Goal: Task Accomplishment & Management: Manage account settings

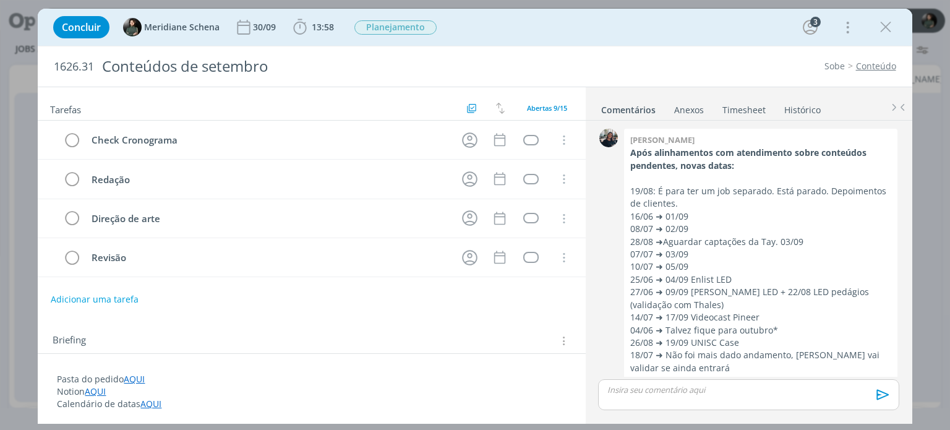
scroll to position [599, 0]
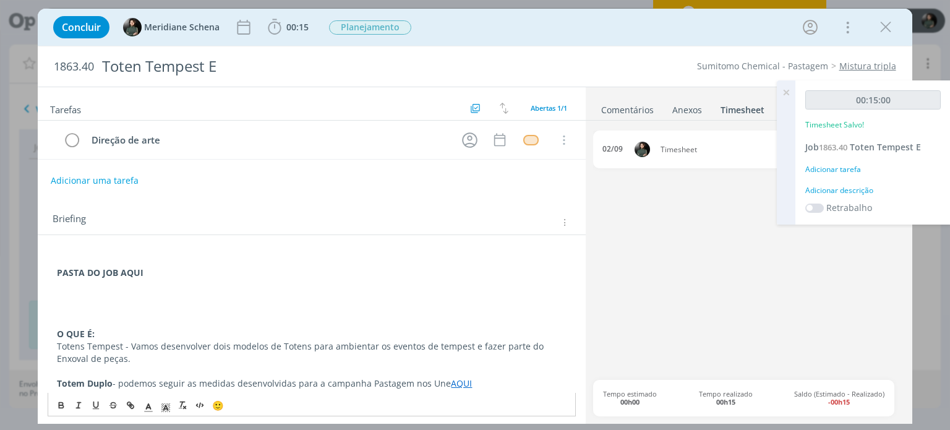
scroll to position [628, 0]
click at [787, 95] on icon at bounding box center [786, 92] width 22 height 24
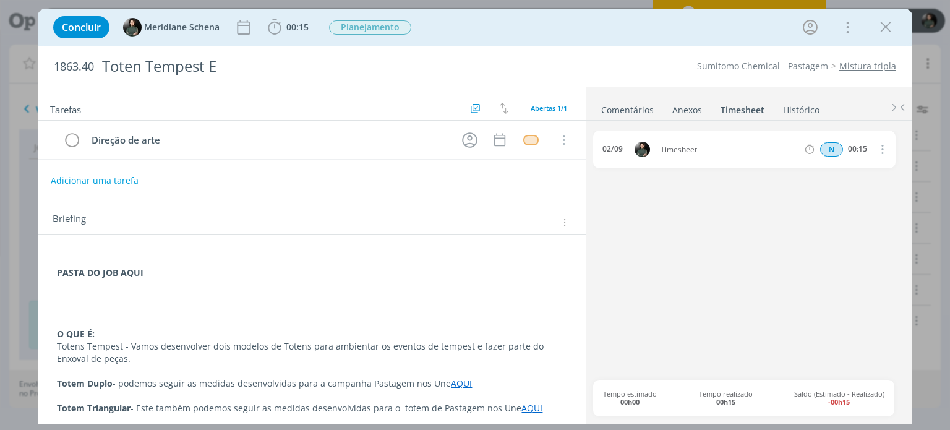
scroll to position [17, 0]
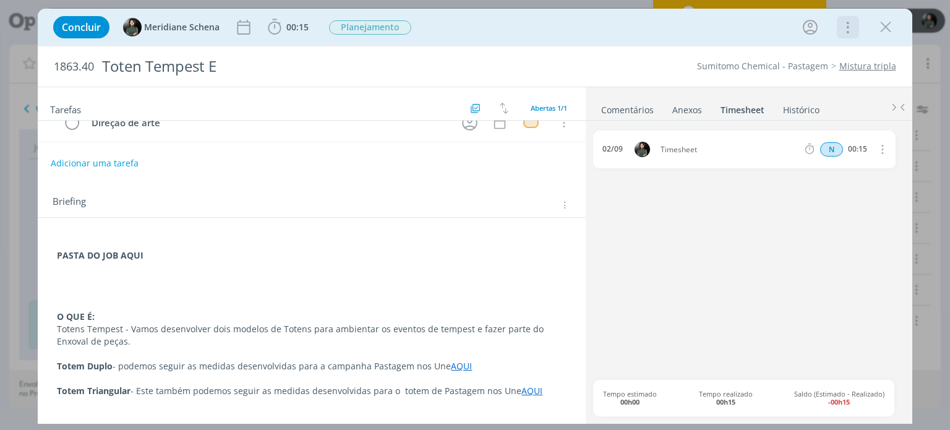
click at [845, 31] on icon "dialog" at bounding box center [846, 27] width 17 height 20
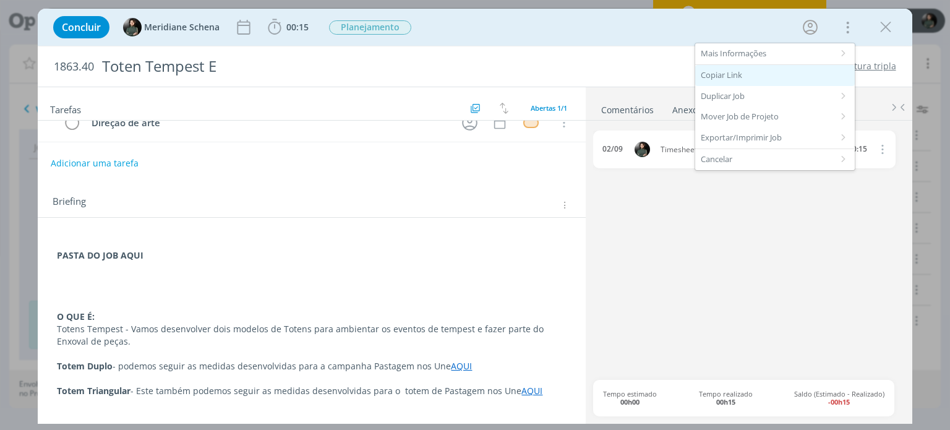
click at [818, 74] on div "Copiar Link" at bounding box center [775, 75] width 160 height 21
click at [610, 262] on div "02/09 Timesheet N 00:15 Excluir Editar" at bounding box center [748, 254] width 310 height 249
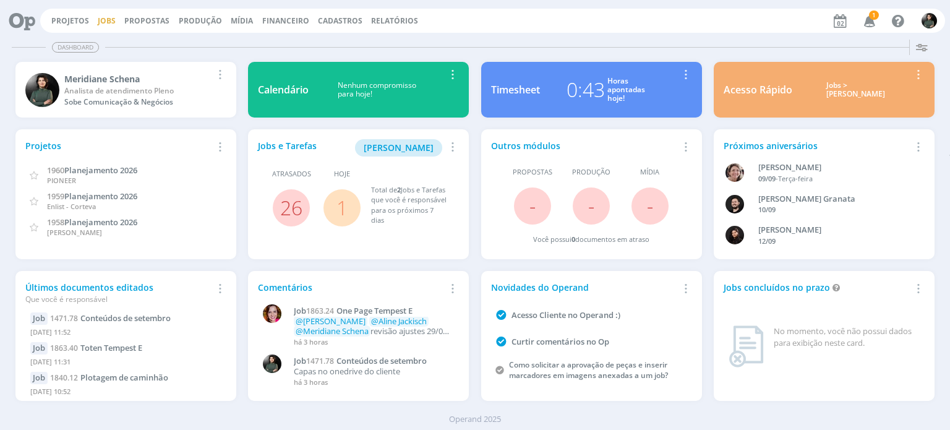
click at [106, 18] on link "Jobs" at bounding box center [107, 20] width 18 height 11
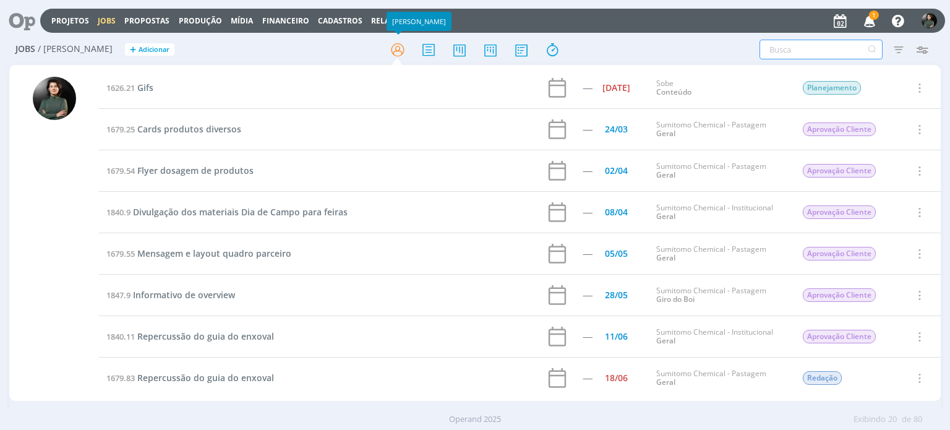
click at [810, 45] on input "text" at bounding box center [820, 50] width 123 height 20
type input "expedição"
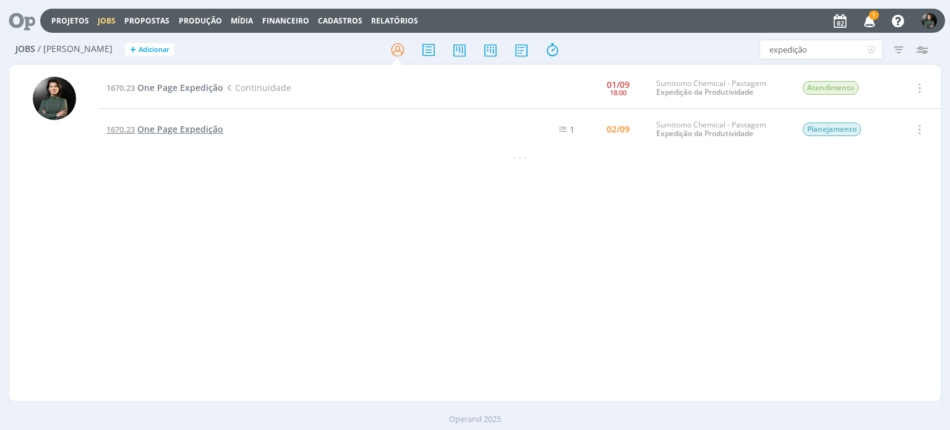
click at [195, 127] on span "One Page Expedição" at bounding box center [180, 129] width 86 height 12
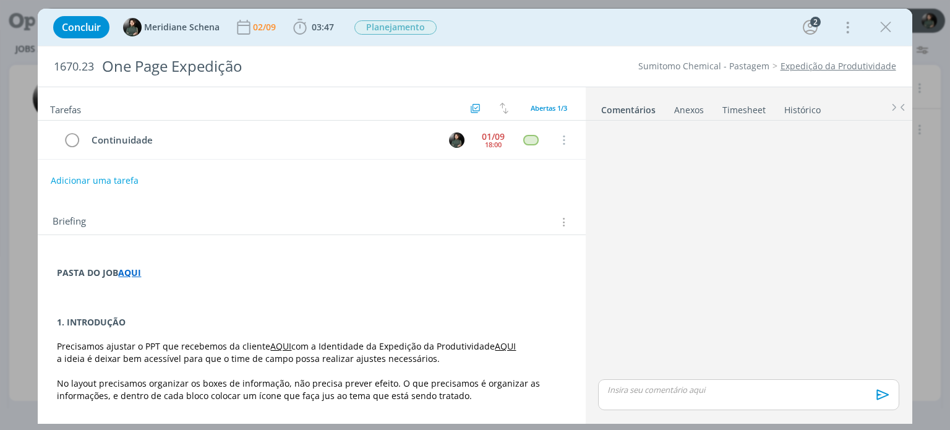
scroll to position [31, 0]
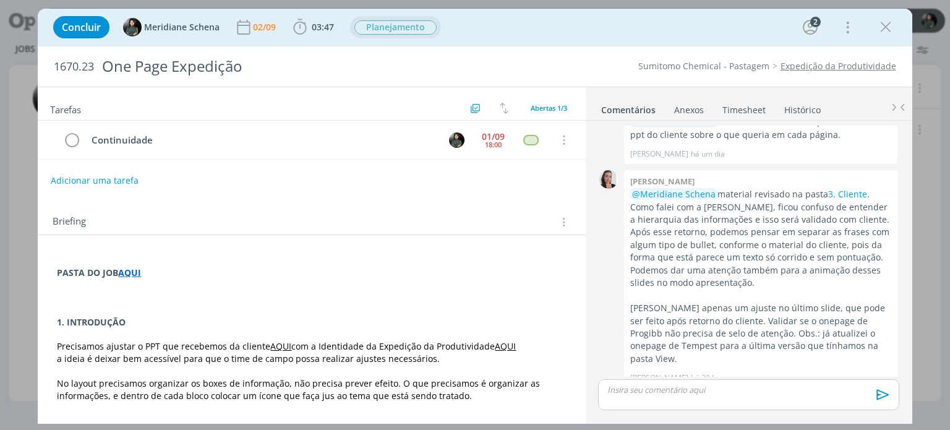
click at [387, 22] on span "Planejamento" at bounding box center [395, 27] width 82 height 14
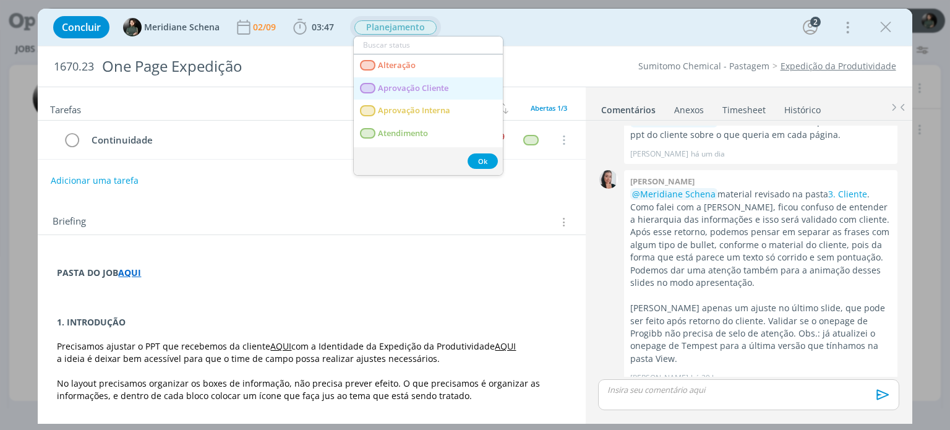
click at [434, 85] on span "Aprovação Cliente" at bounding box center [413, 88] width 71 height 10
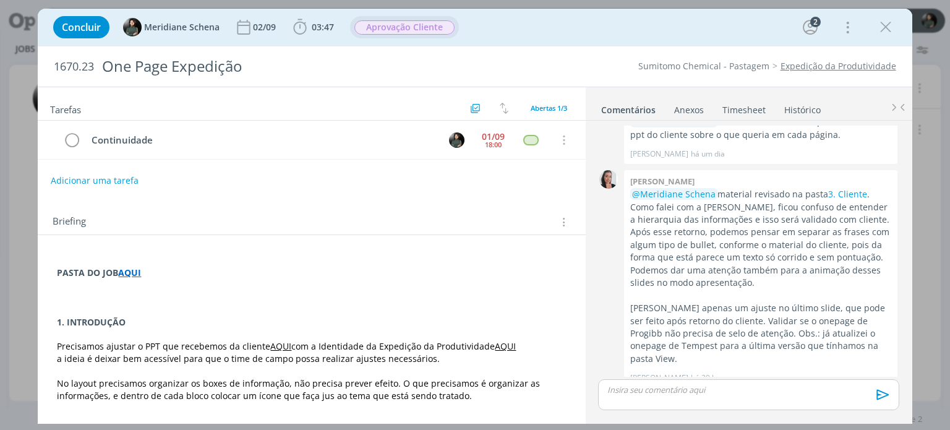
click at [649, 387] on p "dialog" at bounding box center [748, 389] width 281 height 11
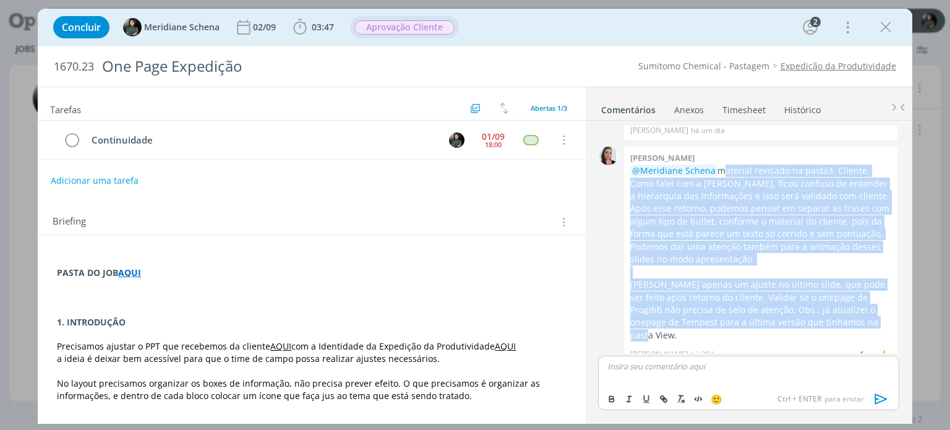
drag, startPoint x: 876, startPoint y: 324, endPoint x: 719, endPoint y: 175, distance: 216.5
click at [719, 175] on div "@Meridiane Schena material revisado na pasta 3. Cliente . Como falei com a Meri…" at bounding box center [760, 253] width 261 height 177
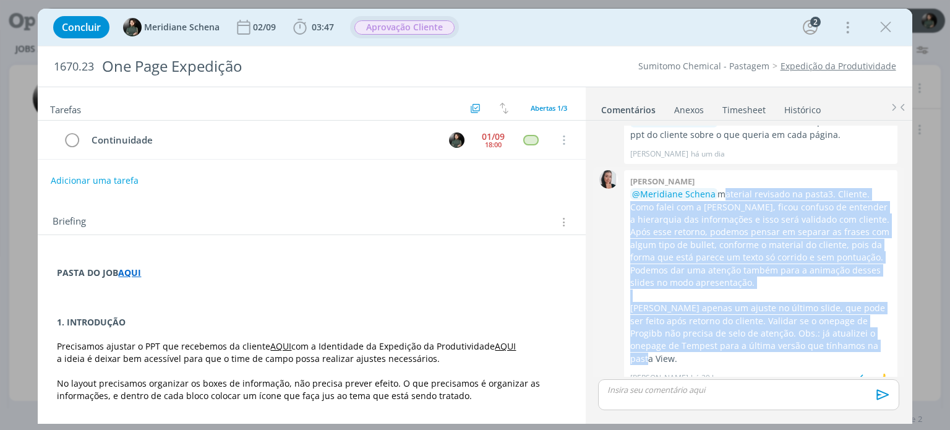
copy div "material revisado na pasta 3. Cliente . Como falei com a Meri, ficou confuso de…"
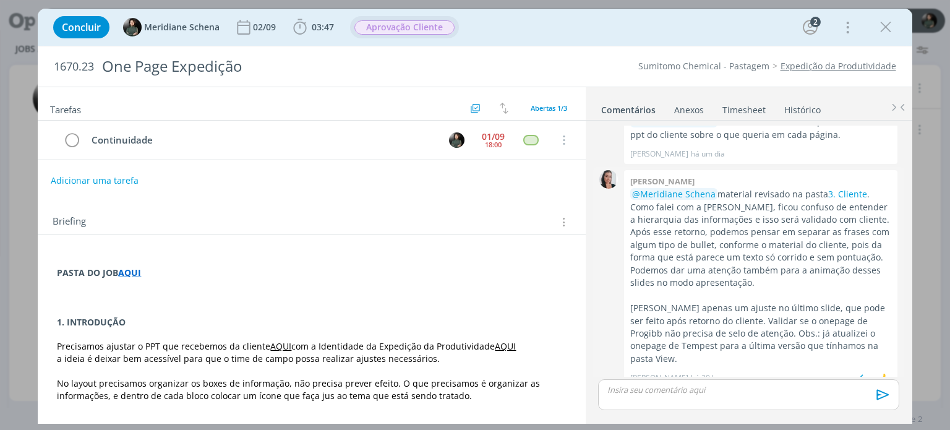
click at [841, 167] on div "0 Caroline pieczarka @Meridiane Schena material revisado na pasta 3. Cliente . …" at bounding box center [748, 279] width 310 height 224
click at [845, 195] on link "3. Cliente" at bounding box center [847, 194] width 39 height 12
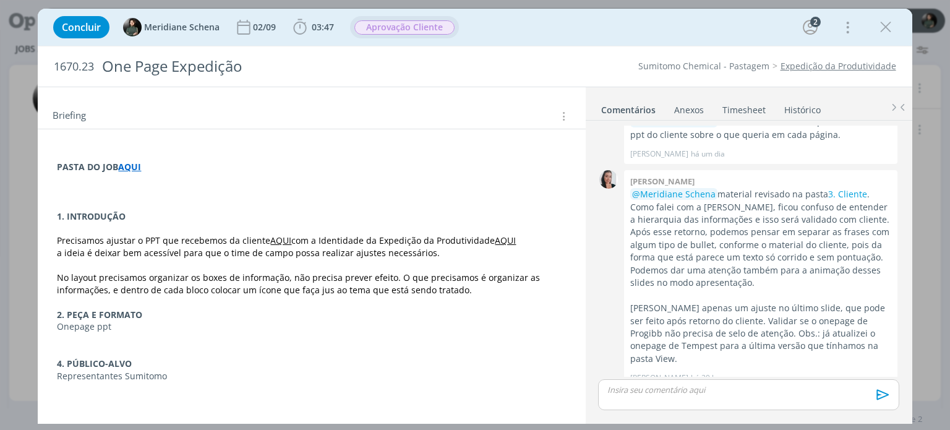
scroll to position [124, 0]
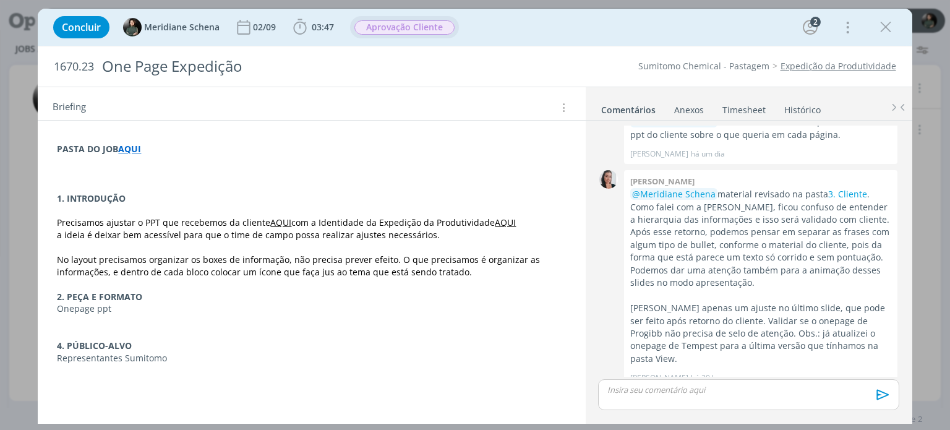
click at [277, 218] on link "AQUI" at bounding box center [280, 222] width 21 height 12
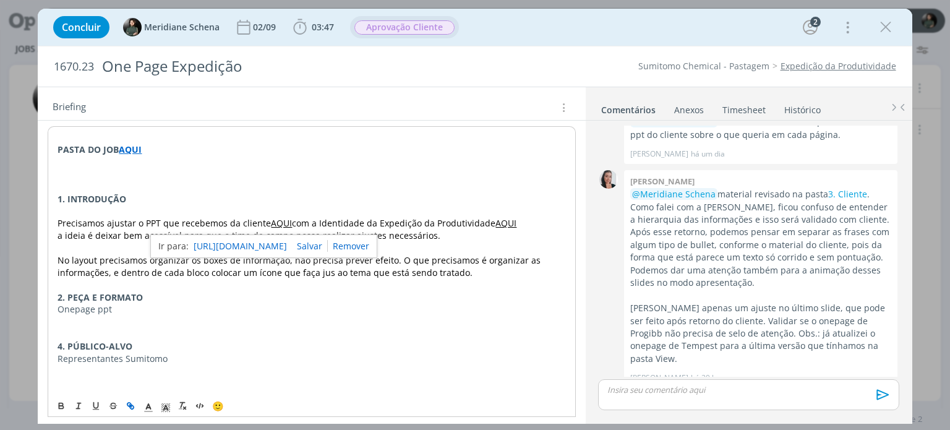
click at [276, 246] on link "https://sobeae.sharepoint.com/:p:/s/SOBEAE/EaizQGuJVUJAjFpg1tjIZIYB2fVYQuRm8Pca…" at bounding box center [240, 246] width 93 height 16
drag, startPoint x: 747, startPoint y: 202, endPoint x: 865, endPoint y: 200, distance: 118.1
click at [865, 200] on p "@Meridiane Schena material revisado na pasta 3. Cliente . Como falei com a Meri…" at bounding box center [760, 238] width 261 height 101
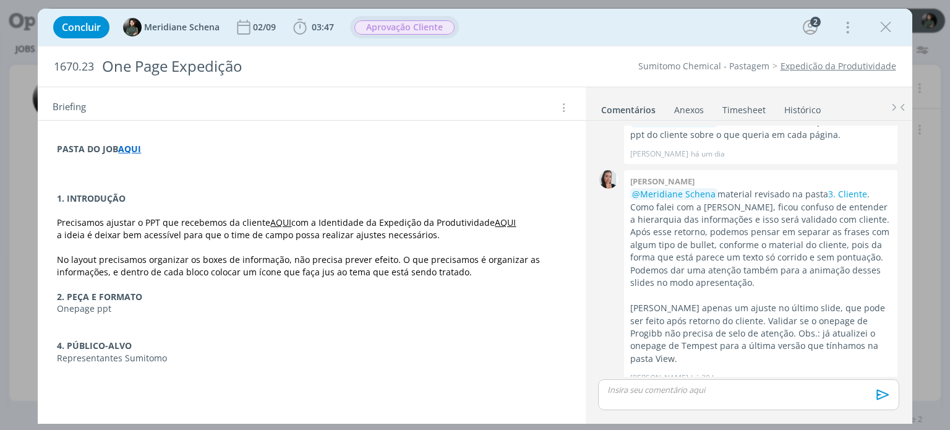
click at [552, 161] on p "dialog" at bounding box center [311, 161] width 509 height 12
click at [424, 19] on span "Aprovação Cliente" at bounding box center [404, 27] width 109 height 22
click at [418, 30] on span "Aprovação Cliente" at bounding box center [404, 27] width 100 height 14
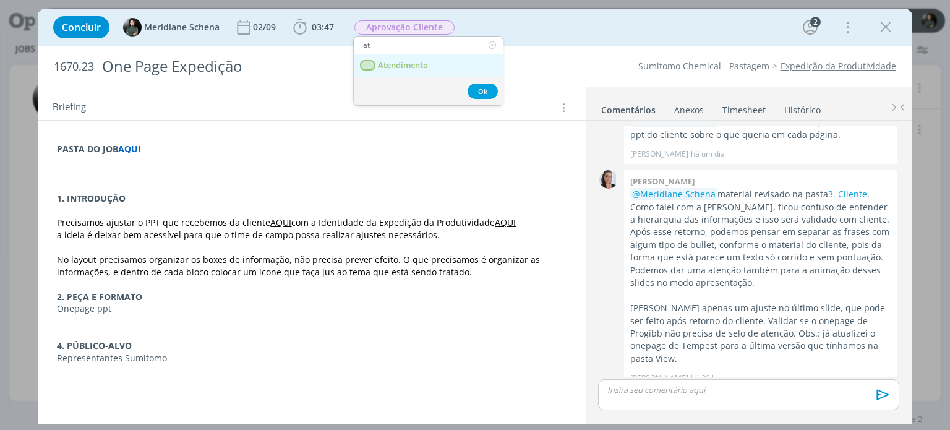
type input "at"
click at [427, 71] on link "Atendimento" at bounding box center [428, 65] width 149 height 23
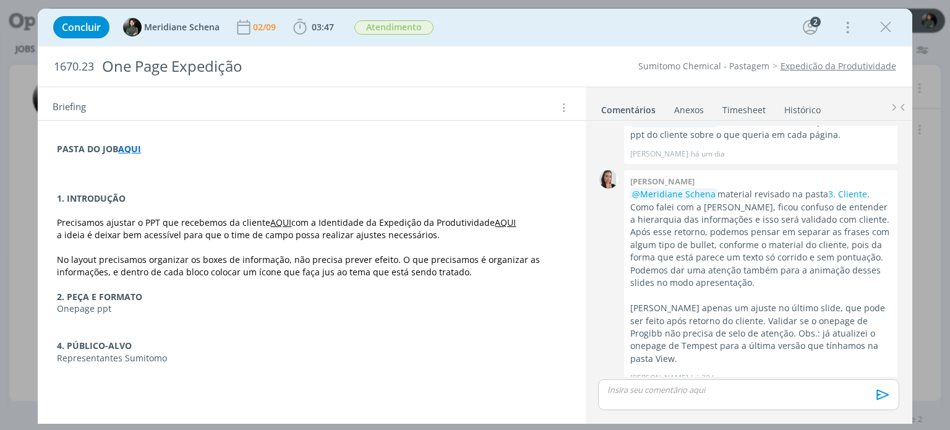
click at [363, 212] on p "dialog" at bounding box center [311, 210] width 509 height 12
click at [847, 30] on icon "dialog" at bounding box center [846, 27] width 17 height 20
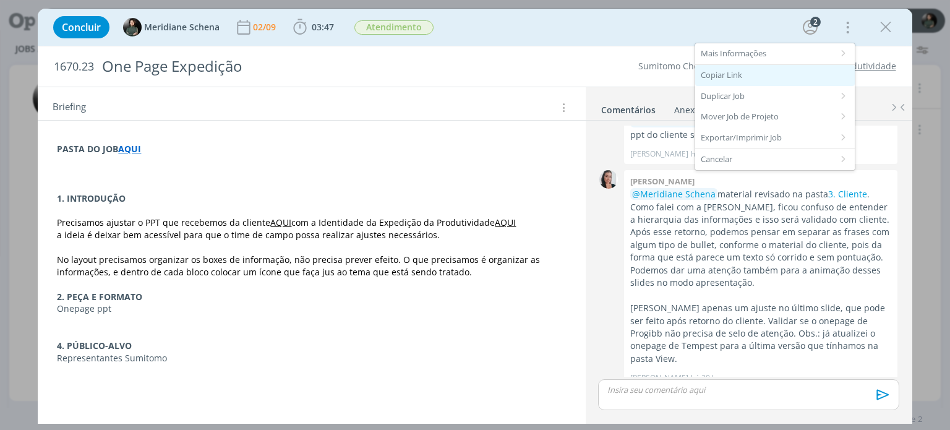
click at [771, 72] on div "Copiar Link" at bounding box center [775, 75] width 160 height 21
click at [682, 25] on div "Concluir Meridiane Schena 02/09 03:47 Iniciar Apontar Data * 02/09/2025 Horas *…" at bounding box center [474, 27] width 855 height 30
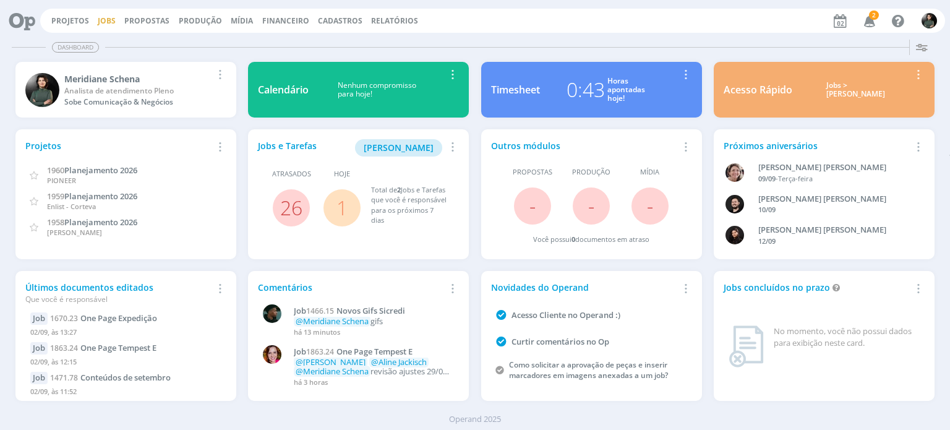
click at [99, 17] on link "Jobs" at bounding box center [107, 20] width 18 height 11
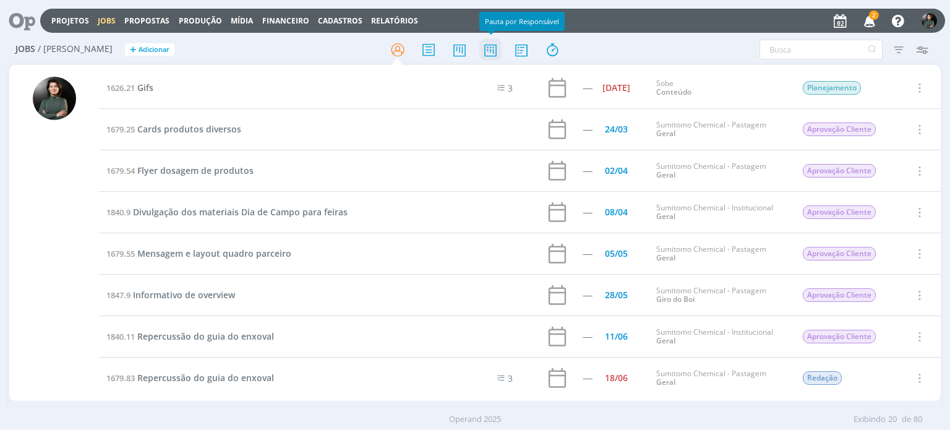
click at [486, 53] on icon at bounding box center [490, 50] width 22 height 24
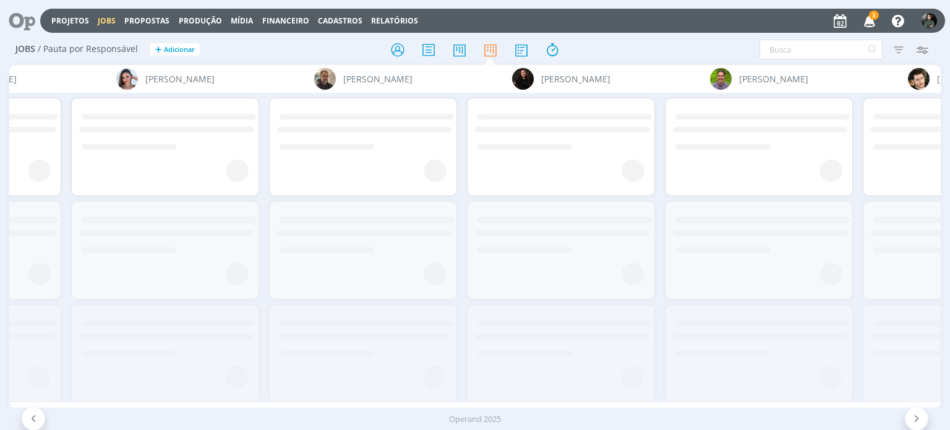
scroll to position [0, 3349]
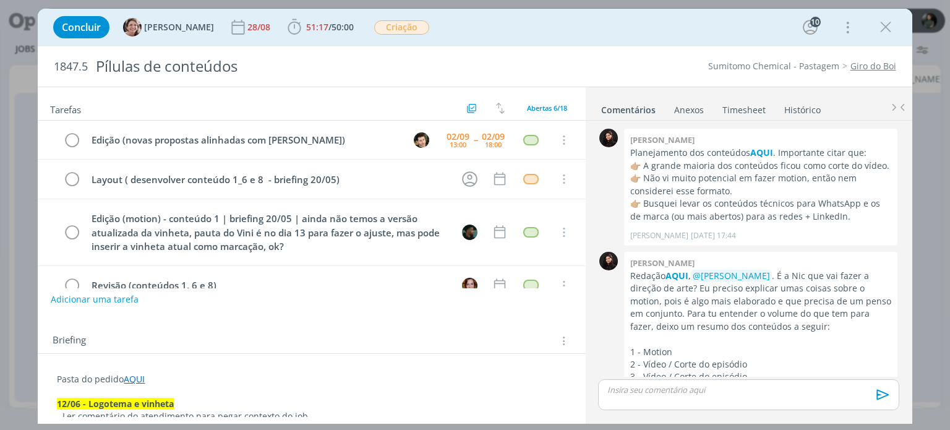
scroll to position [1952, 0]
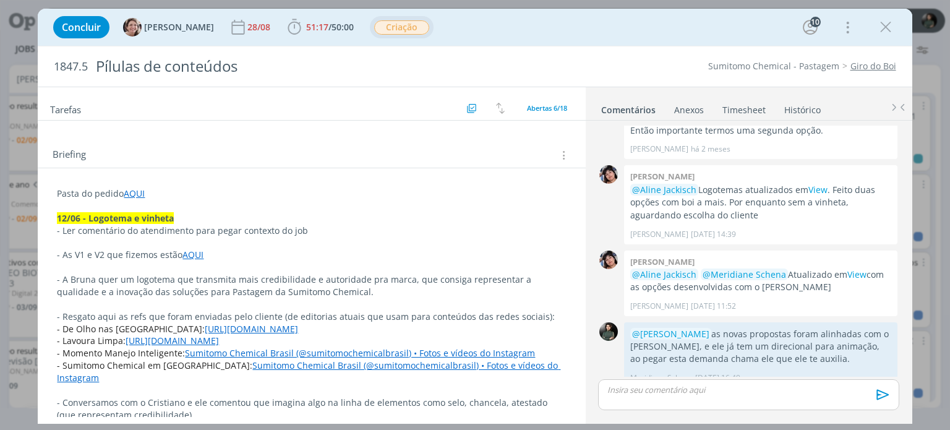
click at [374, 25] on span "Criação" at bounding box center [401, 27] width 55 height 14
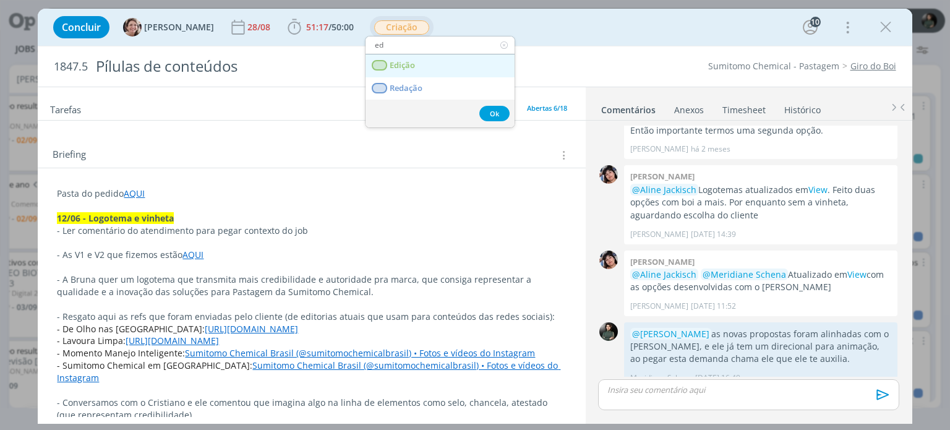
type input "ed"
click at [405, 68] on span "Edição" at bounding box center [402, 66] width 25 height 10
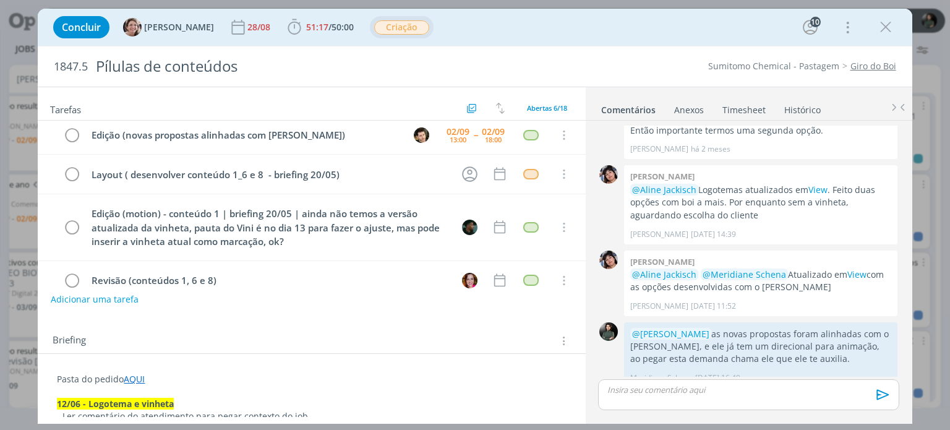
scroll to position [0, 0]
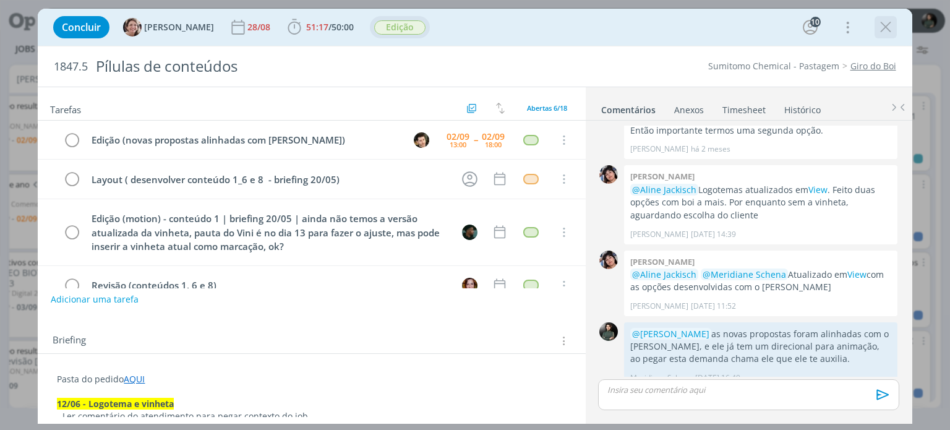
click at [892, 31] on icon "dialog" at bounding box center [885, 27] width 19 height 19
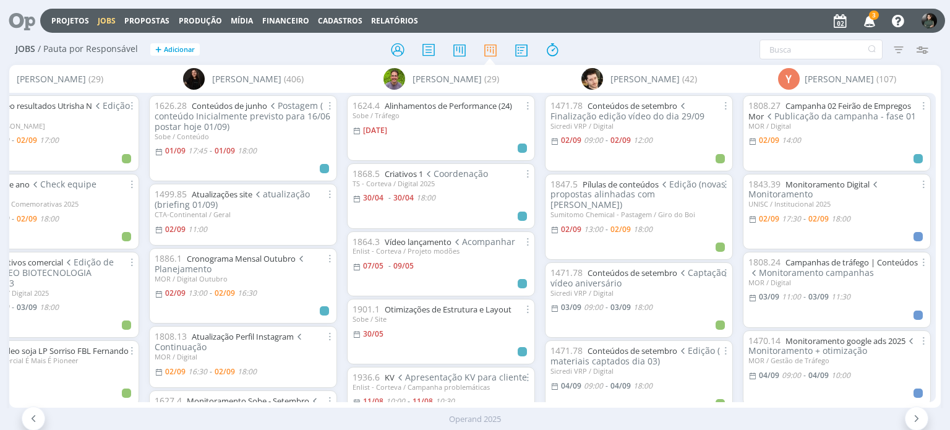
click at [870, 22] on icon "button" at bounding box center [870, 20] width 22 height 21
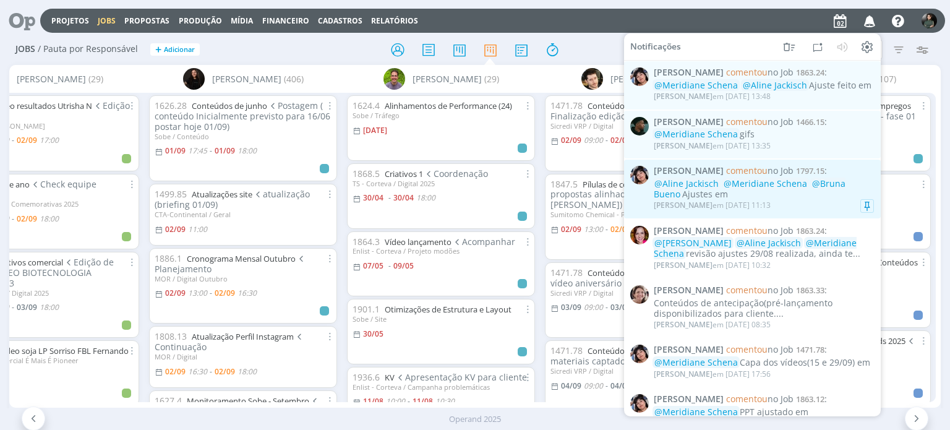
click at [835, 198] on div "@Aline Jackisch @Meridiane Schena @Bruna Bueno Ajustes em" at bounding box center [764, 189] width 220 height 21
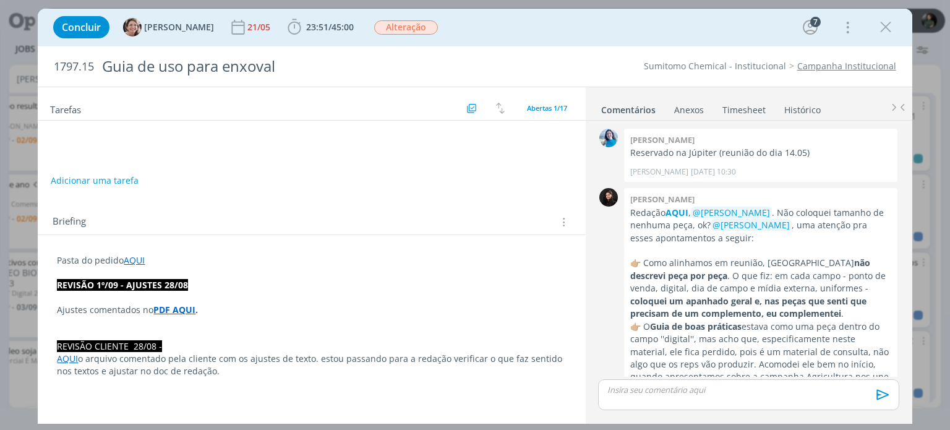
scroll to position [1225, 0]
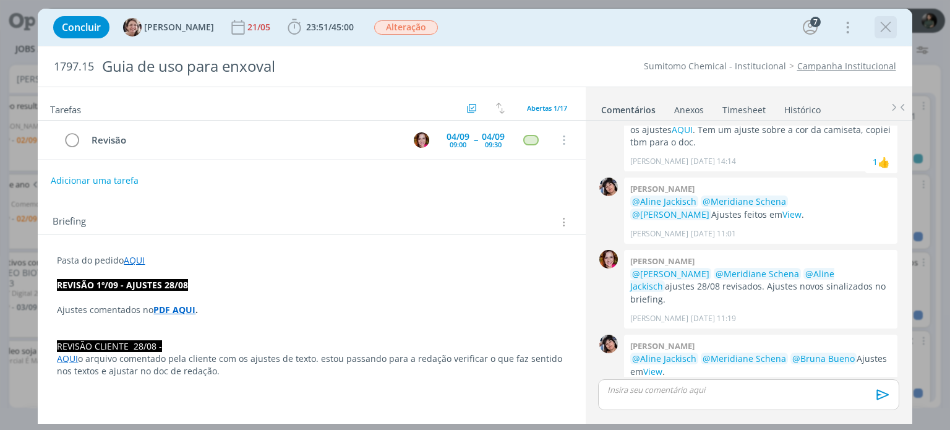
click at [883, 32] on icon "dialog" at bounding box center [885, 27] width 19 height 19
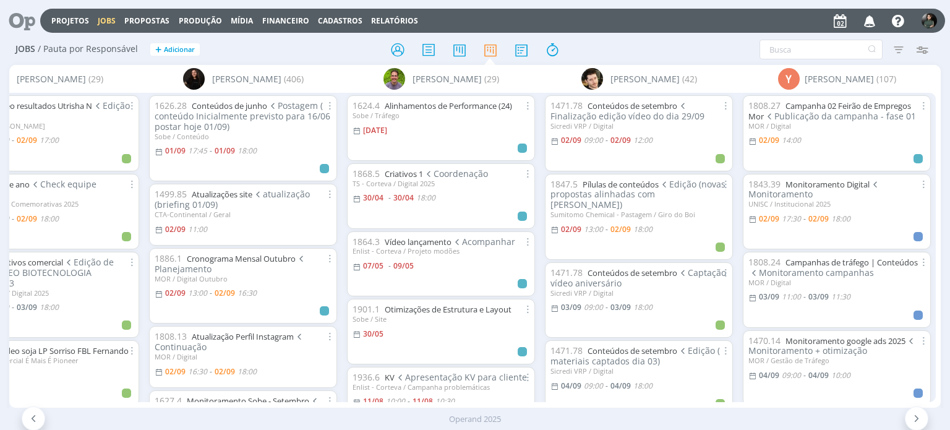
click at [872, 18] on icon "button" at bounding box center [870, 20] width 22 height 21
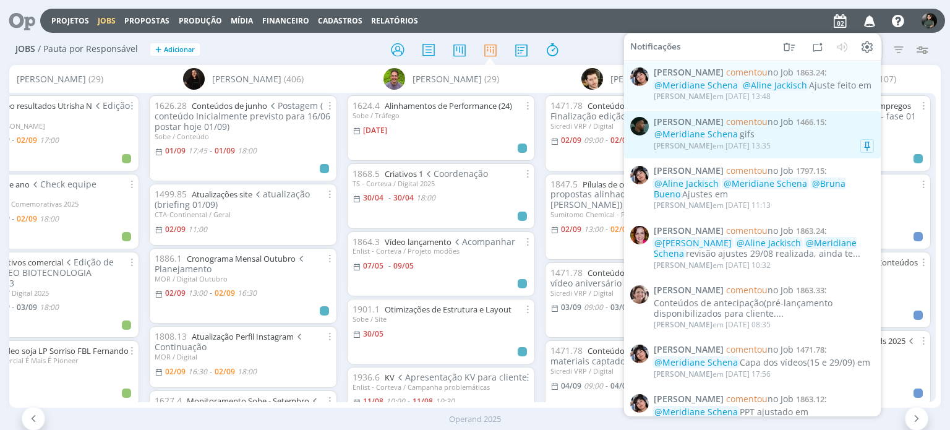
click at [790, 143] on div "Kauan Franco em 02/09 às 13:35" at bounding box center [764, 146] width 220 height 12
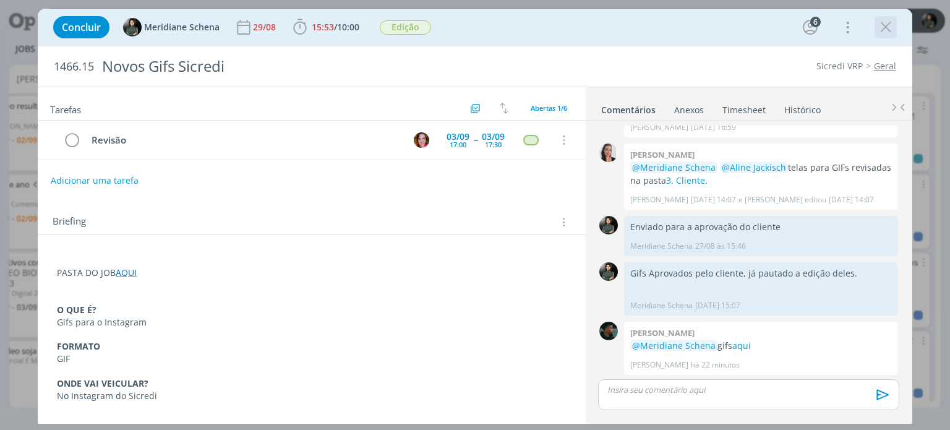
click at [885, 25] on icon "dialog" at bounding box center [885, 27] width 19 height 19
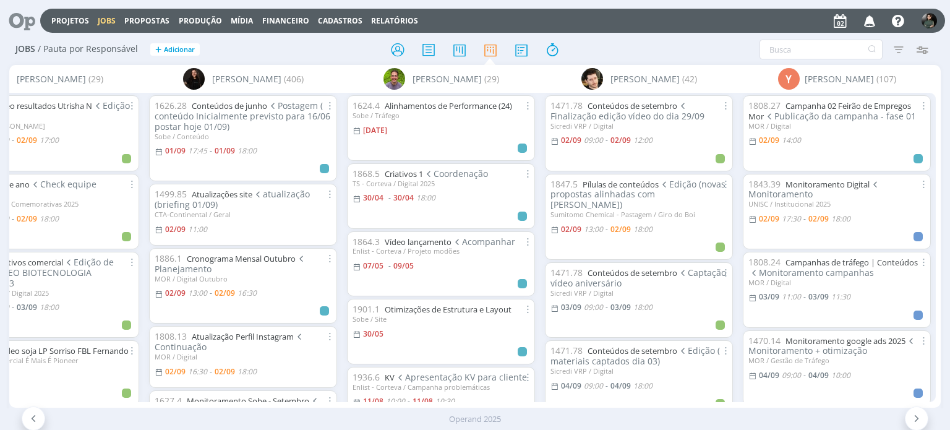
click at [873, 22] on icon "button" at bounding box center [870, 20] width 22 height 21
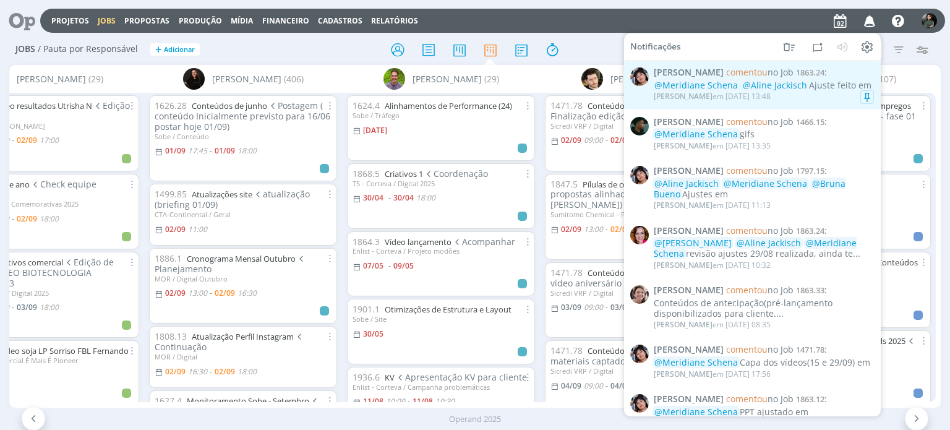
click at [828, 96] on div "Eliana Hochscheidt em 02/09 às 13:48" at bounding box center [764, 96] width 220 height 12
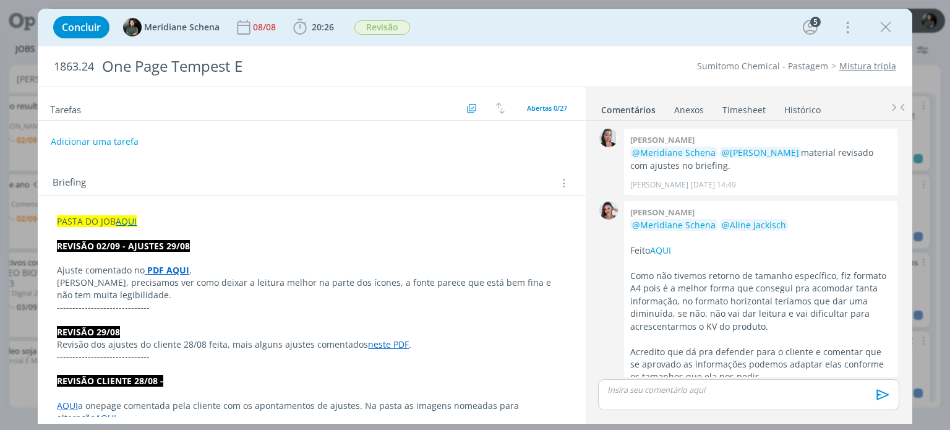
scroll to position [1531, 0]
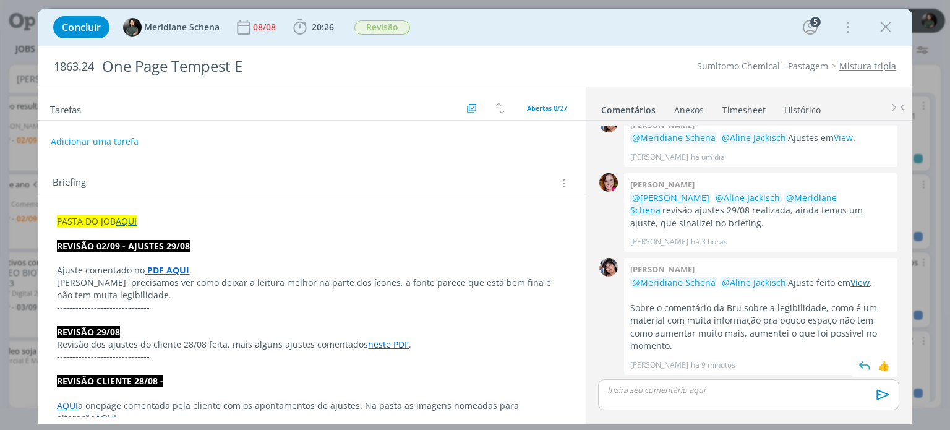
click at [852, 281] on link "View" at bounding box center [859, 282] width 19 height 12
click at [882, 32] on icon "dialog" at bounding box center [885, 27] width 19 height 19
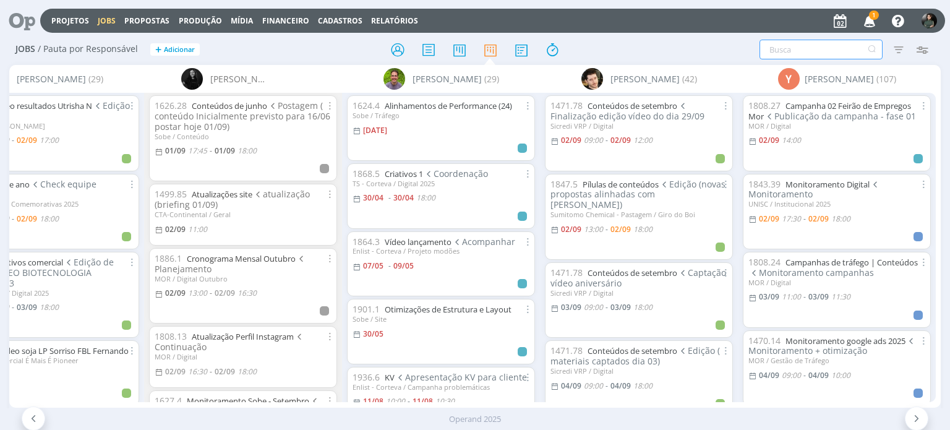
click at [810, 51] on input "text" at bounding box center [820, 50] width 123 height 20
click at [810, 49] on input "text" at bounding box center [820, 50] width 123 height 20
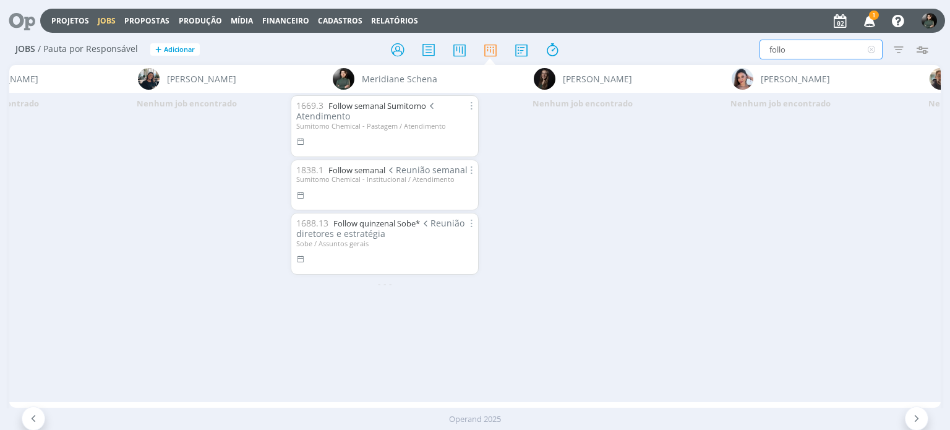
scroll to position [0, 2675]
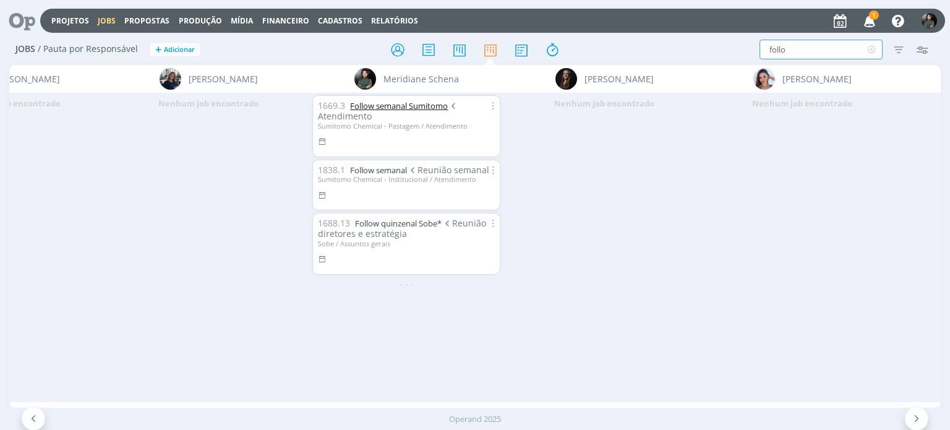
type input "follo"
click at [416, 112] on div "1669.3 Follow semanal Sumitomo Atendimento" at bounding box center [406, 111] width 177 height 21
click at [421, 105] on link "Follow semanal Sumitomo" at bounding box center [399, 105] width 98 height 11
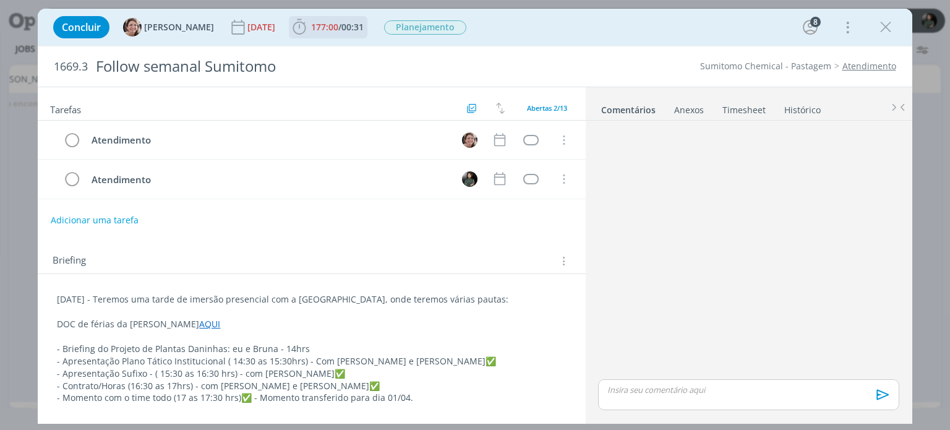
click at [311, 26] on span "177:00" at bounding box center [324, 27] width 27 height 12
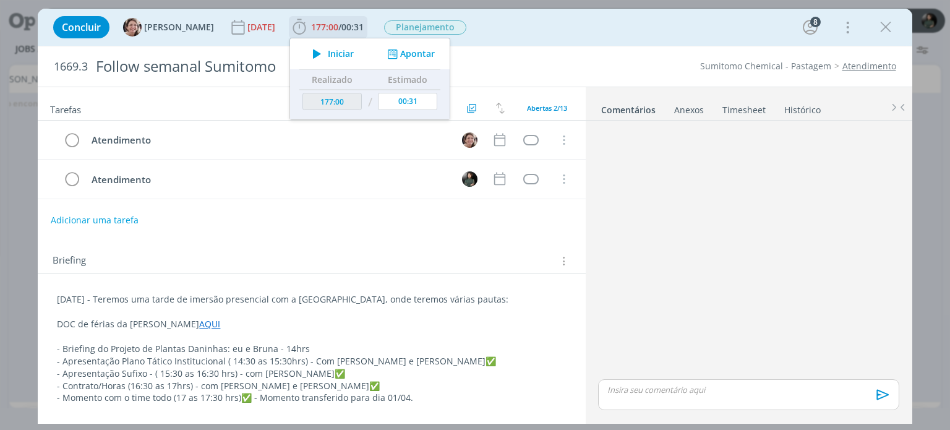
click at [340, 56] on span "Iniciar" at bounding box center [341, 53] width 26 height 9
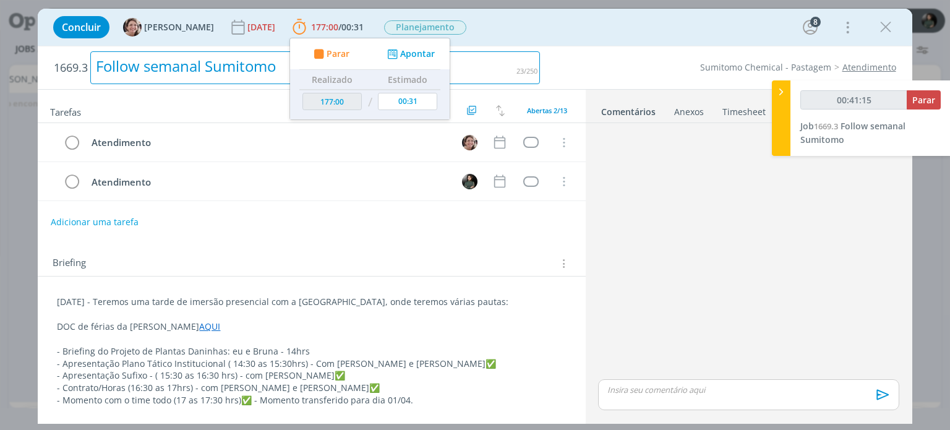
click at [522, 53] on div "Follow semanal Sumitomo" at bounding box center [315, 67] width 450 height 33
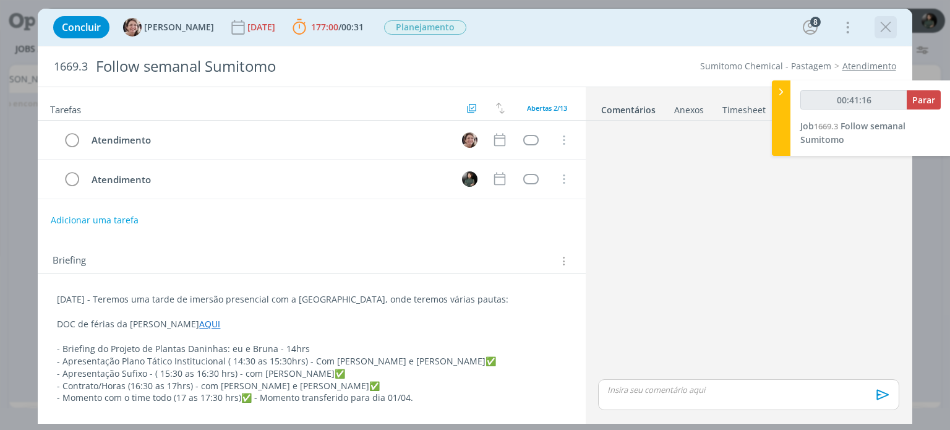
click at [891, 29] on icon "dialog" at bounding box center [885, 27] width 19 height 19
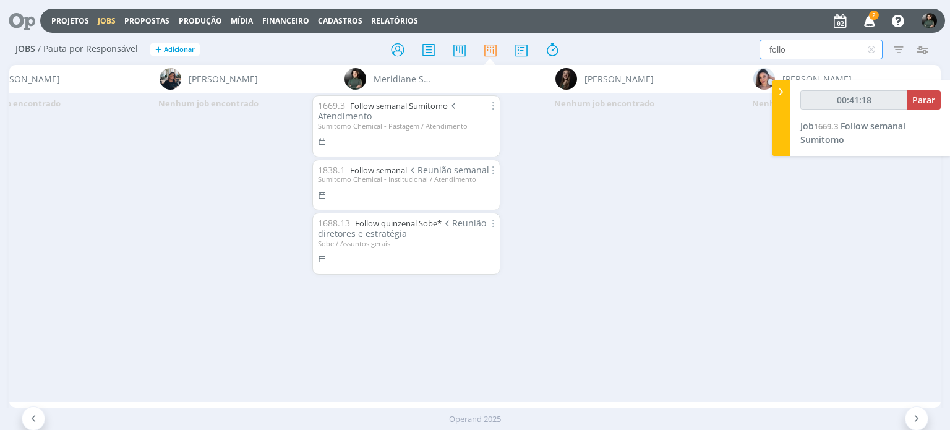
click at [808, 49] on input "follo" at bounding box center [820, 50] width 123 height 20
type input "00:41:19"
type input "fo"
type input "00:41:20"
type input "f"
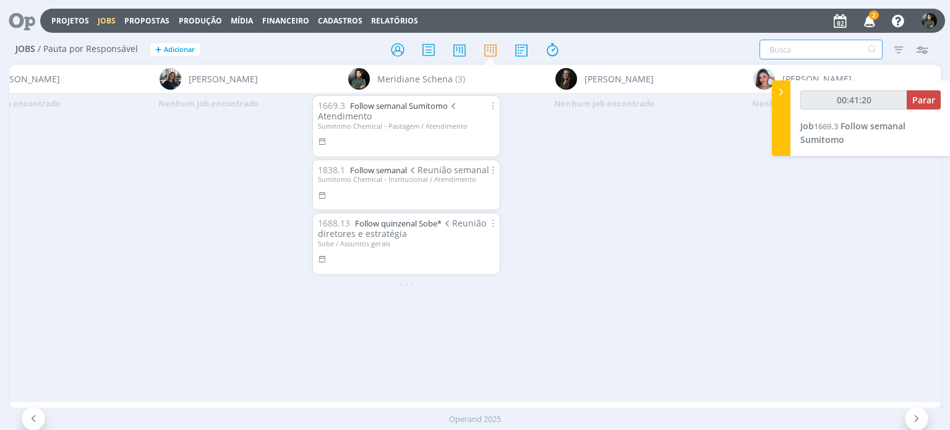
type input "o"
type input "00:41:21"
type input "ou"
type input "00:41:22"
type input "outdoo"
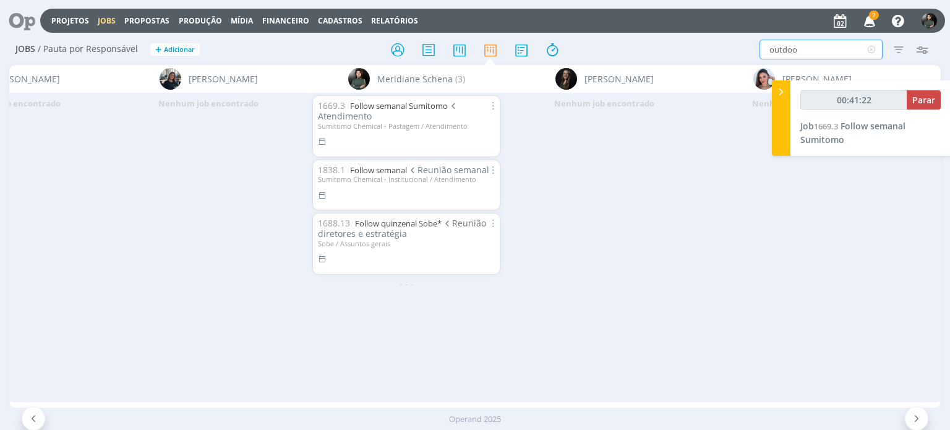
type input "00:41:23"
type input "outdoor"
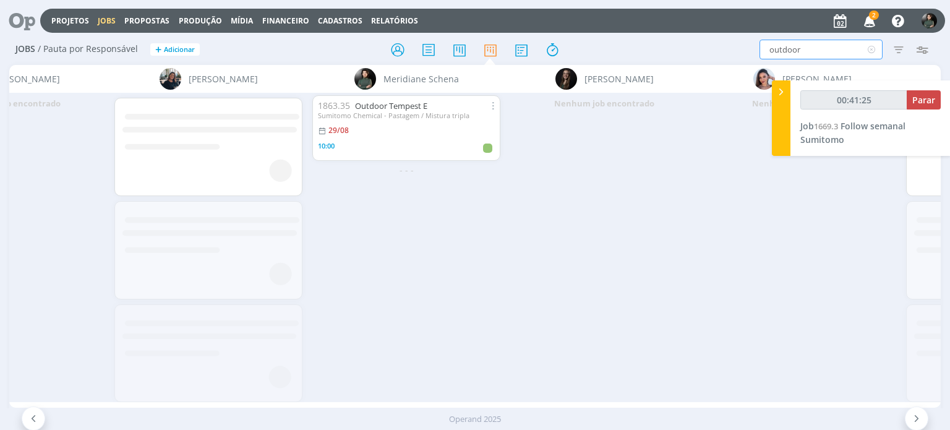
type input "00:41:26"
type input "outdoor"
click at [408, 106] on link "Outdoor Tempest E" at bounding box center [391, 105] width 72 height 11
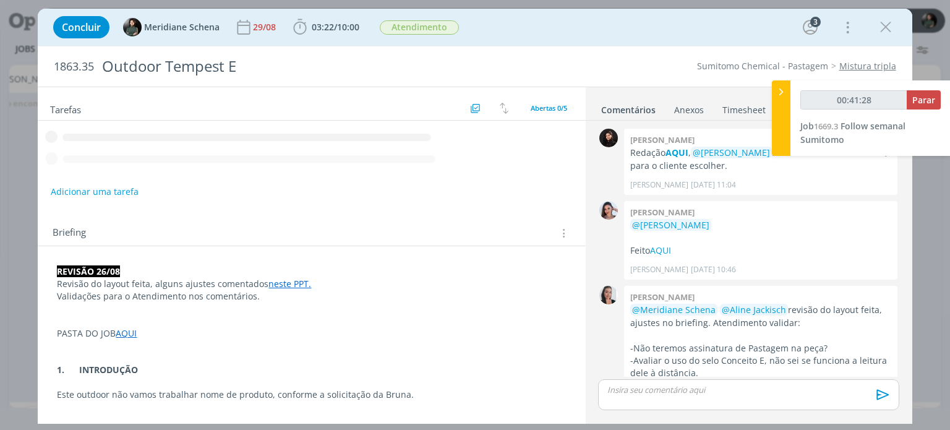
scroll to position [150, 0]
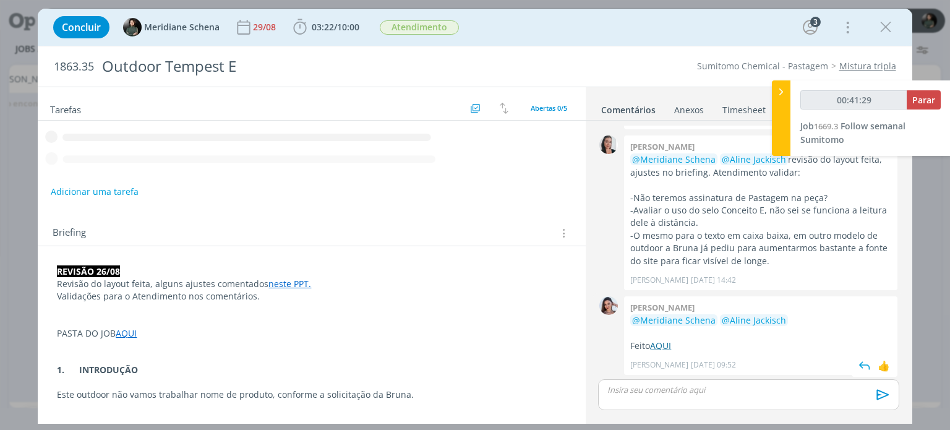
click at [664, 344] on link "AQUI" at bounding box center [660, 346] width 21 height 12
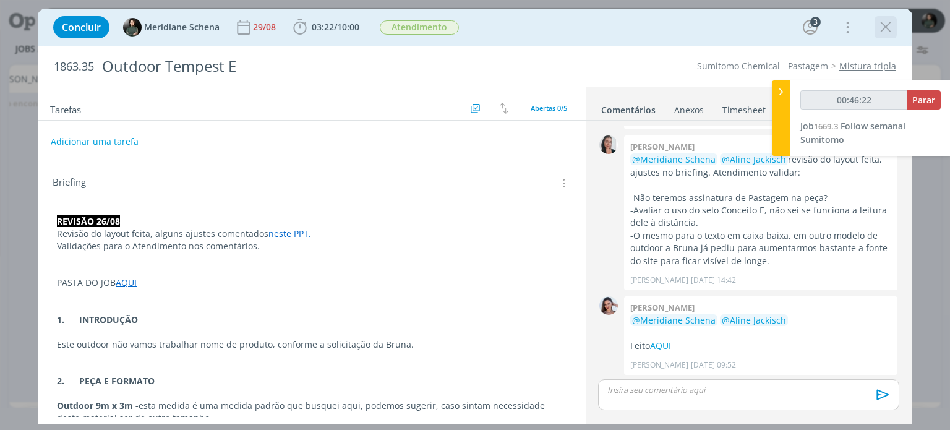
click at [882, 24] on icon "dialog" at bounding box center [885, 27] width 19 height 19
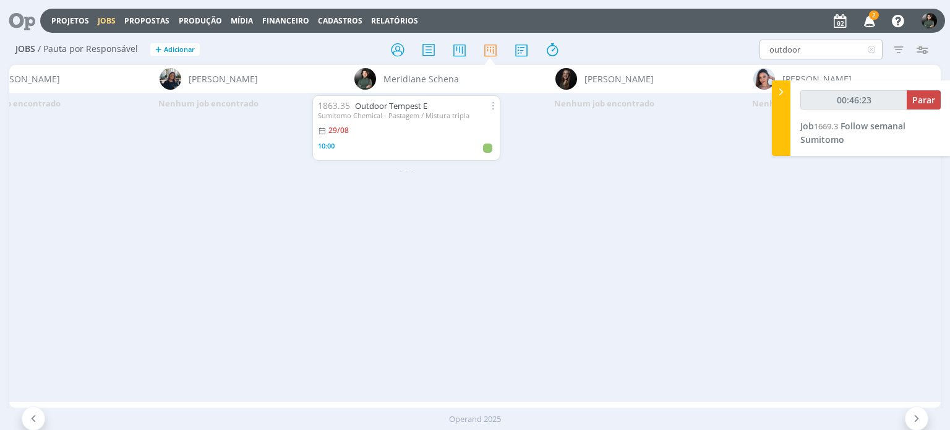
type input "00:46:24"
click at [805, 48] on input "outdoor" at bounding box center [820, 50] width 123 height 20
type input "outdoo"
type input "00:46:25"
type input "o"
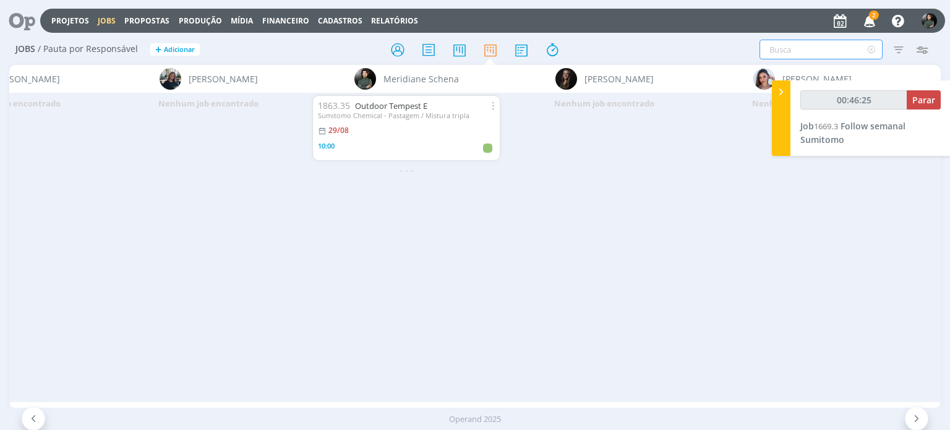
type input "00:46:26"
type input "e"
type input "00:46:27"
type input "exx"
type input "00:46:28"
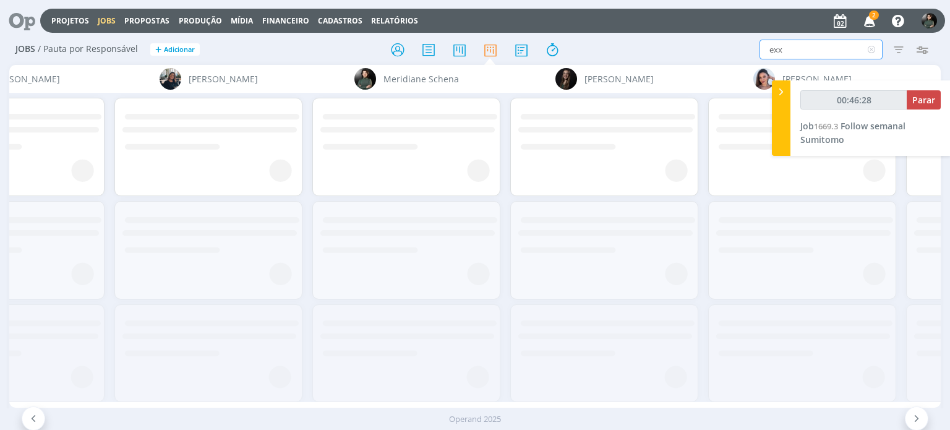
type input "ex"
type input "00:46:30"
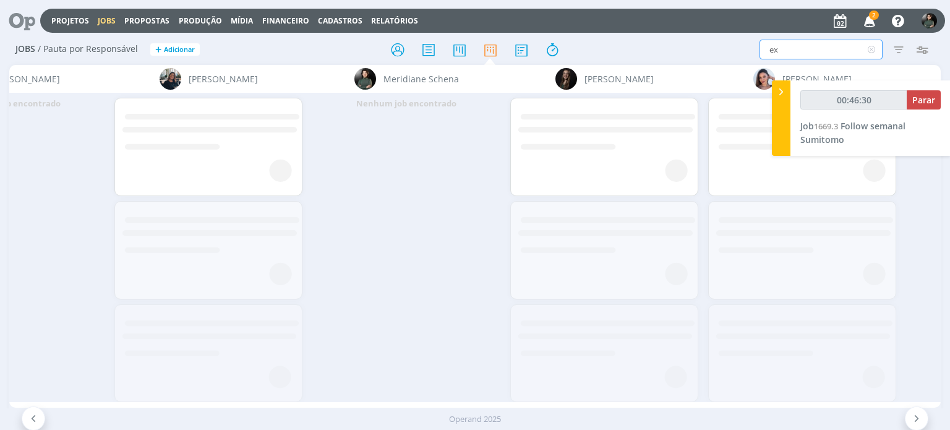
type input "e"
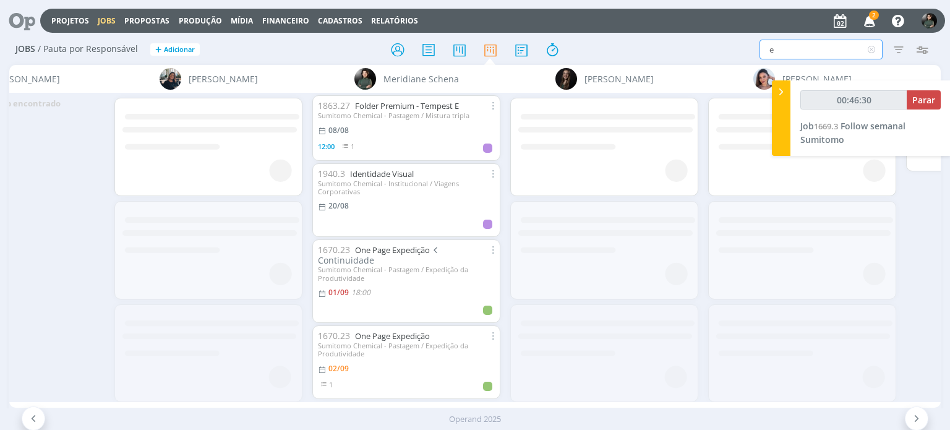
type input "00:46:31"
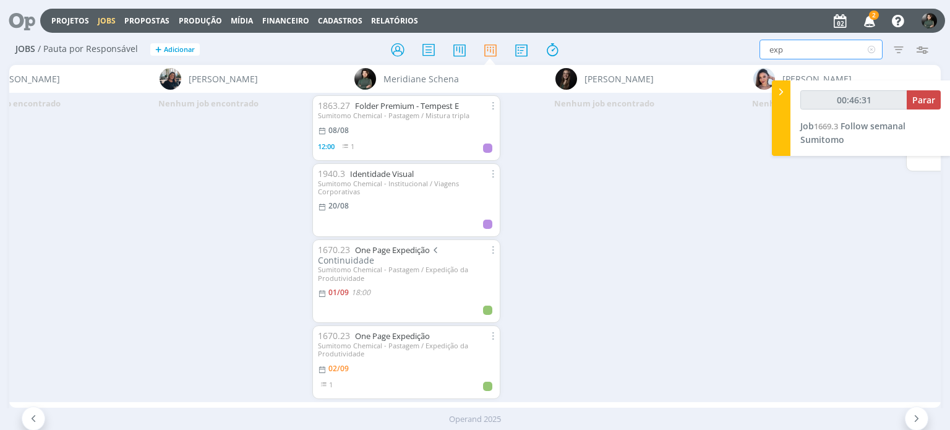
type input "expe"
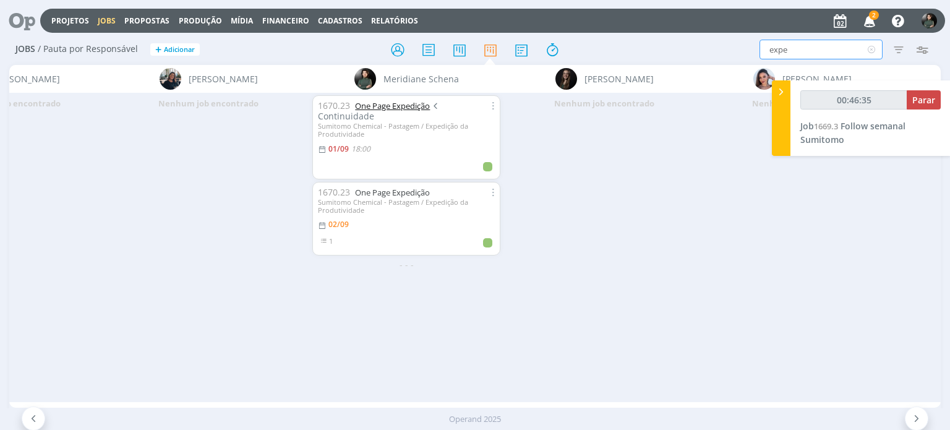
type input "00:46:36"
type input "expe"
click at [377, 103] on link "One Page Expedição" at bounding box center [392, 105] width 75 height 11
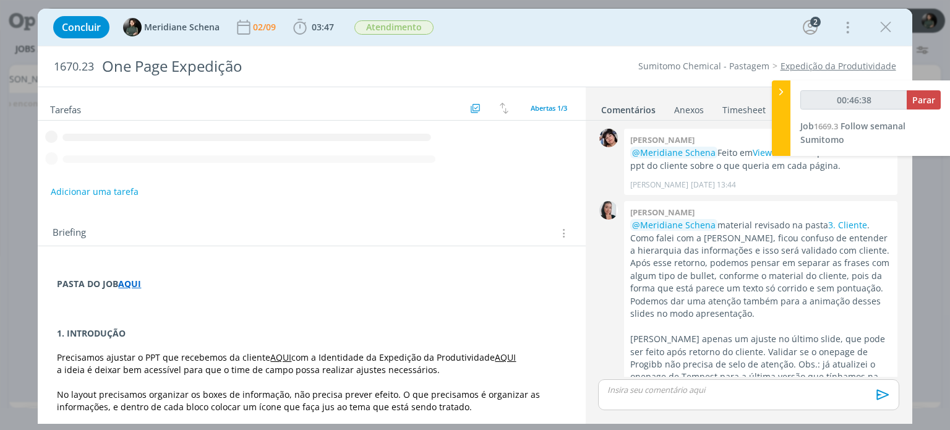
scroll to position [31, 0]
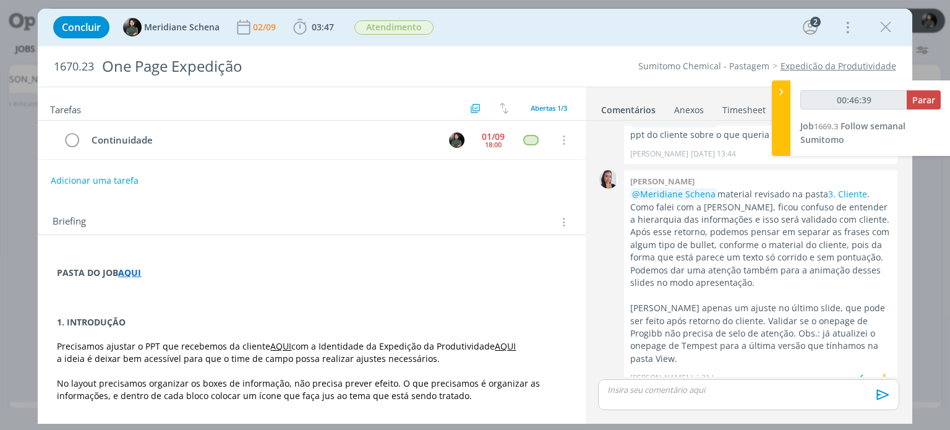
click at [607, 304] on div "0" at bounding box center [608, 279] width 31 height 218
click at [844, 194] on link "3. Cliente" at bounding box center [847, 194] width 39 height 12
click at [918, 105] on span "Parar" at bounding box center [923, 100] width 23 height 12
type input "01:01:00"
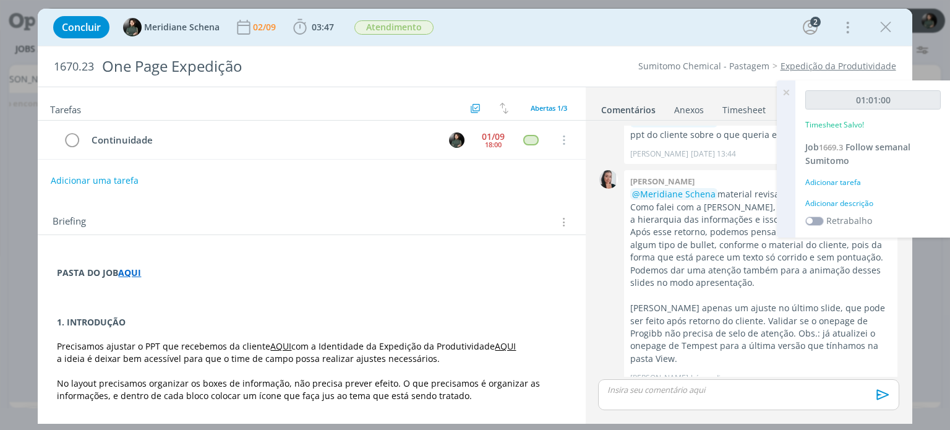
click at [846, 206] on div "Adicionar descrição" at bounding box center [872, 203] width 135 height 11
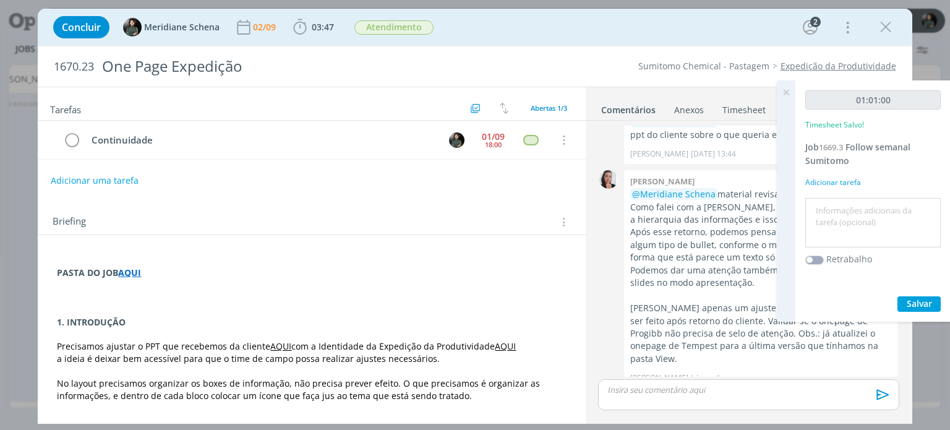
click at [846, 206] on textarea at bounding box center [872, 223] width 129 height 44
type textarea "Follow semanal Bruna"
click at [923, 301] on span "Salvar" at bounding box center [919, 303] width 25 height 12
click at [788, 90] on icon at bounding box center [786, 92] width 22 height 24
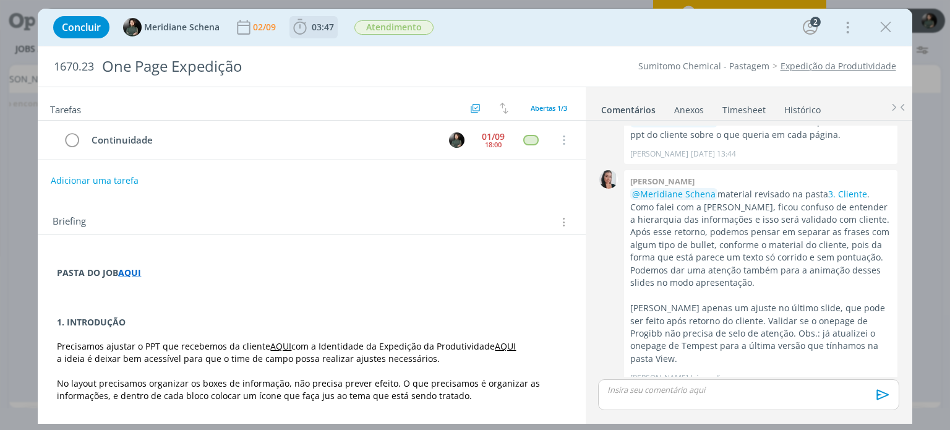
click at [307, 32] on icon "dialog" at bounding box center [300, 27] width 19 height 19
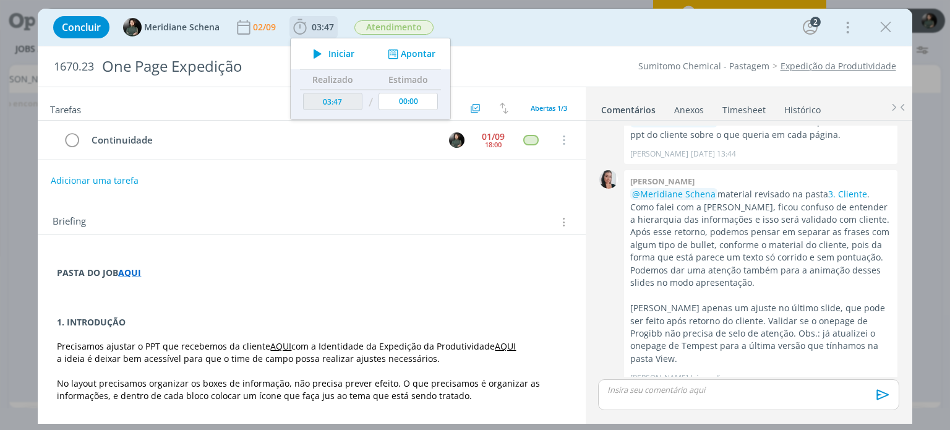
click at [349, 53] on span "Iniciar" at bounding box center [341, 53] width 26 height 9
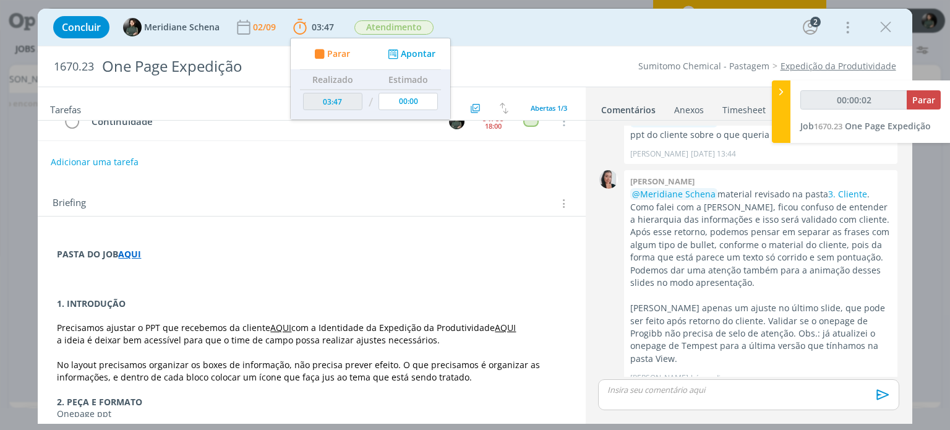
scroll to position [0, 0]
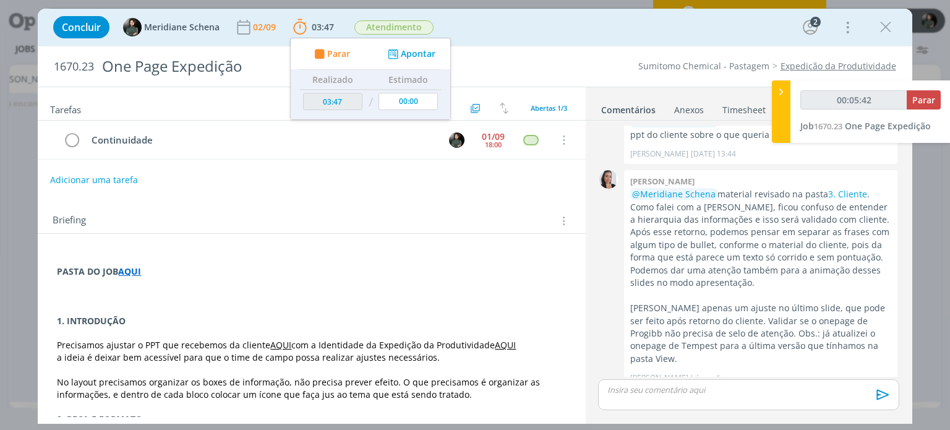
click at [124, 182] on button "Adicionar uma tarefa" at bounding box center [94, 179] width 88 height 21
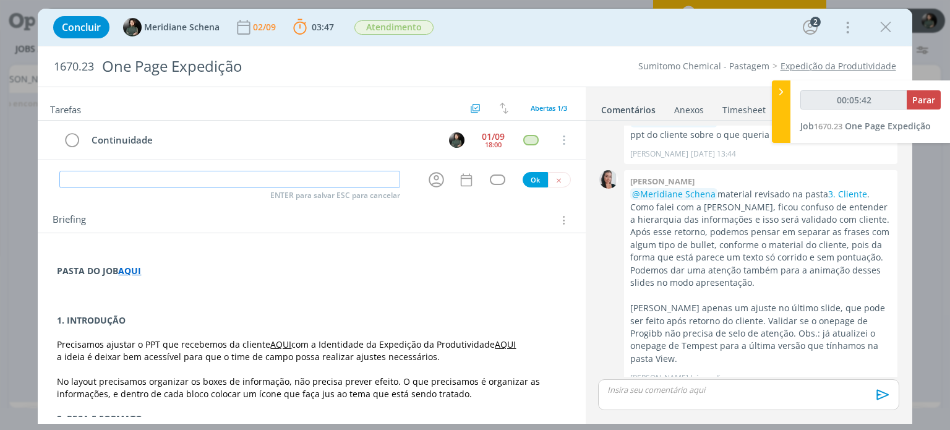
type input "00:05:43"
type input "Di"
type input "00:05:44"
type input "Direçã"
type input "00:05:45"
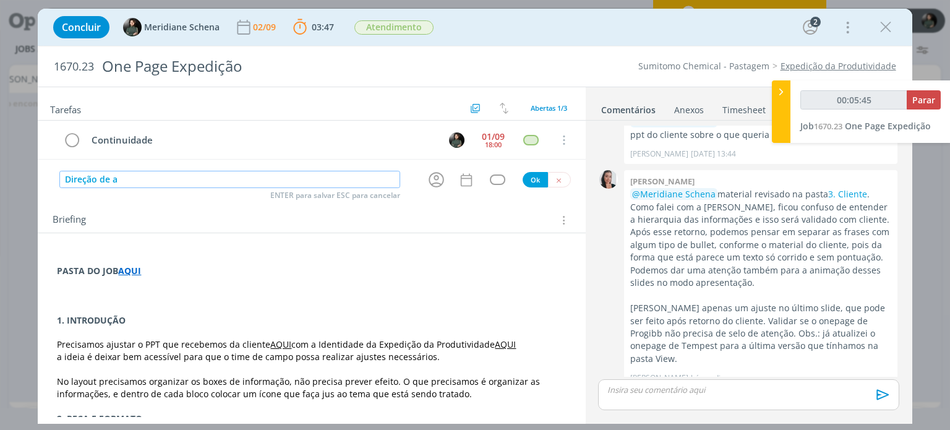
type input "Direção de ar"
type input "00:05:46"
type input "Direção de arte"
type input "00:05:47"
type input "Direção de arte (a"
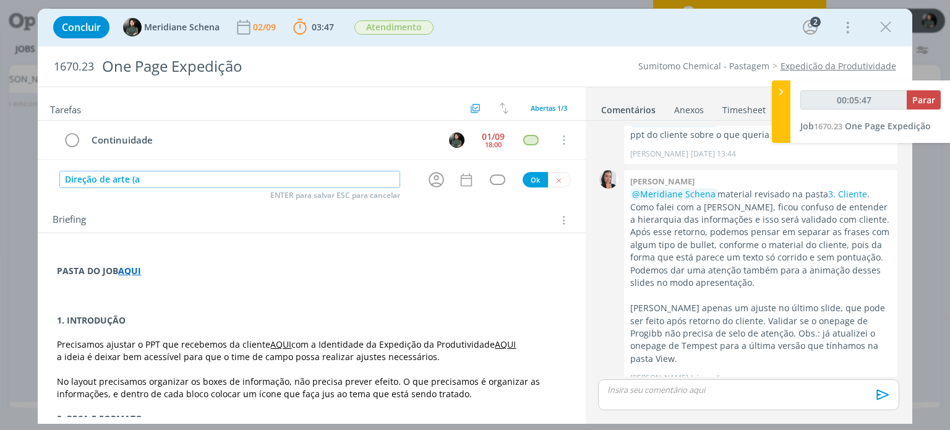
type input "00:05:48"
type input "Direção de arte (atual"
type input "00:05:49"
type input "Direção de arte (atualizar"
type input "00:05:51"
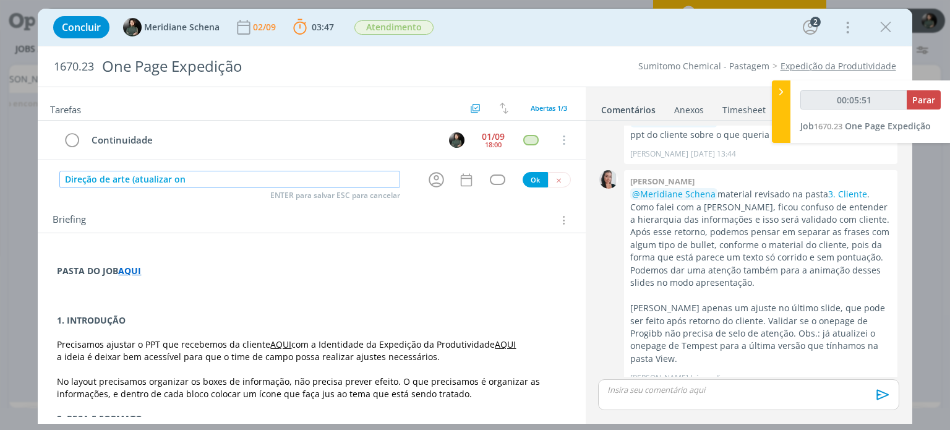
type input "Direção de arte (atualizar one"
type input "00:05:52"
type input "Direção de arte (atualizar onepage"
type input "00:05:53"
type input "Direção de arte (atualizar onepage P"
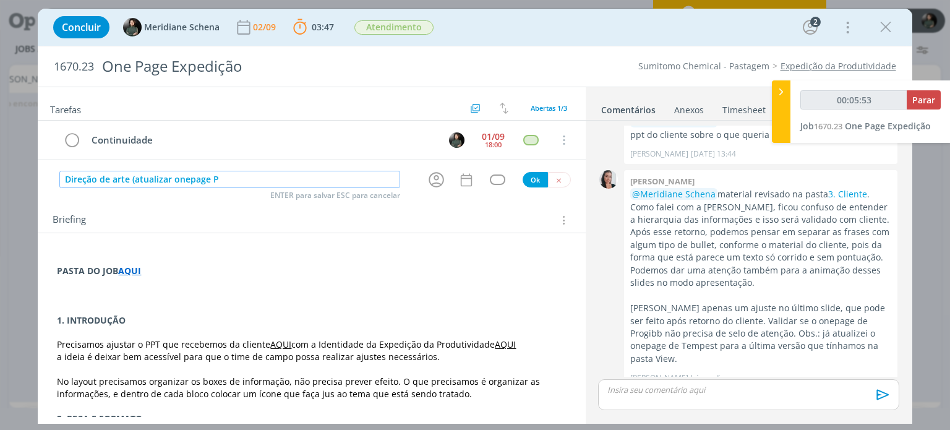
type input "00:05:54"
type input "Direção de arte (atualizar onepage Progi"
type input "00:05:55"
type input "Direção de arte (atualizar onepage Progibb"
type input "00:05:56"
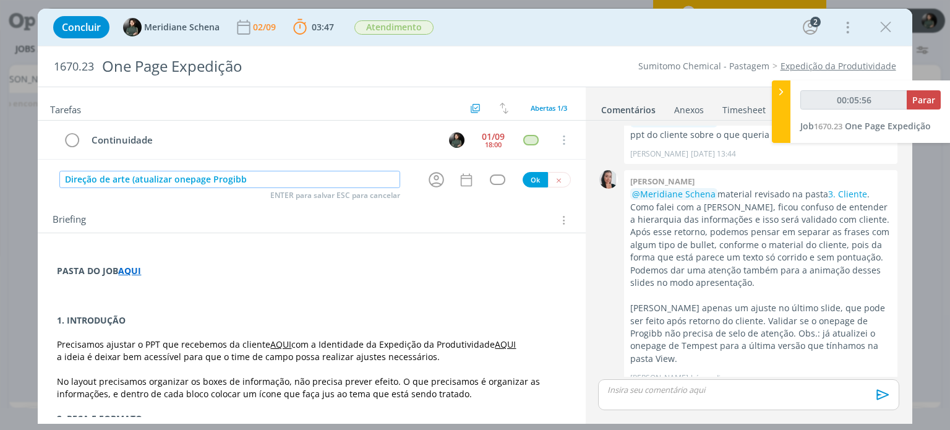
type input "Direção de arte (atualizar onepage Progibb)"
type input "00:05:59"
click at [229, 177] on input "Direção de arte (atualizar onepage Progibb)" at bounding box center [229, 179] width 341 height 17
type input "Direção de arte (atualizar onepage Proibb)"
type input "00:06:00"
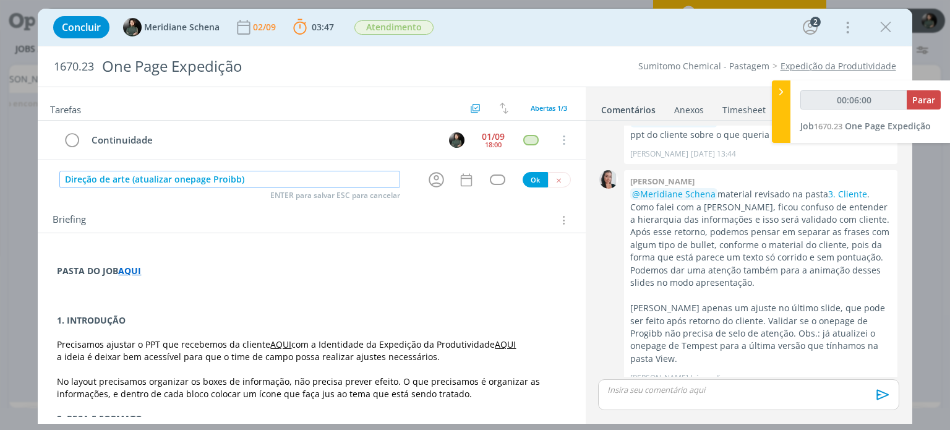
type input "Direção de arte (atualizar onepage ProGibb)"
type input "00:06:04"
click at [431, 182] on icon "dialog" at bounding box center [436, 180] width 15 height 15
type input "Direção de arte (atualizar onepage ProGibb)"
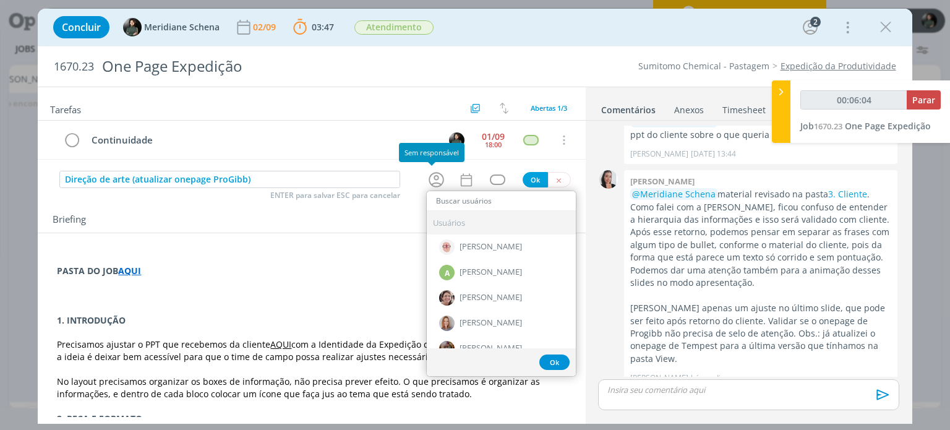
type input "e"
type input "00:06:05"
type input "eli"
type input "00:06:06"
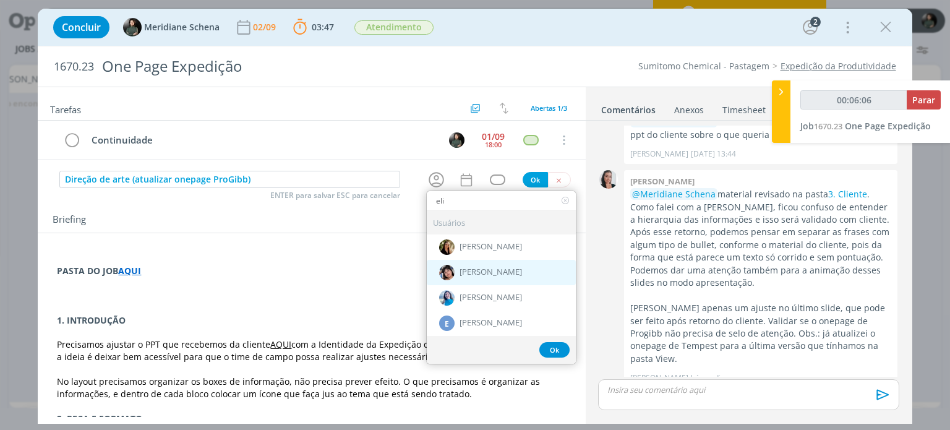
type input "eli"
click at [476, 268] on span "[PERSON_NAME]" at bounding box center [491, 273] width 62 height 10
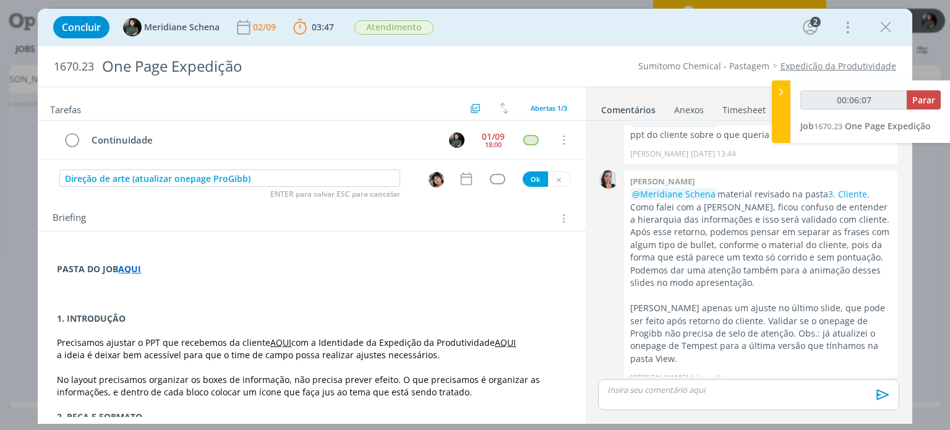
click at [475, 189] on div "Tarefas Usar Job de template Criar template a partir deste job Visualizar Templ…" at bounding box center [311, 252] width 547 height 330
click at [466, 179] on icon "dialog" at bounding box center [465, 179] width 11 height 13
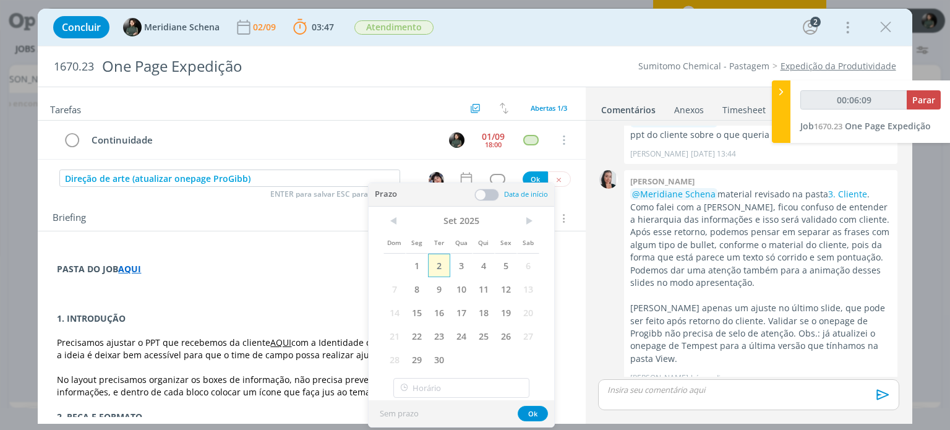
click at [445, 265] on span "2" at bounding box center [439, 266] width 22 height 24
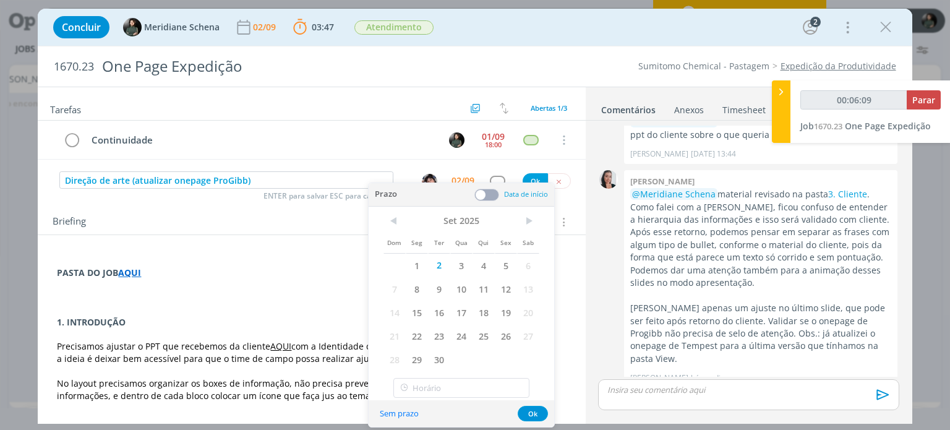
click at [483, 195] on span at bounding box center [486, 195] width 25 height 12
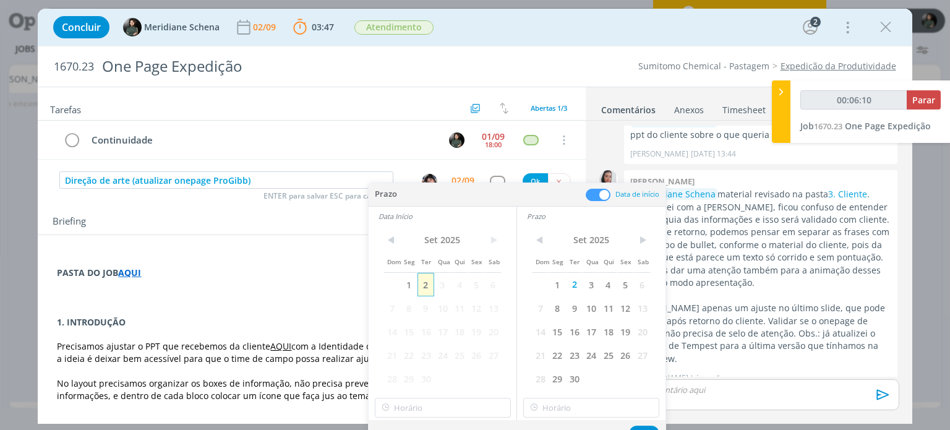
click at [429, 287] on span "2" at bounding box center [425, 285] width 17 height 24
type input "00:06:12"
type input "16:00"
click at [469, 398] on input "16:00" at bounding box center [443, 408] width 136 height 20
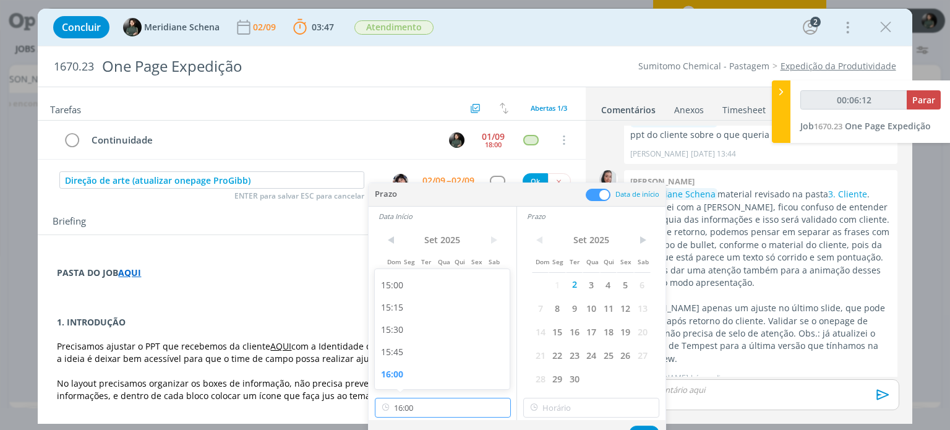
type input "00:06:13"
click at [412, 334] on div "15:30" at bounding box center [444, 329] width 139 height 22
type input "15:30"
type input "00:06:14"
type input "16:00"
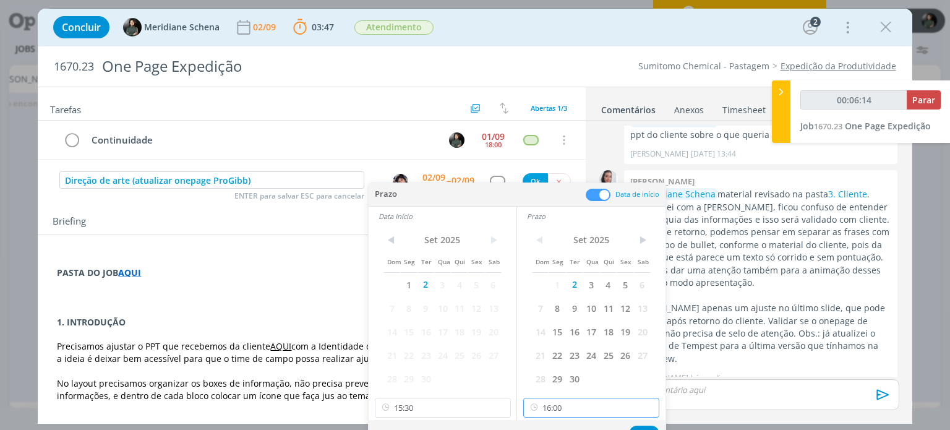
click at [561, 406] on input "16:00" at bounding box center [591, 408] width 136 height 20
type input "00:06:15"
click at [556, 354] on div "15:45" at bounding box center [593, 352] width 139 height 22
type input "15:45"
click at [643, 427] on button "Ok" at bounding box center [644, 432] width 30 height 15
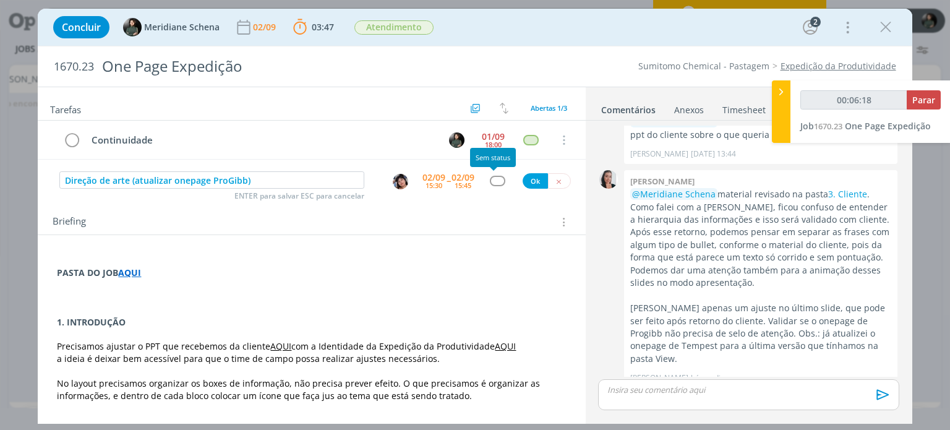
click at [491, 180] on div "dialog" at bounding box center [497, 181] width 15 height 11
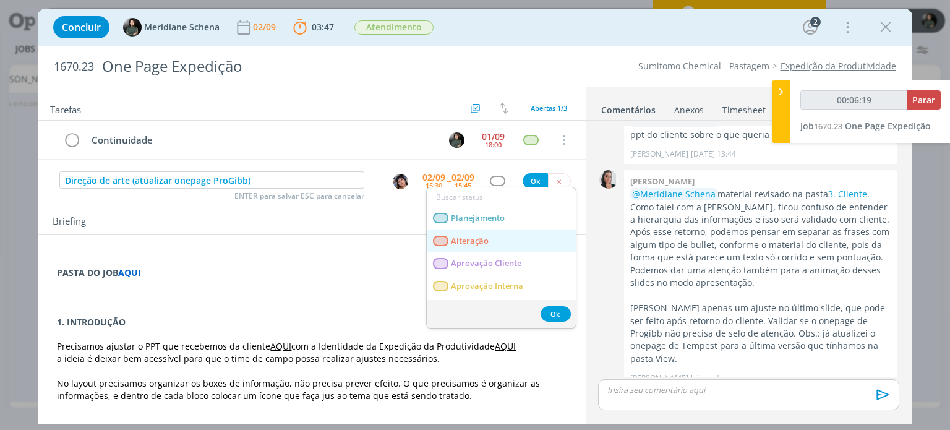
type input "00:06:20"
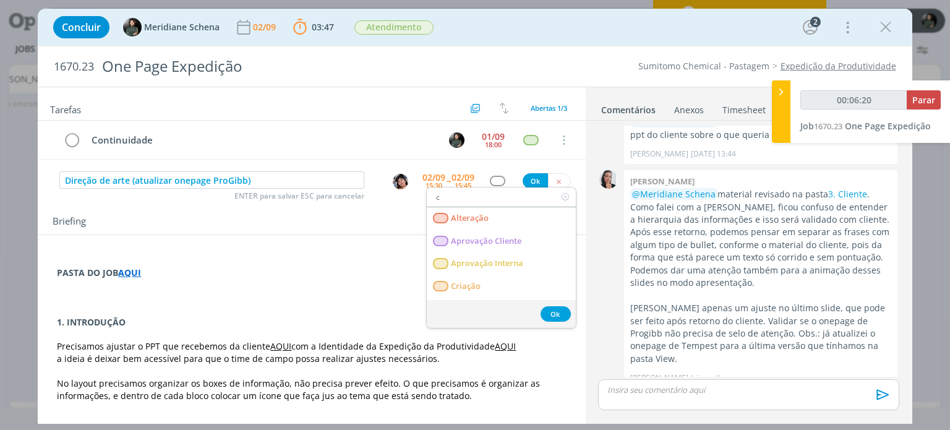
type input "cr"
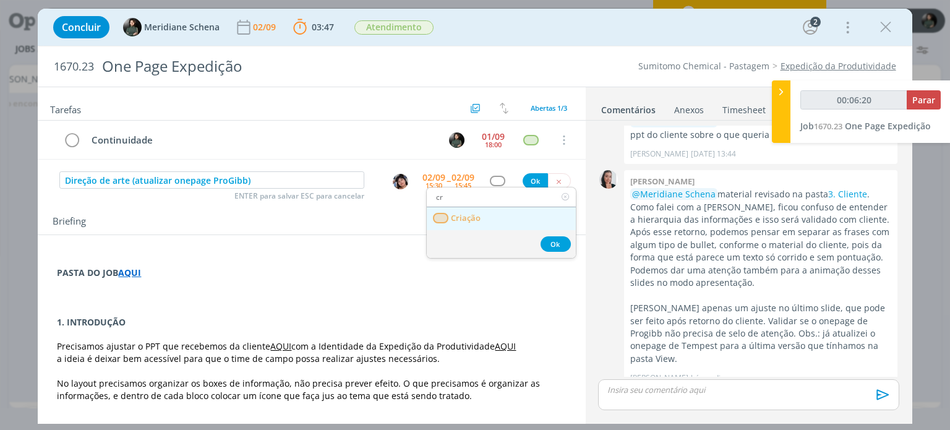
type input "00:06:21"
type input "cr"
click at [490, 215] on link "Criação" at bounding box center [501, 218] width 149 height 23
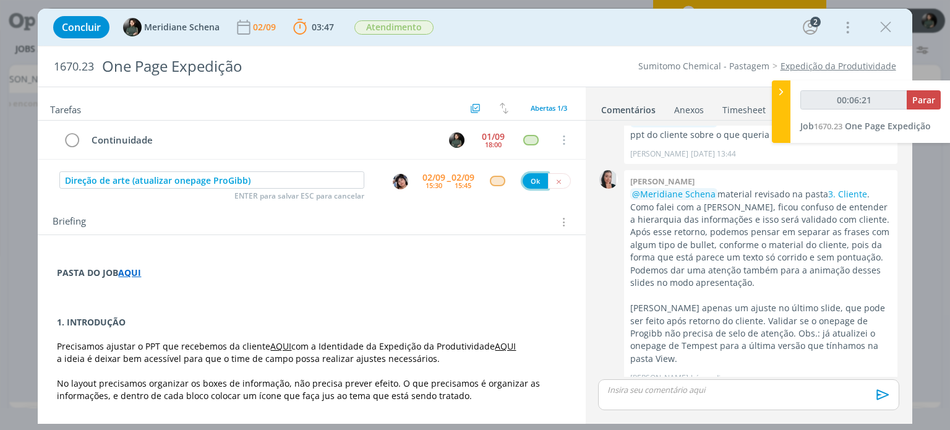
click at [529, 179] on button "Ok" at bounding box center [535, 180] width 25 height 15
type input "00:06:22"
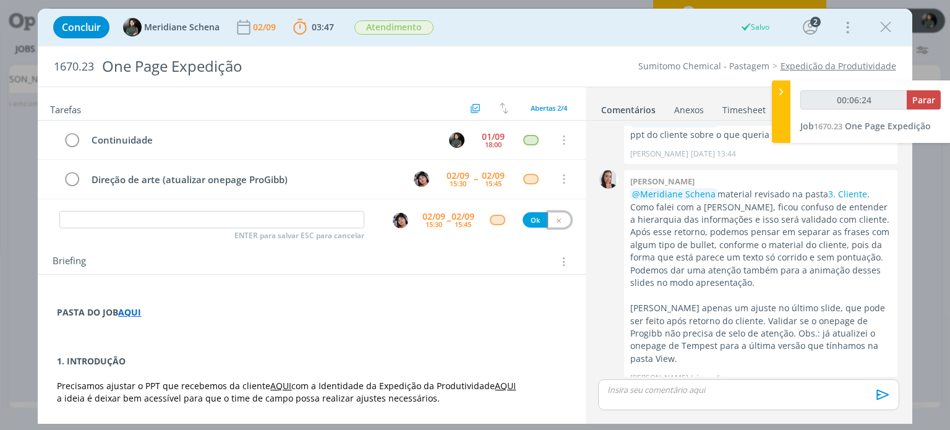
click at [553, 212] on button "dialog" at bounding box center [559, 219] width 23 height 15
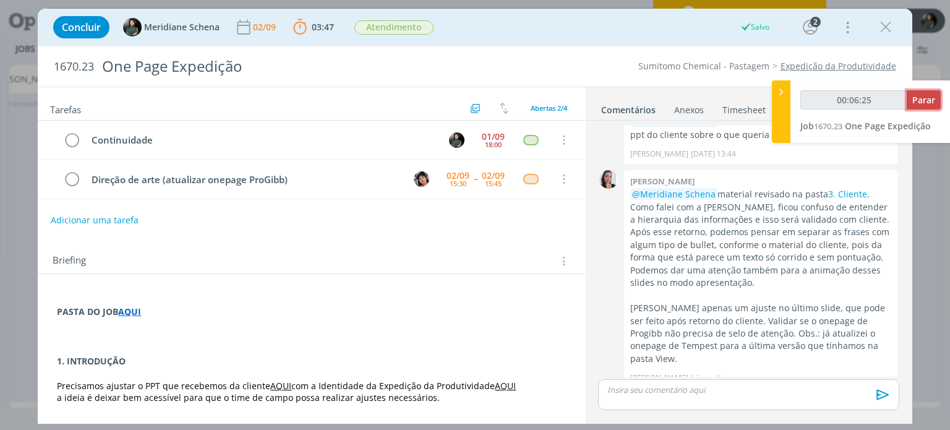
click at [933, 98] on span "Parar" at bounding box center [923, 100] width 23 height 12
type input "00:07:00"
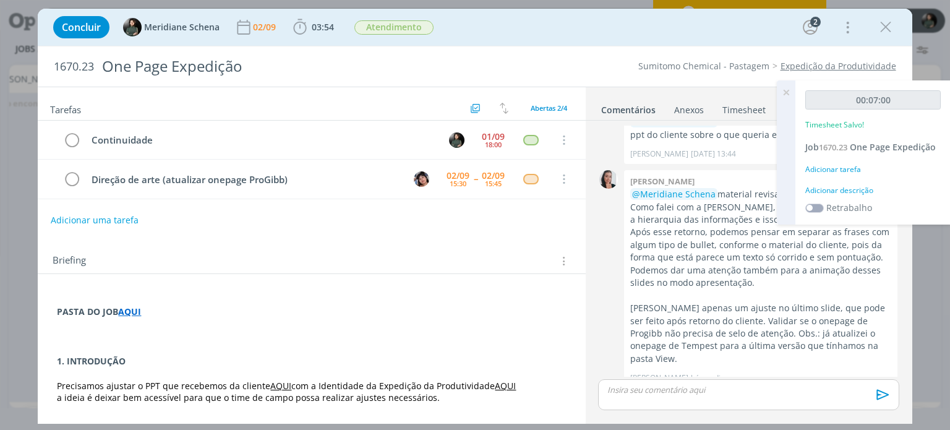
click at [843, 191] on div "Adicionar descrição" at bounding box center [872, 190] width 135 height 11
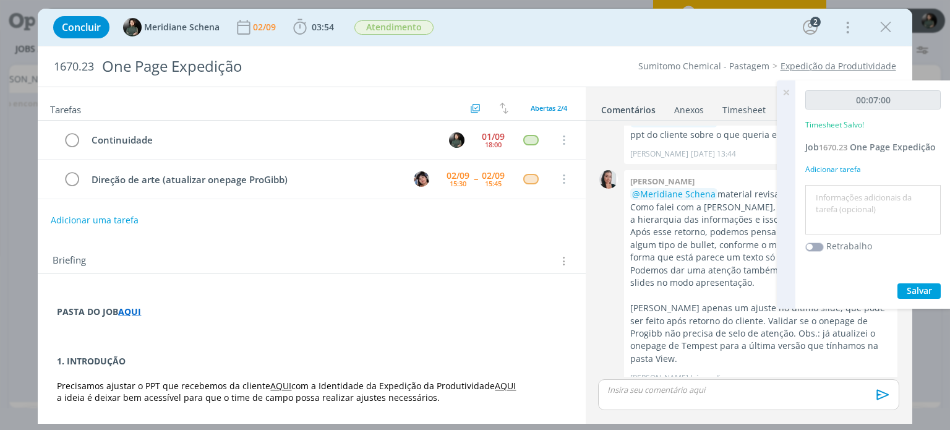
click at [826, 207] on textarea at bounding box center [872, 210] width 129 height 44
type textarea "Pautas para atualizar conforme reunião com a cliente"
click at [919, 293] on span "Salvar" at bounding box center [919, 290] width 25 height 12
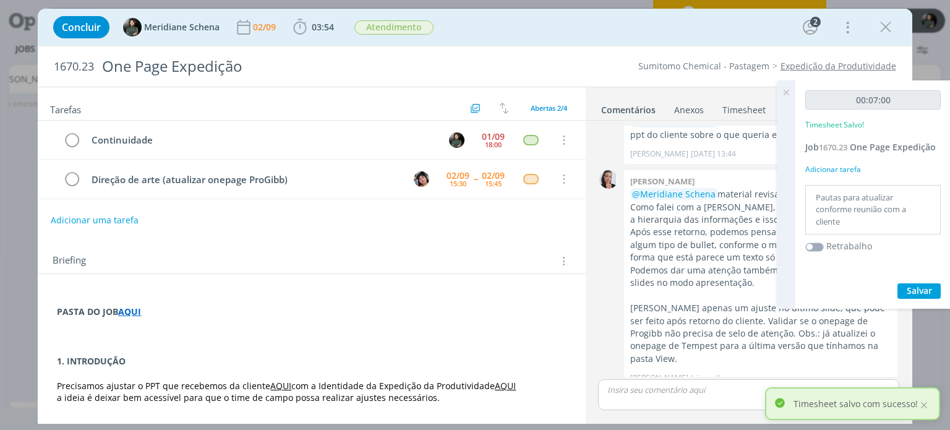
click at [782, 91] on icon at bounding box center [786, 92] width 22 height 24
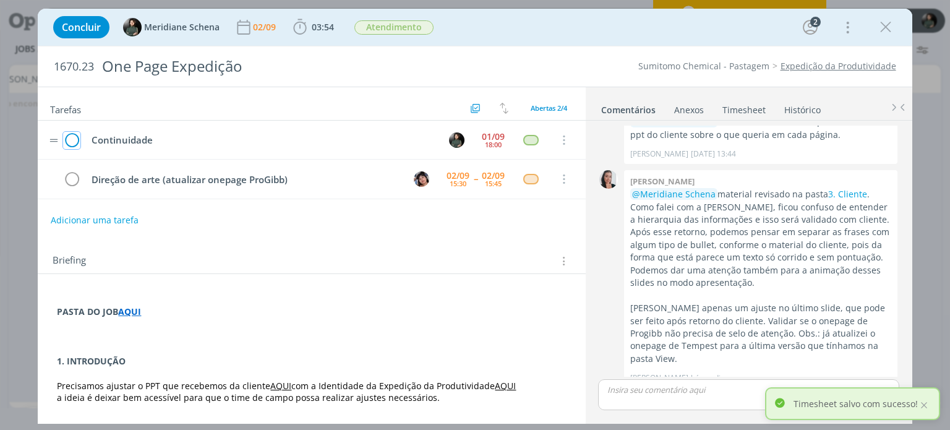
click at [70, 142] on icon "dialog" at bounding box center [71, 140] width 17 height 19
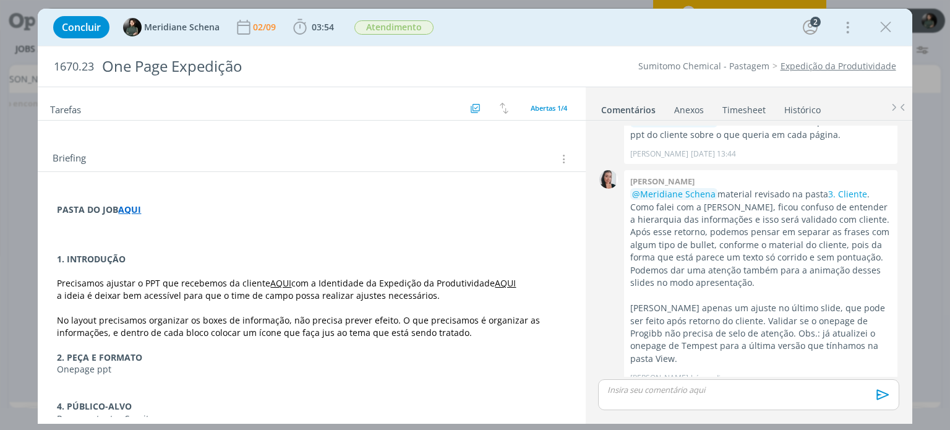
scroll to position [62, 0]
click at [138, 254] on p "1. INTRODUÇÃO" at bounding box center [311, 260] width 509 height 12
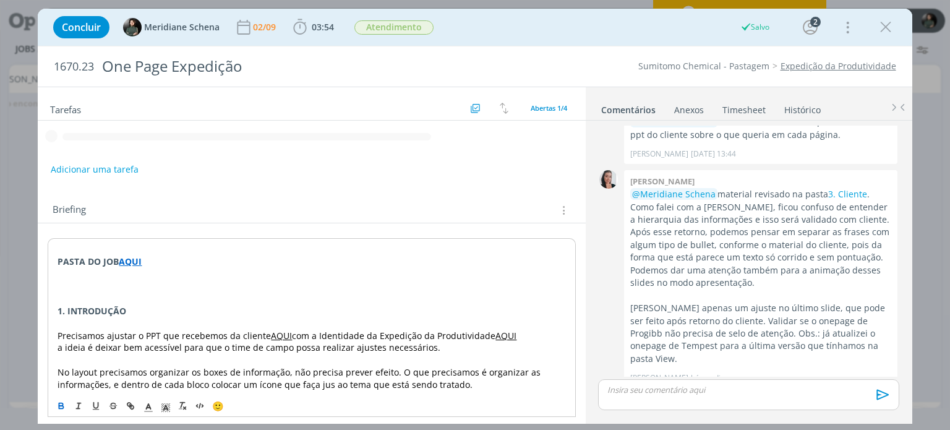
click at [138, 250] on p "dialog" at bounding box center [312, 249] width 508 height 12
click at [160, 264] on div "PASTA DO JOB AQUI 1. INTRODUÇÃO Precisamos ajustar o PPT que recebemos da clien…" at bounding box center [312, 415] width 528 height 354
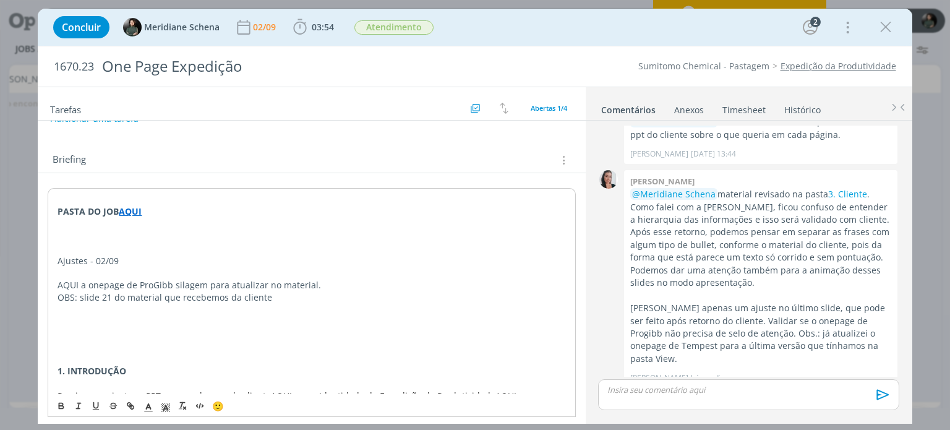
click at [261, 312] on p "dialog" at bounding box center [312, 310] width 508 height 12
drag, startPoint x: 267, startPoint y: 296, endPoint x: 49, endPoint y: 289, distance: 217.2
click at [49, 289] on div "PASTA DO JOB AQUI Ajustes - 02/09 AQUI a onepage de ProGibb silagem para atuali…" at bounding box center [312, 420] width 528 height 464
click at [85, 316] on p "dialog" at bounding box center [312, 322] width 508 height 12
drag, startPoint x: 56, startPoint y: 297, endPoint x: 229, endPoint y: 309, distance: 173.6
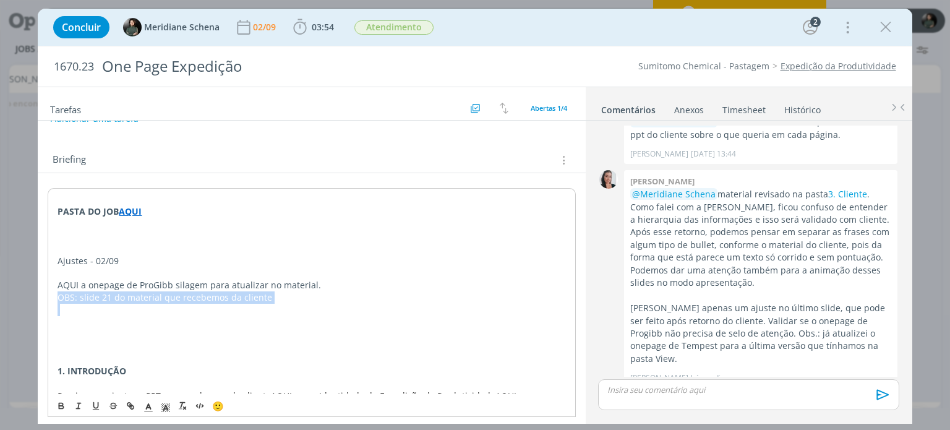
click at [229, 309] on div "PASTA DO JOB AQUI Ajustes - 02/09 AQUI a onepage de ProGibb silagem para atuali…" at bounding box center [312, 420] width 528 height 464
click at [96, 408] on icon "dialog" at bounding box center [96, 405] width 4 height 6
click at [125, 353] on p "dialog" at bounding box center [312, 359] width 508 height 12
drag, startPoint x: 77, startPoint y: 284, endPoint x: 47, endPoint y: 284, distance: 30.3
click at [48, 284] on div "PASTA DO JOB AQUI Ajustes - 02/09 AQUI a onepage de ProGibb silagem para atuali…" at bounding box center [312, 420] width 528 height 464
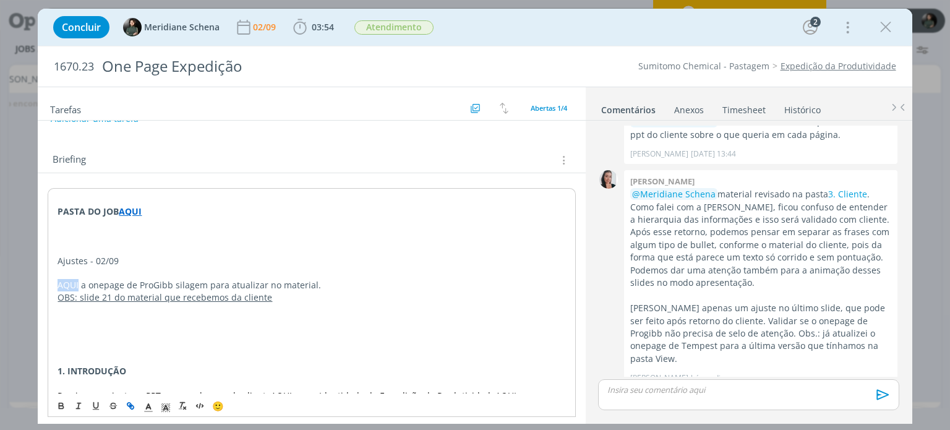
click at [128, 407] on icon "dialog" at bounding box center [131, 406] width 10 height 10
click at [137, 210] on strong "AQUI" at bounding box center [130, 211] width 23 height 12
click at [153, 233] on link "https://sobeae.sharepoint.com/:f:/s/SOBEAE/EiLIofipXZNKn8pj4XDcwn8BixzLcYEbkWnY…" at bounding box center [137, 235] width 93 height 16
click at [188, 323] on p "dialog" at bounding box center [312, 322] width 508 height 12
drag, startPoint x: 78, startPoint y: 283, endPoint x: 41, endPoint y: 284, distance: 37.1
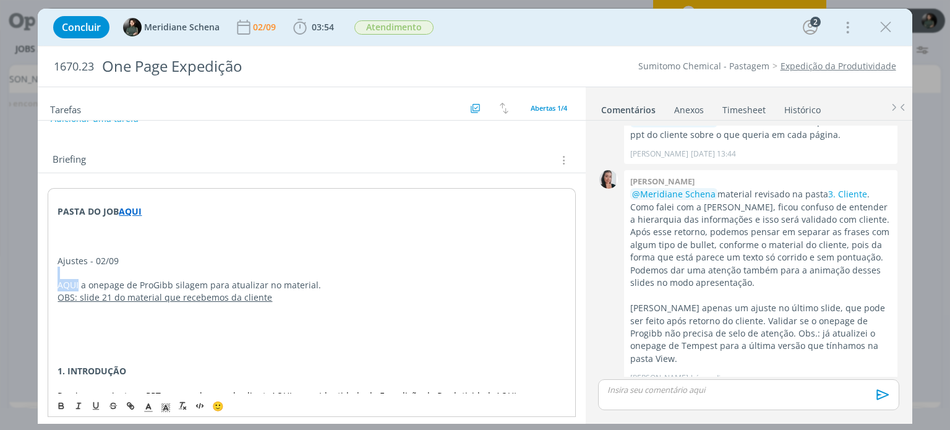
click at [40, 276] on div "PASTA DO JOB AQUI Ajustes - 02/09 AQUI a onepage de ProGibb silagem para atuali…" at bounding box center [311, 426] width 547 height 507
click at [130, 404] on icon "dialog" at bounding box center [129, 404] width 4 height 4
paste input "https://sobeae.sharepoint.com/:p:/s/SOBEAE/EaizQGuJVUJAjFpg1tjIZIYB2fVYQuRm8Pca…"
type input "https://sobeae.sharepoint.com/:p:/s/SOBEAE/EaizQGuJVUJAjFpg1tjIZIYB2fVYQuRm8Pca…"
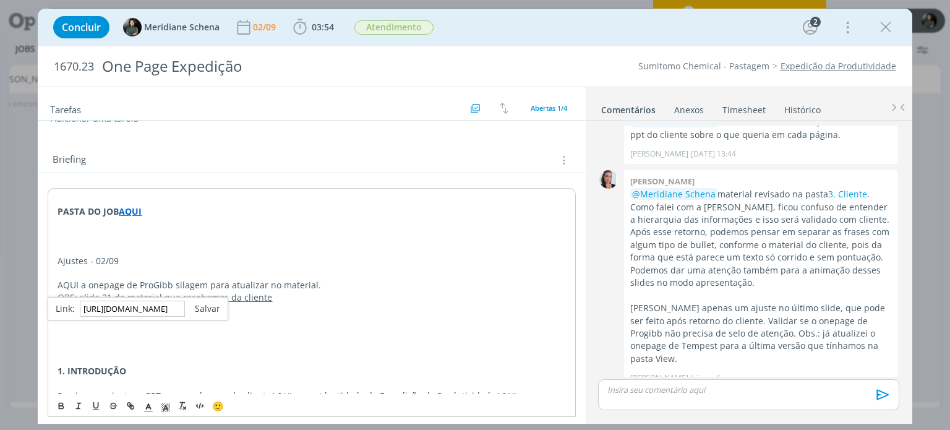
click at [199, 306] on link "dialog" at bounding box center [202, 308] width 35 height 12
click at [139, 333] on p "dialog" at bounding box center [312, 334] width 508 height 12
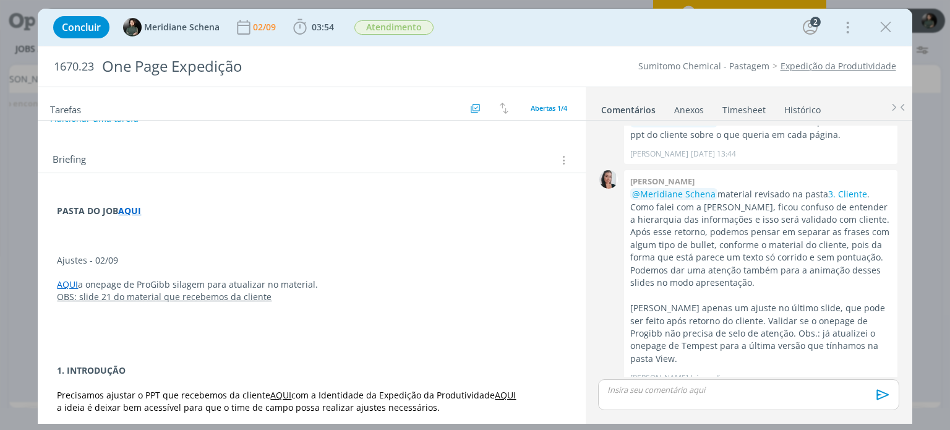
click at [565, 60] on div "Sumitomo Chemical - Pastagem Expedição da Produtividade" at bounding box center [724, 66] width 356 height 12
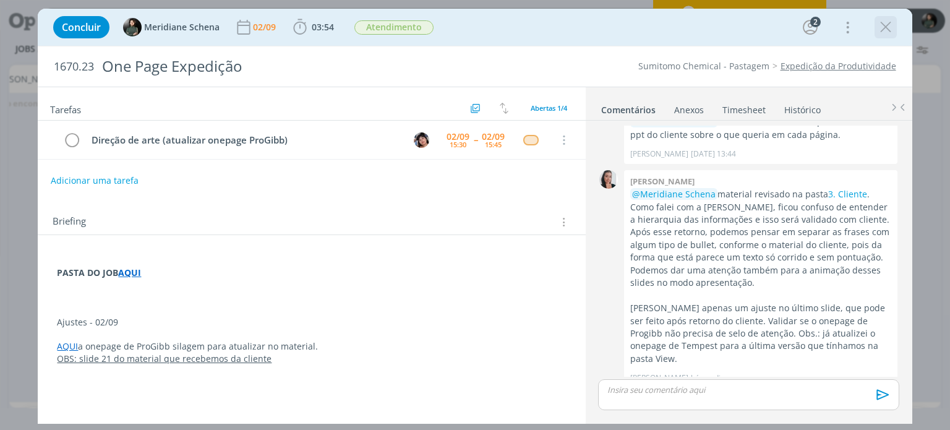
click at [886, 26] on icon "dialog" at bounding box center [885, 27] width 19 height 19
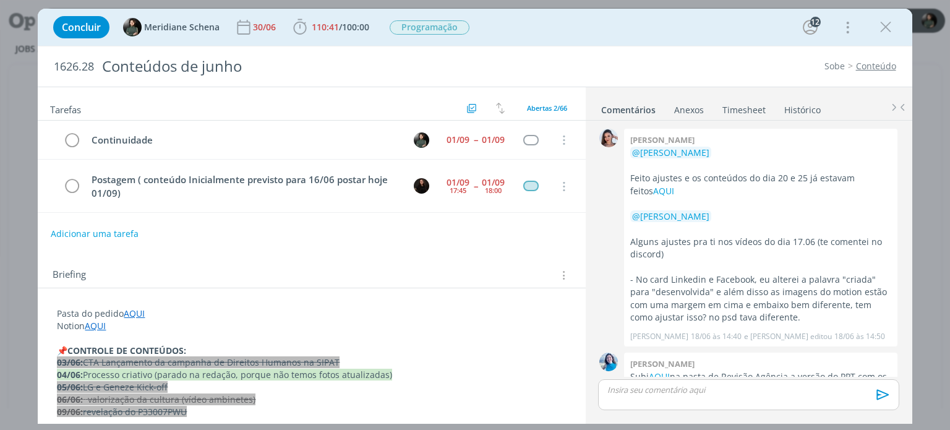
scroll to position [1633, 0]
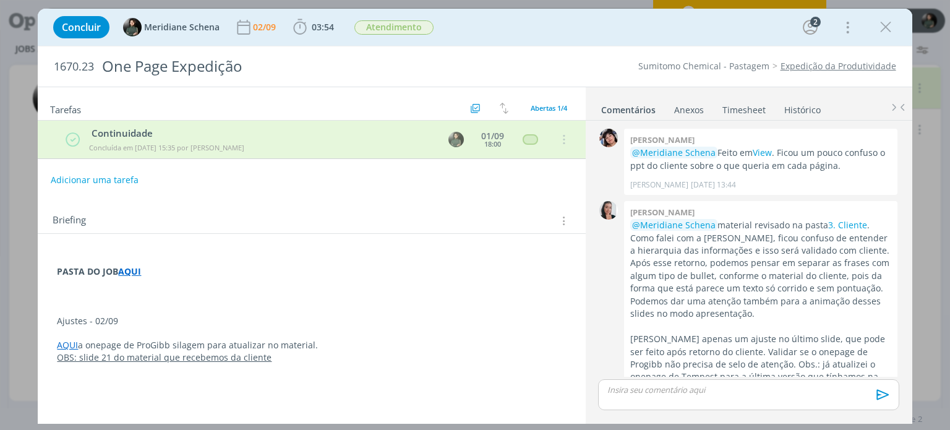
scroll to position [31, 0]
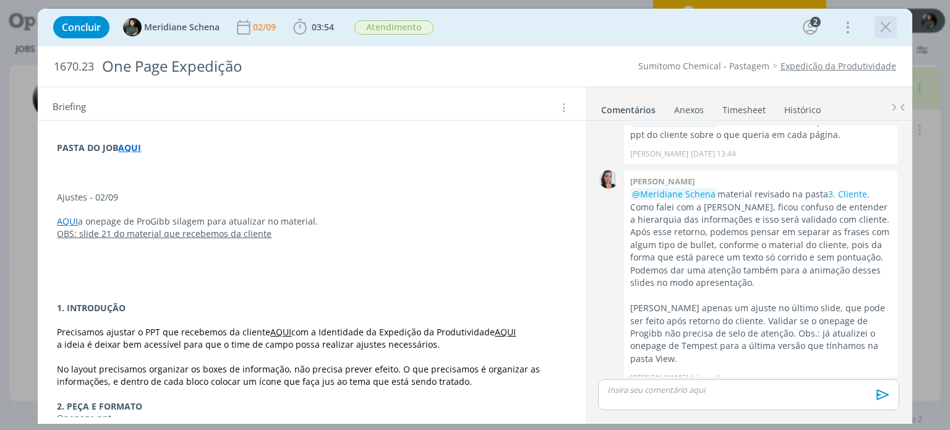
click at [886, 33] on icon "dialog" at bounding box center [885, 27] width 19 height 19
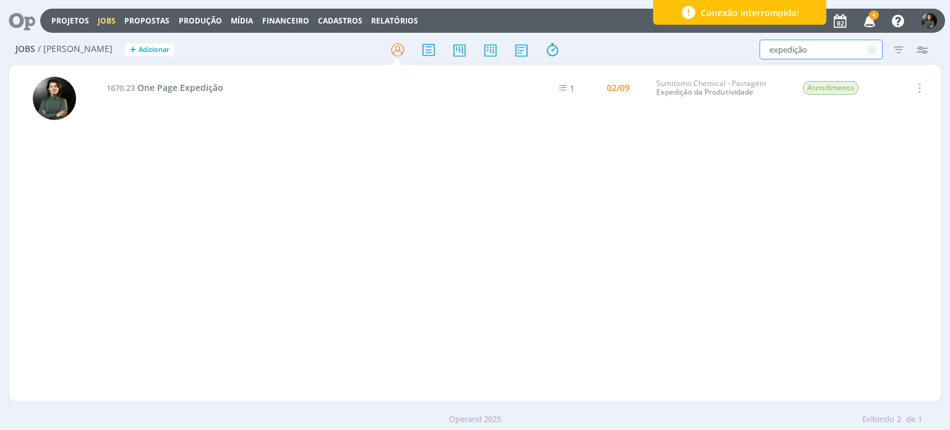
drag, startPoint x: 845, startPoint y: 48, endPoint x: 756, endPoint y: 56, distance: 89.4
click at [756, 56] on div "expedição Filtros Filtrar Limpar expedição Tipo Jobs e Tarefas Data Personaliza…" at bounding box center [785, 50] width 298 height 20
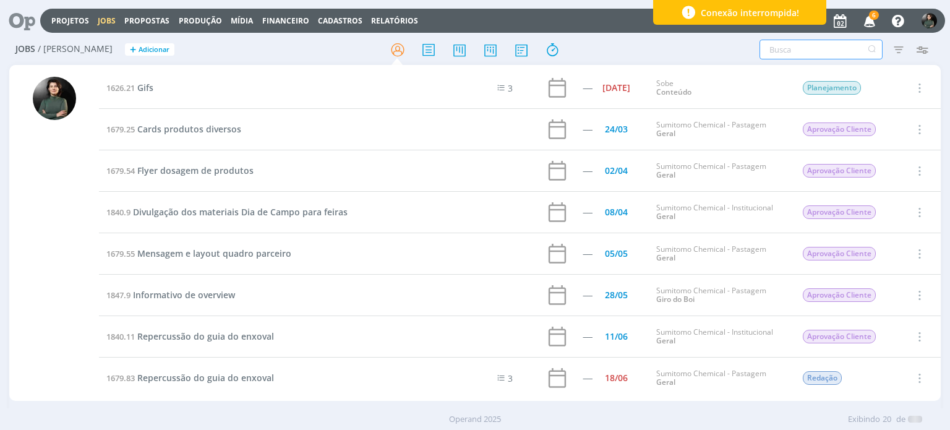
click at [824, 40] on input "text" at bounding box center [820, 50] width 123 height 20
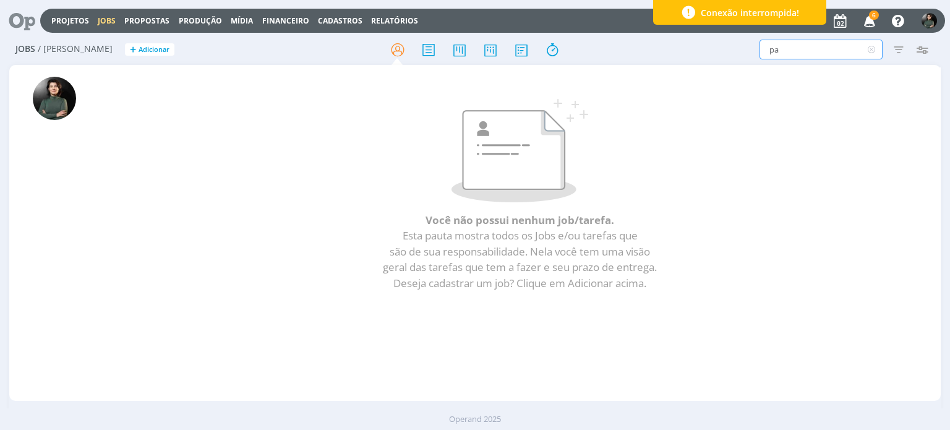
type input "p"
type input "follow"
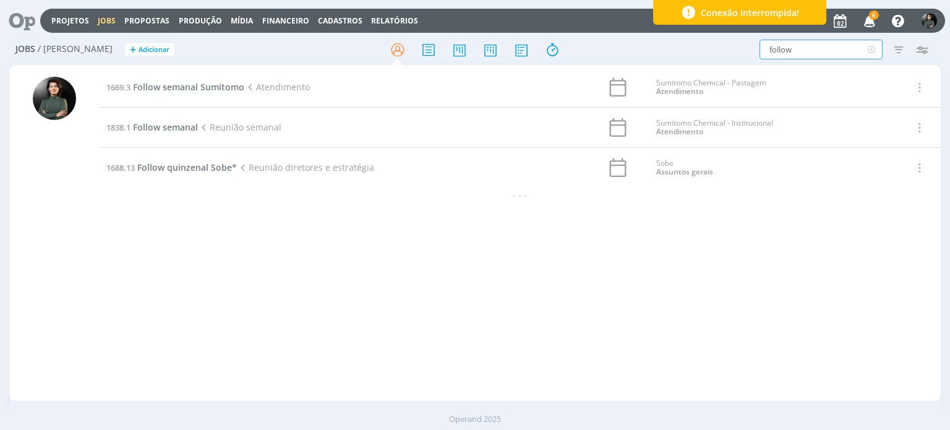
drag, startPoint x: 871, startPoint y: 50, endPoint x: 858, endPoint y: 62, distance: 17.5
click at [871, 50] on icon at bounding box center [871, 50] width 15 height 20
click at [529, 259] on div "1669.3 Follow semanal Sumitomo Atendimento Sumitomo Chemical - Pastagem Atendim…" at bounding box center [519, 232] width 841 height 331
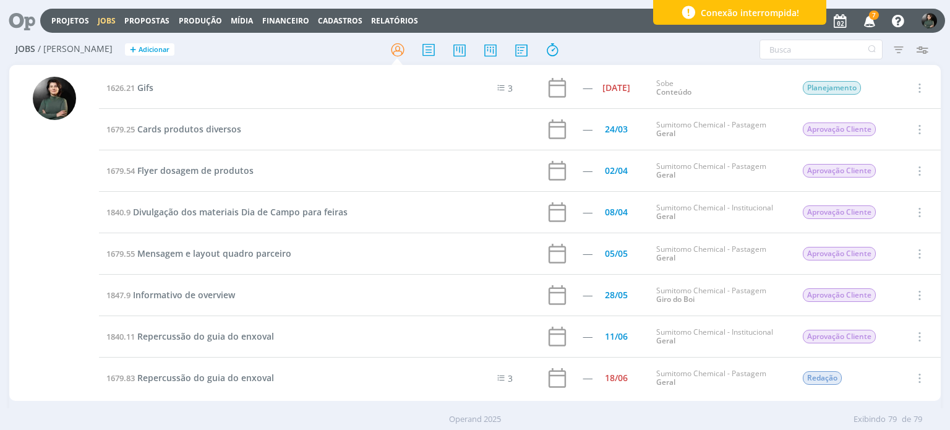
click at [869, 19] on span "7" at bounding box center [869, 24] width 24 height 11
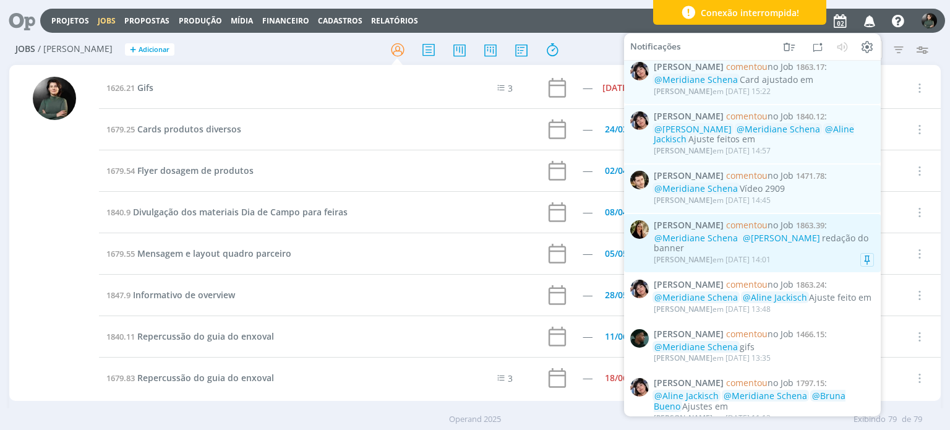
scroll to position [186, 0]
click at [787, 252] on div "@Meridiane Schena @Nicole Bartz redação do banner" at bounding box center [764, 241] width 220 height 21
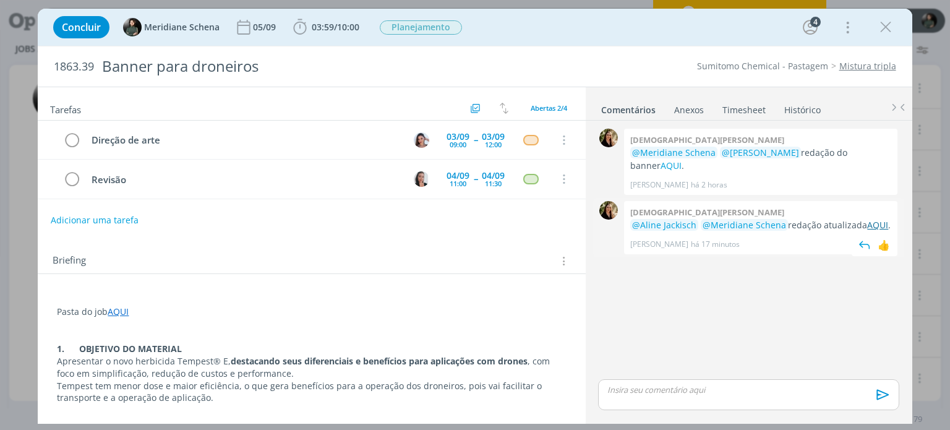
click at [868, 219] on link "AQUI" at bounding box center [877, 225] width 21 height 12
click at [893, 30] on icon "dialog" at bounding box center [885, 27] width 19 height 19
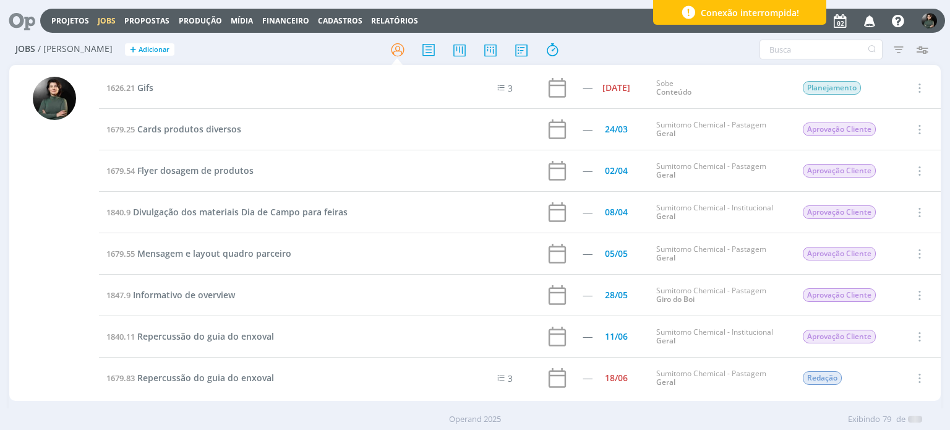
click at [873, 19] on icon "button" at bounding box center [870, 20] width 22 height 21
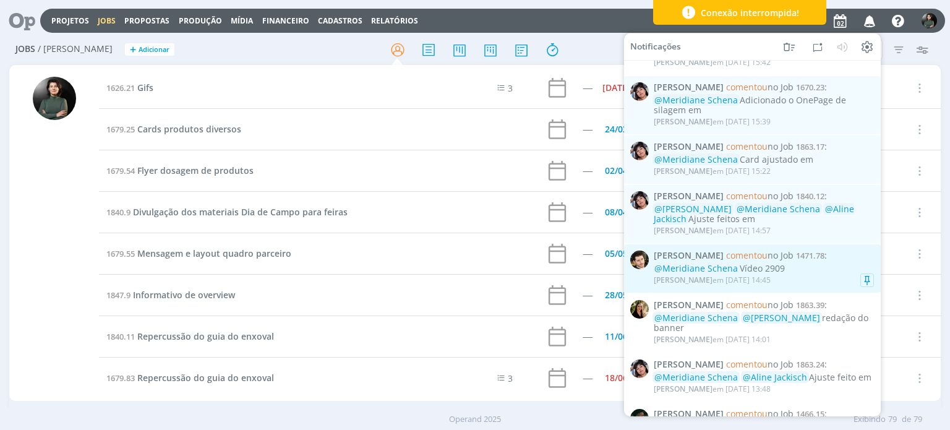
scroll to position [124, 0]
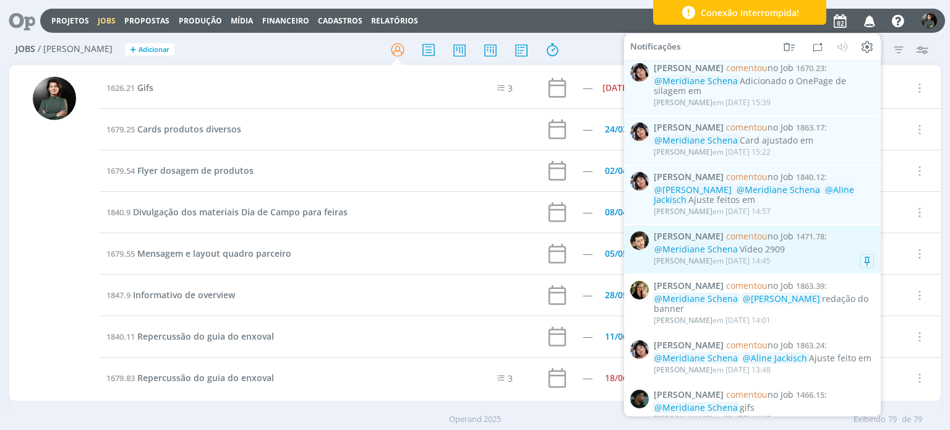
click at [814, 252] on div "@Meridiane Schena Vídeo 2909" at bounding box center [764, 249] width 220 height 11
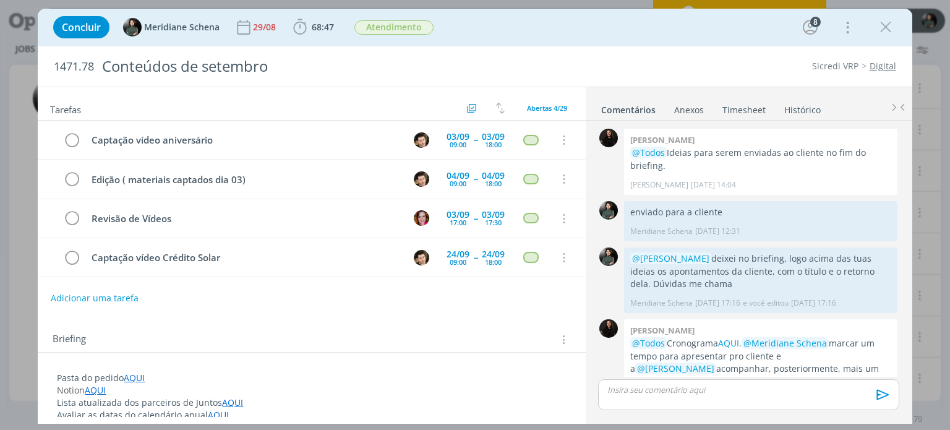
scroll to position [1783, 0]
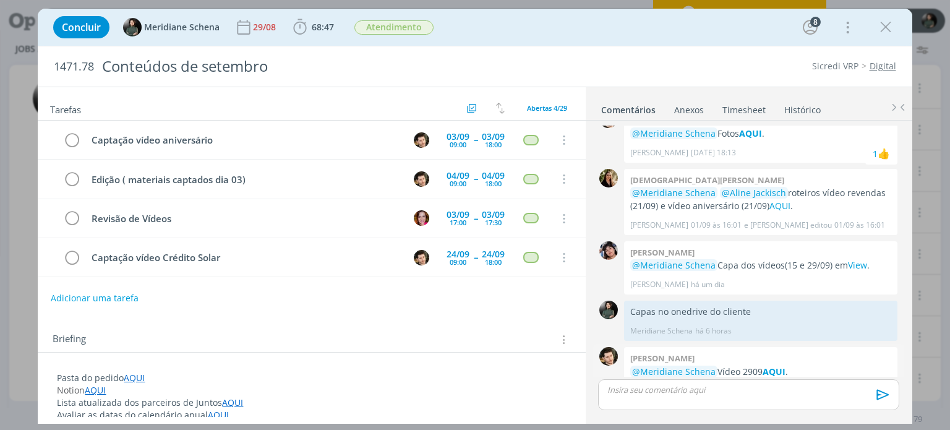
click at [787, 365] on p "@Meridiane Schena Vídeo 2909 AQUI ." at bounding box center [760, 371] width 261 height 12
click at [776, 365] on strong "AQUI" at bounding box center [774, 371] width 23 height 12
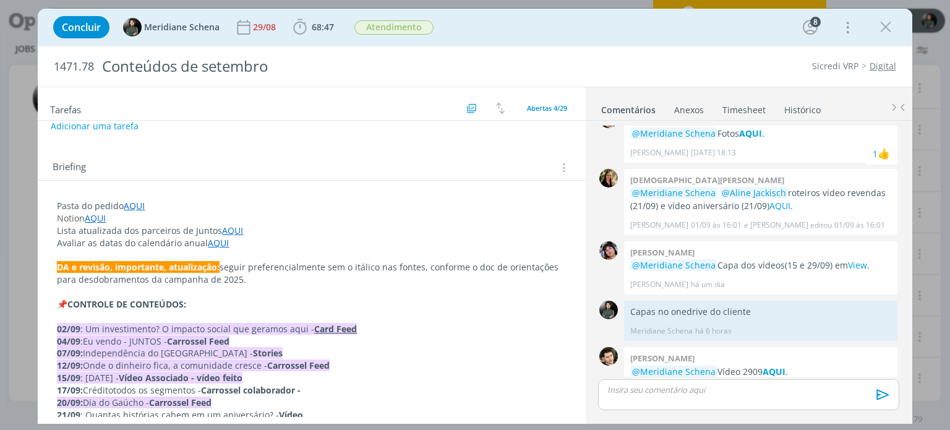
scroll to position [0, 0]
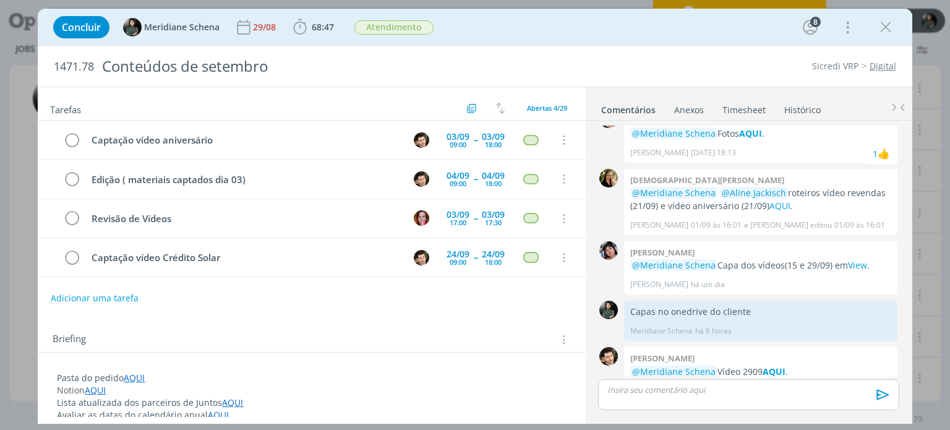
click at [892, 24] on icon "dialog" at bounding box center [885, 27] width 19 height 19
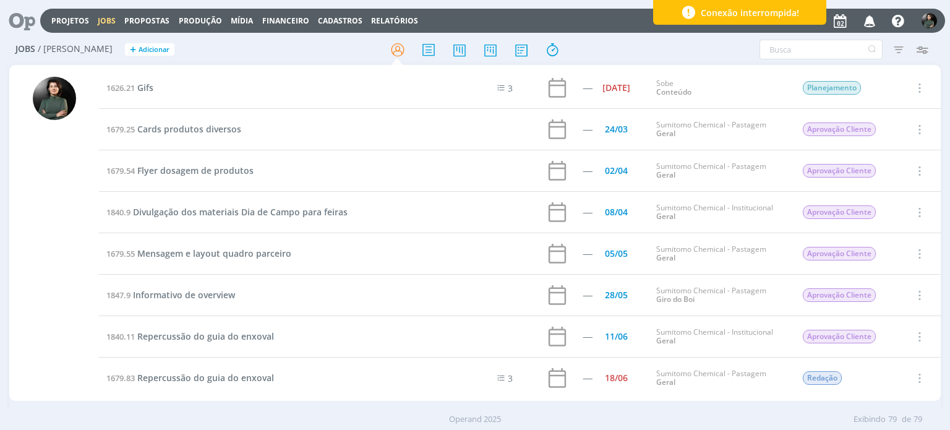
click at [869, 19] on icon "button" at bounding box center [870, 20] width 22 height 21
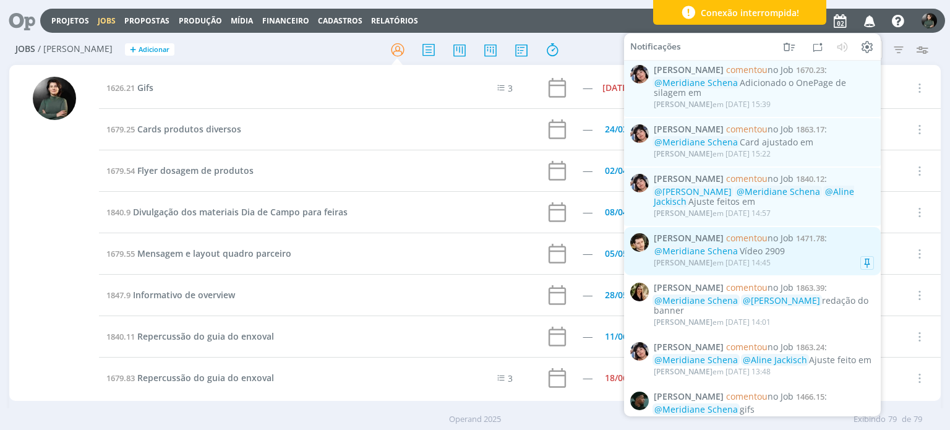
scroll to position [124, 0]
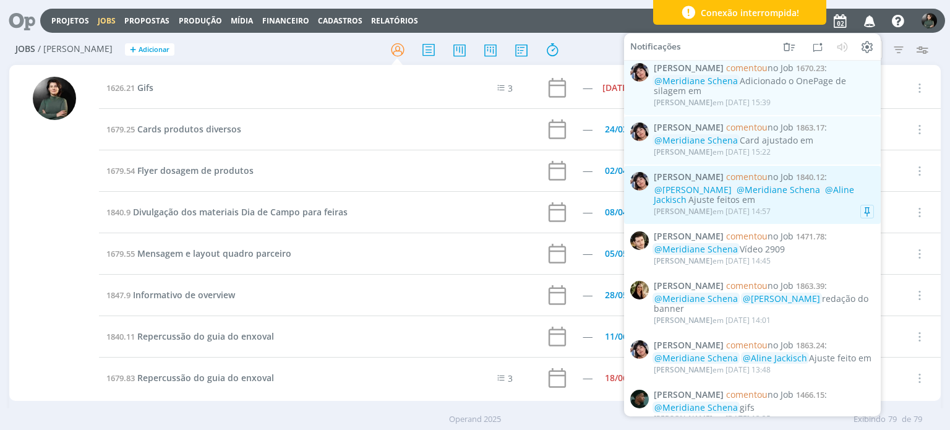
click at [808, 208] on div "Eliana Hochscheidt em 02/09 às 14:57" at bounding box center [764, 211] width 220 height 12
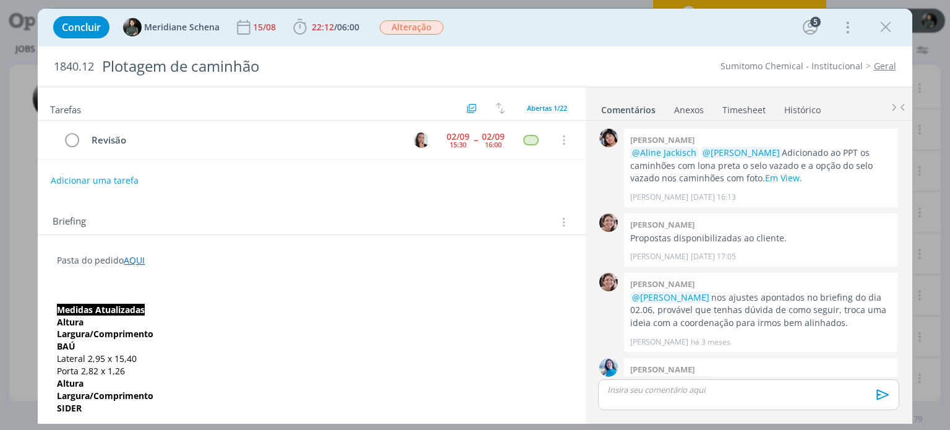
scroll to position [1456, 0]
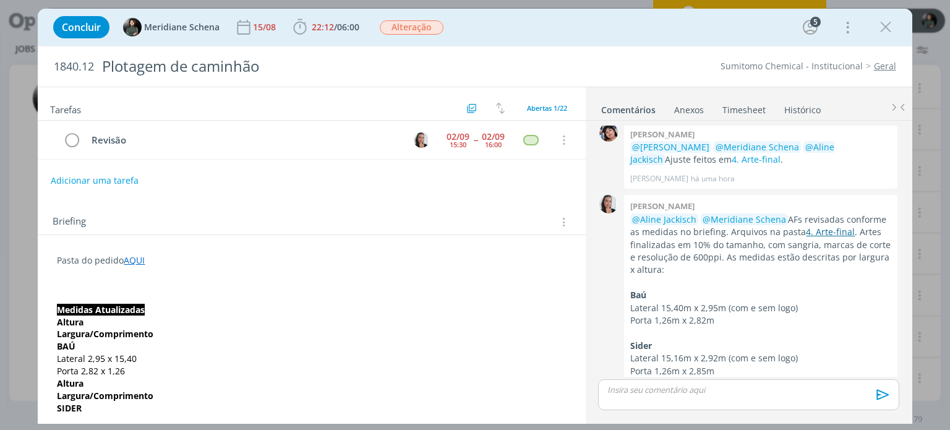
click at [827, 226] on link "4. Arte-final" at bounding box center [830, 232] width 49 height 12
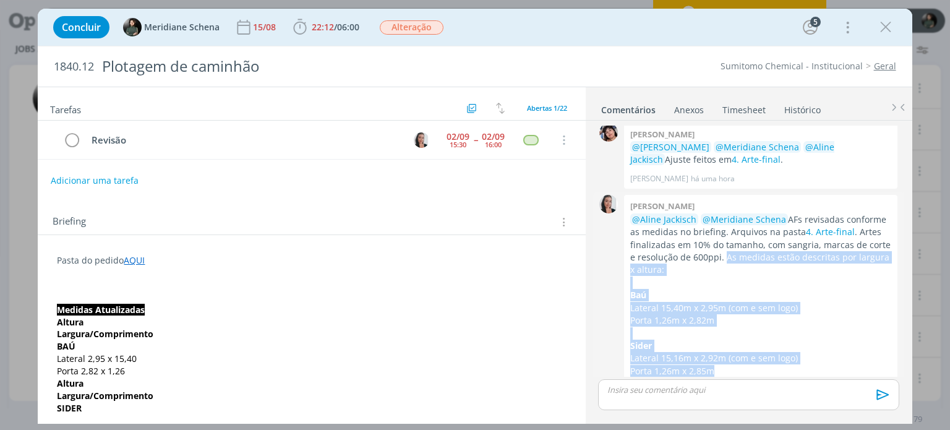
drag, startPoint x: 714, startPoint y: 341, endPoint x: 716, endPoint y: 233, distance: 107.6
click at [716, 233] on div "@Aline Jackisch @Meridiane Schena AFs revisadas conforme as medidas no briefing…" at bounding box center [760, 295] width 261 height 165
click at [716, 289] on p "Baú" at bounding box center [760, 295] width 261 height 12
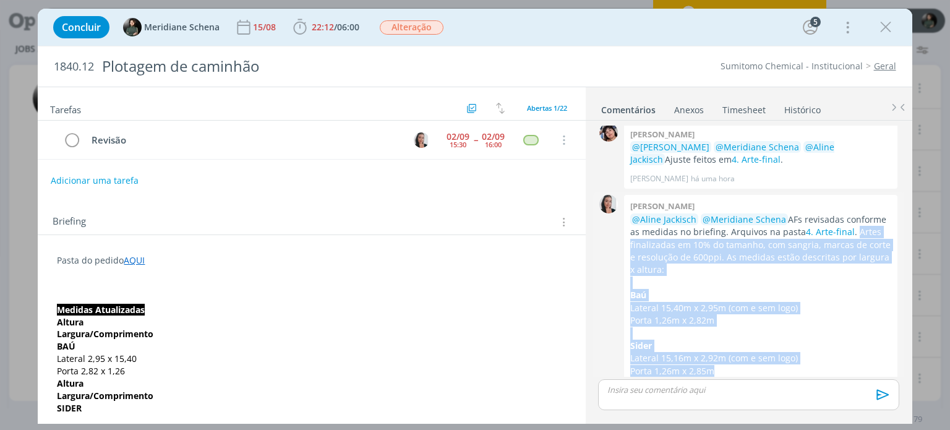
drag, startPoint x: 852, startPoint y: 207, endPoint x: 774, endPoint y: 348, distance: 160.3
click at [774, 348] on div "@Aline Jackisch @Meridiane Schena AFs revisadas conforme as medidas no briefing…" at bounding box center [760, 295] width 261 height 165
copy div "Artes finalizadas em 10% do tamanho, com sangria, marcas de corte e resolução d…"
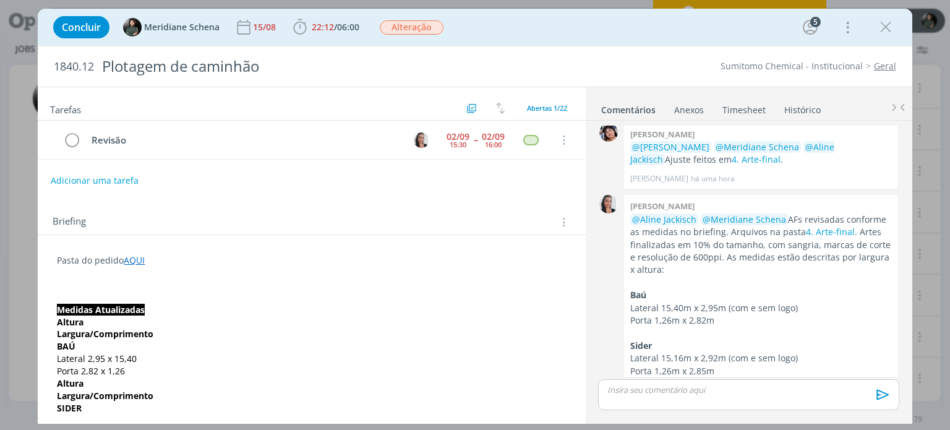
click at [688, 385] on p "dialog" at bounding box center [748, 389] width 281 height 11
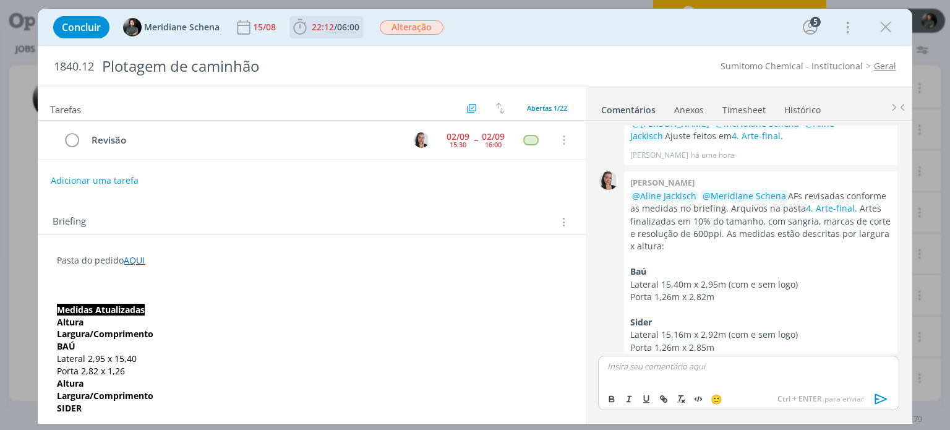
click at [330, 24] on span "22:12" at bounding box center [323, 27] width 22 height 12
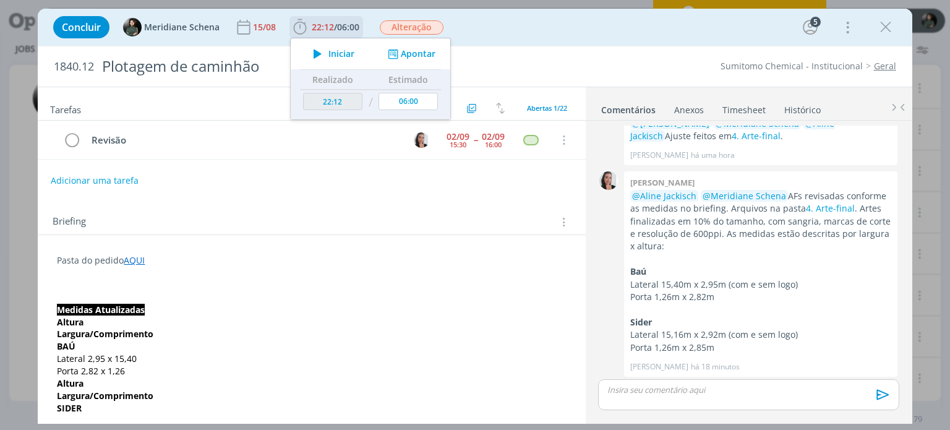
scroll to position [1456, 0]
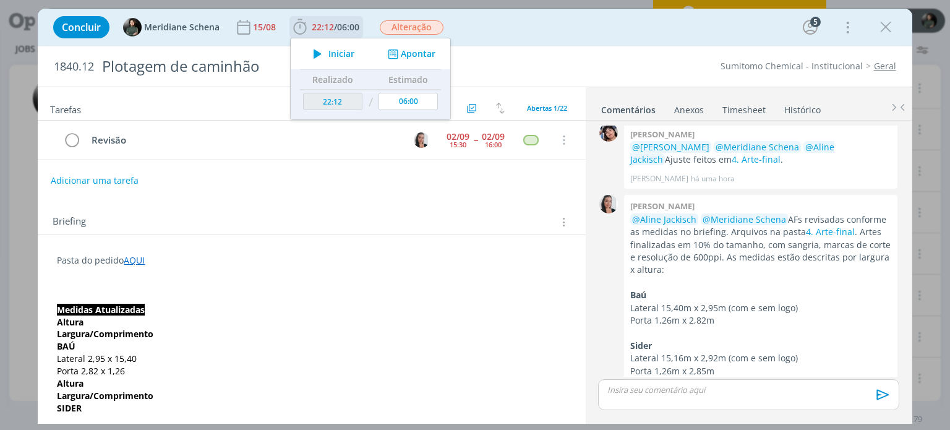
click at [416, 59] on button "Apontar" at bounding box center [410, 54] width 51 height 13
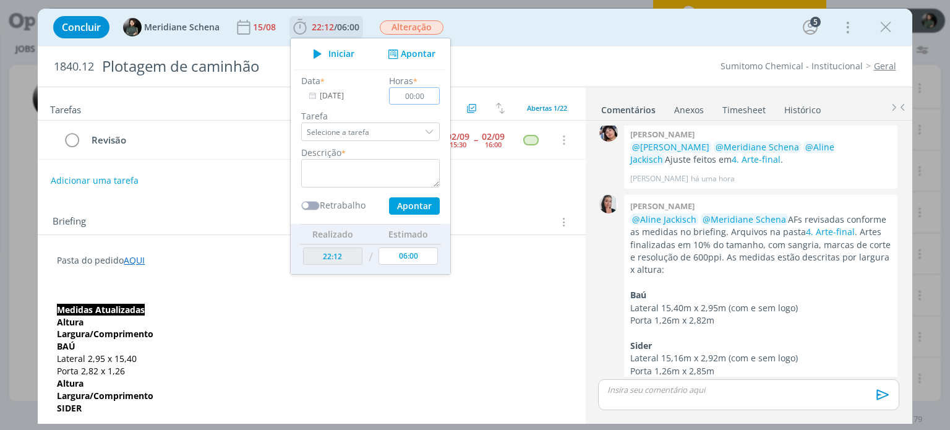
click at [424, 98] on input "00:00" at bounding box center [415, 95] width 51 height 17
click at [502, 32] on div "Concluir Meridiane Schena 15/08 22:12 / 06:00 Iniciar Apontar Data * 02/09/2025…" at bounding box center [474, 27] width 855 height 30
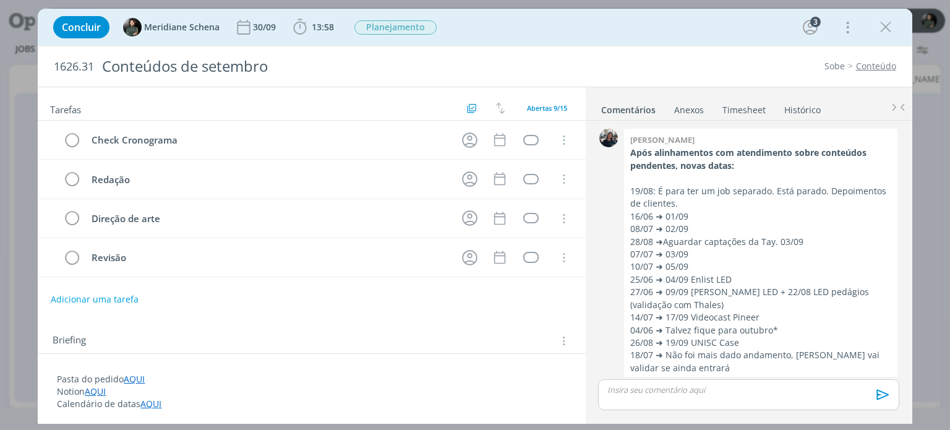
scroll to position [599, 0]
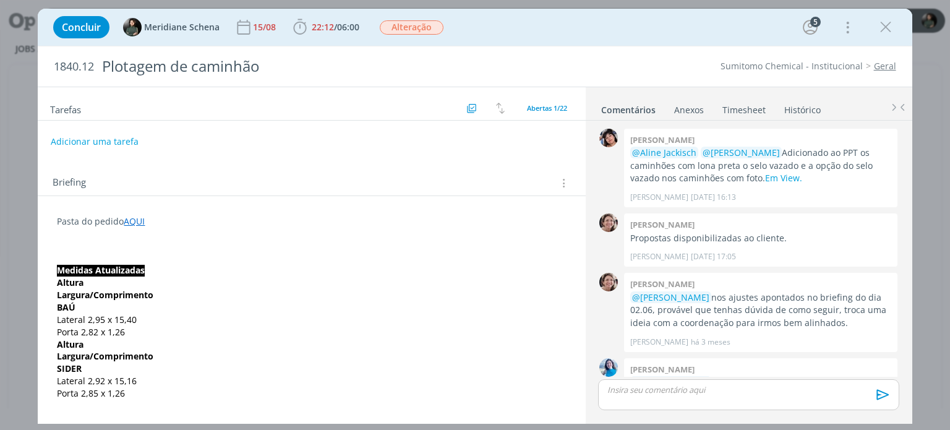
scroll to position [1456, 0]
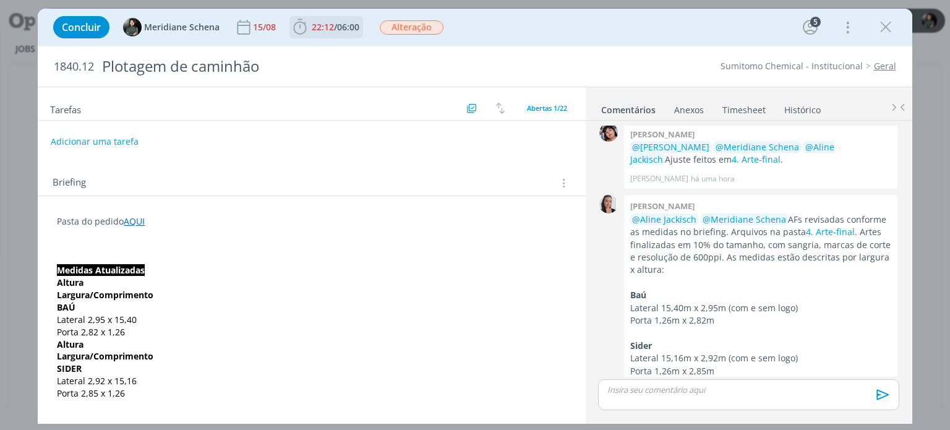
click at [359, 29] on span "06:00" at bounding box center [348, 27] width 22 height 12
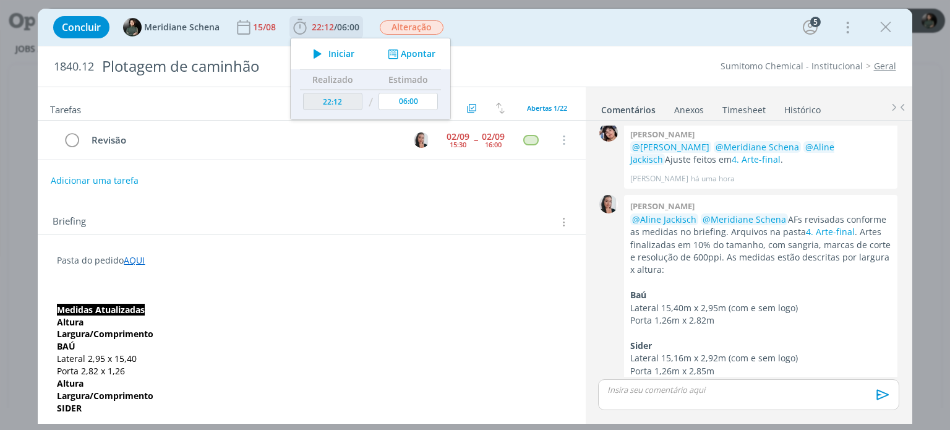
click at [411, 60] on div "Iniciar Apontar" at bounding box center [371, 53] width 160 height 31
click at [411, 56] on button "Apontar" at bounding box center [410, 54] width 51 height 13
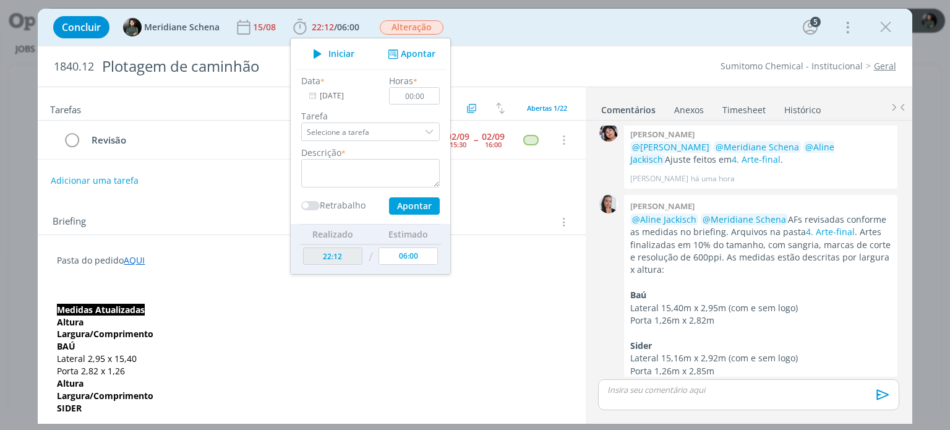
drag, startPoint x: 887, startPoint y: 32, endPoint x: 913, endPoint y: 124, distance: 95.7
click at [887, 32] on icon "dialog" at bounding box center [885, 27] width 19 height 19
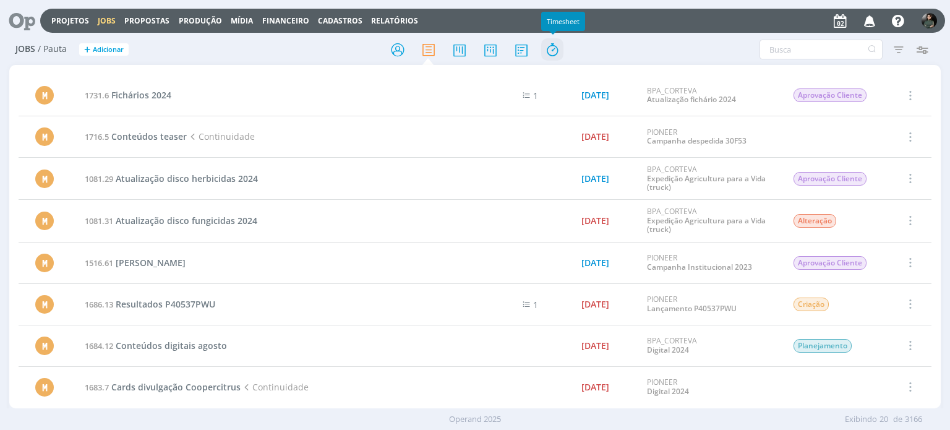
click at [557, 53] on icon at bounding box center [552, 50] width 22 height 24
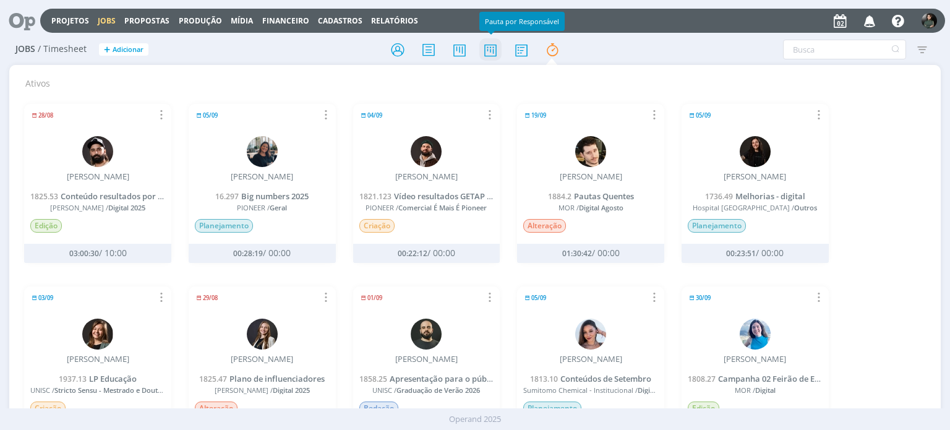
click at [490, 48] on icon at bounding box center [490, 50] width 22 height 24
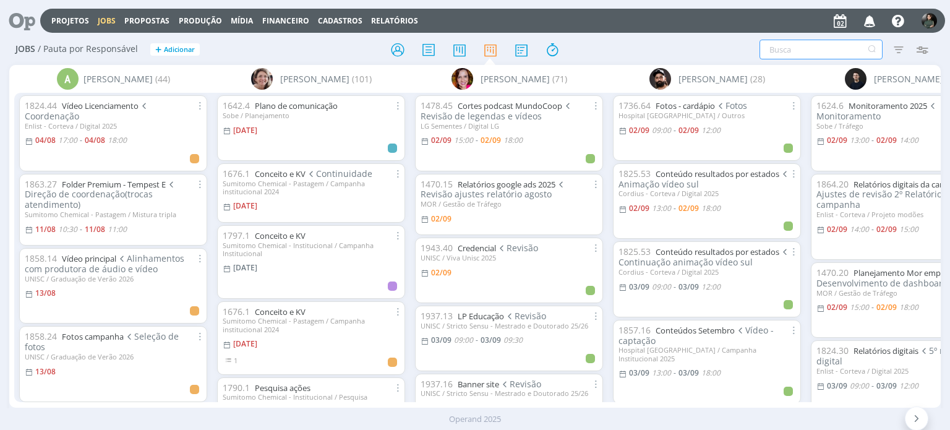
click at [777, 51] on input "text" at bounding box center [820, 50] width 123 height 20
click at [871, 19] on icon "button" at bounding box center [870, 20] width 22 height 21
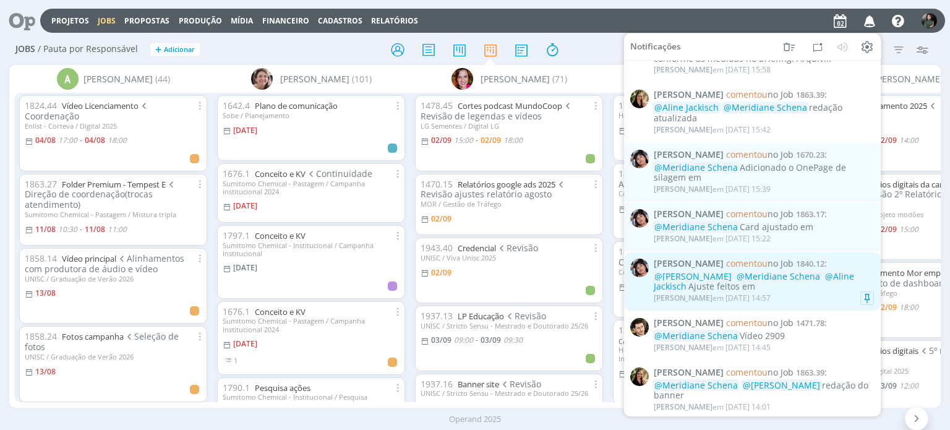
scroll to position [62, 0]
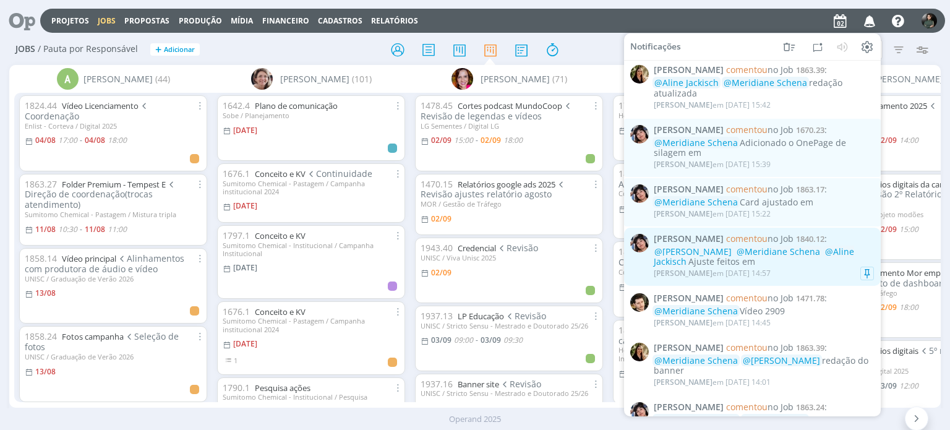
click at [771, 272] on div "Eliana Hochscheidt em 02/09 às 14:57" at bounding box center [712, 273] width 117 height 9
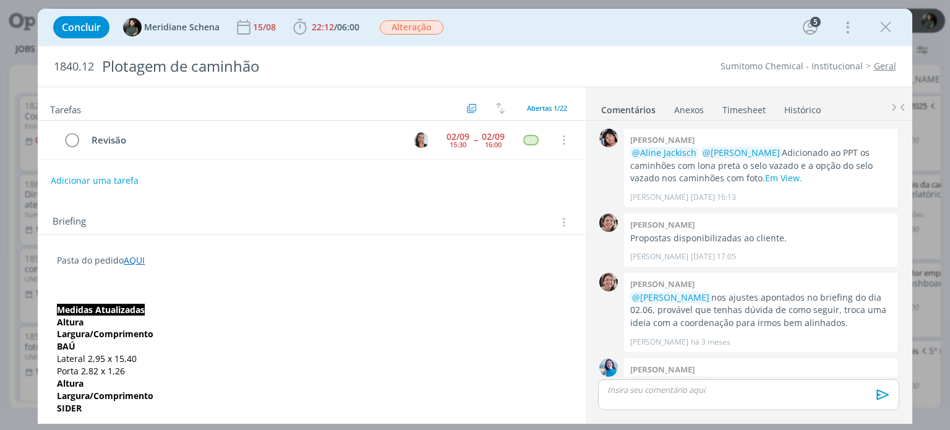
scroll to position [1456, 0]
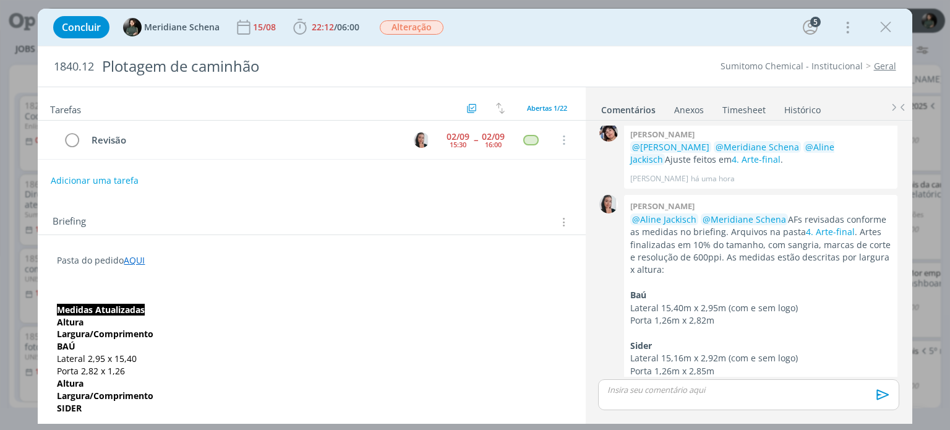
click at [753, 109] on link "Timesheet" at bounding box center [744, 107] width 45 height 18
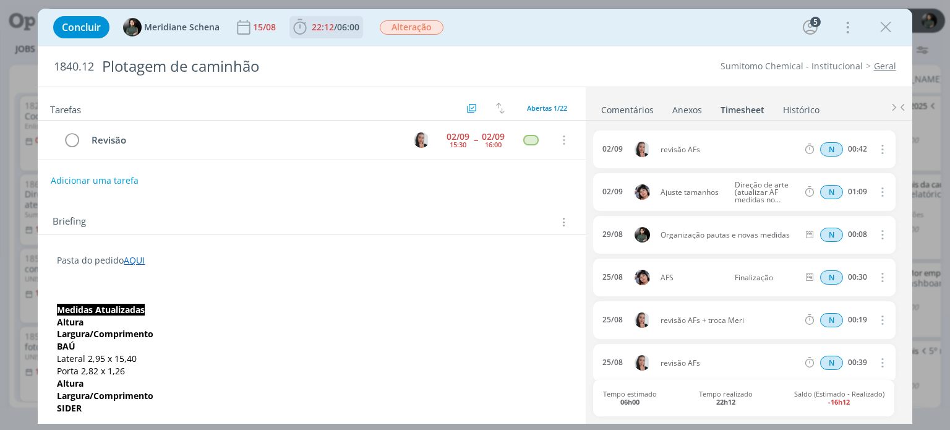
click at [315, 17] on span "22:12 / 06:00 Iniciar Apontar Data * 02/09/2025 Horas * 00:00 Tarefa Selecione …" at bounding box center [326, 27] width 74 height 22
click at [322, 30] on span "22:12" at bounding box center [323, 27] width 22 height 12
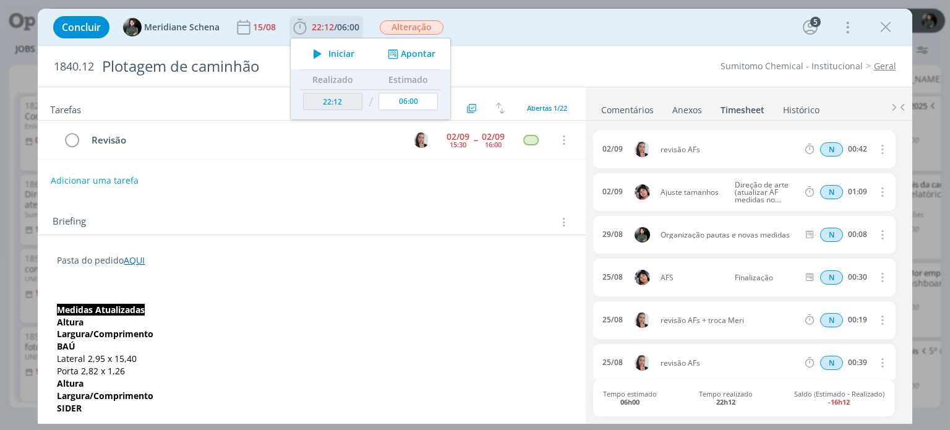
click at [335, 55] on span "Iniciar" at bounding box center [341, 53] width 26 height 9
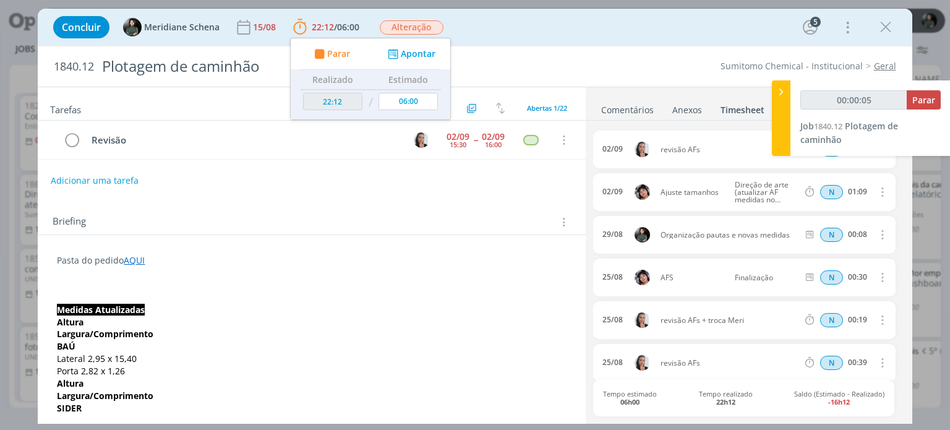
click at [613, 106] on link "Comentários" at bounding box center [628, 107] width 54 height 18
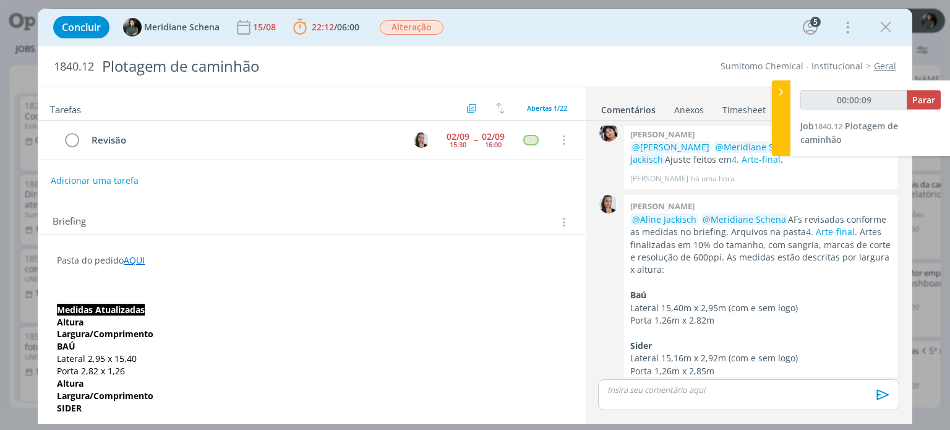
click at [693, 385] on p "dialog" at bounding box center [748, 389] width 281 height 11
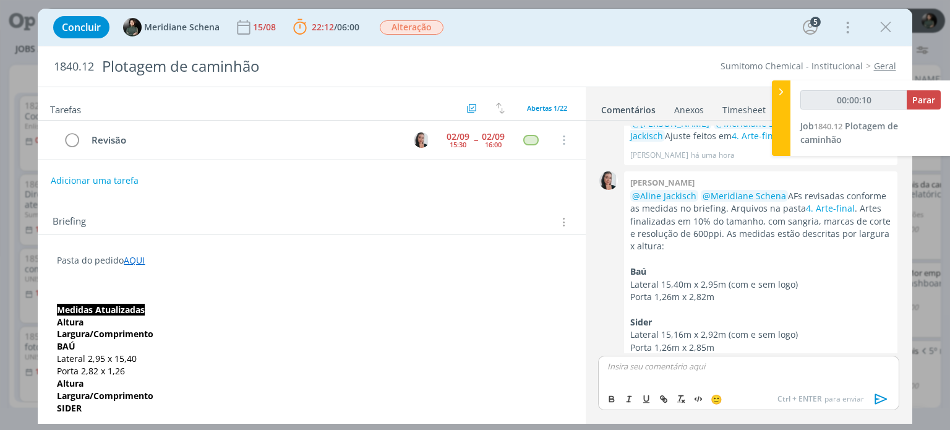
type input "00:00:11"
drag, startPoint x: 881, startPoint y: 400, endPoint x: 868, endPoint y: 402, distance: 12.5
click at [880, 400] on icon "dialog" at bounding box center [881, 399] width 19 height 19
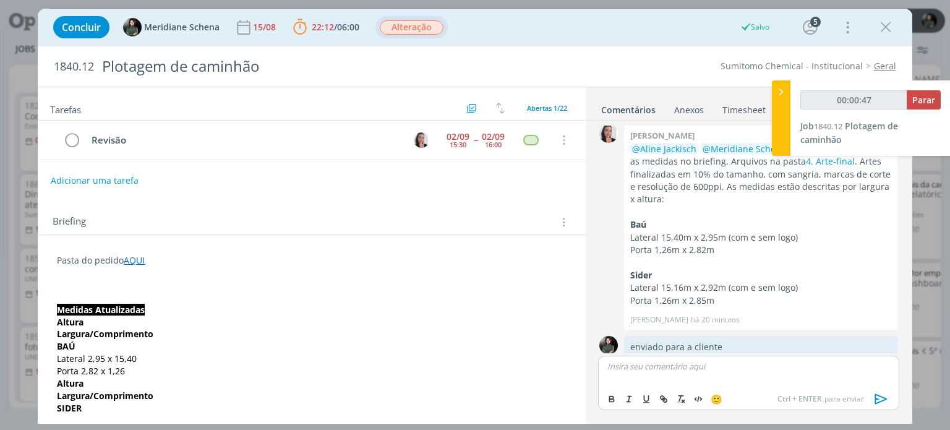
click at [423, 32] on span "Alteração" at bounding box center [412, 27] width 64 height 14
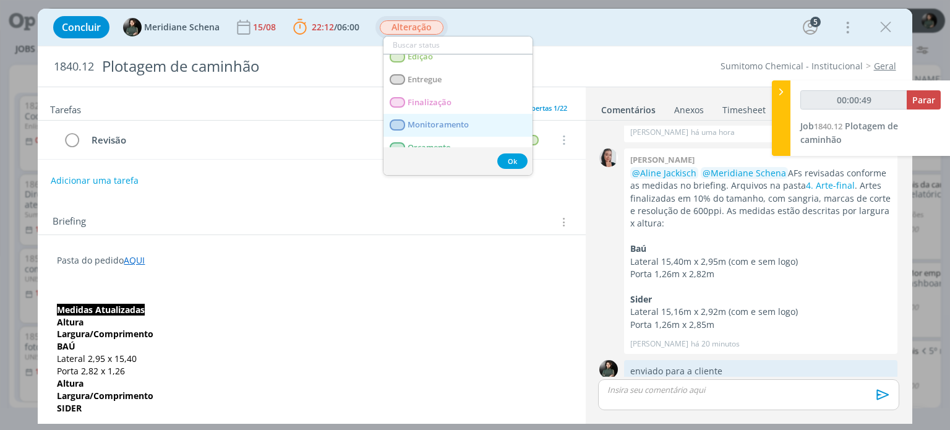
scroll to position [124, 0]
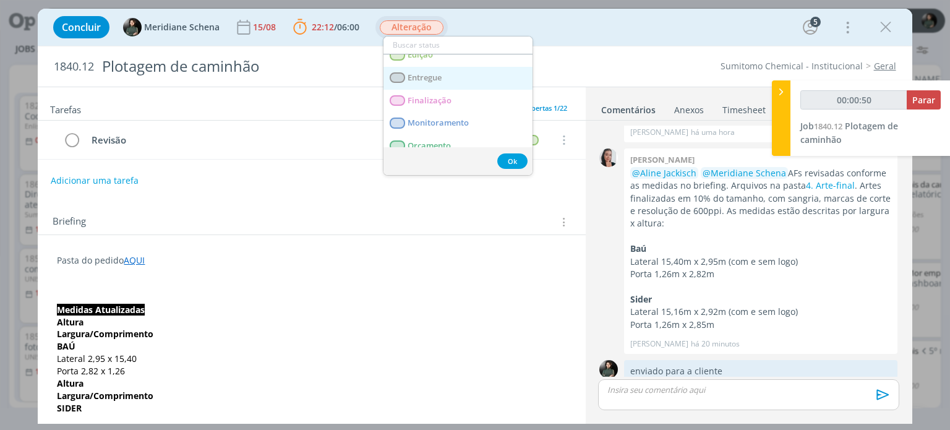
click at [447, 79] on link "Entregue" at bounding box center [457, 78] width 149 height 23
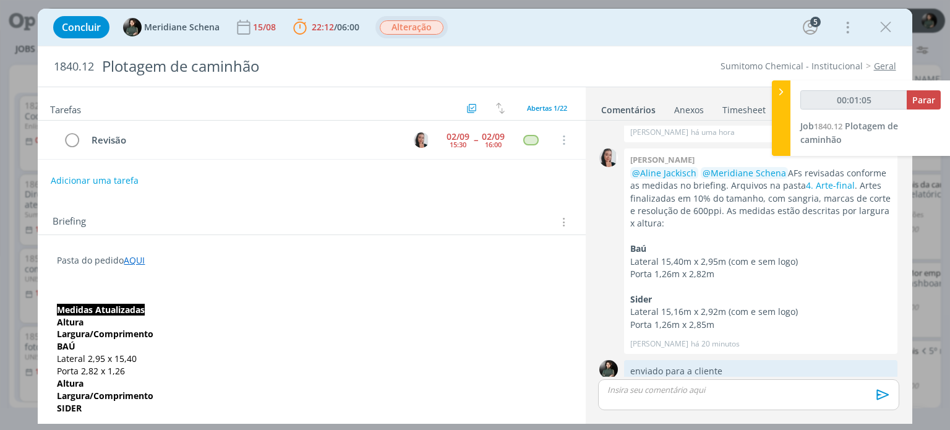
type input "00:01:06"
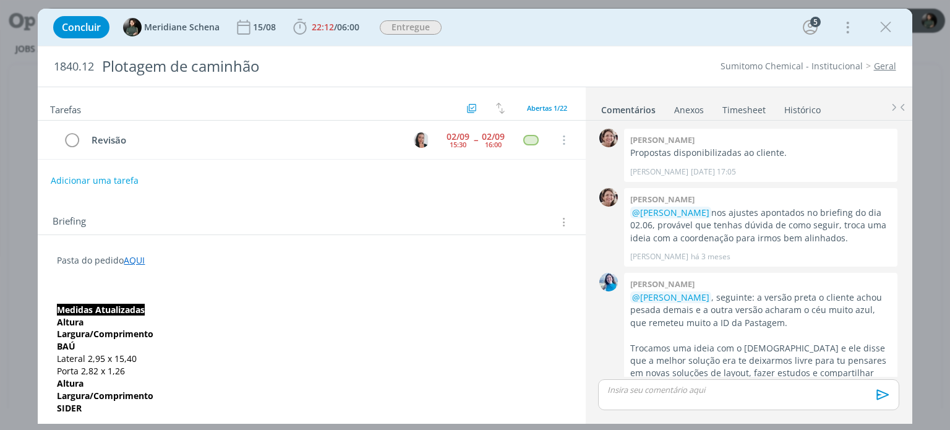
scroll to position [1417, 0]
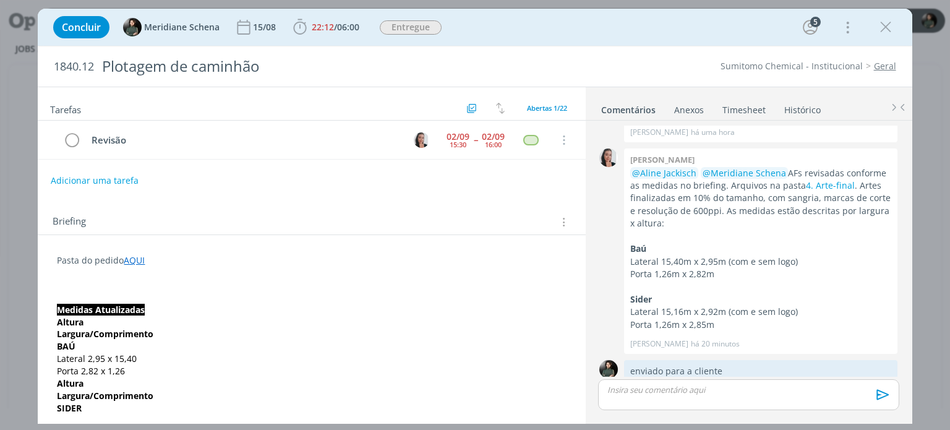
drag, startPoint x: 739, startPoint y: 106, endPoint x: 745, endPoint y: 112, distance: 8.3
click at [739, 106] on link "Timesheet" at bounding box center [744, 107] width 45 height 18
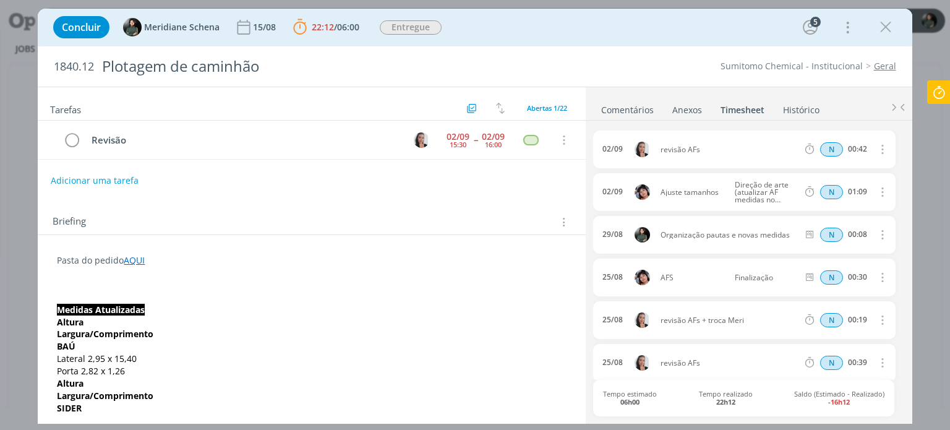
click at [941, 89] on icon at bounding box center [939, 92] width 22 height 24
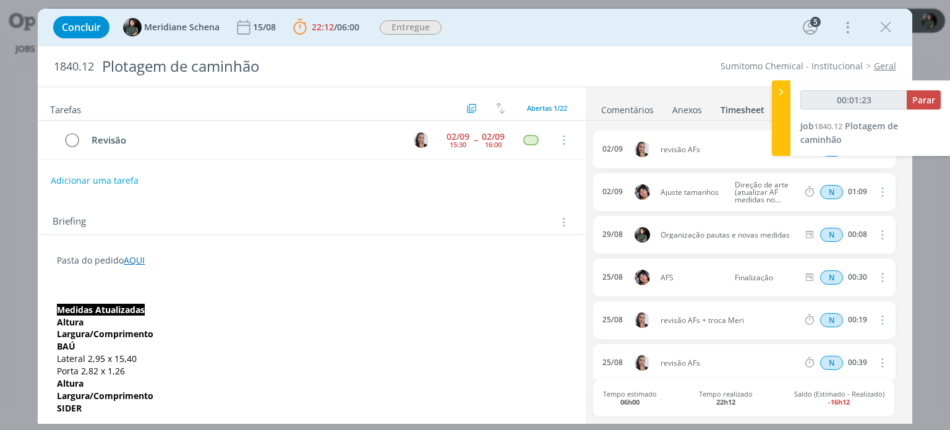
type input "00:01:24"
click at [919, 97] on span "Parar" at bounding box center [923, 100] width 23 height 12
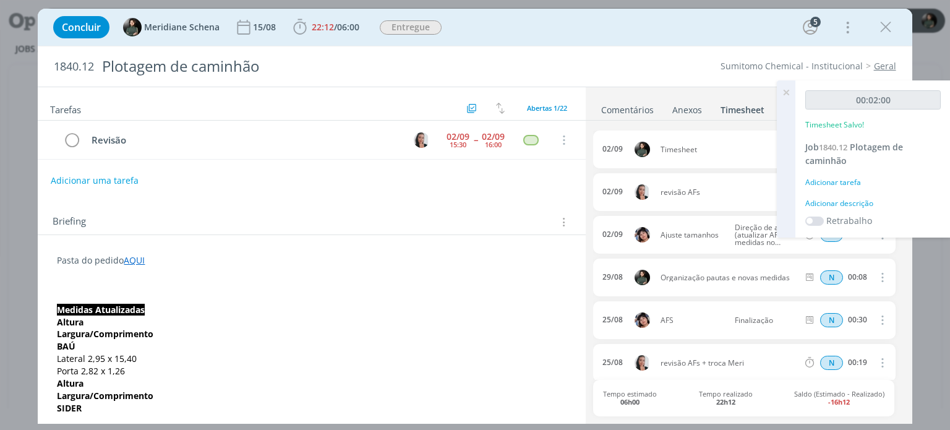
click at [832, 202] on div "Adicionar descrição" at bounding box center [872, 203] width 135 height 11
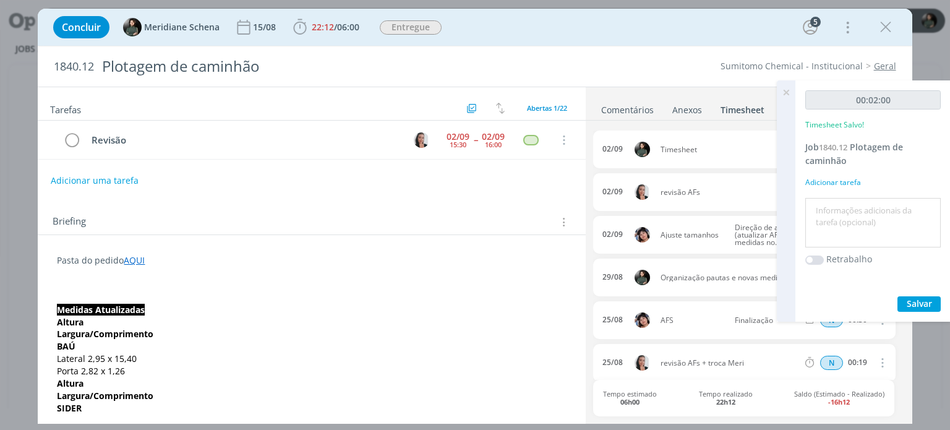
click at [822, 202] on textarea at bounding box center [872, 223] width 129 height 44
type textarea "Envio do material para a cliente"
click at [914, 304] on span "Salvar" at bounding box center [919, 303] width 25 height 12
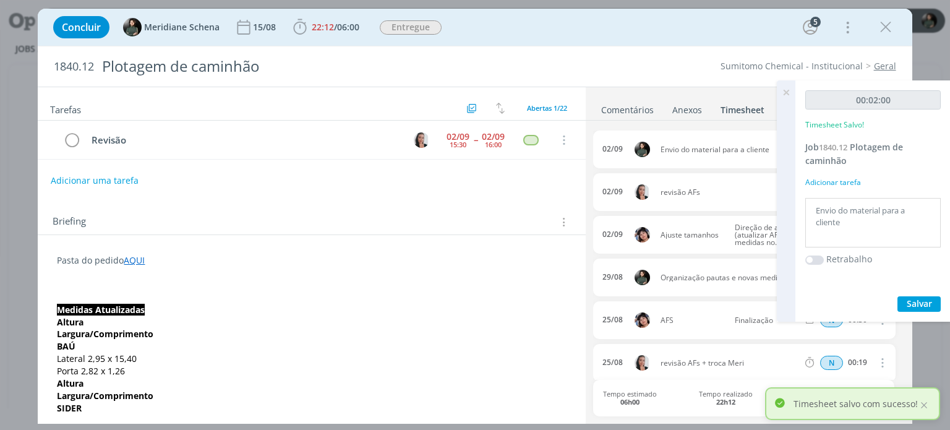
click at [785, 96] on icon at bounding box center [786, 92] width 22 height 24
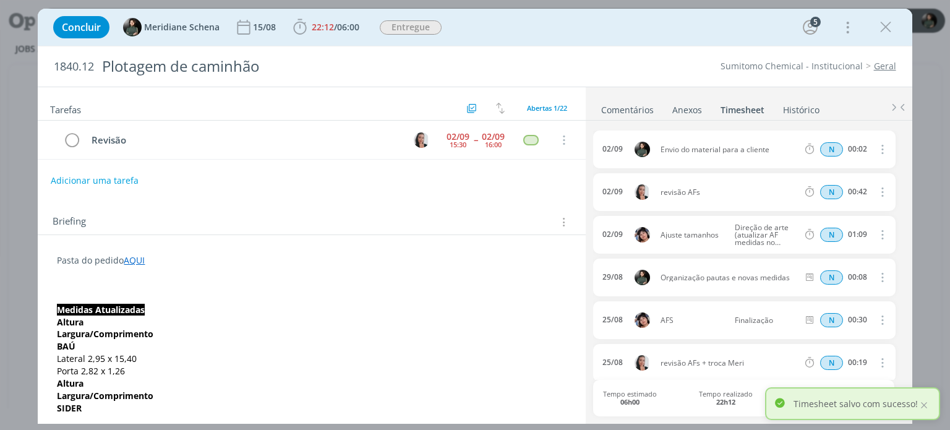
click at [886, 148] on button "dialog" at bounding box center [881, 149] width 30 height 20
click at [877, 148] on icon "dialog" at bounding box center [881, 149] width 14 height 15
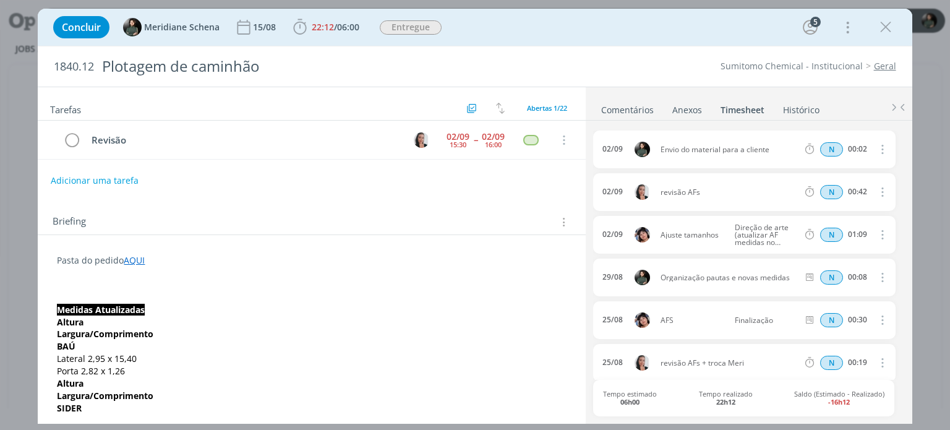
drag, startPoint x: 880, startPoint y: 140, endPoint x: 882, endPoint y: 151, distance: 10.7
click at [880, 143] on icon "dialog" at bounding box center [881, 149] width 14 height 15
click at [827, 189] on link "Editar" at bounding box center [847, 190] width 98 height 20
click at [866, 147] on input "00:02" at bounding box center [857, 150] width 27 height 14
type input "00:10"
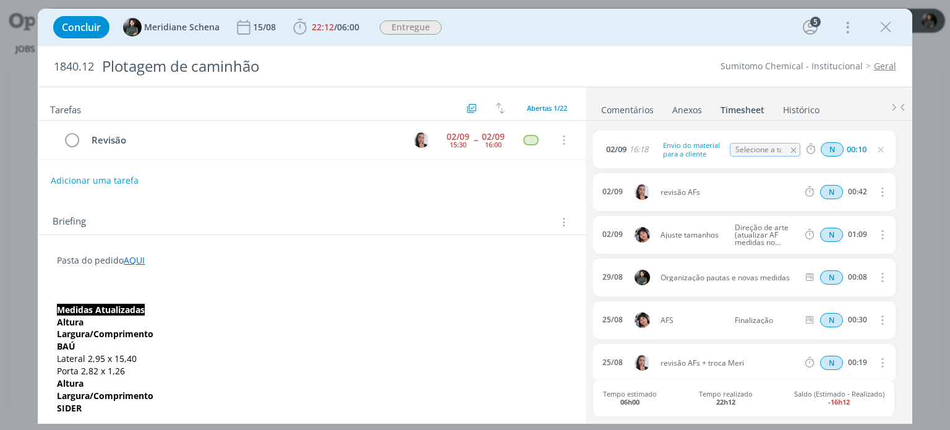
click at [876, 150] on icon "dialog" at bounding box center [881, 150] width 10 height 10
click at [881, 31] on icon "dialog" at bounding box center [885, 27] width 19 height 19
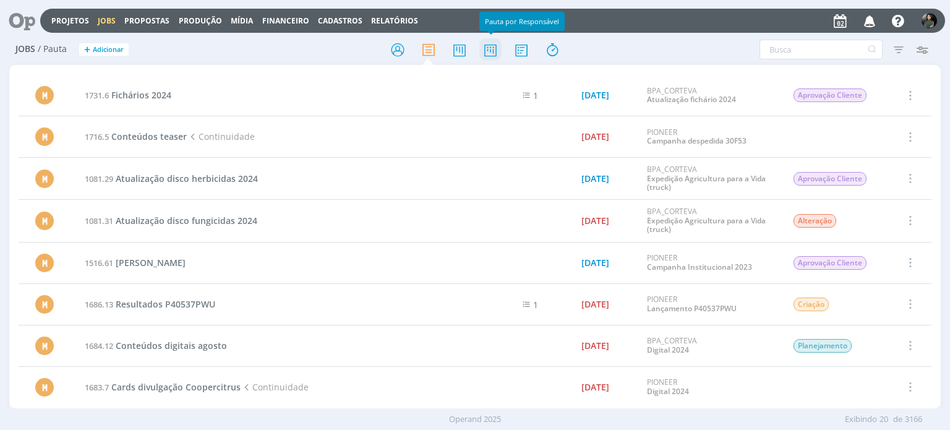
click at [494, 52] on icon at bounding box center [490, 50] width 22 height 24
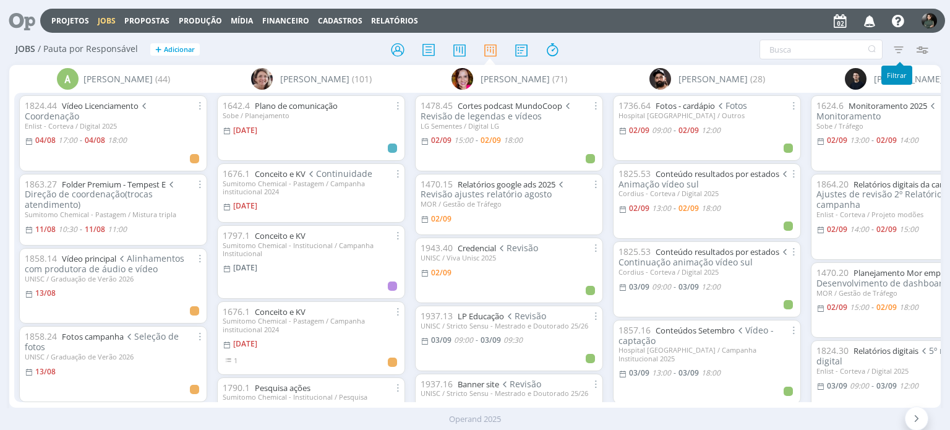
click at [871, 22] on icon "button" at bounding box center [870, 20] width 22 height 21
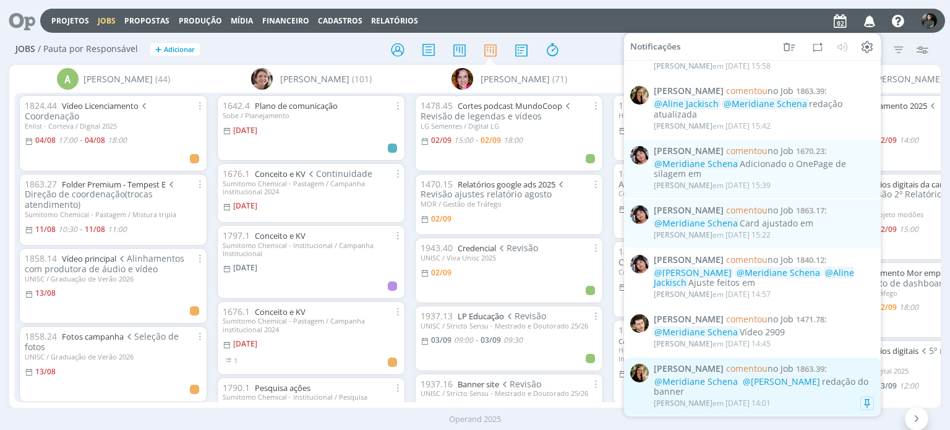
scroll to position [124, 0]
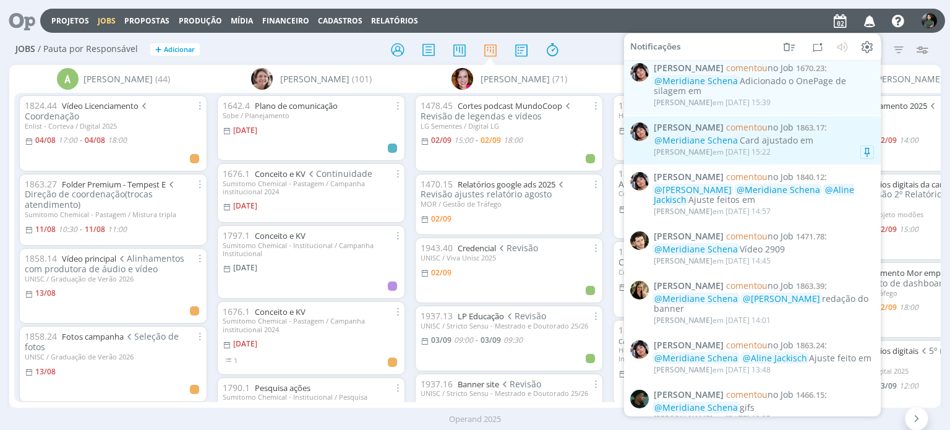
click at [839, 150] on div "[PERSON_NAME] em [DATE] 15:22" at bounding box center [764, 152] width 220 height 12
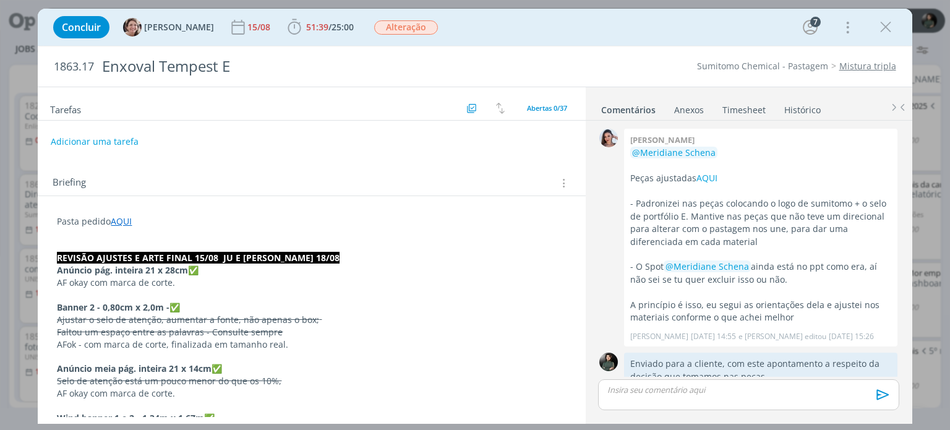
scroll to position [1833, 0]
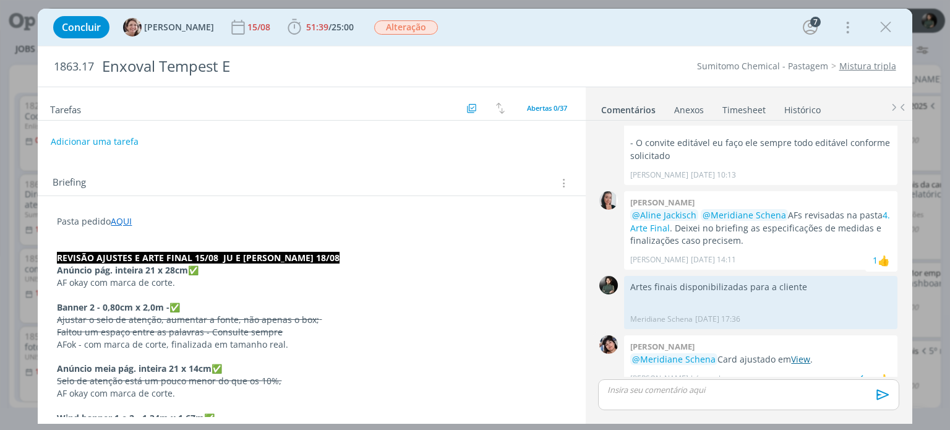
click at [800, 353] on link "View" at bounding box center [800, 359] width 19 height 12
click at [765, 388] on p "dialog" at bounding box center [748, 389] width 281 height 11
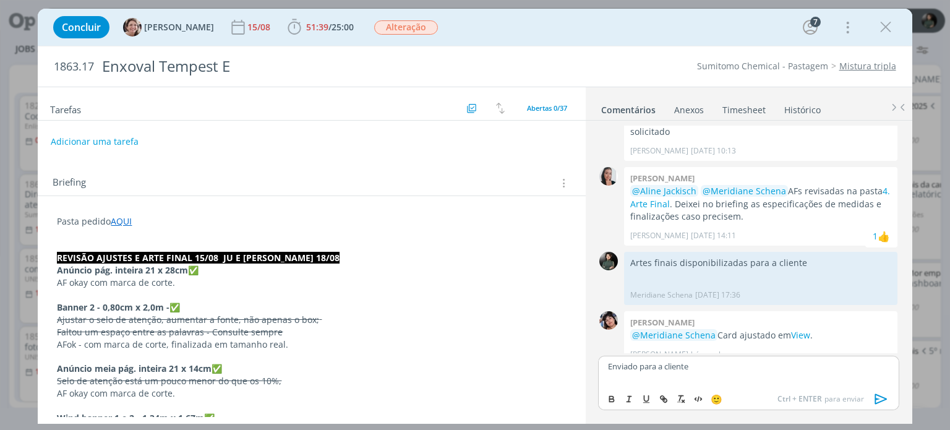
click at [877, 399] on icon "dialog" at bounding box center [880, 398] width 12 height 11
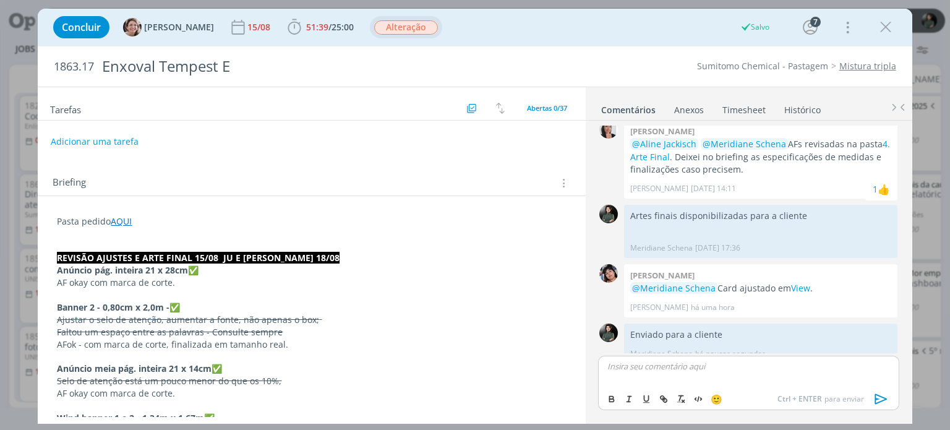
click at [391, 29] on span "Alteração" at bounding box center [406, 27] width 64 height 14
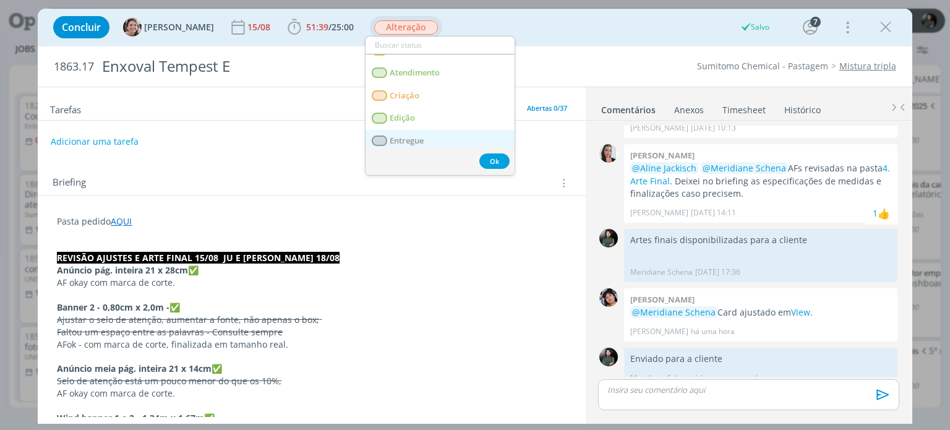
scroll to position [62, 0]
click at [427, 134] on link "Entregue" at bounding box center [439, 140] width 149 height 23
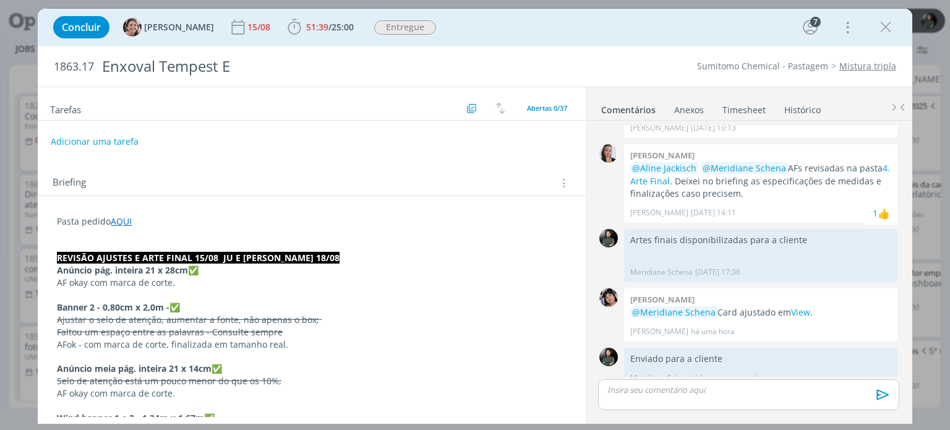
click at [748, 102] on link "Timesheet" at bounding box center [744, 107] width 45 height 18
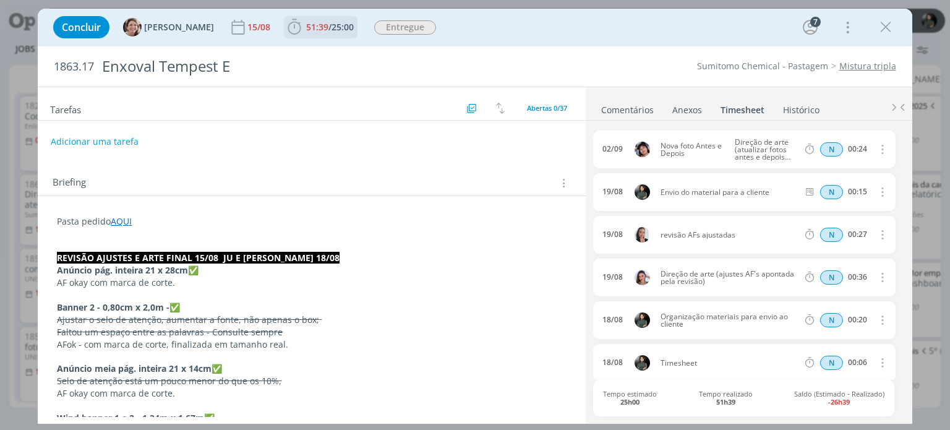
click at [312, 24] on span "51:39" at bounding box center [317, 27] width 22 height 12
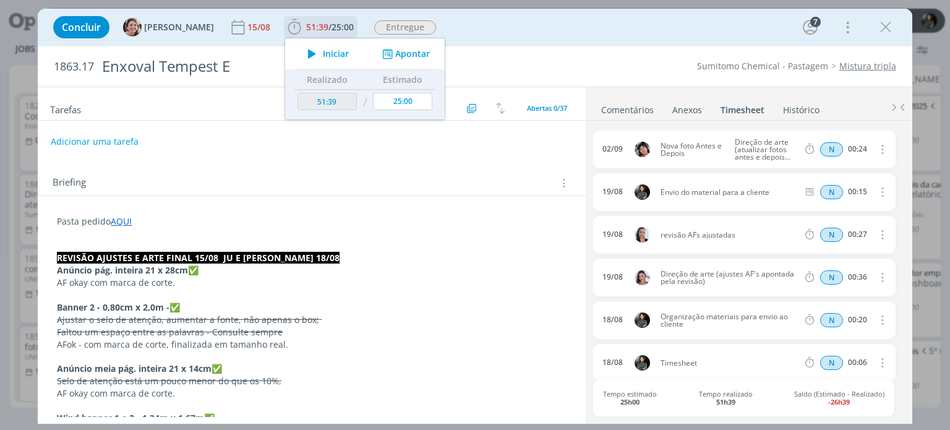
click at [396, 50] on button "Apontar" at bounding box center [404, 54] width 51 height 13
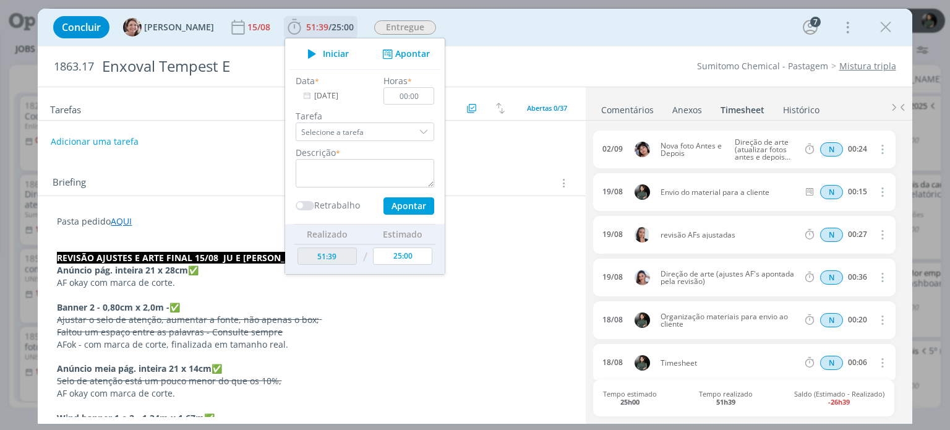
click at [323, 51] on span "Iniciar" at bounding box center [336, 53] width 26 height 9
click at [323, 54] on span "Iniciar" at bounding box center [336, 53] width 26 height 9
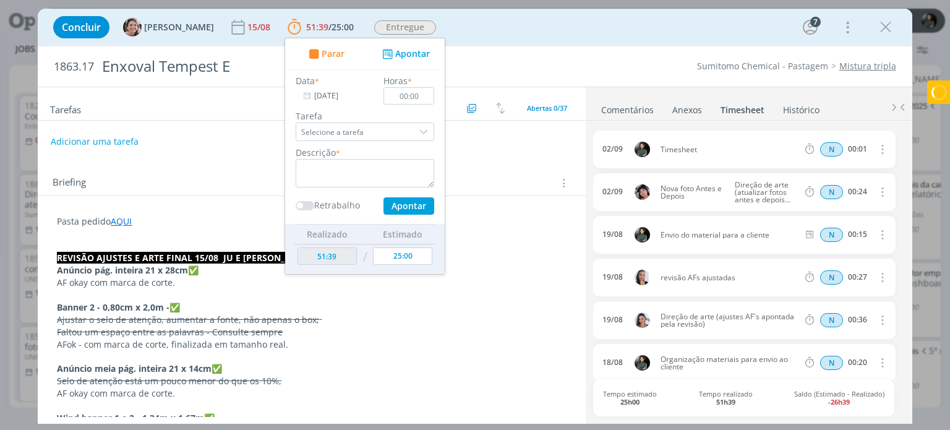
click at [938, 90] on div at bounding box center [939, 92] width 24 height 24
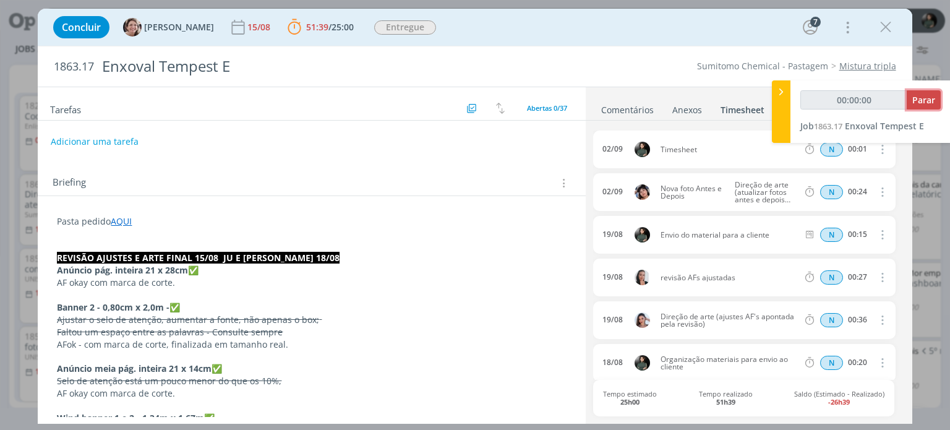
type input "00:00:01"
click at [926, 102] on span "Parar" at bounding box center [923, 100] width 23 height 12
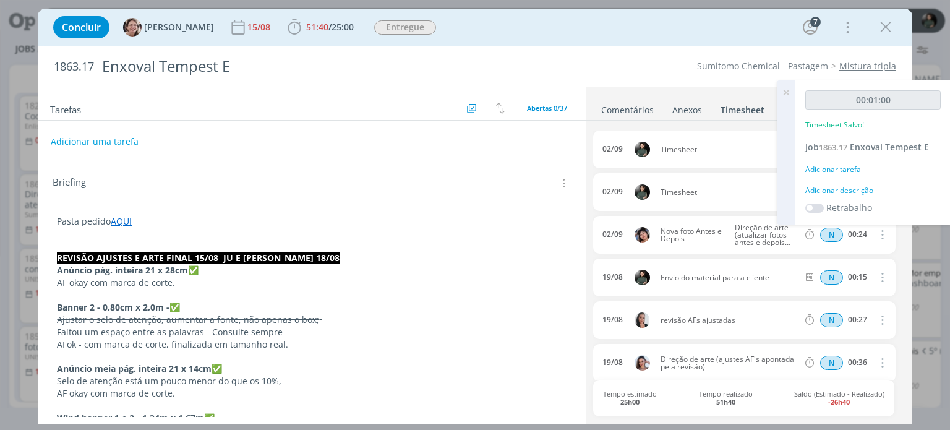
click at [787, 92] on icon at bounding box center [786, 92] width 22 height 24
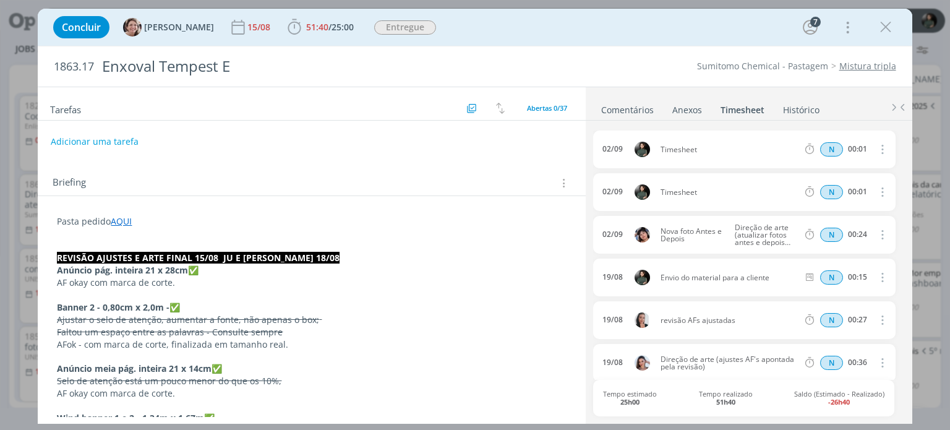
click at [881, 147] on icon "dialog" at bounding box center [881, 149] width 14 height 15
click at [849, 190] on link "Editar" at bounding box center [847, 190] width 98 height 20
click at [863, 148] on input "00:01" at bounding box center [857, 150] width 27 height 14
click at [878, 151] on icon "dialog" at bounding box center [881, 150] width 10 height 10
click at [876, 152] on icon "dialog" at bounding box center [881, 149] width 14 height 15
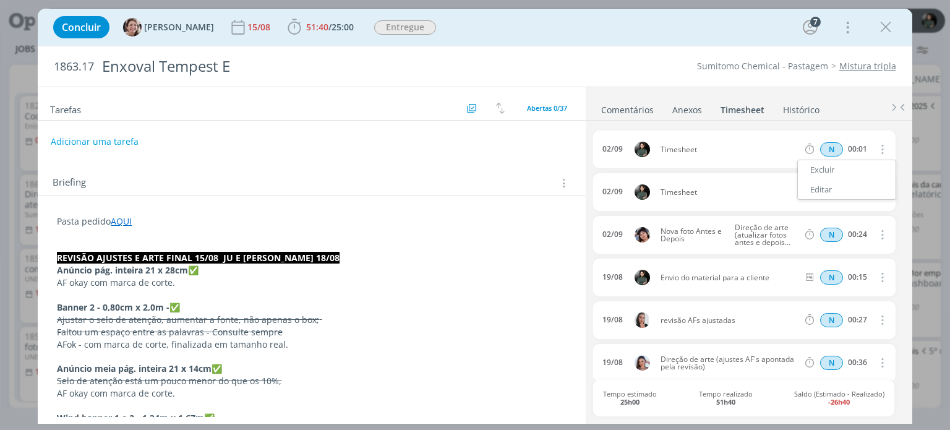
drag, startPoint x: 827, startPoint y: 173, endPoint x: 789, endPoint y: 183, distance: 39.0
click at [827, 173] on link "Excluir" at bounding box center [847, 170] width 98 height 20
click at [868, 150] on button "Sim" at bounding box center [870, 150] width 24 height 14
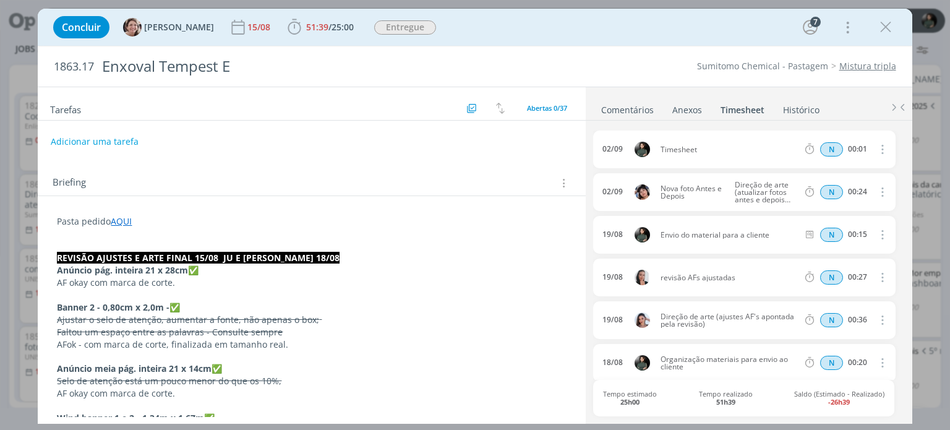
click at [876, 143] on icon "dialog" at bounding box center [881, 149] width 14 height 15
click at [846, 190] on link "Editar" at bounding box center [847, 190] width 98 height 20
click at [860, 148] on input "00:01" at bounding box center [857, 150] width 27 height 14
type input "00:10"
click at [673, 147] on div "Timesheet" at bounding box center [693, 150] width 67 height 14
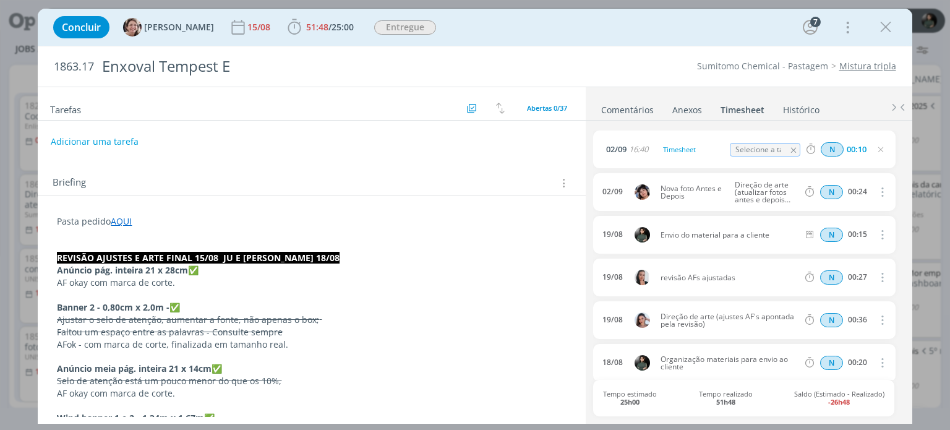
drag, startPoint x: 718, startPoint y: 135, endPoint x: 701, endPoint y: 138, distance: 17.0
click at [709, 135] on div "02/09 16:40 Timesheet Selecione a tarefa N 00:10" at bounding box center [744, 149] width 302 height 38
click at [700, 147] on div "Timesheet" at bounding box center [693, 150] width 67 height 14
click at [703, 148] on div "Timesheet" at bounding box center [693, 150] width 67 height 14
click at [766, 131] on div "02/09 16:40 envio do material para a cliente Selecione a tarefa N 00:10" at bounding box center [744, 149] width 302 height 38
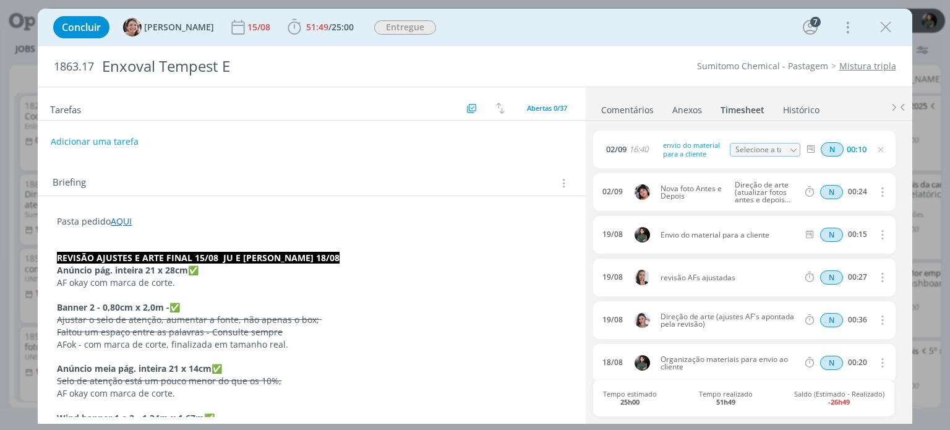
drag, startPoint x: 879, startPoint y: 152, endPoint x: 573, endPoint y: 98, distance: 310.2
click at [879, 152] on icon "dialog" at bounding box center [881, 150] width 10 height 10
click at [75, 24] on span "Concluir" at bounding box center [81, 27] width 39 height 10
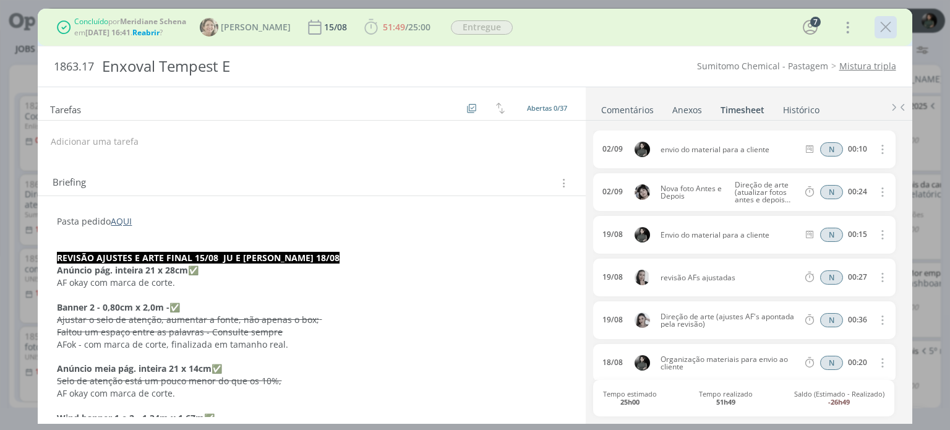
click at [878, 22] on icon "dialog" at bounding box center [885, 27] width 19 height 19
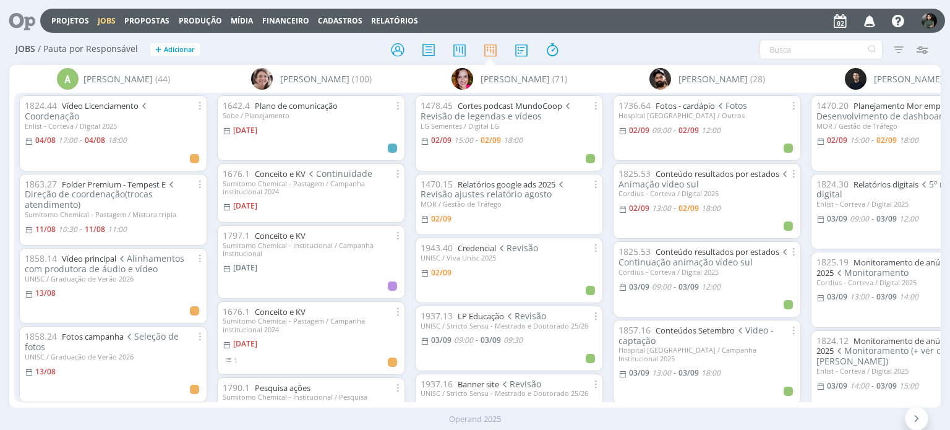
drag, startPoint x: 868, startPoint y: 25, endPoint x: 866, endPoint y: 31, distance: 6.7
click at [868, 25] on icon "button" at bounding box center [870, 20] width 22 height 21
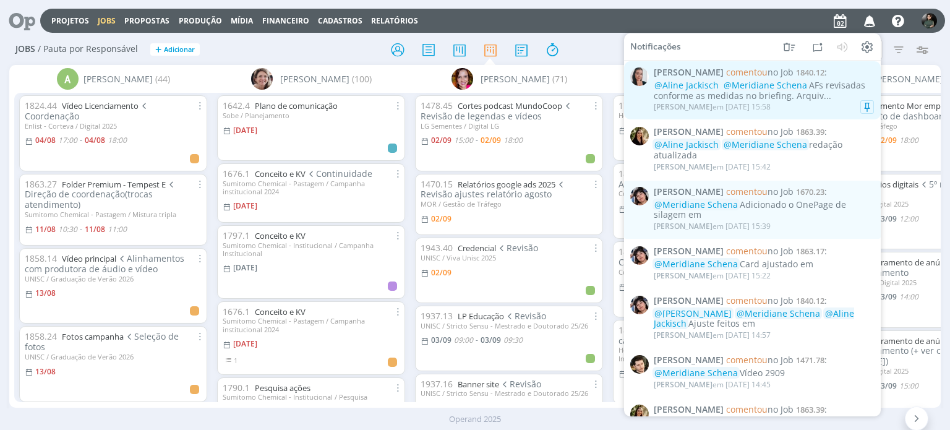
click at [824, 101] on div "@Aline Jackisch @Meridiane Schena AFs revisadas conforme as medidas no briefing…" at bounding box center [764, 90] width 220 height 21
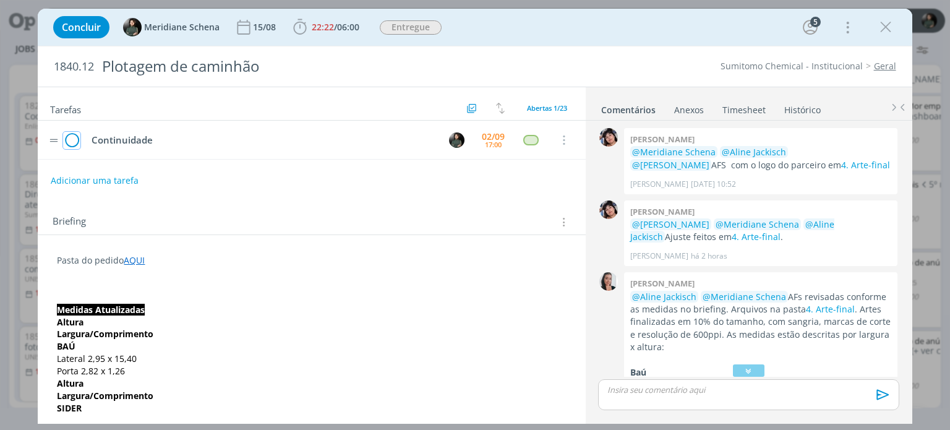
click at [72, 140] on icon "dialog" at bounding box center [71, 140] width 17 height 19
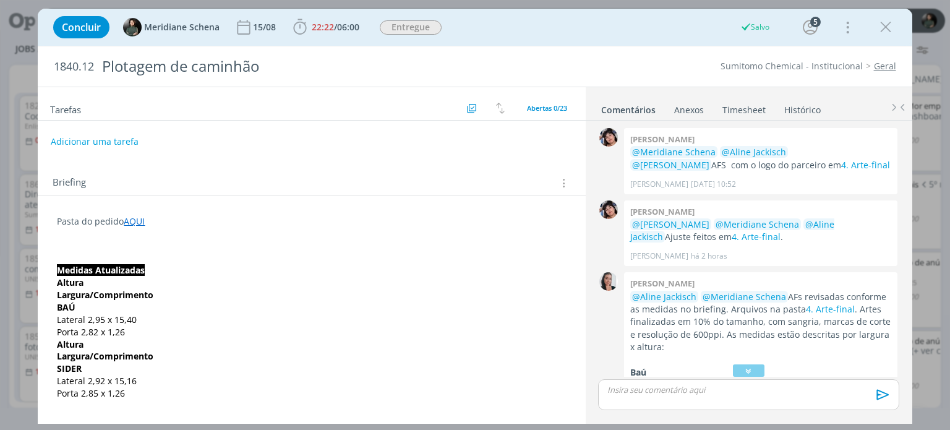
click at [737, 106] on link "Timesheet" at bounding box center [744, 107] width 45 height 18
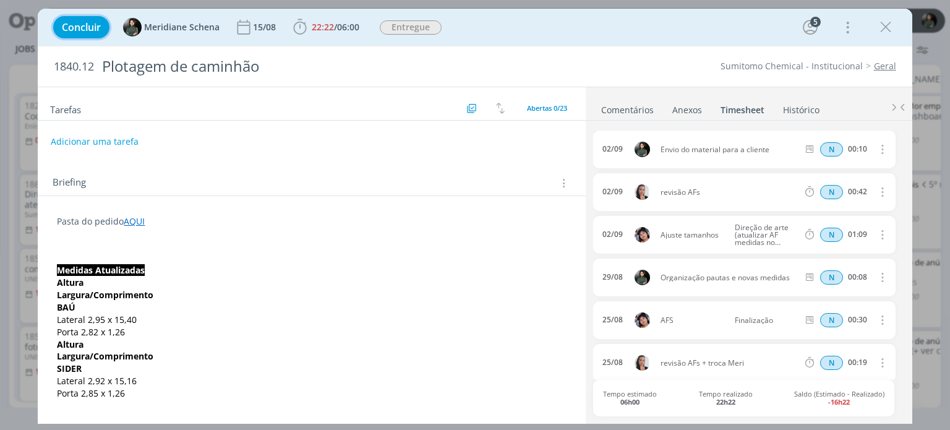
click at [87, 27] on span "Concluir" at bounding box center [81, 27] width 39 height 10
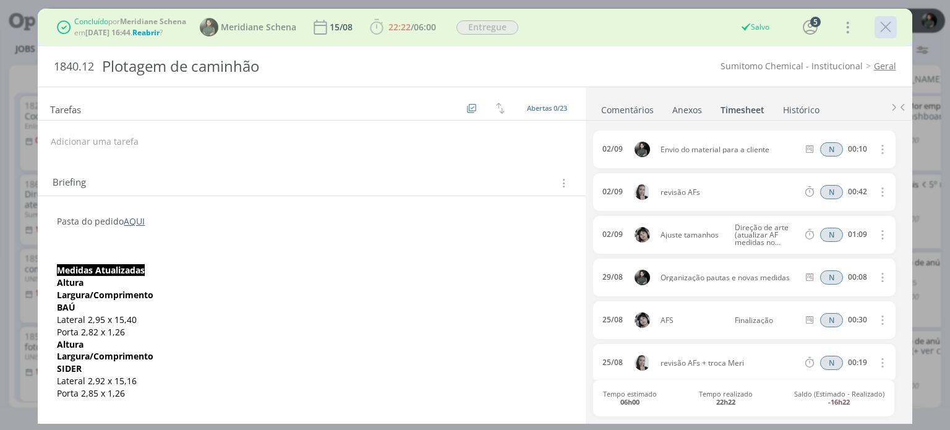
click at [887, 24] on icon "dialog" at bounding box center [885, 27] width 19 height 19
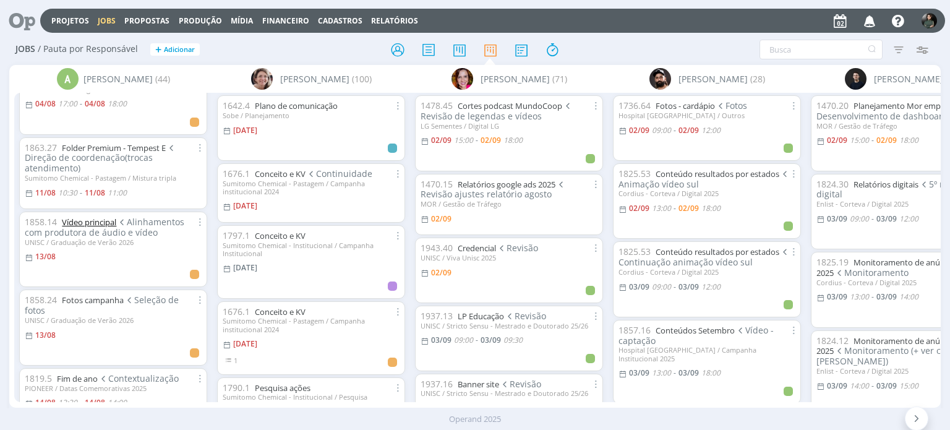
scroll to position [62, 0]
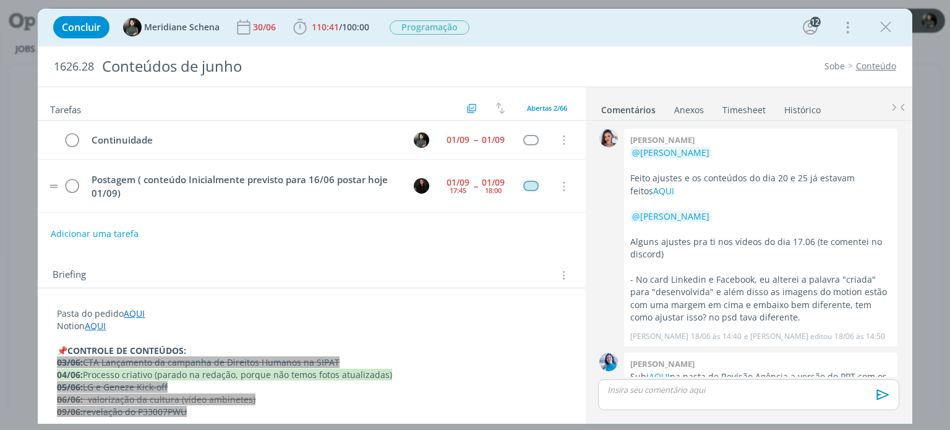
scroll to position [1633, 0]
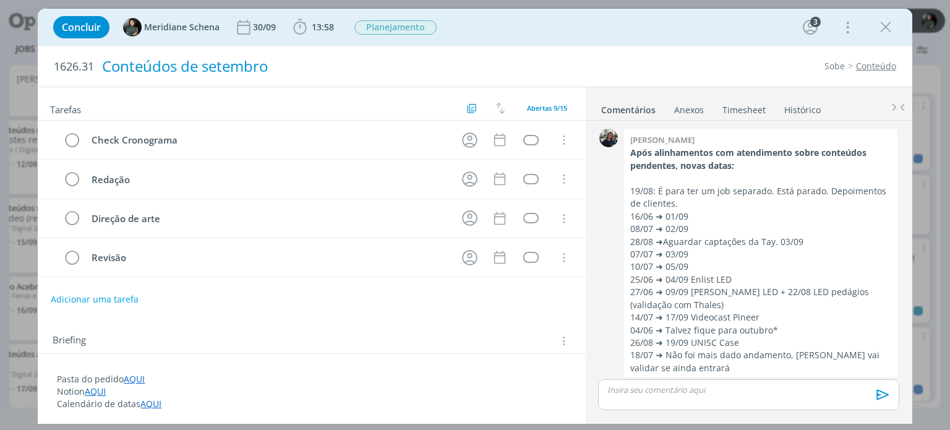
scroll to position [599, 0]
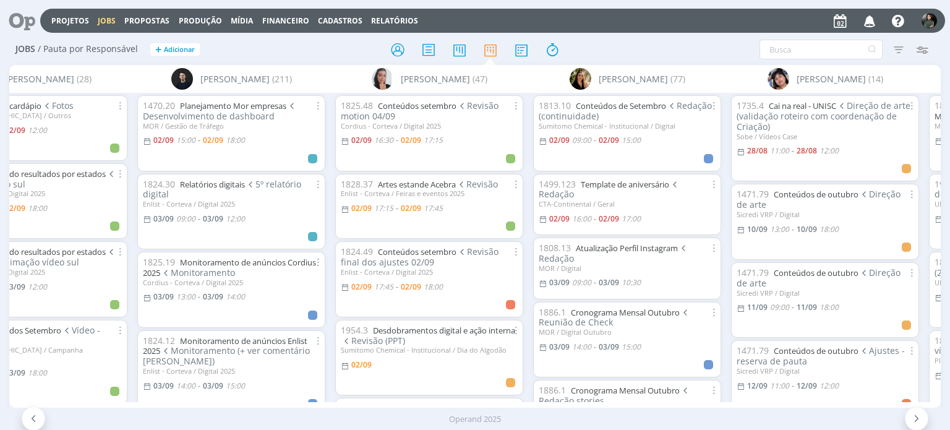
scroll to position [0, 780]
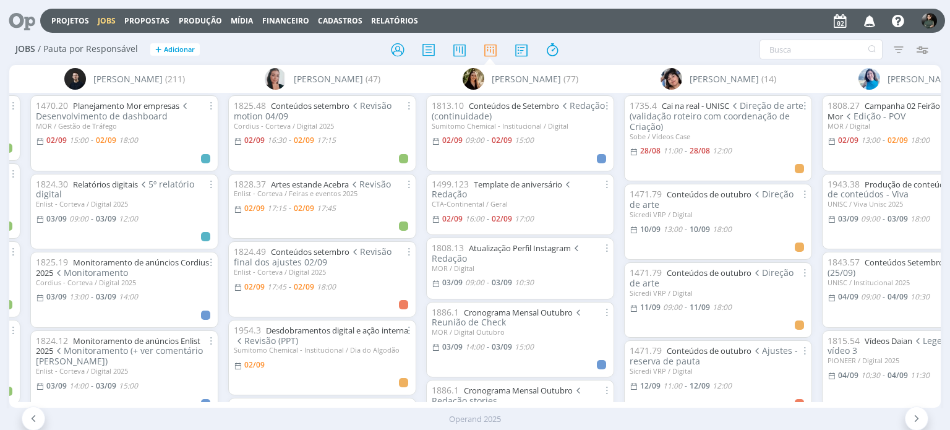
click at [868, 24] on icon "button" at bounding box center [870, 20] width 22 height 21
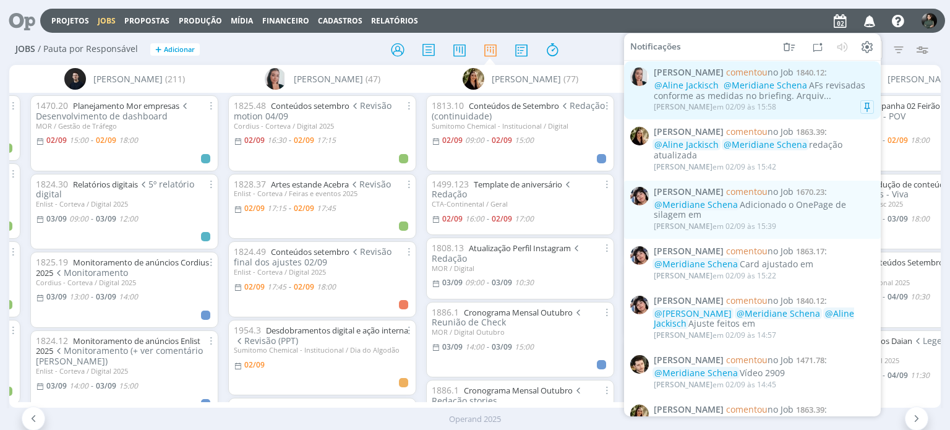
click at [831, 103] on div "Caroline Pieczarka em 02/09 às 15:58" at bounding box center [764, 107] width 220 height 12
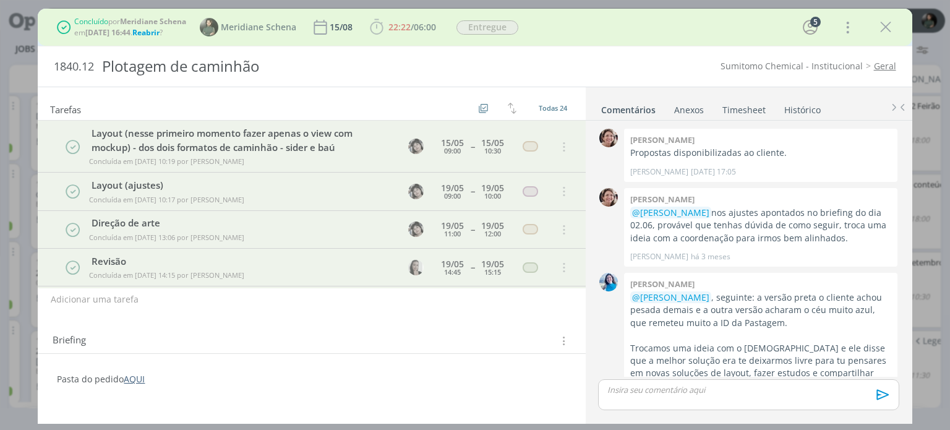
scroll to position [1417, 0]
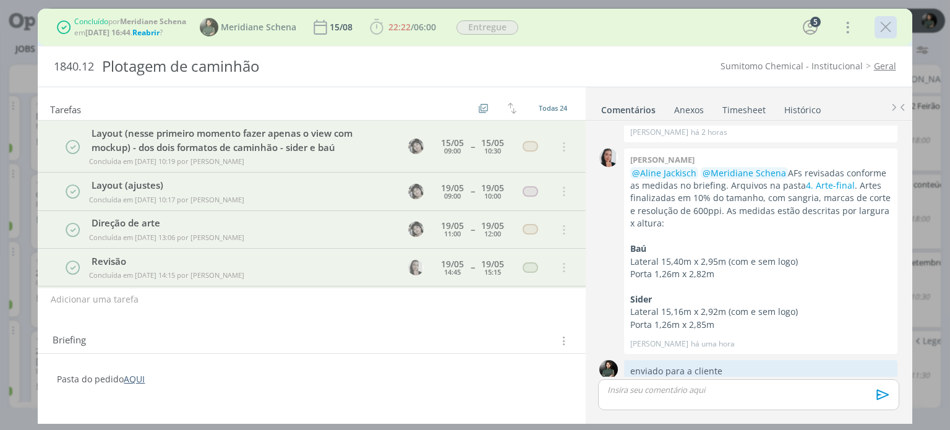
click at [878, 30] on icon "dialog" at bounding box center [885, 27] width 19 height 19
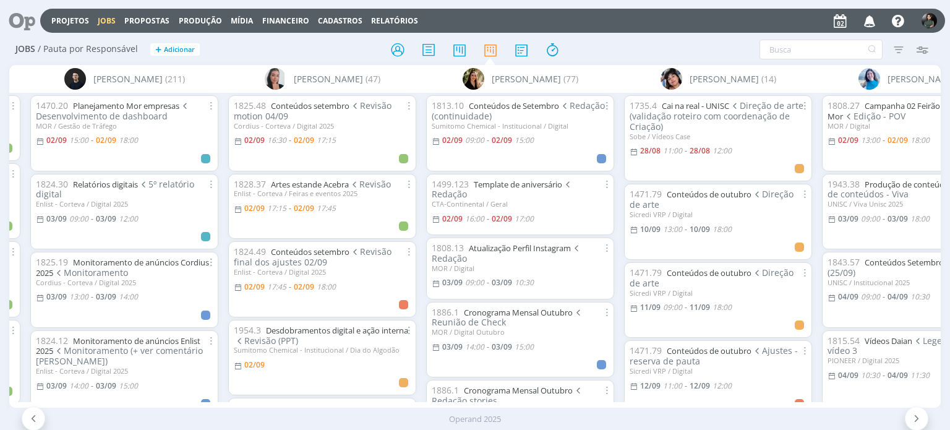
click at [874, 24] on icon "button" at bounding box center [870, 20] width 22 height 21
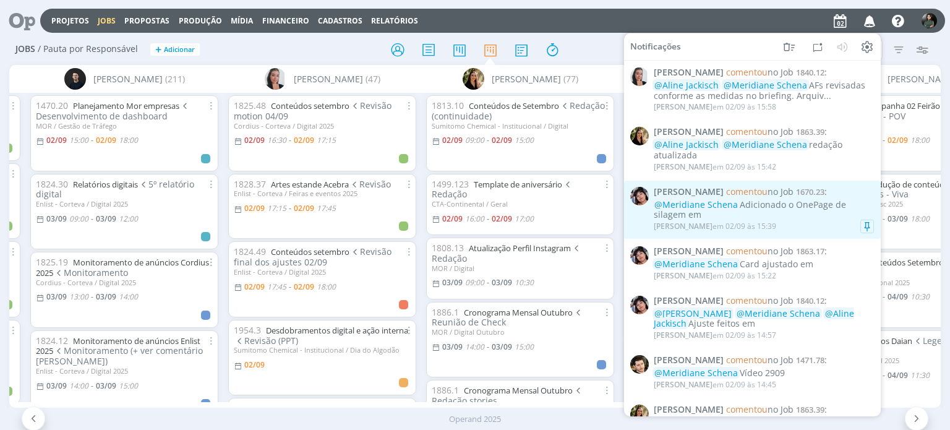
click at [751, 220] on div "@Meridiane Schena Adicionado o OnePage de silagem em" at bounding box center [764, 209] width 220 height 21
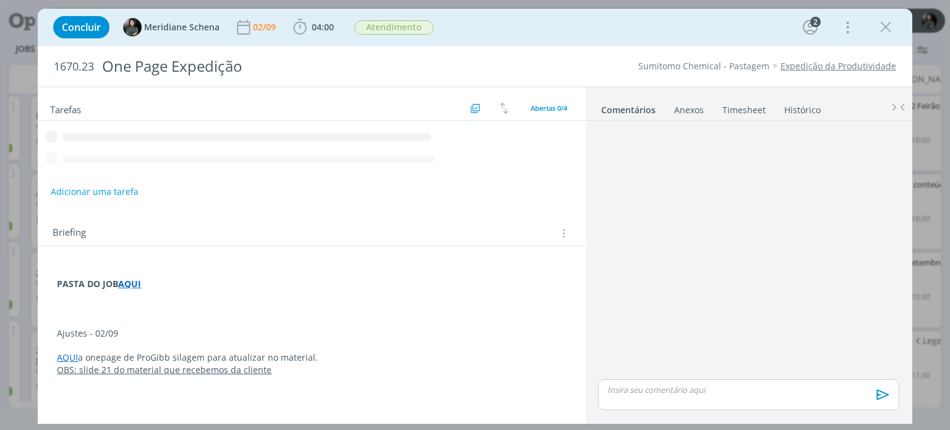
scroll to position [103, 0]
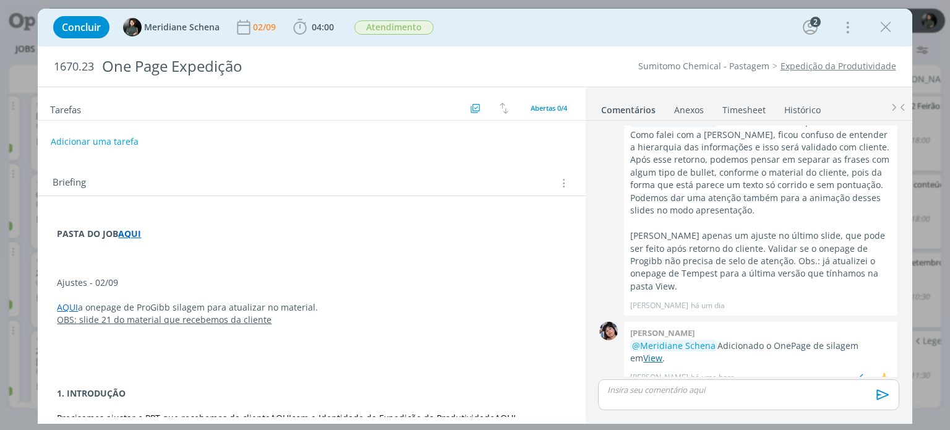
click at [643, 352] on link "View" at bounding box center [652, 358] width 19 height 12
click at [307, 24] on icon "dialog" at bounding box center [300, 27] width 19 height 19
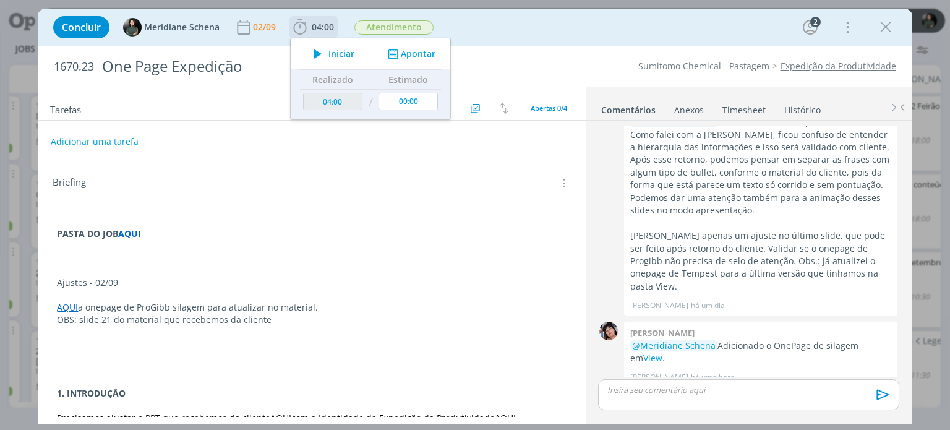
click at [348, 54] on span "Iniciar" at bounding box center [341, 53] width 26 height 9
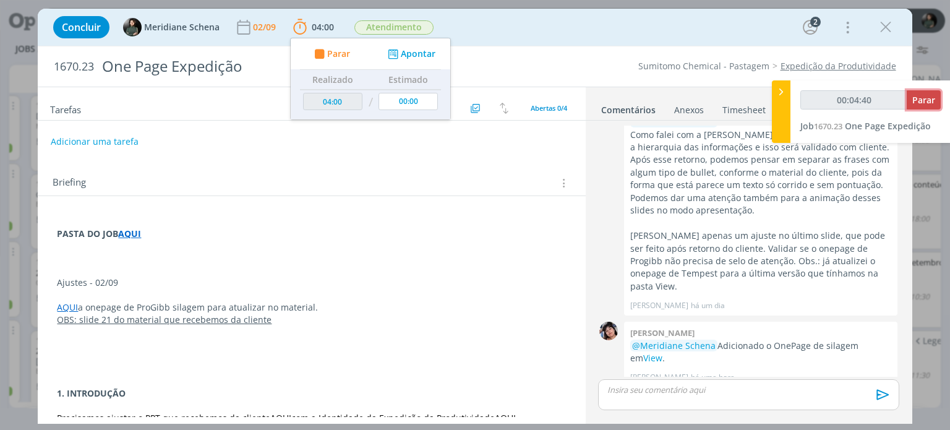
type input "00:04:41"
click at [920, 96] on span "Parar" at bounding box center [923, 100] width 23 height 12
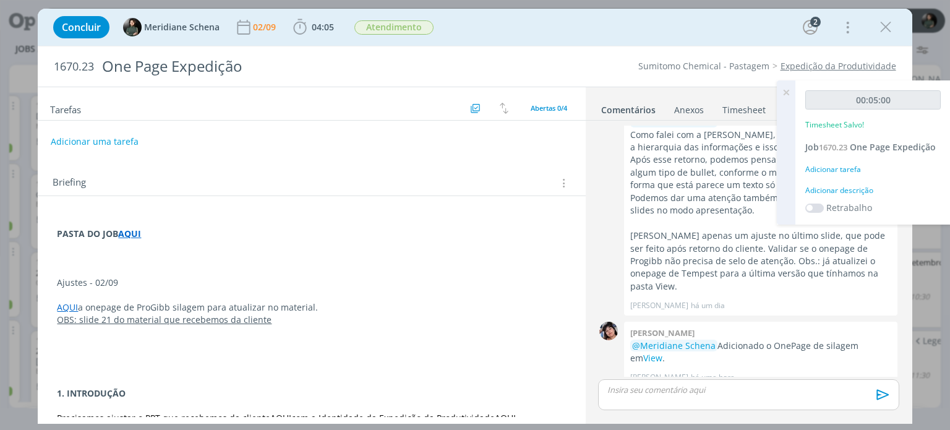
click at [628, 388] on p "dialog" at bounding box center [748, 389] width 281 height 11
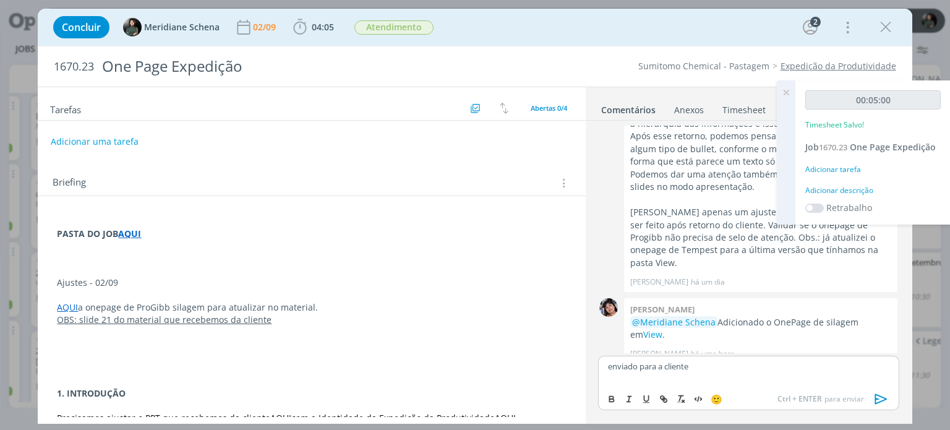
click at [881, 390] on icon "dialog" at bounding box center [881, 399] width 19 height 19
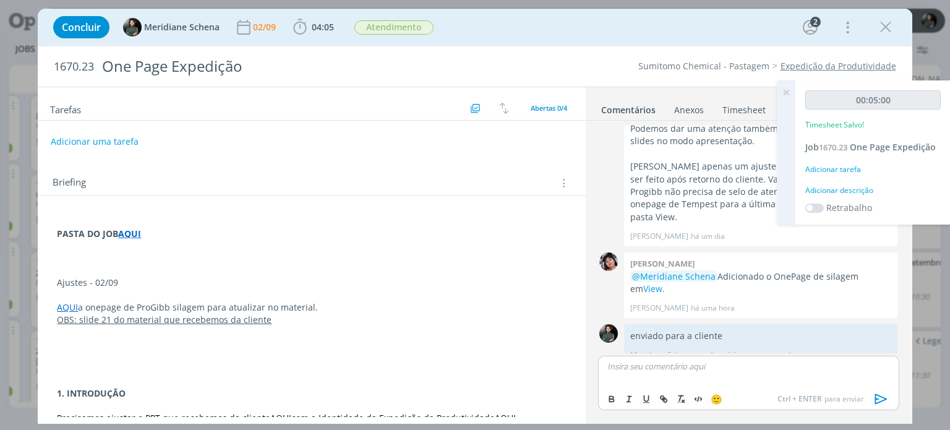
scroll to position [173, 0]
click at [315, 26] on span "04:05" at bounding box center [323, 27] width 22 height 12
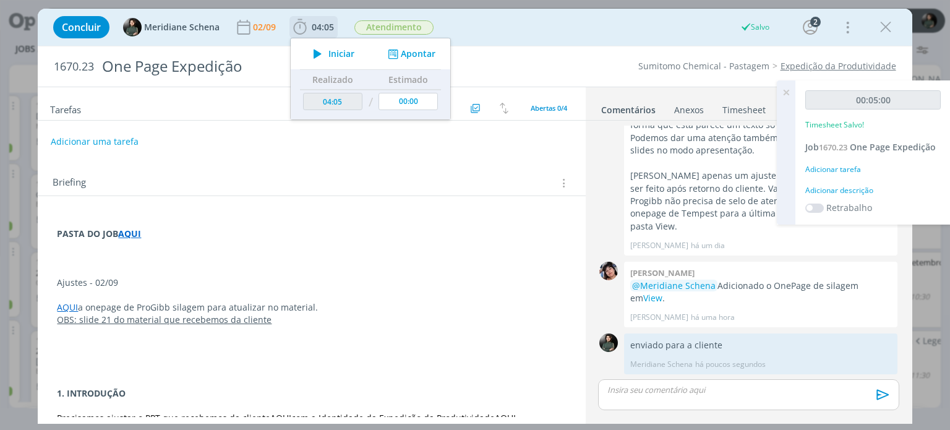
scroll to position [150, 0]
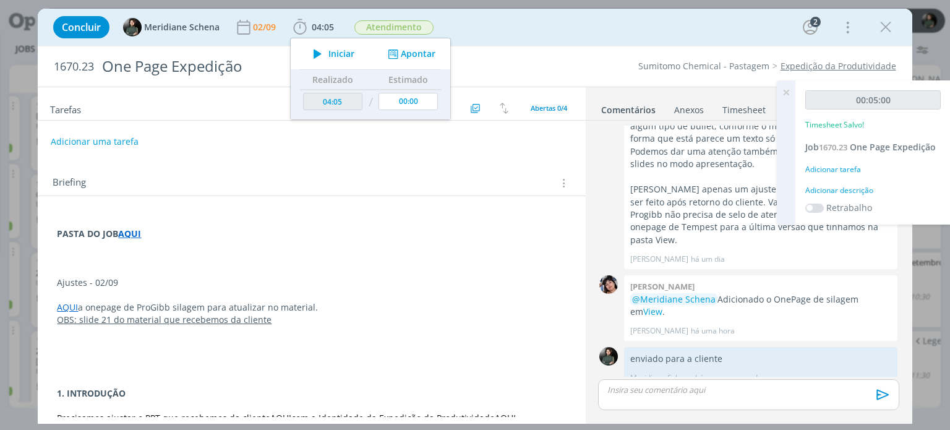
click at [455, 167] on div "Briefing Briefings Predefinidos Versões do Briefing Ver Briefing do Projeto" at bounding box center [311, 179] width 547 height 33
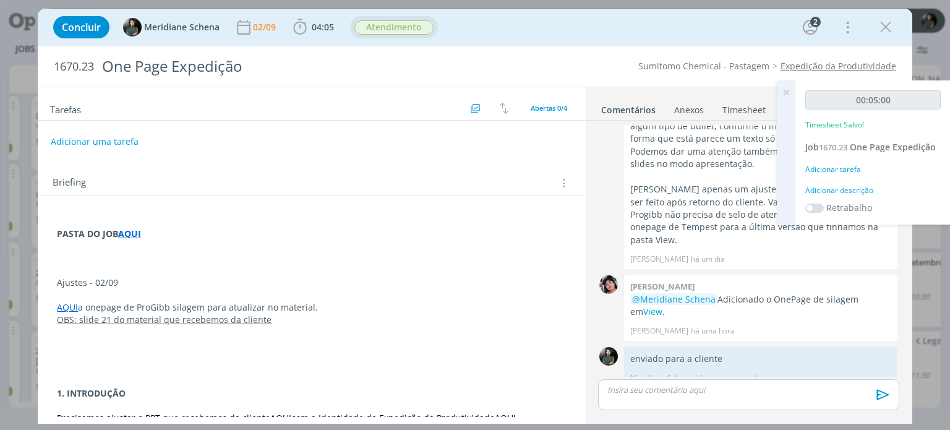
click at [388, 24] on span "Atendimento" at bounding box center [393, 27] width 79 height 14
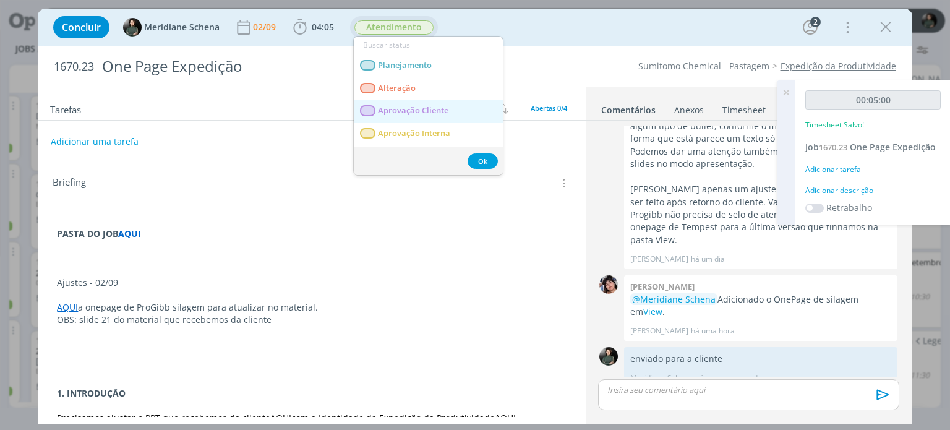
click at [408, 108] on span "Aprovação Cliente" at bounding box center [413, 111] width 71 height 10
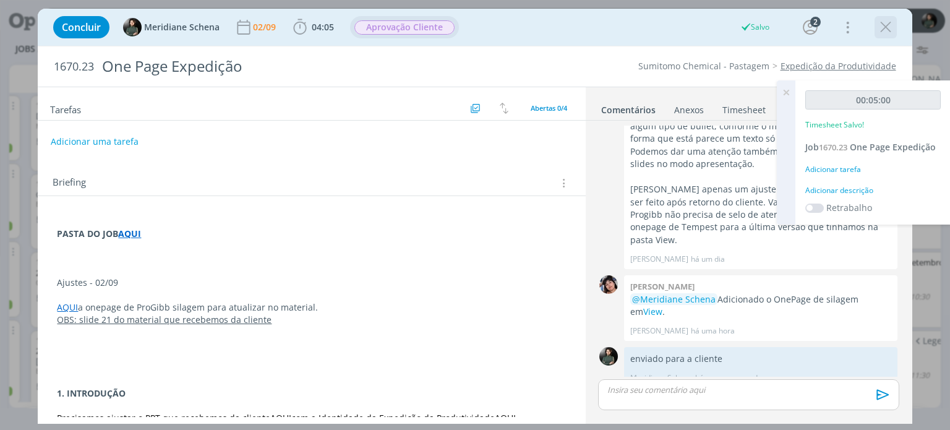
click at [882, 24] on icon "dialog" at bounding box center [885, 27] width 19 height 19
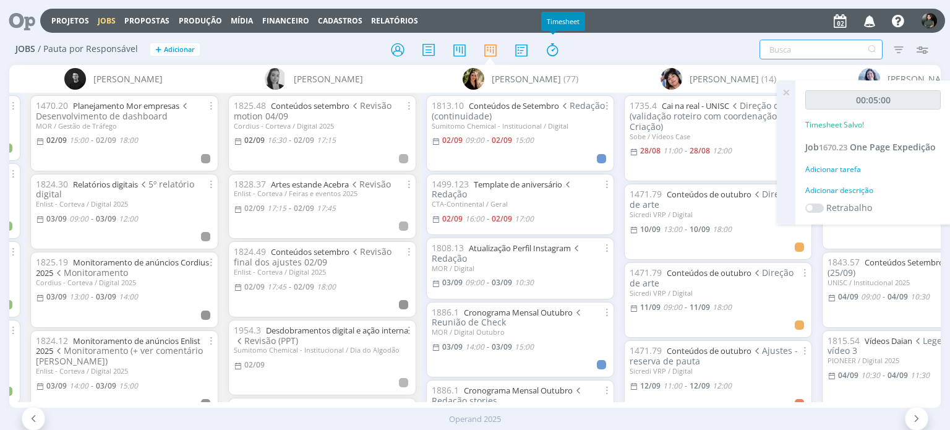
click at [798, 49] on input "text" at bounding box center [820, 50] width 123 height 20
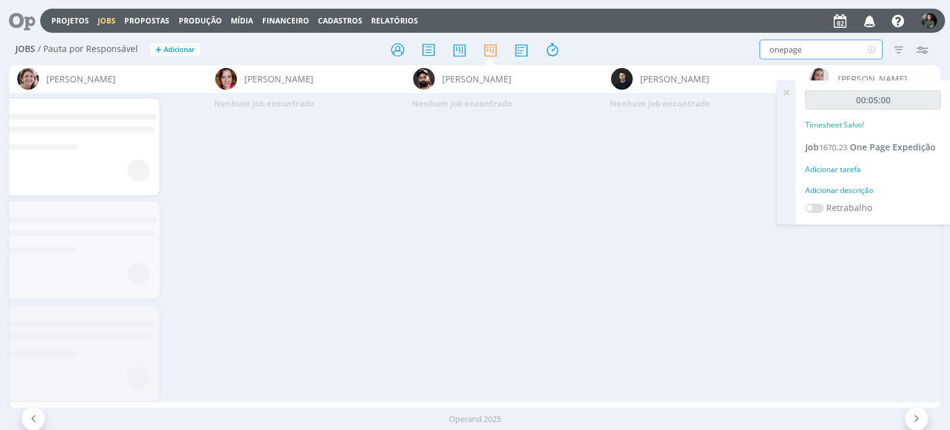
scroll to position [0, 240]
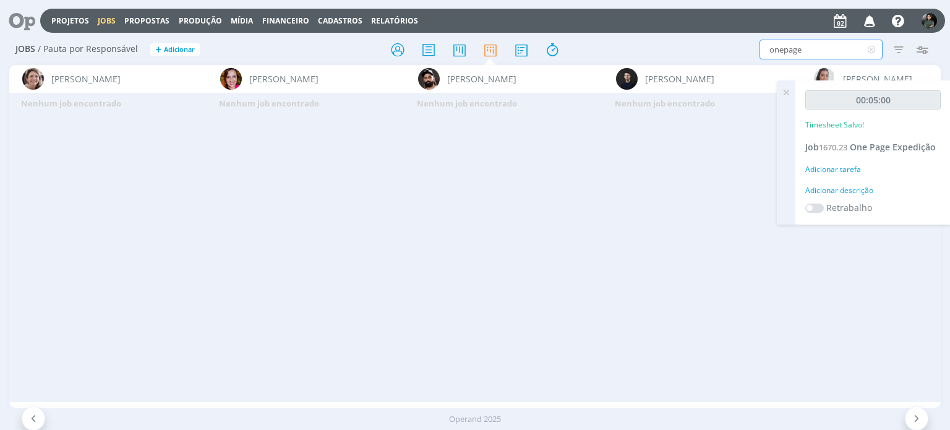
type input "onepage"
click at [74, 26] on div "Projetos Jobs Propostas Produção Mídia Financeiro Cadastros Relatórios Notifica…" at bounding box center [492, 21] width 905 height 24
click at [75, 24] on link "Projetos" at bounding box center [70, 20] width 38 height 11
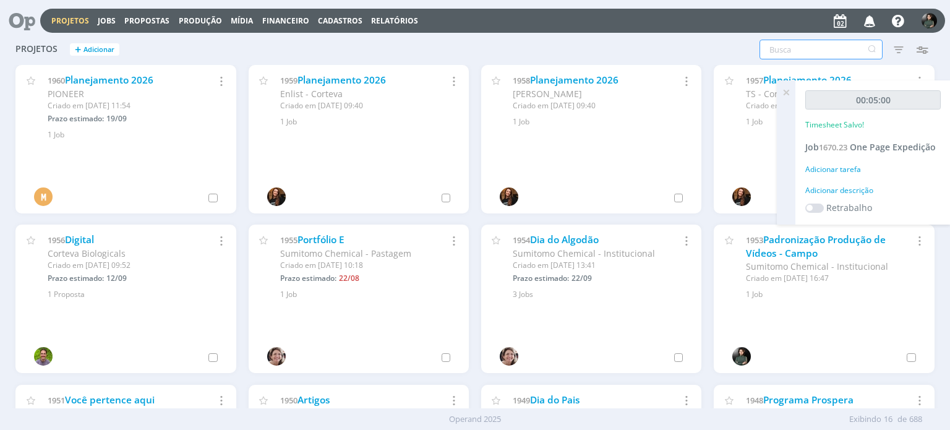
click at [787, 49] on input "text" at bounding box center [820, 50] width 123 height 20
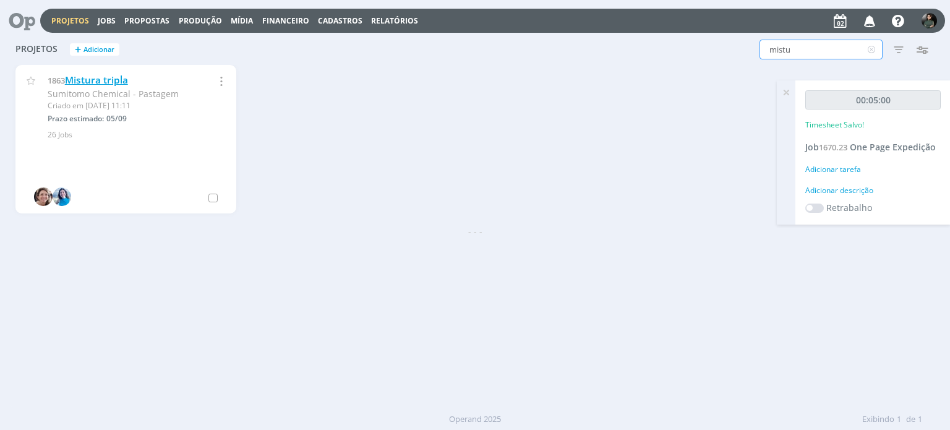
type input "mistu"
click at [110, 79] on link "Mistura tripla" at bounding box center [96, 80] width 63 height 13
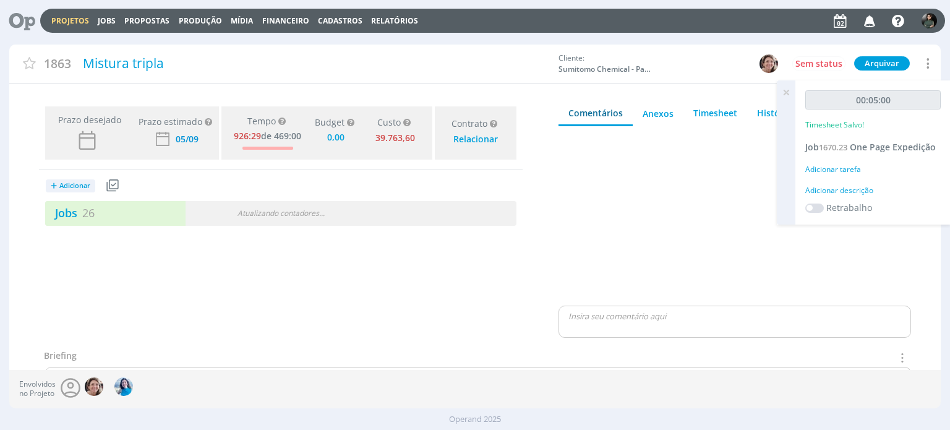
type input "0,00"
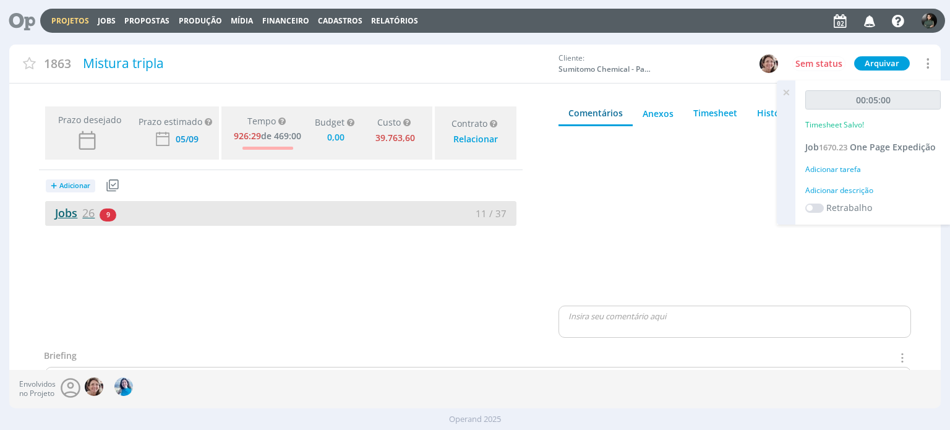
click at [62, 208] on link "Jobs 26" at bounding box center [69, 212] width 49 height 15
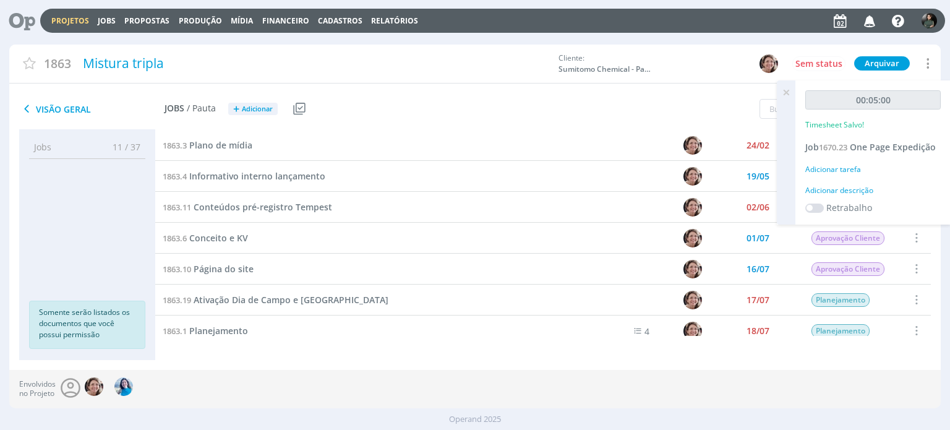
click at [249, 417] on span "One Page Tempest E" at bounding box center [237, 423] width 87 height 12
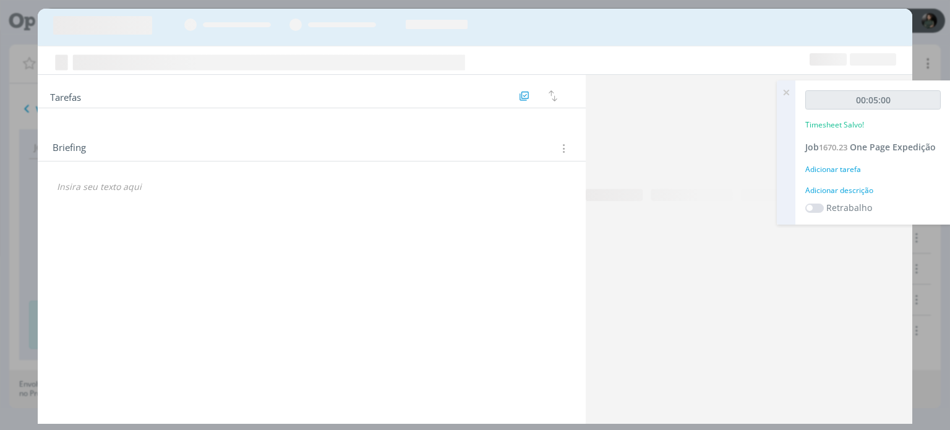
drag, startPoint x: 249, startPoint y: 234, endPoint x: 250, endPoint y: 244, distance: 10.1
click at [250, 237] on icon "dialog" at bounding box center [316, 248] width 186 height 93
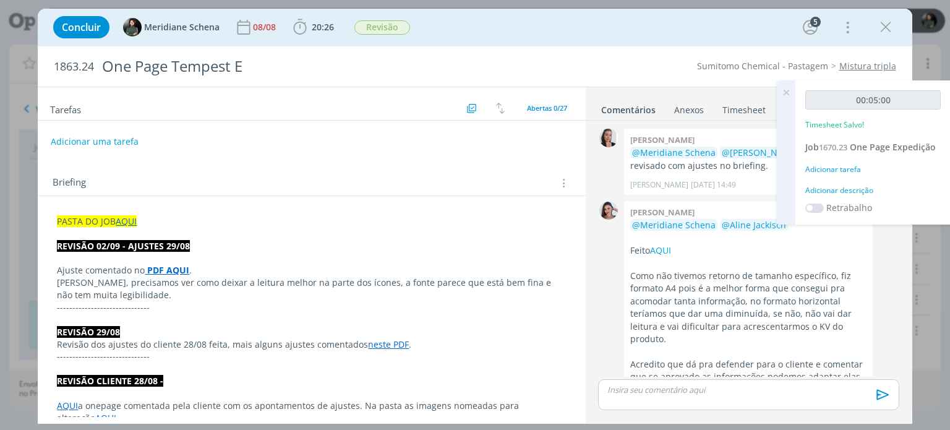
scroll to position [1606, 0]
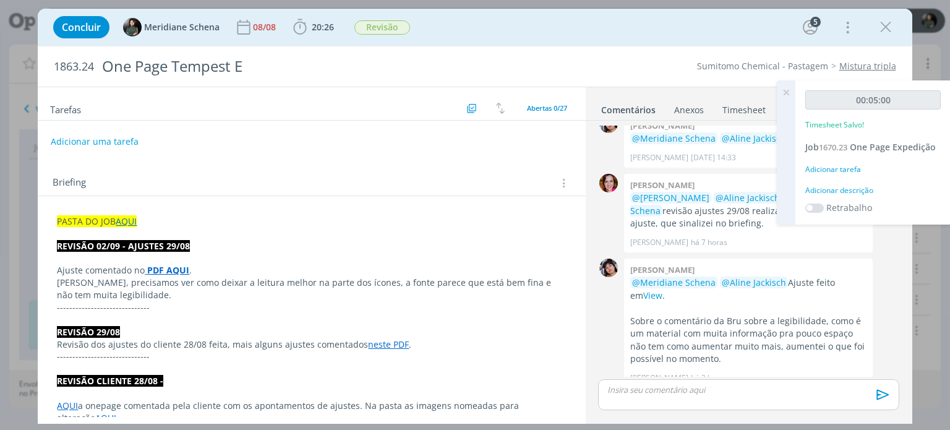
click at [189, 224] on p "PASTA DO JOB AQUI" at bounding box center [311, 221] width 509 height 12
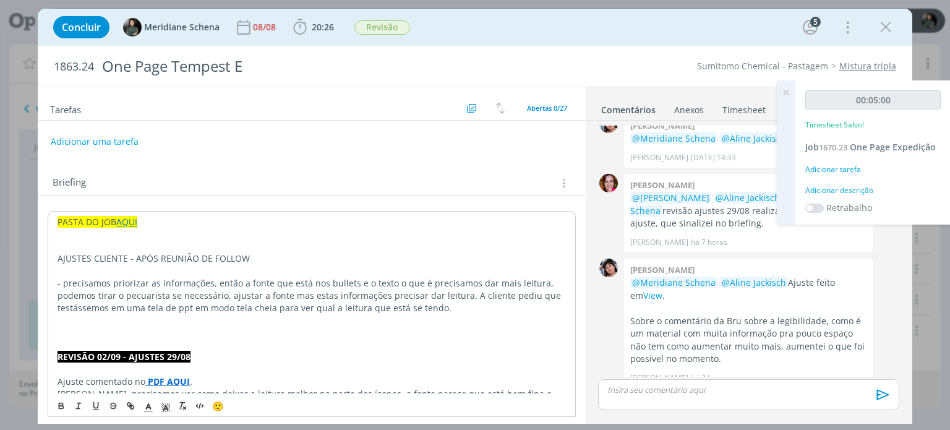
click at [72, 317] on p "dialog" at bounding box center [312, 320] width 508 height 12
click at [849, 189] on div "Adicionar descrição" at bounding box center [872, 190] width 135 height 11
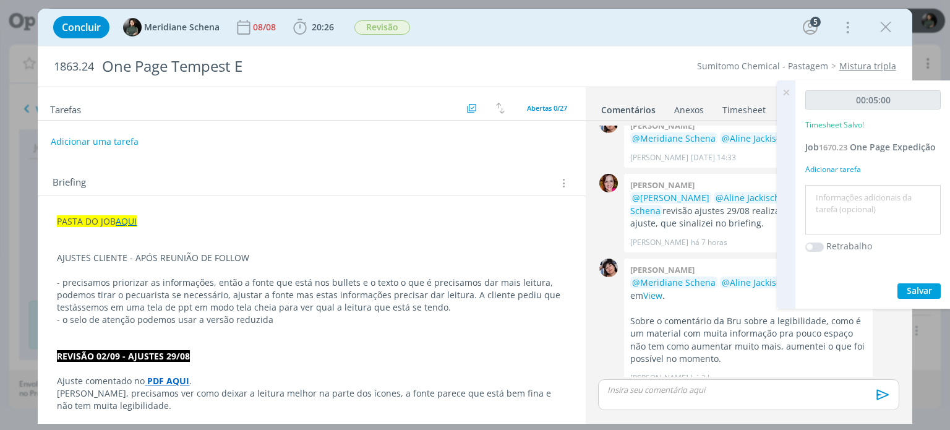
click at [832, 199] on textarea at bounding box center [872, 210] width 129 height 44
type textarea "envio do material para a cliente"
click at [911, 290] on span "Salvar" at bounding box center [919, 290] width 25 height 12
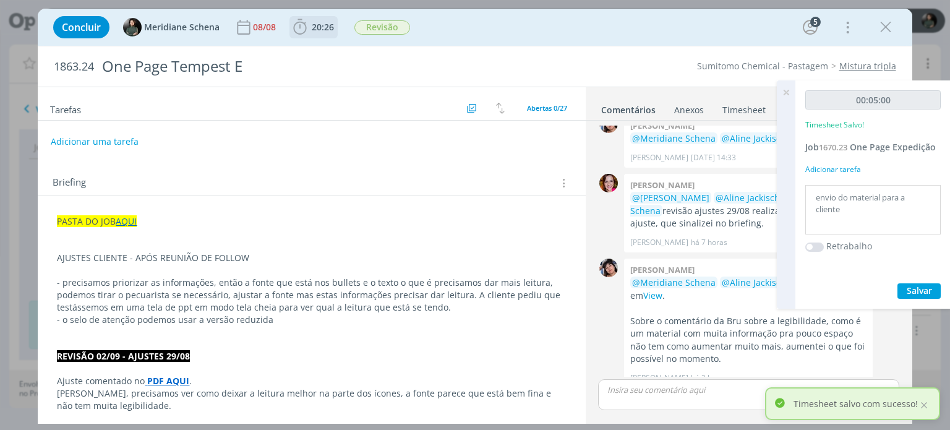
click at [324, 29] on span "20:26" at bounding box center [323, 27] width 22 height 12
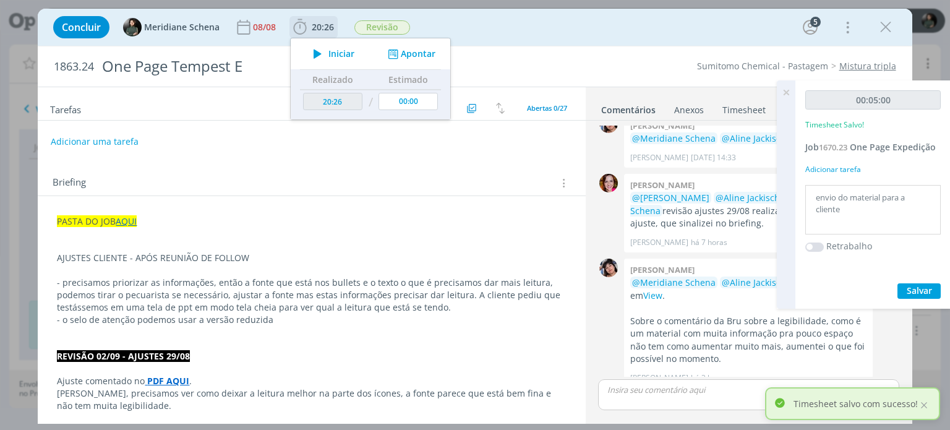
drag, startPoint x: 334, startPoint y: 54, endPoint x: 330, endPoint y: 77, distance: 22.6
click at [334, 54] on span "Iniciar" at bounding box center [341, 53] width 26 height 9
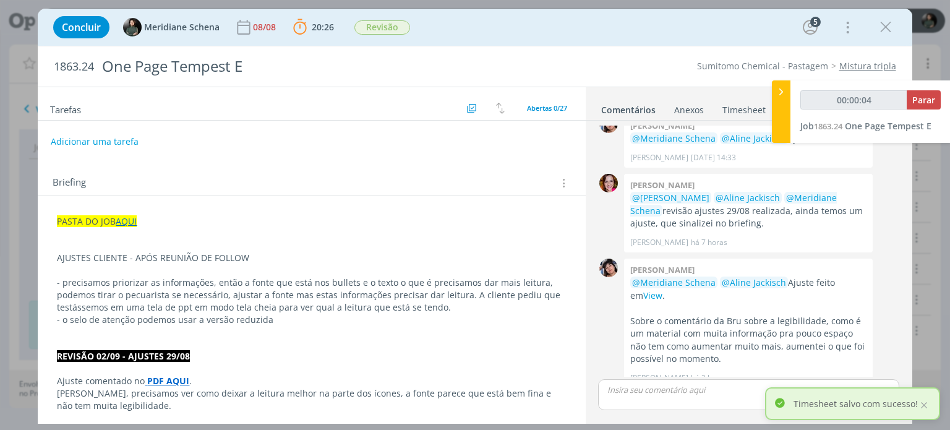
click at [488, 299] on p "- precisamos priorizar as informações, então a fonte que está nos bullets e o t…" at bounding box center [311, 294] width 509 height 37
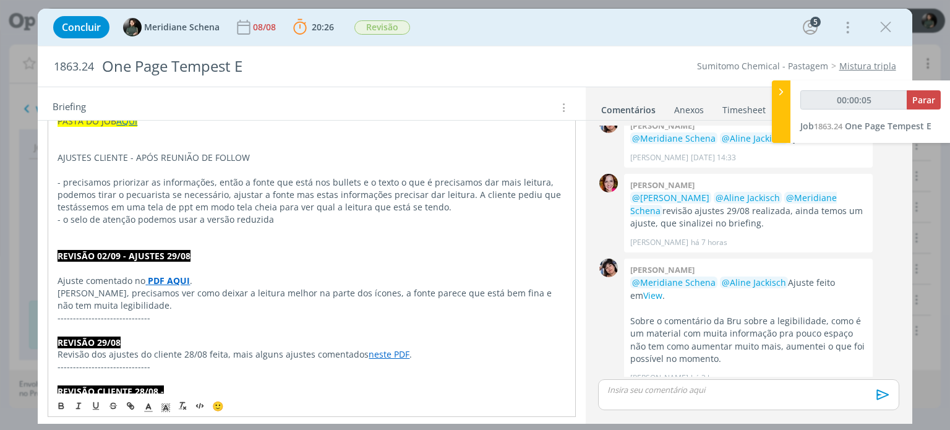
scroll to position [124, 0]
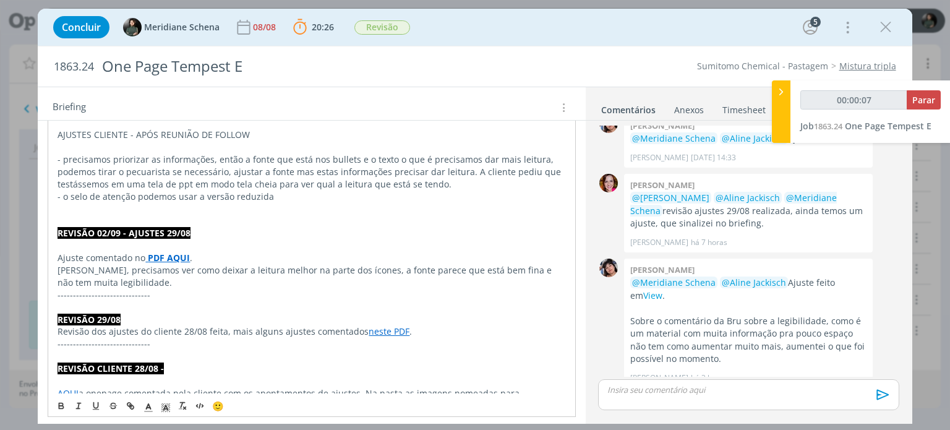
click at [418, 257] on p "Ajuste comentado no PDF AQUI ." at bounding box center [312, 258] width 508 height 12
click at [443, 187] on p "- precisamos priorizar as informações, então a fonte que está nos bullets e o t…" at bounding box center [312, 171] width 508 height 37
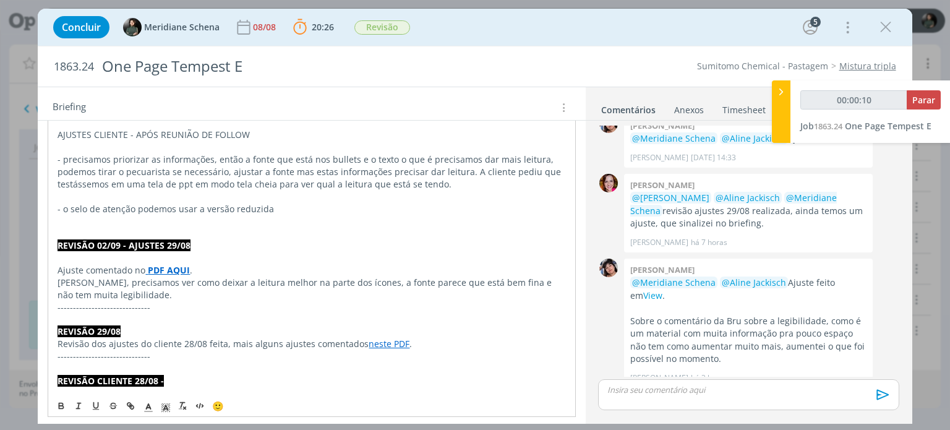
click at [332, 195] on p "dialog" at bounding box center [312, 196] width 508 height 12
click at [310, 212] on p "- o selo de atenção podemos usar a versão reduzida" at bounding box center [312, 209] width 508 height 12
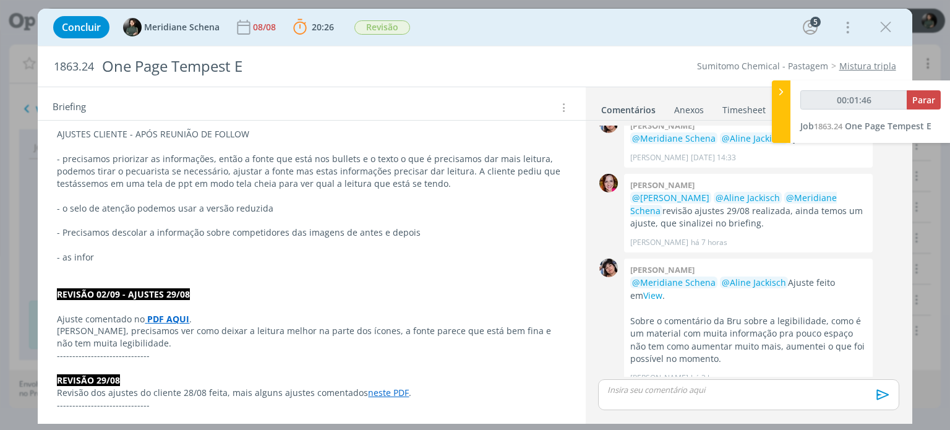
click at [100, 262] on p "- as infor" at bounding box center [311, 257] width 509 height 12
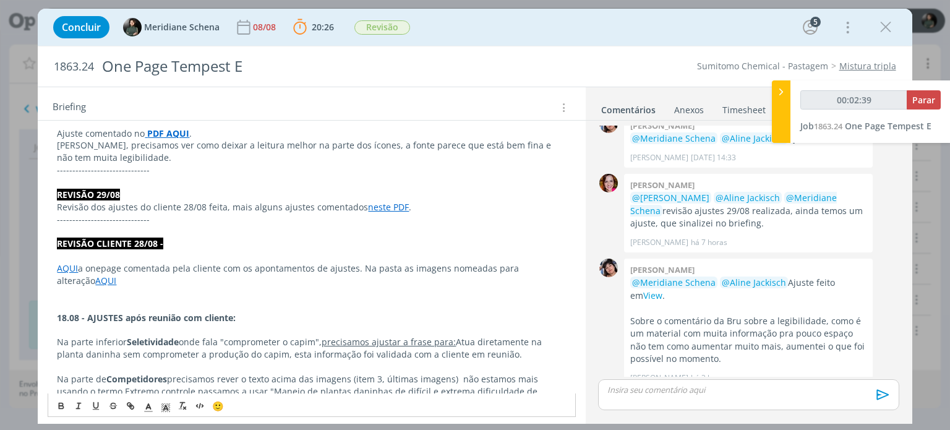
scroll to position [0, 0]
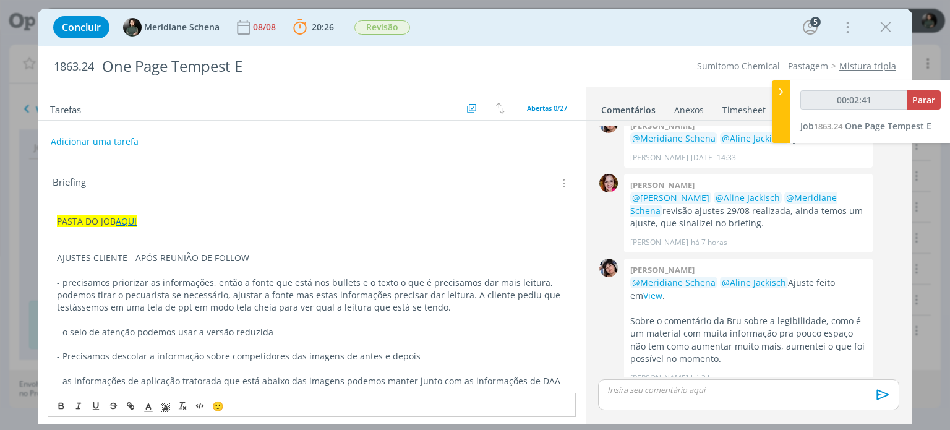
drag, startPoint x: 238, startPoint y: 248, endPoint x: 114, endPoint y: 249, distance: 123.7
click at [114, 249] on p "dialog" at bounding box center [311, 246] width 509 height 12
click at [141, 254] on p "AJUSTES CLIENTE - APÓS REUNIÃO DE FOLLOW" at bounding box center [311, 258] width 509 height 12
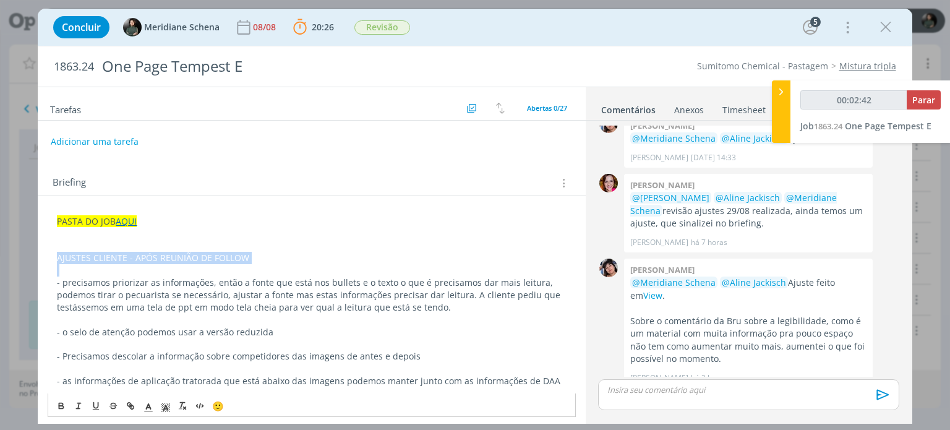
click at [141, 254] on p "AJUSTES CLIENTE - APÓS REUNIÃO DE FOLLOW" at bounding box center [311, 258] width 509 height 12
click at [60, 403] on icon "dialog" at bounding box center [61, 406] width 10 height 10
click at [273, 254] on p "AJUSTES CLIENTE - APÓS REUNIÃO DE FOLLOW" at bounding box center [311, 258] width 509 height 12
click at [122, 139] on button "Adicionar uma tarefa" at bounding box center [94, 140] width 88 height 21
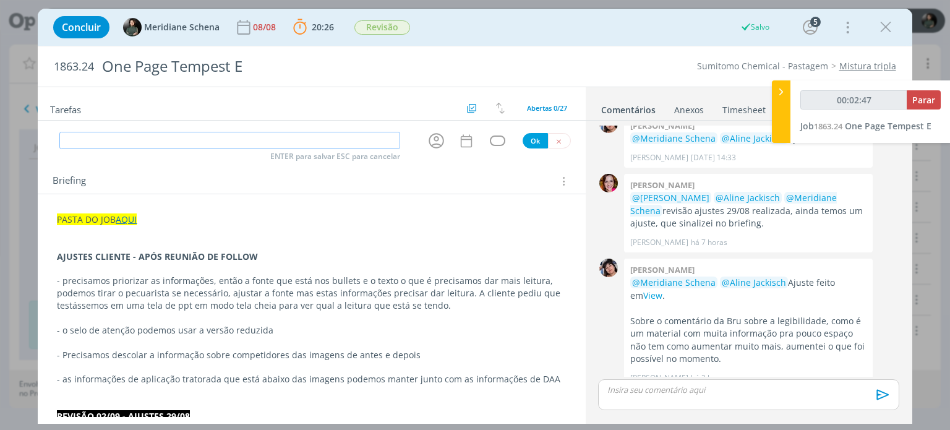
type input "00:02:48"
type input "Dire"
type input "00:02:49"
type input "Direção d"
type input "00:02:50"
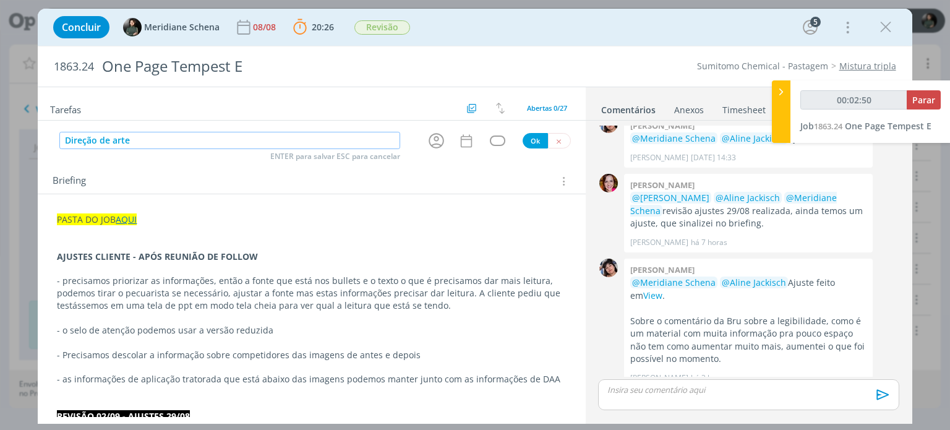
type input "Direção de arte"
type input "00:02:52"
click at [430, 140] on icon "dialog" at bounding box center [436, 140] width 19 height 19
type input "Direção de arte"
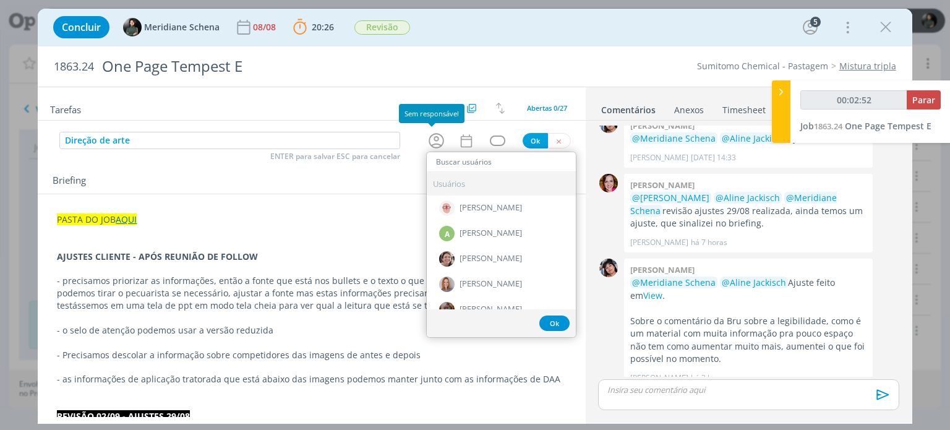
type input "00:02:53"
type input "eli"
type input "00:02:54"
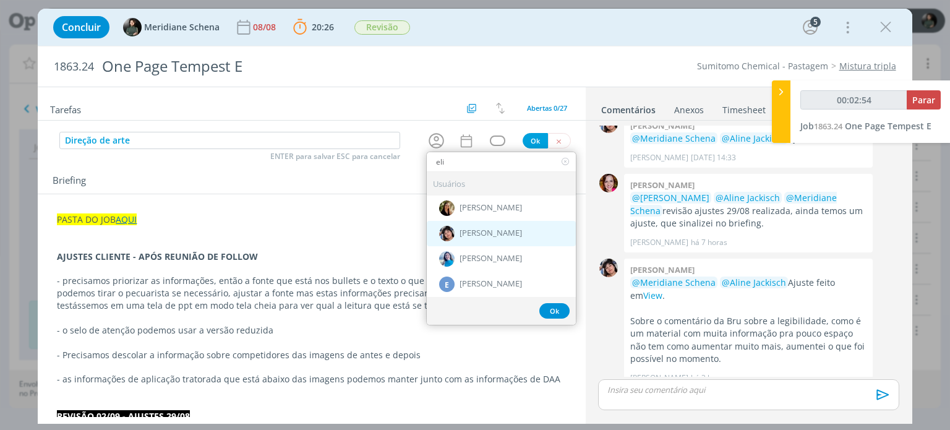
type input "eli"
click at [472, 229] on span "[PERSON_NAME]" at bounding box center [491, 234] width 62 height 10
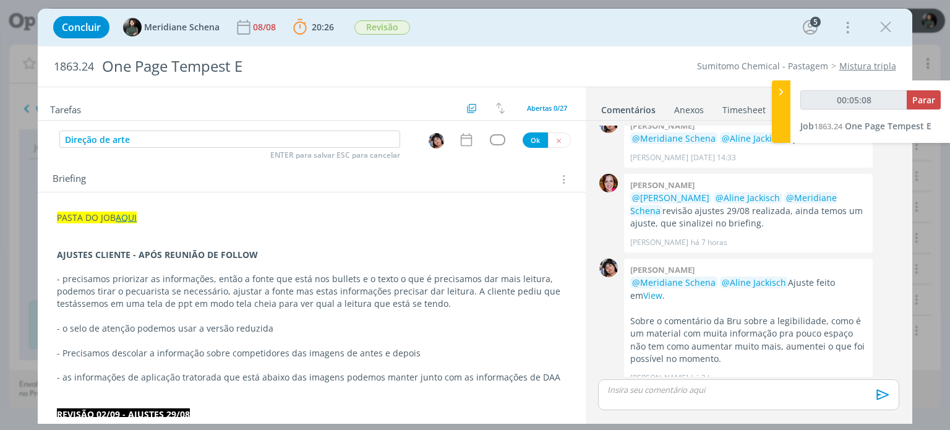
click at [460, 148] on div "Direção de arte ENTER para salvar ESC para cancelar Ok" at bounding box center [311, 139] width 547 height 19
click at [460, 138] on icon "dialog" at bounding box center [465, 140] width 11 height 13
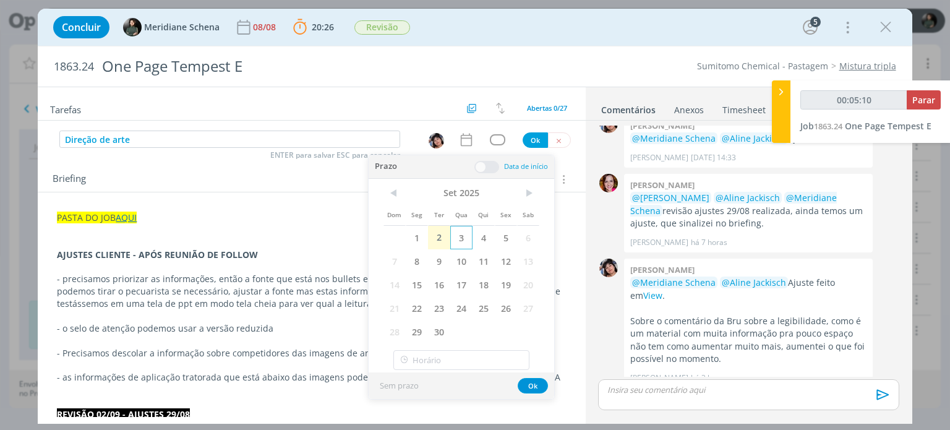
click at [460, 246] on span "3" at bounding box center [461, 238] width 22 height 24
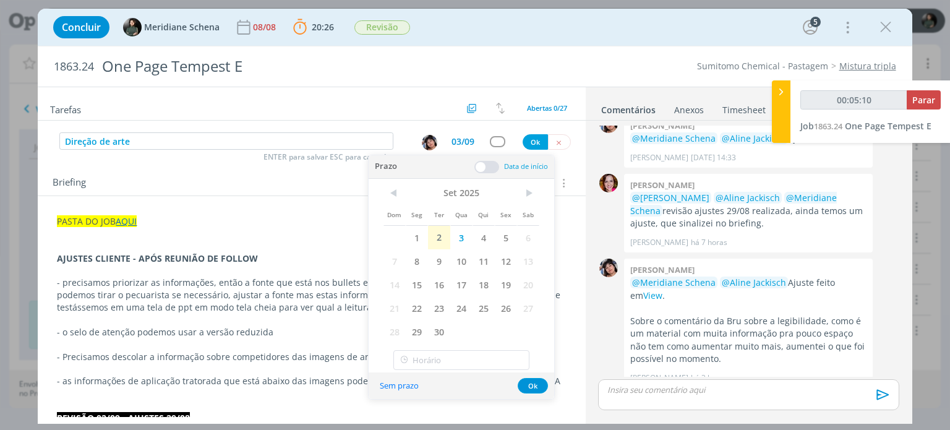
click at [481, 161] on div at bounding box center [486, 167] width 25 height 12
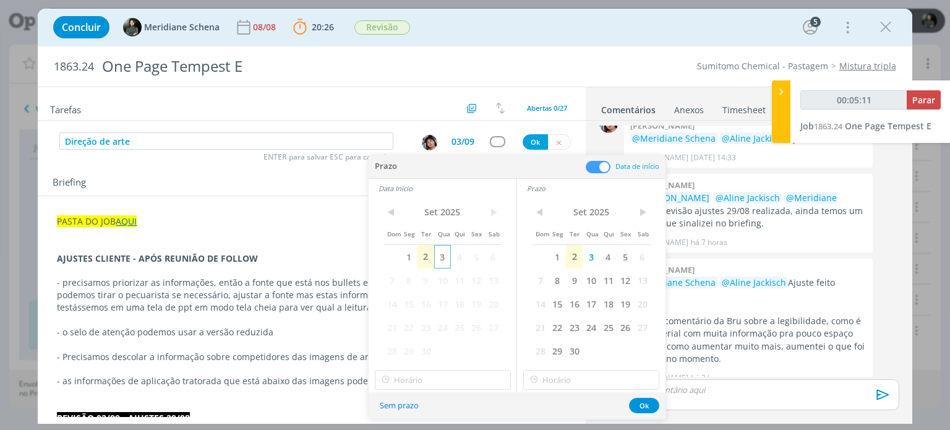
click at [443, 255] on span "3" at bounding box center [442, 257] width 17 height 24
type input "00:05:12"
type input "18:00"
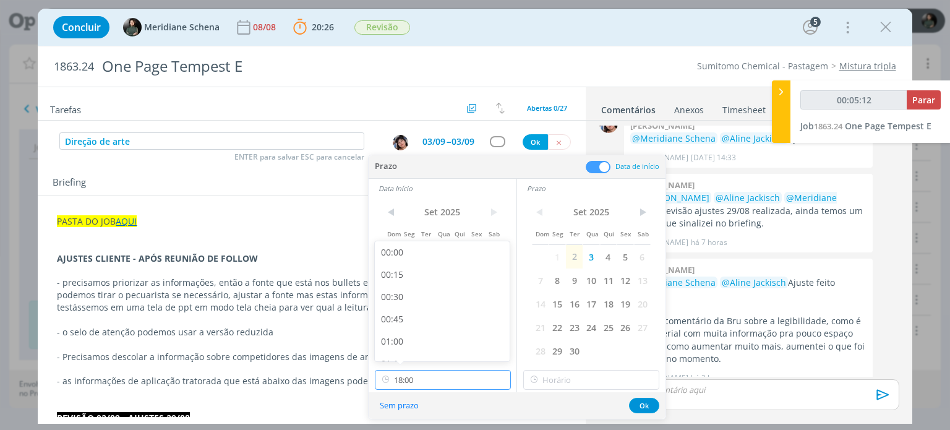
click at [411, 380] on input "18:00" at bounding box center [443, 380] width 136 height 20
type input "00:05:15"
click at [406, 291] on div "09:00" at bounding box center [444, 287] width 139 height 22
type input "09:00"
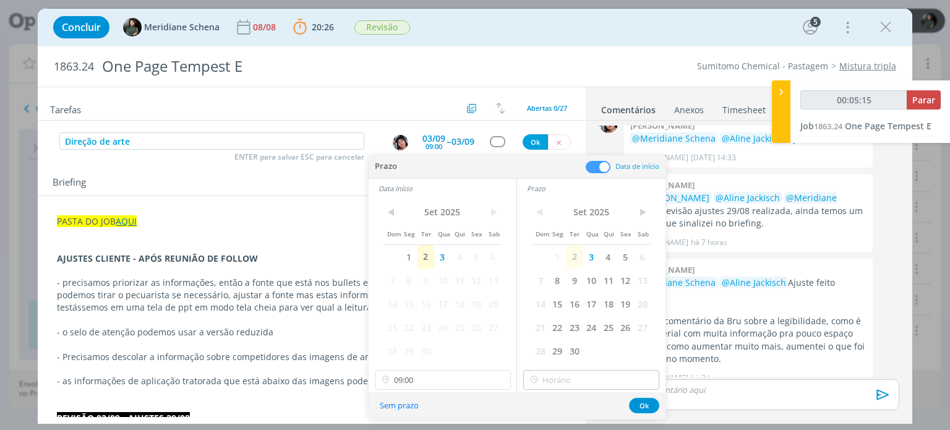
type input "00:05:16"
type input "18:00"
click at [554, 373] on input "18:00" at bounding box center [591, 380] width 136 height 20
type input "00:05:21"
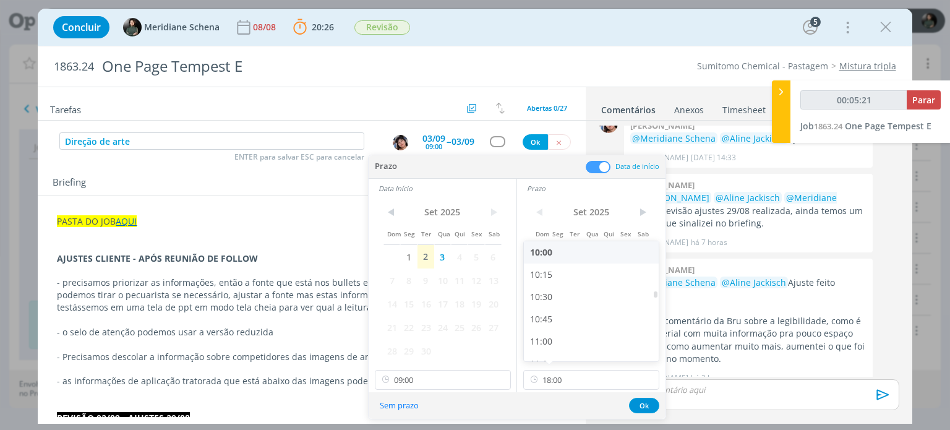
click at [555, 257] on div "10:00" at bounding box center [593, 252] width 139 height 22
type input "10:00"
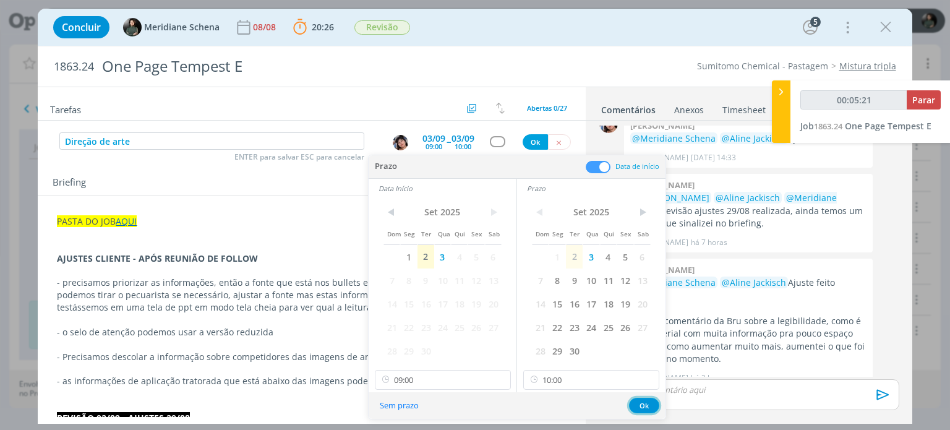
click at [641, 404] on button "Ok" at bounding box center [644, 405] width 30 height 15
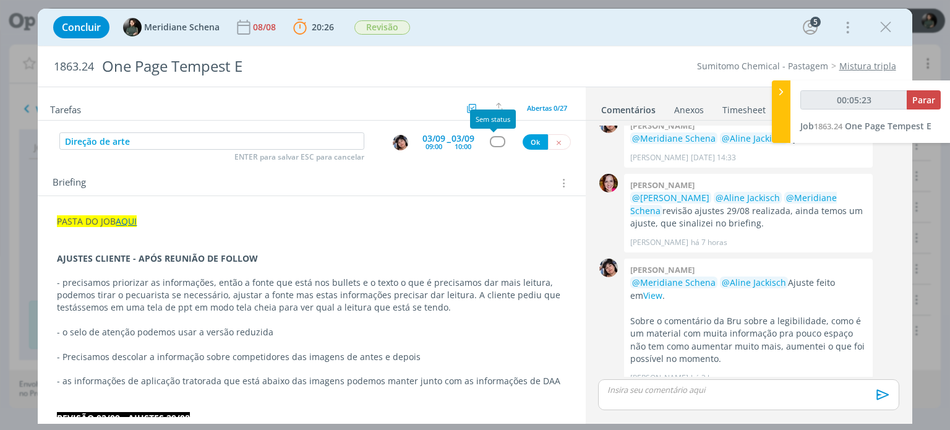
click at [490, 138] on div "dialog" at bounding box center [497, 141] width 15 height 11
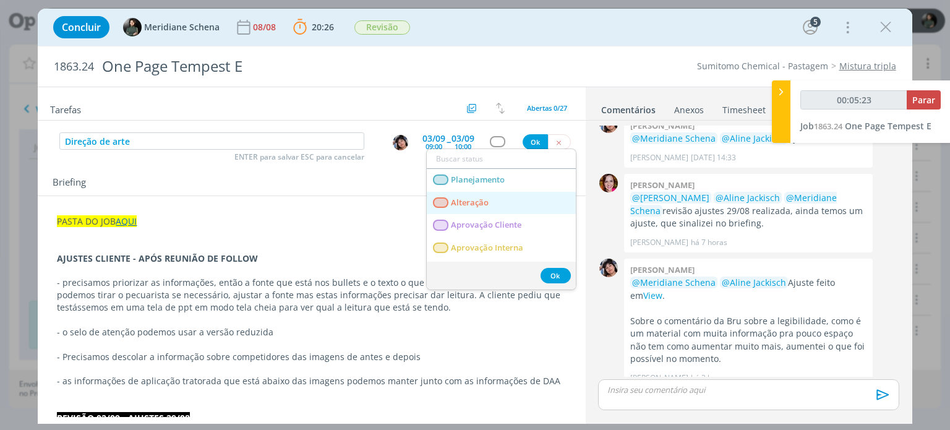
click at [470, 198] on span "Alteração" at bounding box center [470, 203] width 38 height 10
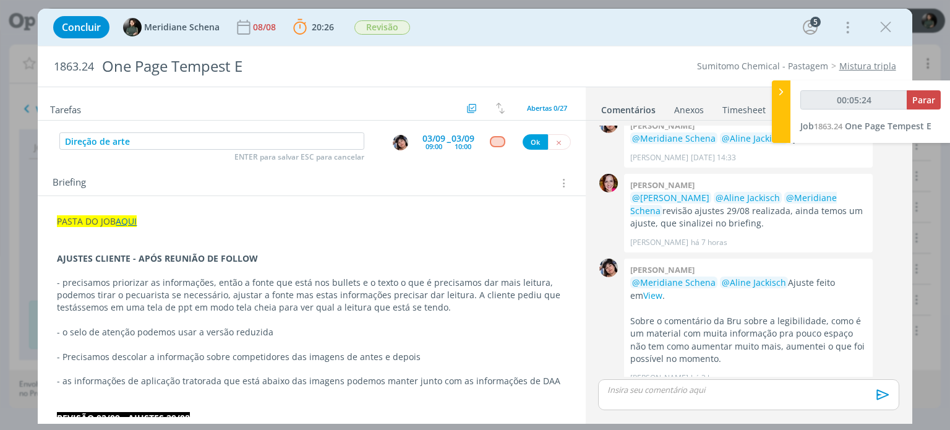
drag, startPoint x: 524, startPoint y: 151, endPoint x: 523, endPoint y: 160, distance: 9.4
click at [523, 155] on div "Tarefas Usar Job de template Criar template a partir deste job Visualizar Templ…" at bounding box center [311, 252] width 547 height 330
type input "00:05:25"
click at [531, 148] on button "Ok" at bounding box center [535, 141] width 25 height 15
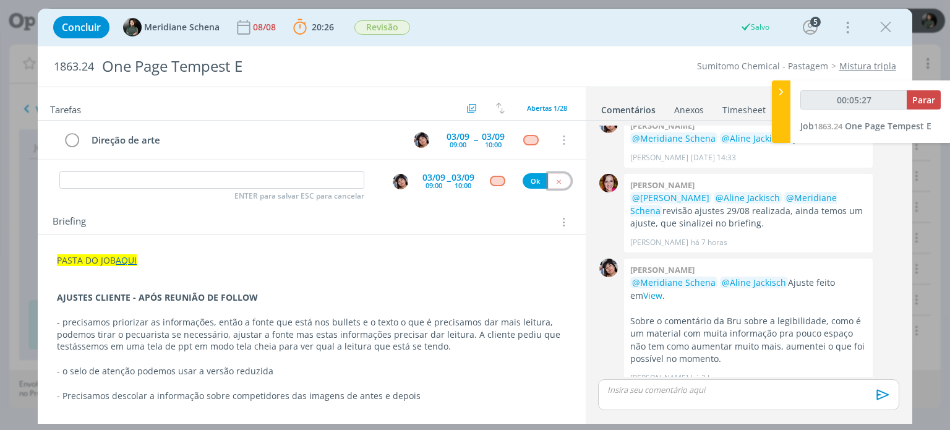
click at [556, 180] on icon "dialog" at bounding box center [559, 181] width 8 height 8
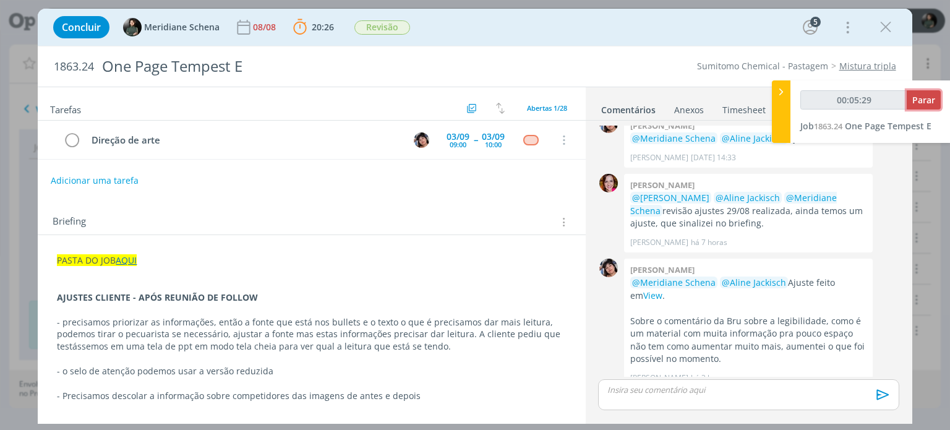
click at [920, 101] on span "Parar" at bounding box center [923, 100] width 23 height 12
type input "00:06:00"
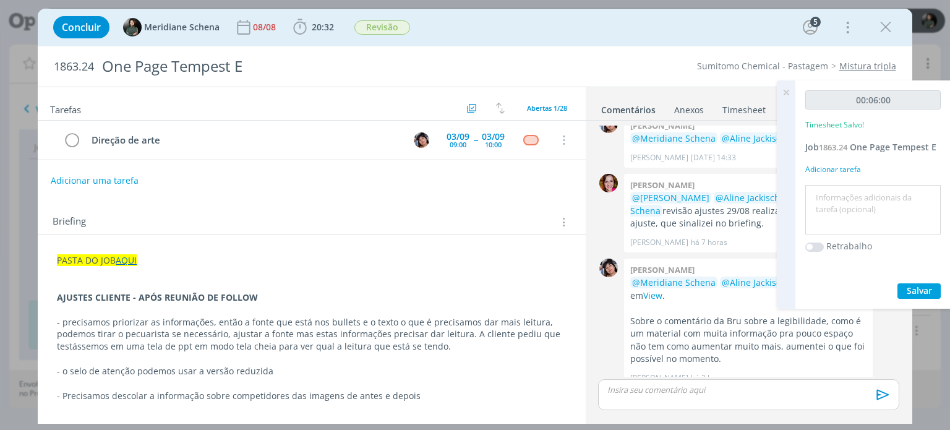
click at [844, 211] on textarea at bounding box center [872, 210] width 129 height 44
type textarea "pauta para ajustes"
click at [930, 286] on span "Salvar" at bounding box center [919, 290] width 25 height 12
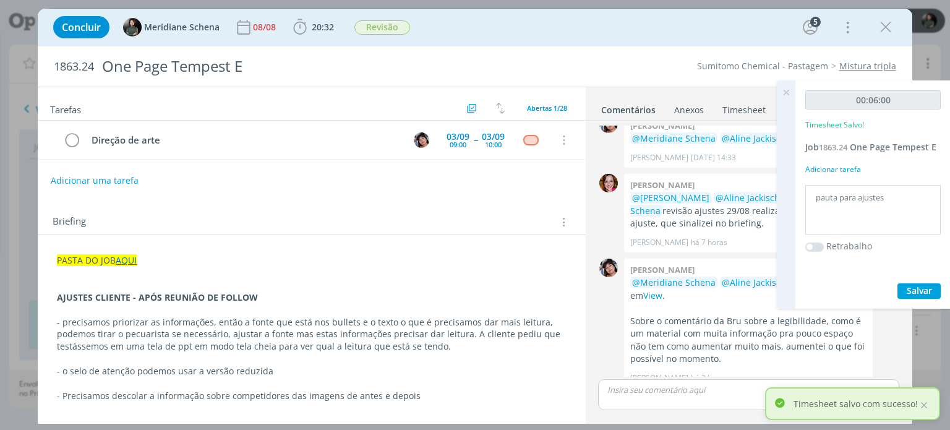
click at [783, 93] on icon at bounding box center [786, 92] width 22 height 24
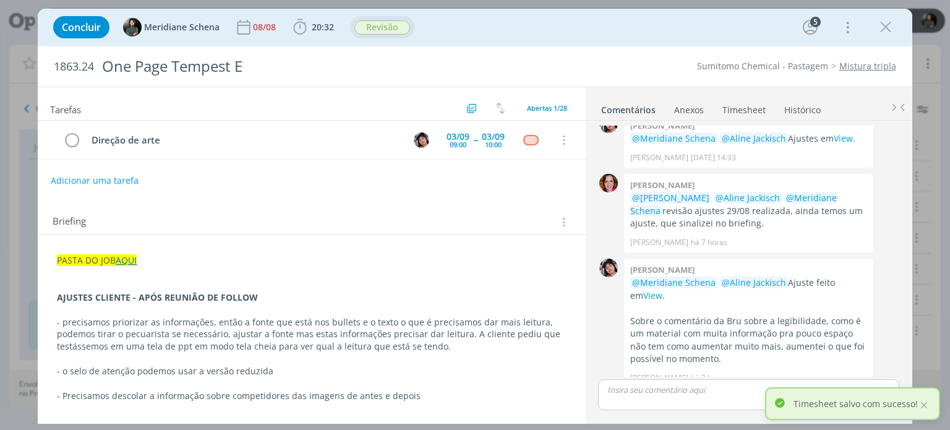
click at [361, 20] on span "Revisão" at bounding box center [382, 27] width 56 height 14
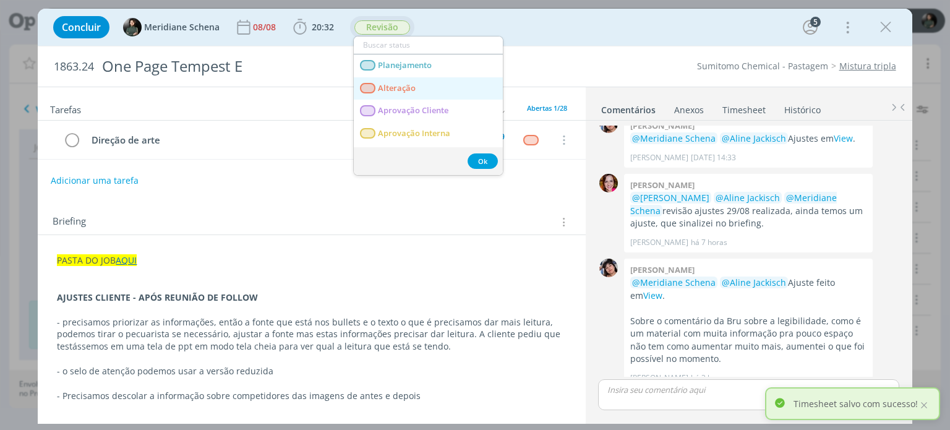
click at [378, 85] on span "Alteração" at bounding box center [397, 88] width 38 height 10
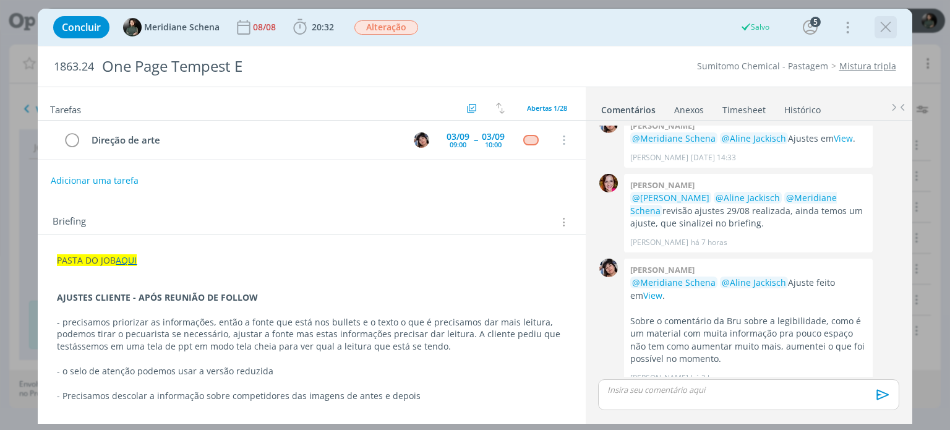
click at [886, 35] on icon "dialog" at bounding box center [885, 27] width 19 height 19
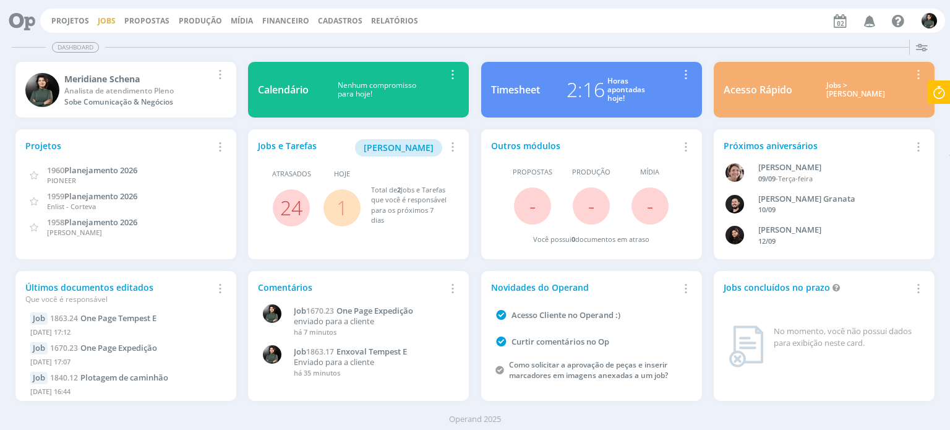
click at [109, 16] on link "Jobs" at bounding box center [107, 20] width 18 height 11
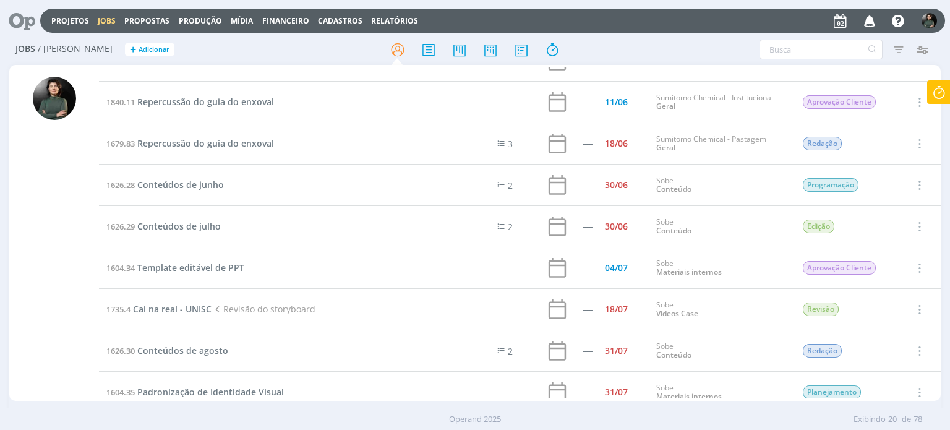
scroll to position [247, 0]
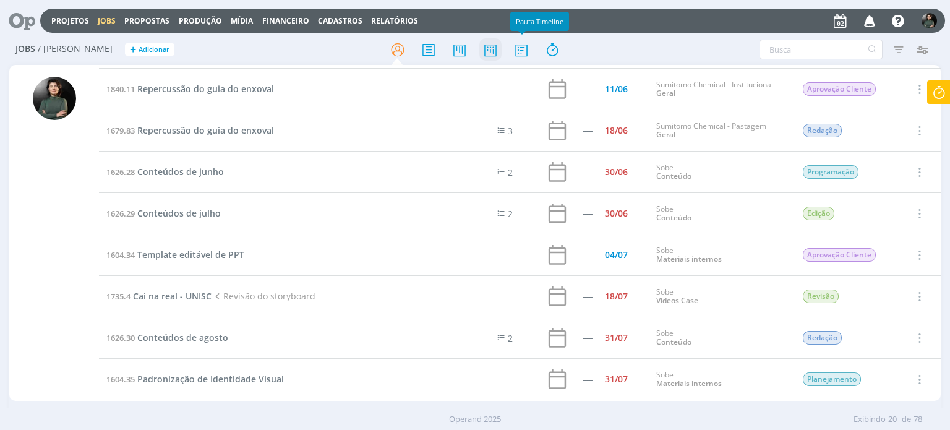
click at [500, 53] on icon at bounding box center [490, 50] width 22 height 24
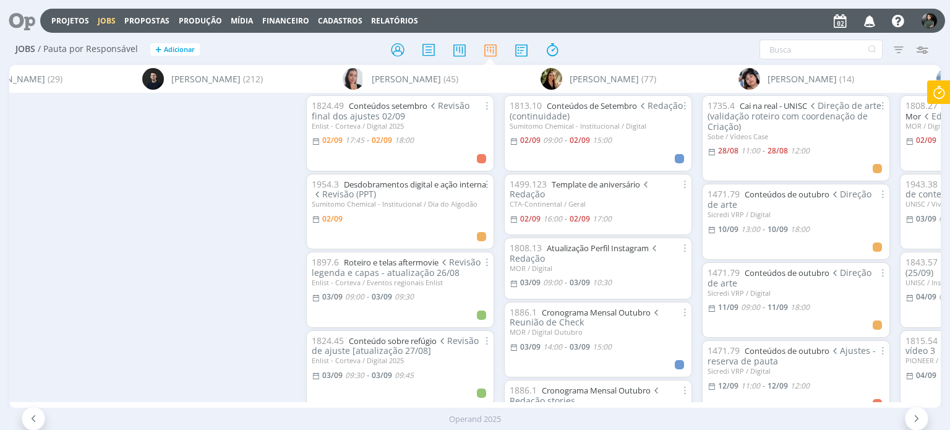
scroll to position [0, 1061]
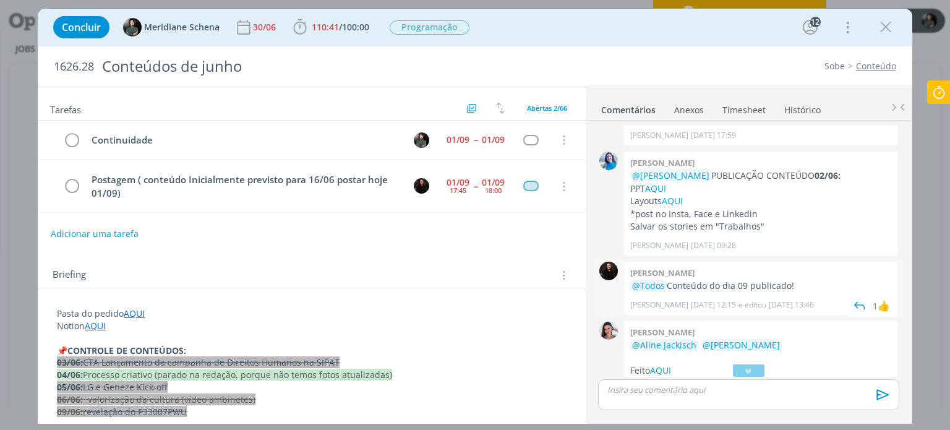
scroll to position [2041, 0]
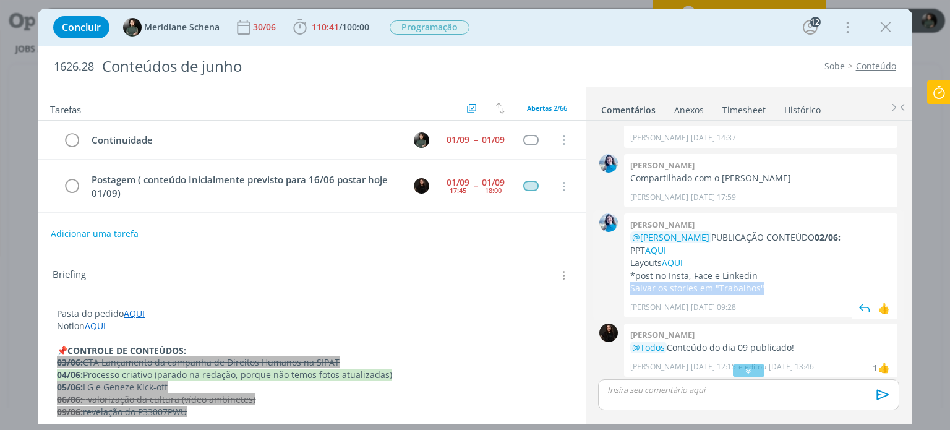
drag, startPoint x: 771, startPoint y: 237, endPoint x: 631, endPoint y: 234, distance: 139.8
click at [631, 282] on p "Salvar os stories em "Trabalhos"" at bounding box center [760, 288] width 261 height 12
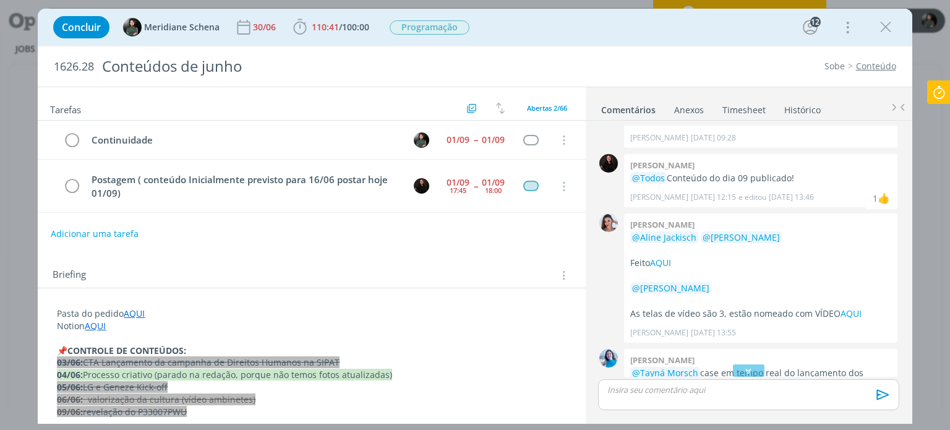
scroll to position [2226, 0]
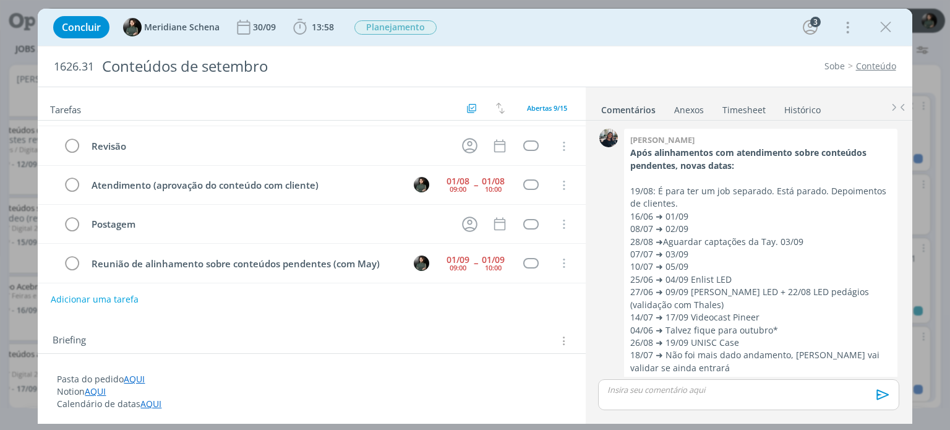
click at [656, 385] on p "dialog" at bounding box center [748, 389] width 281 height 11
click at [679, 406] on span "[PERSON_NAME]" at bounding box center [674, 407] width 77 height 14
click at [338, 25] on div "Concluir Meridiane Schena [DATE] 13:58 Iniciar Apontar Data * [DATE] Horas * 00…" at bounding box center [474, 27] width 855 height 30
click at [329, 28] on span "13:58" at bounding box center [323, 27] width 22 height 12
click at [314, 27] on span "13:58" at bounding box center [323, 27] width 22 height 12
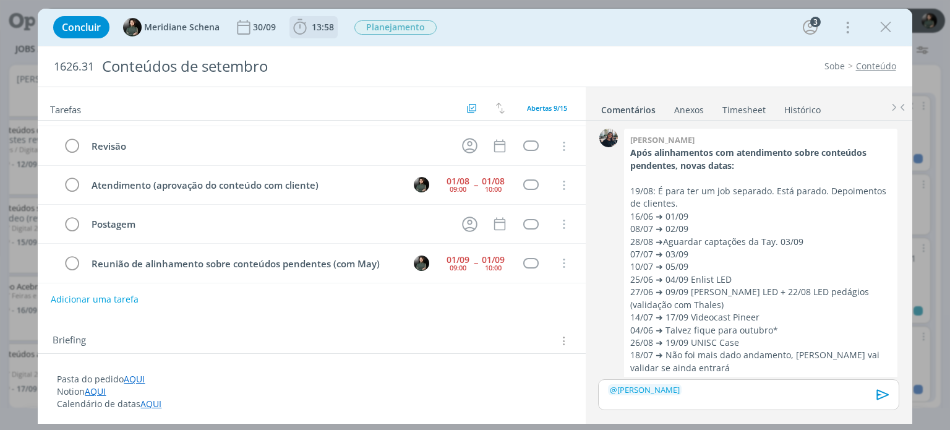
click at [324, 27] on span "13:58" at bounding box center [323, 27] width 22 height 12
click at [318, 21] on span "13:58" at bounding box center [323, 27] width 22 height 12
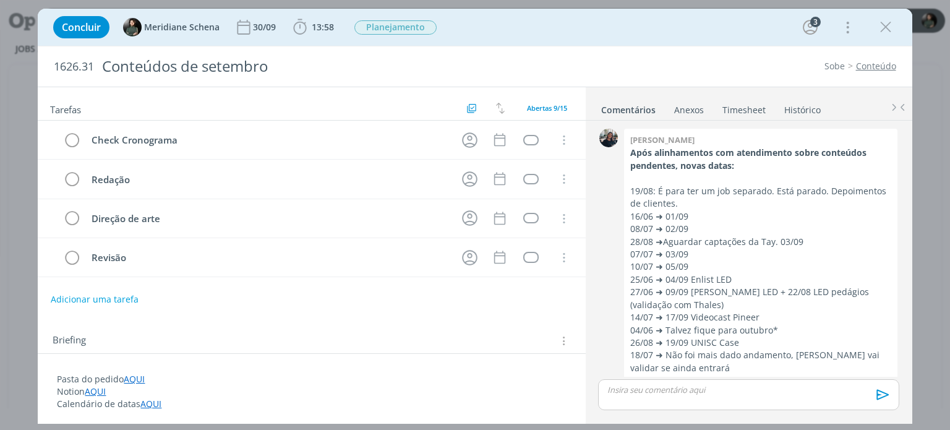
scroll to position [599, 0]
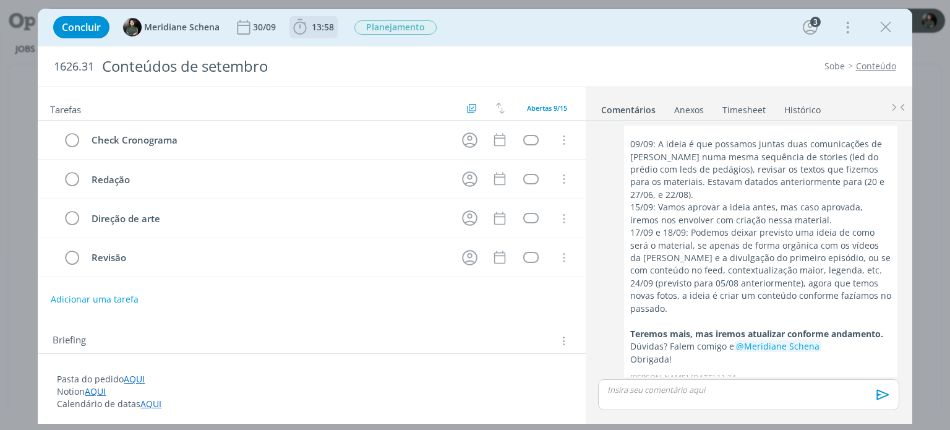
click at [307, 27] on icon "dialog" at bounding box center [300, 27] width 19 height 19
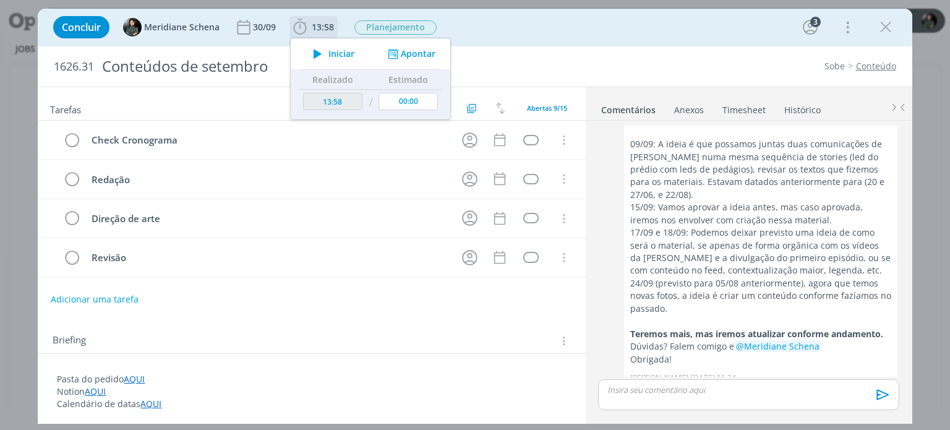
click at [319, 54] on icon "dialog" at bounding box center [318, 54] width 22 height 16
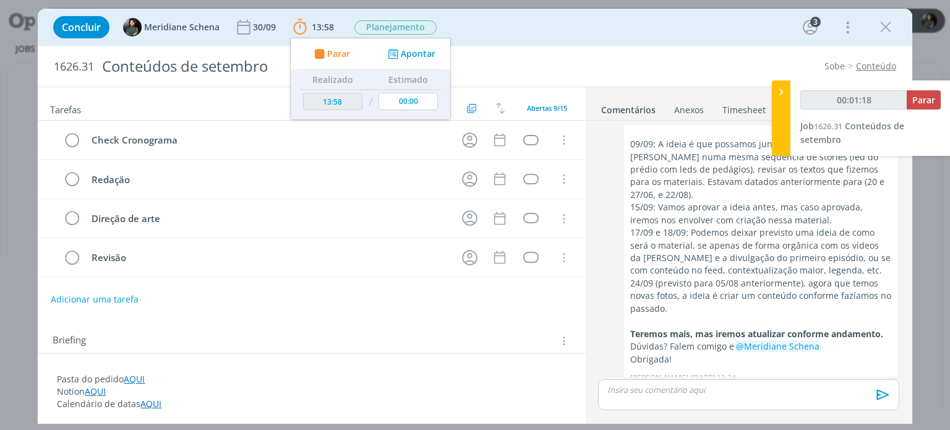
click at [703, 385] on p "dialog" at bounding box center [748, 389] width 281 height 11
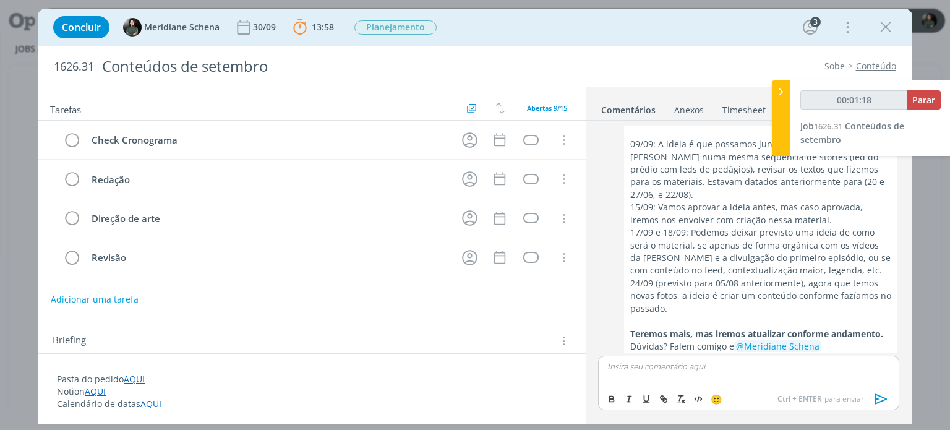
scroll to position [623, 0]
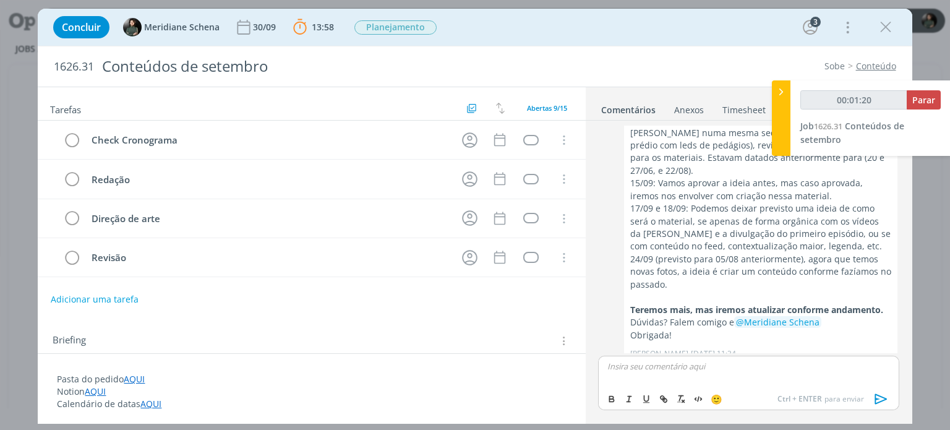
type input "00:01:21"
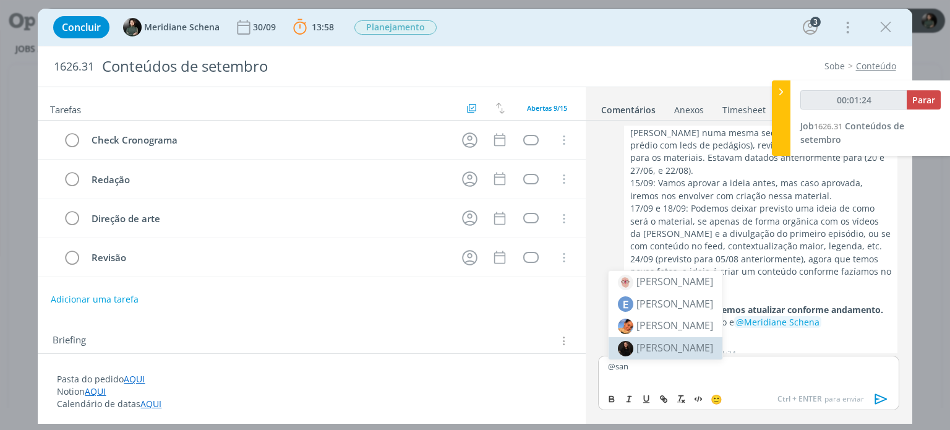
click at [670, 344] on span "[PERSON_NAME]" at bounding box center [674, 348] width 77 height 14
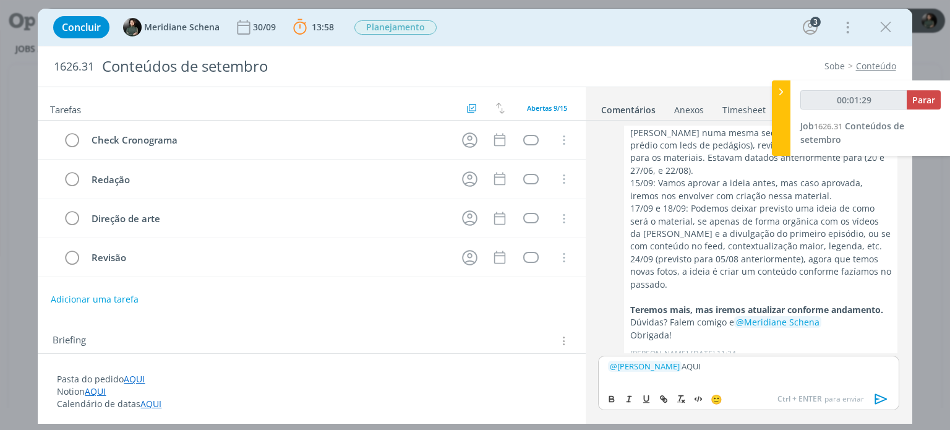
drag, startPoint x: 681, startPoint y: 367, endPoint x: 703, endPoint y: 363, distance: 22.6
click at [703, 363] on p "﻿ @ [PERSON_NAME] ﻿ AQUI" at bounding box center [748, 366] width 281 height 11
type input "00:01:30"
click at [662, 399] on icon "dialog" at bounding box center [662, 397] width 4 height 4
type input "AQUI"
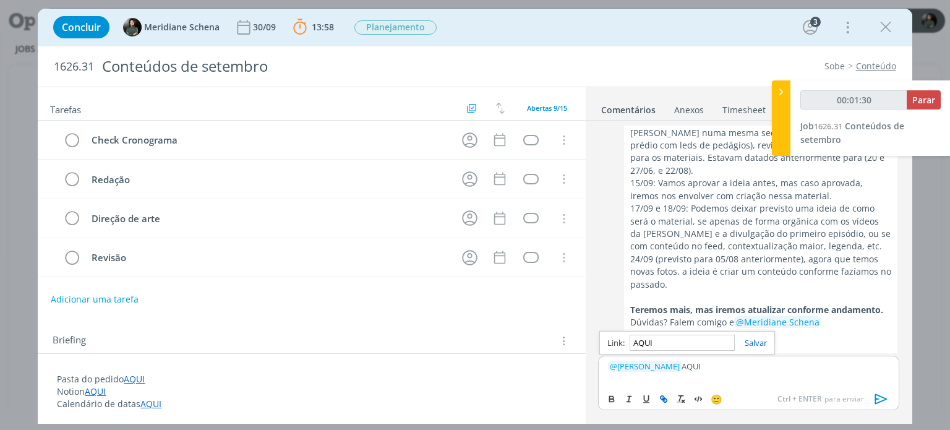
type input "00:01:31"
paste input "[URL][DOMAIN_NAME]"
type input "[URL][DOMAIN_NAME]"
type input "00:01:33"
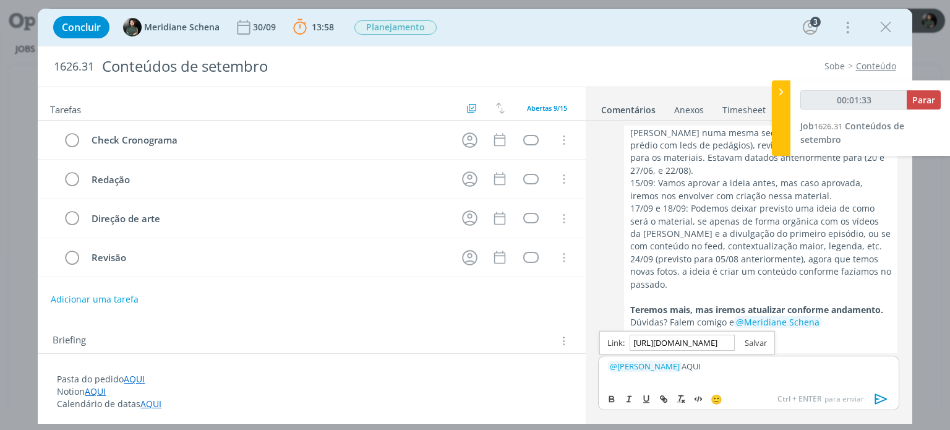
type input "[URL][DOMAIN_NAME]"
click at [761, 341] on link "dialog" at bounding box center [751, 342] width 32 height 11
click at [725, 369] on p "﻿ @ [PERSON_NAME] ﻿ AQUI" at bounding box center [748, 366] width 281 height 11
click at [850, 357] on div "﻿ @ [PERSON_NAME] ﻿ AQUI vídeo e storie do post de hoje" at bounding box center [748, 370] width 301 height 32
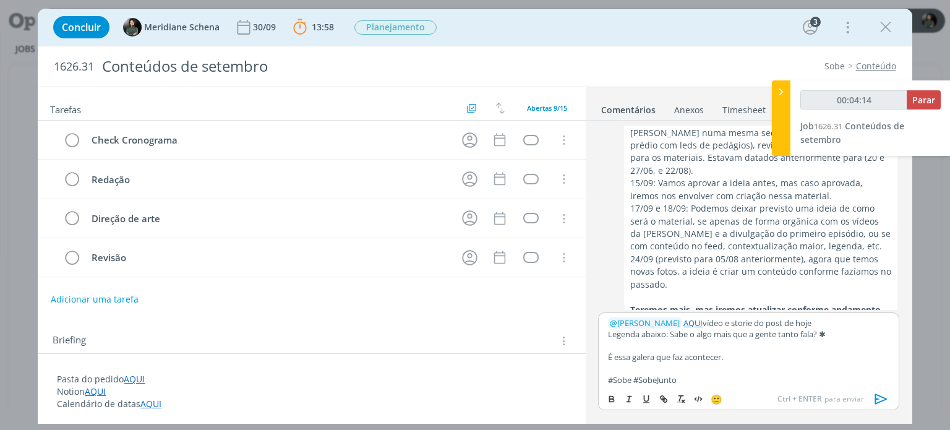
click at [670, 332] on p "Legenda abaixo: Sabe o algo mais que a gente tanto fala? ✱" at bounding box center [748, 333] width 281 height 11
click at [883, 400] on icon "dialog" at bounding box center [880, 398] width 12 height 11
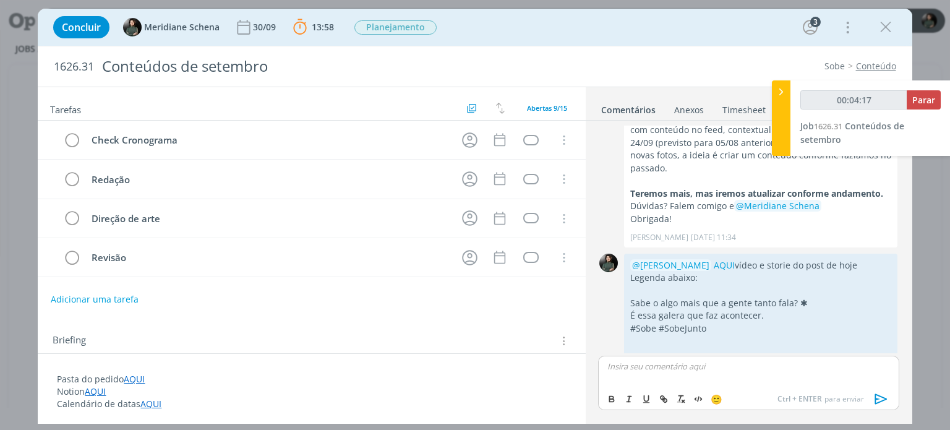
scroll to position [746, 0]
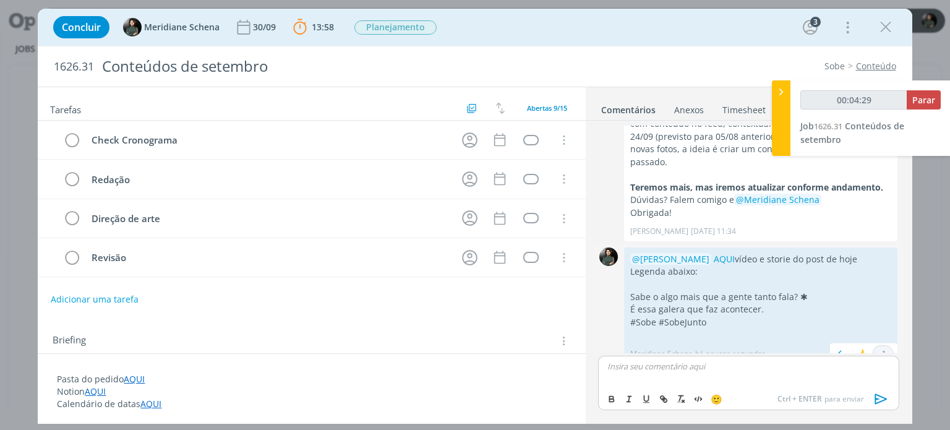
click at [880, 349] on icon "dialog" at bounding box center [883, 355] width 14 height 12
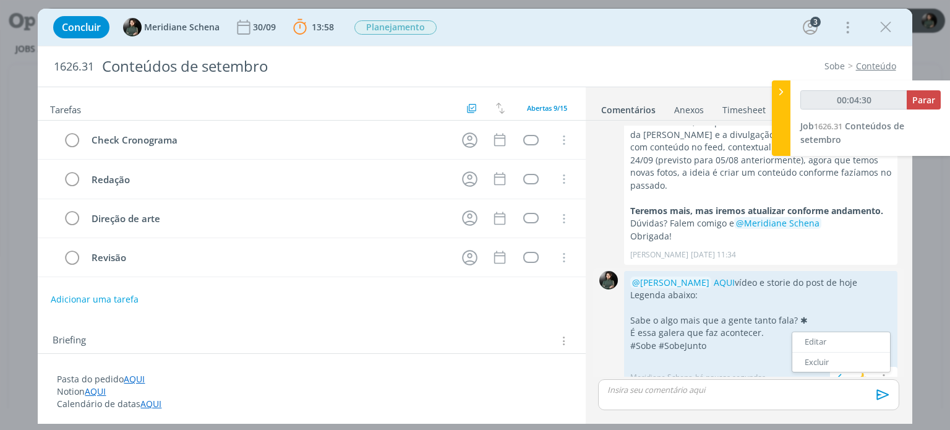
drag, startPoint x: 826, startPoint y: 329, endPoint x: 799, endPoint y: 344, distance: 30.5
click at [826, 332] on link "Editar" at bounding box center [841, 342] width 98 height 20
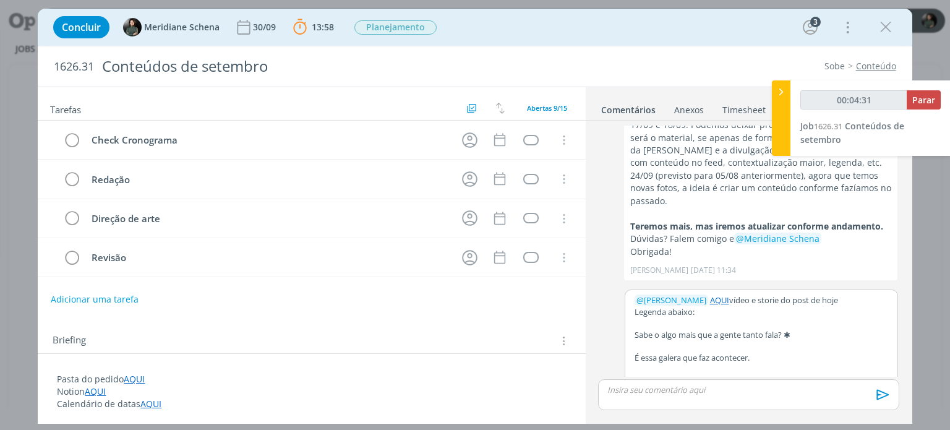
click at [725, 375] on p "#Sobe #SobeJunto" at bounding box center [762, 380] width 254 height 11
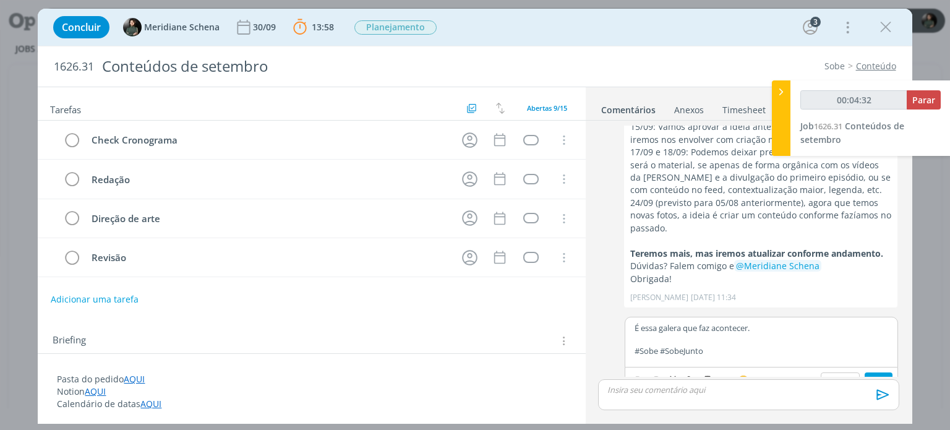
scroll to position [68, 0]
type input "00:04:34"
click at [90, 395] on link "AQUI" at bounding box center [95, 391] width 21 height 12
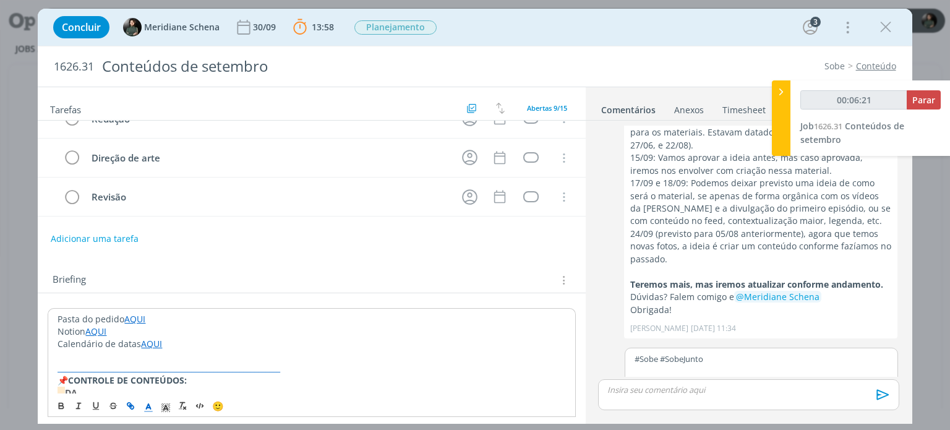
scroll to position [62, 0]
click at [104, 331] on link "AQUI" at bounding box center [95, 330] width 21 height 12
click at [99, 353] on link "[URL][DOMAIN_NAME]" at bounding box center [137, 354] width 93 height 16
click at [772, 353] on p "#Sobe #SobeJunto" at bounding box center [762, 358] width 254 height 11
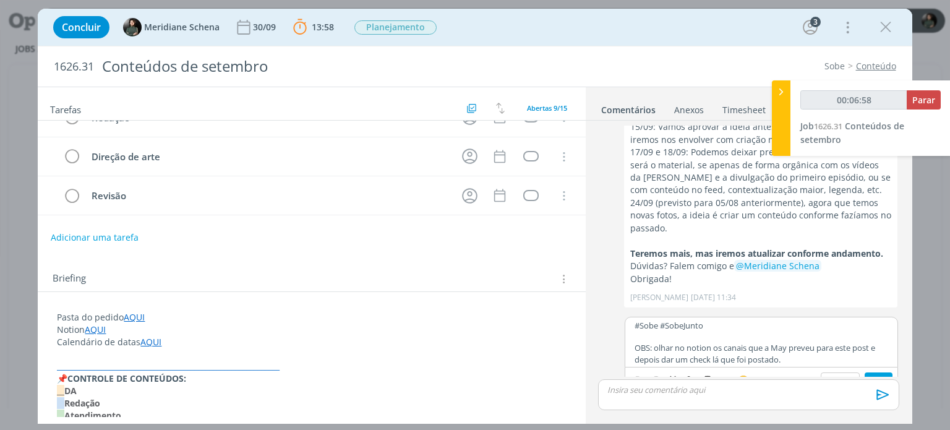
scroll to position [84, 0]
click at [661, 329] on p "dialog" at bounding box center [762, 334] width 254 height 11
drag, startPoint x: 792, startPoint y: 343, endPoint x: 635, endPoint y: 335, distance: 157.3
click at [635, 340] on p "OBS: olhar no notion os canais que a May preveu para este post e depois dar um …" at bounding box center [762, 351] width 254 height 23
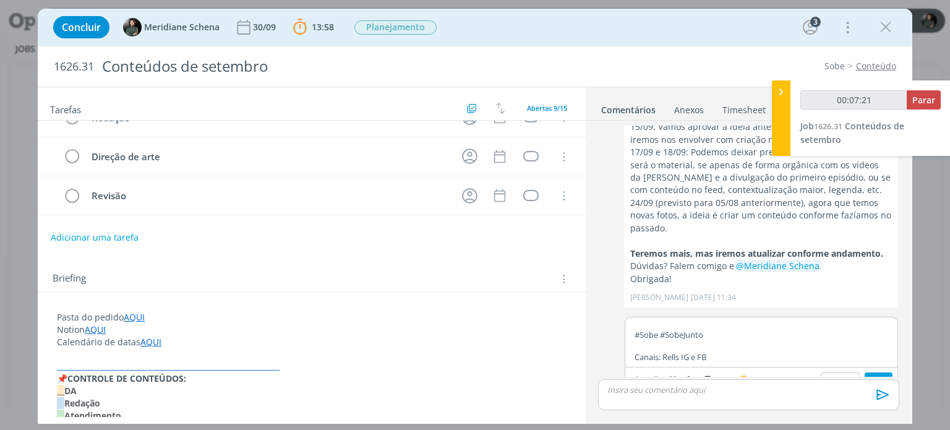
click at [678, 340] on p "dialog" at bounding box center [762, 345] width 254 height 11
click at [672, 351] on p "Canais: Rells IG e FB" at bounding box center [762, 356] width 254 height 11
click at [679, 351] on p "Canais: Realls IG e FB" at bounding box center [762, 356] width 254 height 11
click at [728, 351] on p "Canais: Reels IG e FB" at bounding box center [762, 356] width 254 height 11
click at [877, 372] on button "Salvar" at bounding box center [879, 379] width 28 height 15
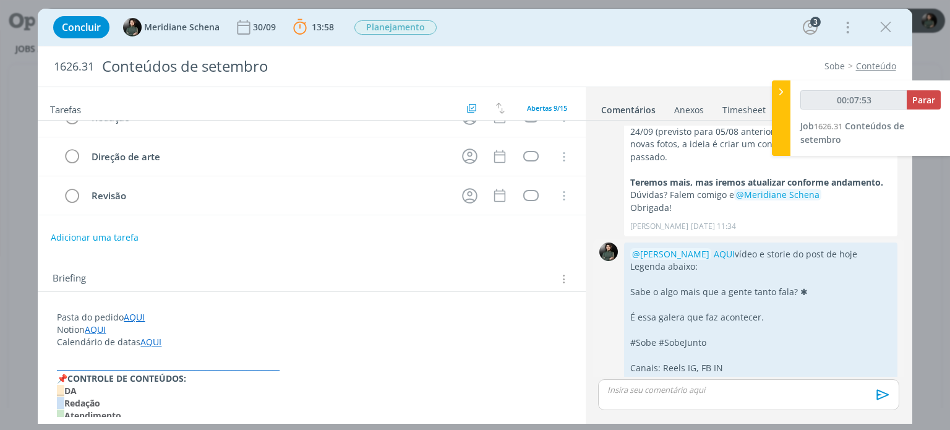
scroll to position [759, 0]
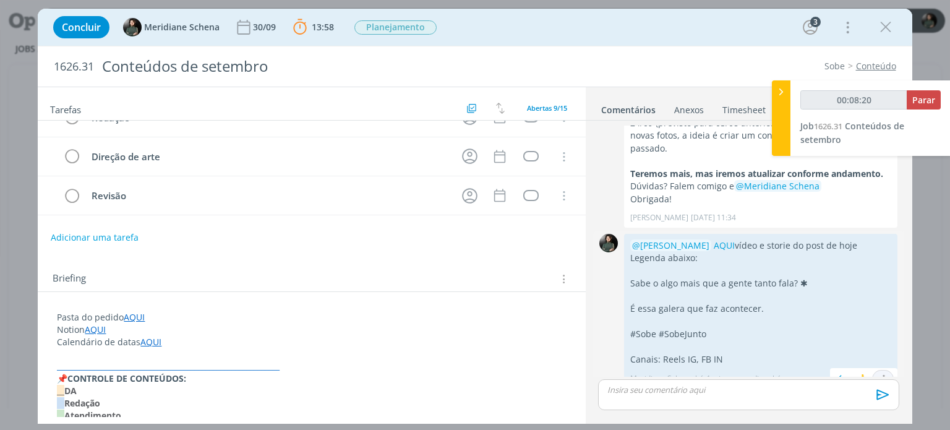
click at [885, 373] on button "dialog" at bounding box center [883, 379] width 15 height 13
click at [826, 333] on link "Editar" at bounding box center [841, 343] width 98 height 20
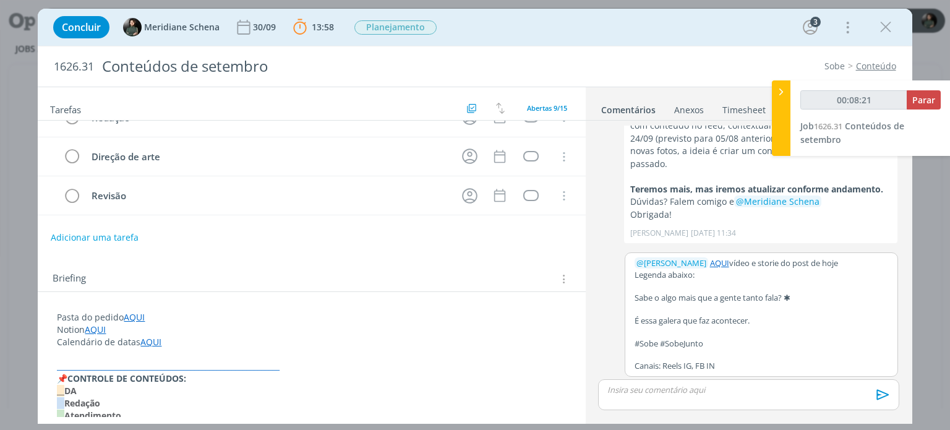
scroll to position [730, 0]
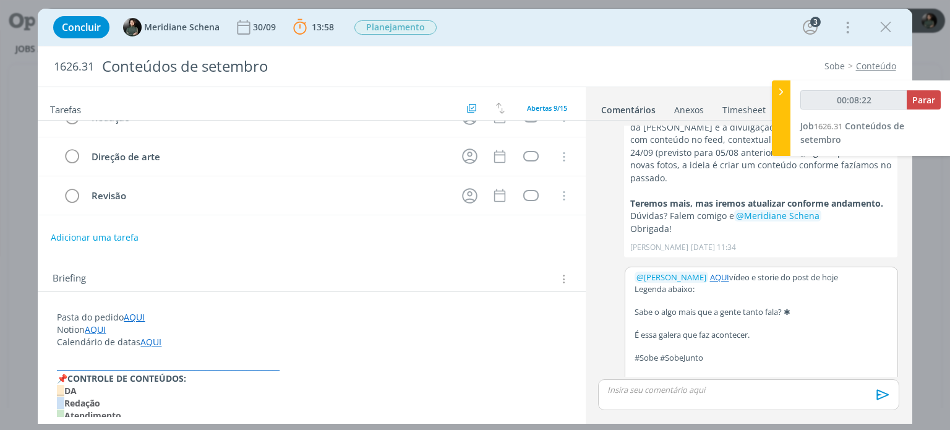
click at [729, 374] on p "Canais: Reels IG, FB IN" at bounding box center [762, 379] width 254 height 11
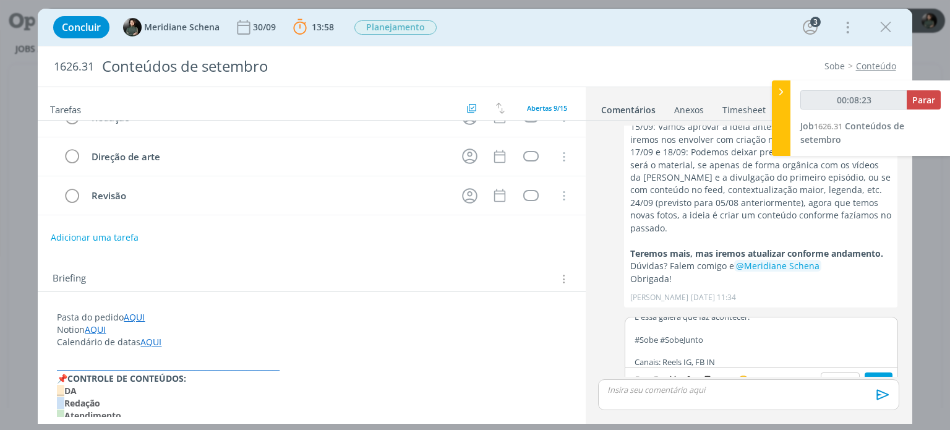
scroll to position [79, 0]
click at [732, 345] on p "Canais: Reels IG, FB IN" at bounding box center [762, 350] width 254 height 11
click at [669, 351] on p "digital fixar o conteúdo dos stories no destaque “Equipe”." at bounding box center [762, 356] width 254 height 11
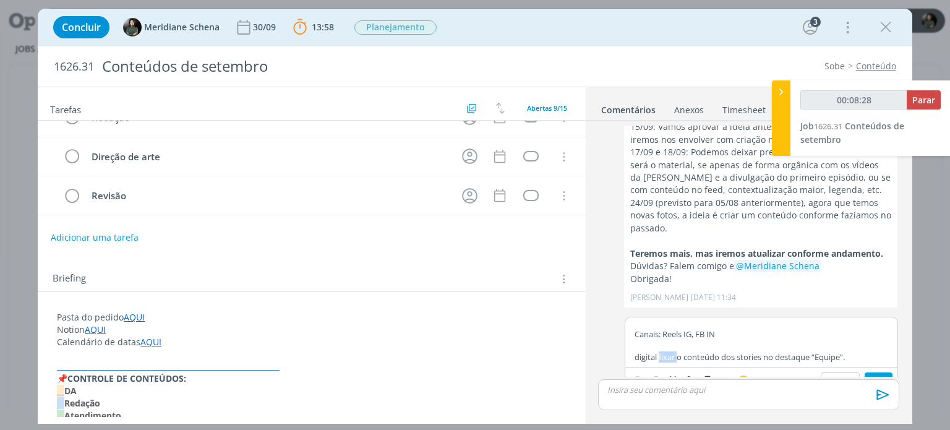
click at [669, 351] on p "digital fixar o conteúdo dos stories no destaque “Equipe”." at bounding box center [762, 356] width 254 height 11
click at [636, 375] on icon "dialog" at bounding box center [638, 380] width 10 height 10
click at [868, 372] on button "Salvar" at bounding box center [879, 379] width 28 height 15
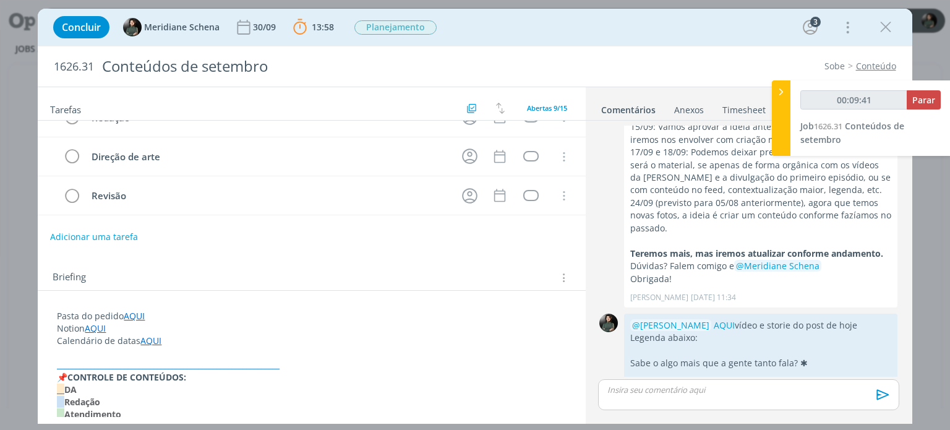
click at [101, 238] on button "Adicionar uma tarefa" at bounding box center [94, 236] width 88 height 21
type input "00:09:42"
type input "P"
type input "00:09:43"
type input "Postagem"
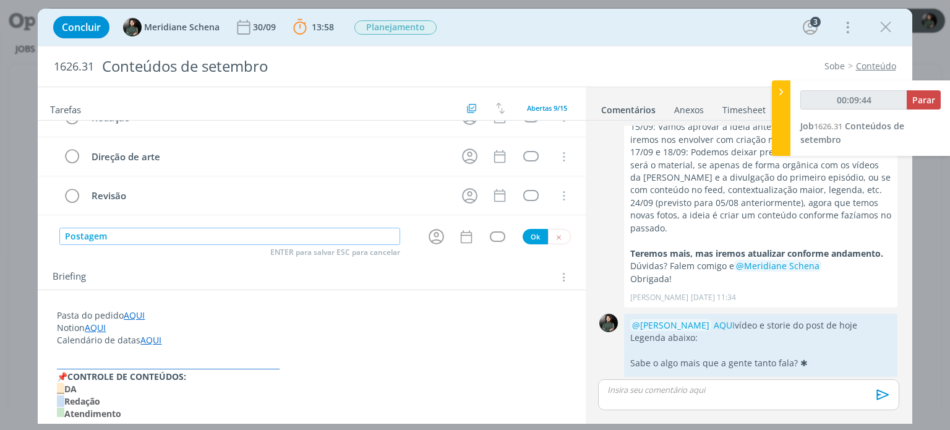
type input "00:09:45"
type input "Postagem (0"
type input "00:09:46"
type input "Postagem (02/0"
type input "00:09:47"
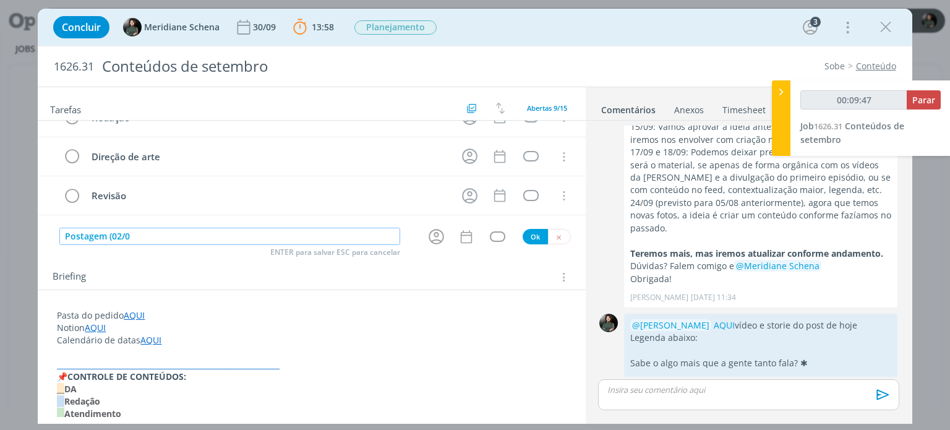
type input "Postagem (02/09"
type input "00:09:48"
type input "Postagem (02/09)"
type input "00:09:52"
type input "Postagem (02/09com"
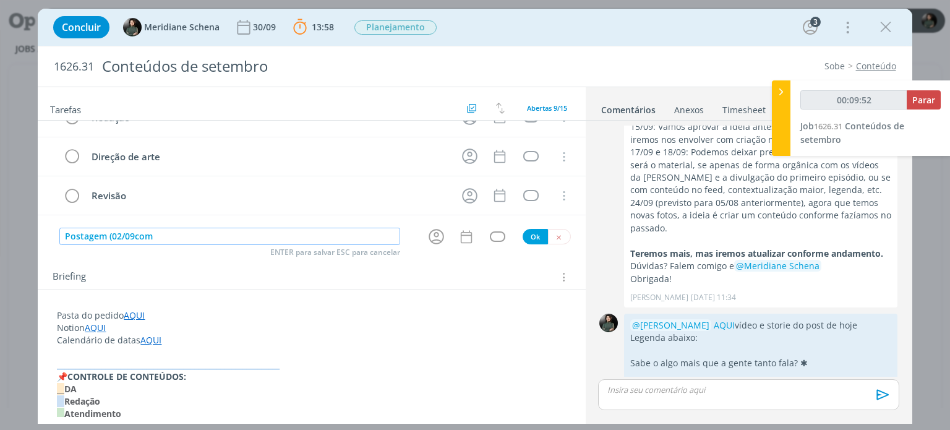
type input "00:09:53"
type input "Postagem (02/09comentá"
type input "00:09:54"
type input "Postagem (02/09comentário Me"
type input "00:09:55"
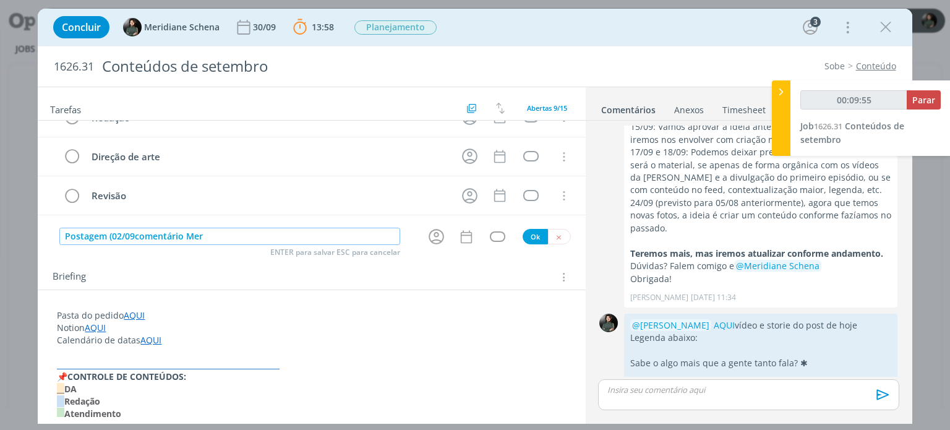
type input "Postagem (02/09comentário Meri"
type input "00:09:56"
click at [429, 229] on icon "dialog" at bounding box center [436, 236] width 15 height 15
type input "Postagem (02/09comentário Meri"
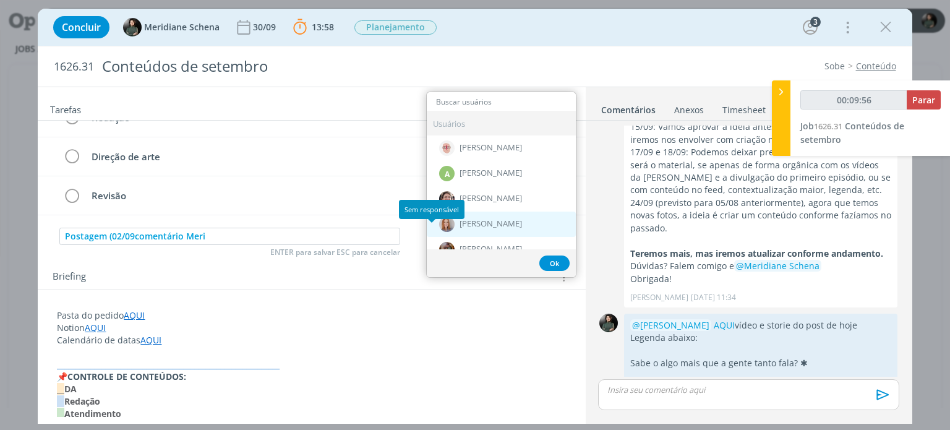
type input "00:09:57"
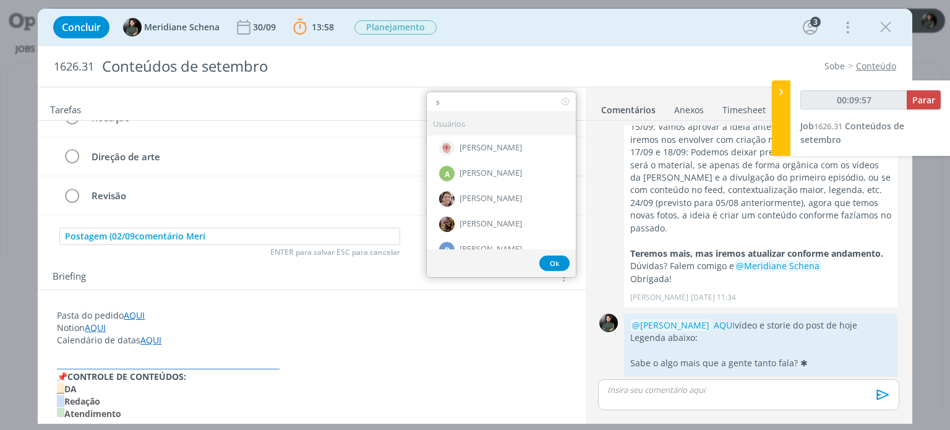
type input "sa"
type input "00:09:59"
type input "san"
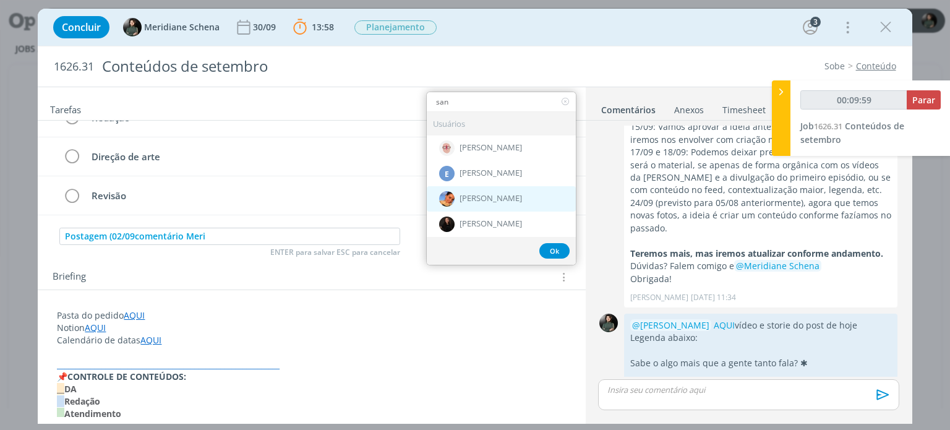
type input "00:10:00"
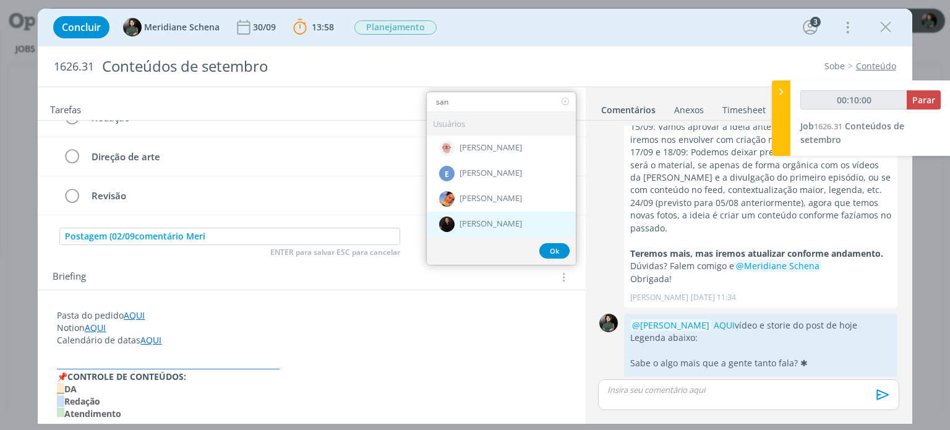
type input "san"
click at [476, 226] on span "[PERSON_NAME]" at bounding box center [491, 225] width 62 height 10
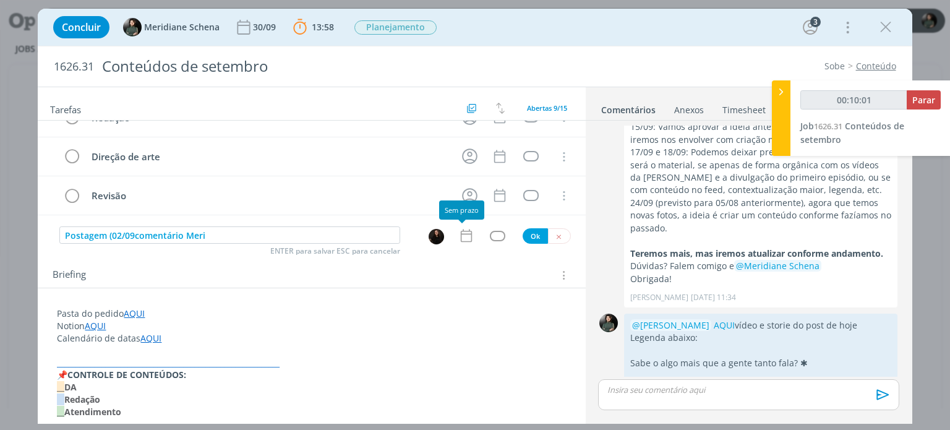
click at [466, 239] on icon "dialog" at bounding box center [465, 235] width 11 height 13
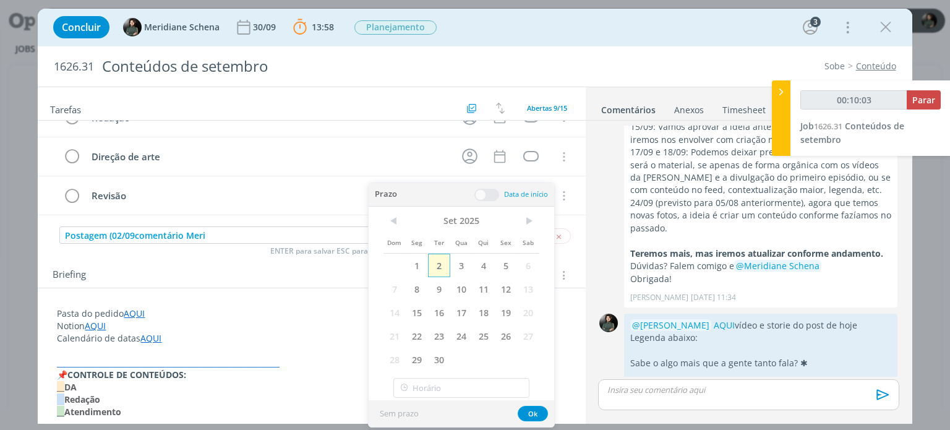
click at [440, 267] on span "2" at bounding box center [439, 266] width 22 height 24
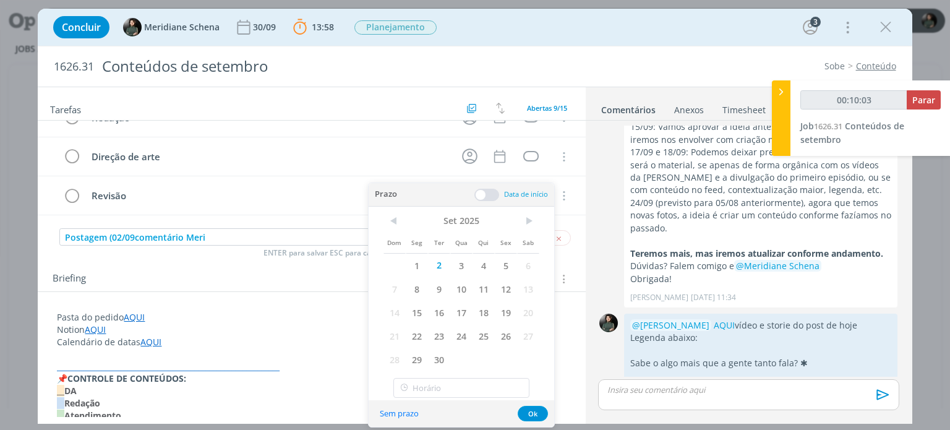
click at [492, 197] on span at bounding box center [486, 195] width 25 height 12
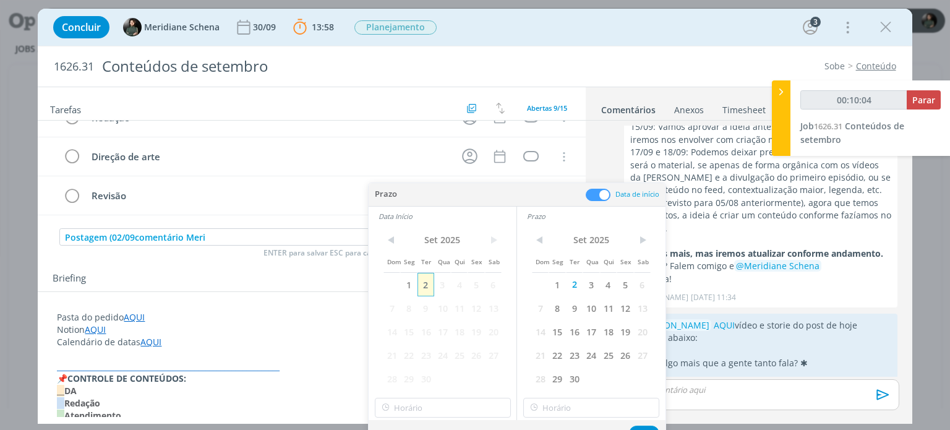
click at [425, 283] on span "2" at bounding box center [425, 285] width 17 height 24
type input "00:10:06"
type input "18:00"
click at [422, 406] on input "18:00" at bounding box center [443, 408] width 136 height 20
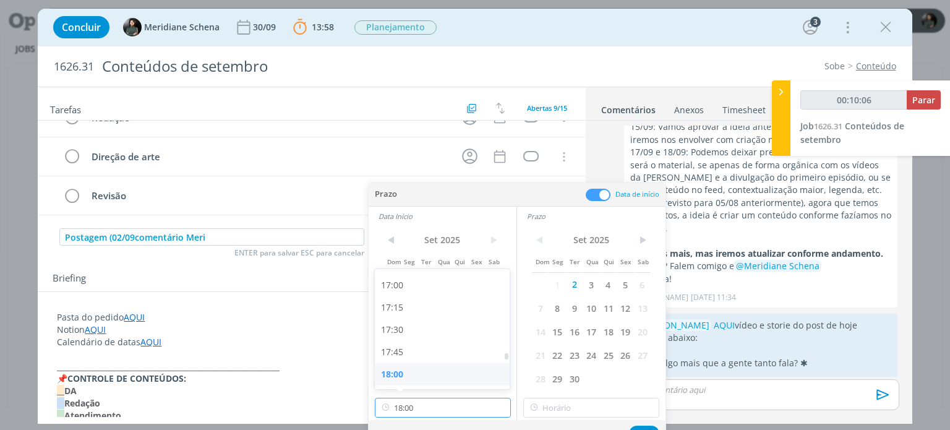
type input "00:10:07"
click at [413, 325] on div "17:30" at bounding box center [444, 329] width 139 height 22
type input "17:30"
type input "00:10:08"
type input "18:00"
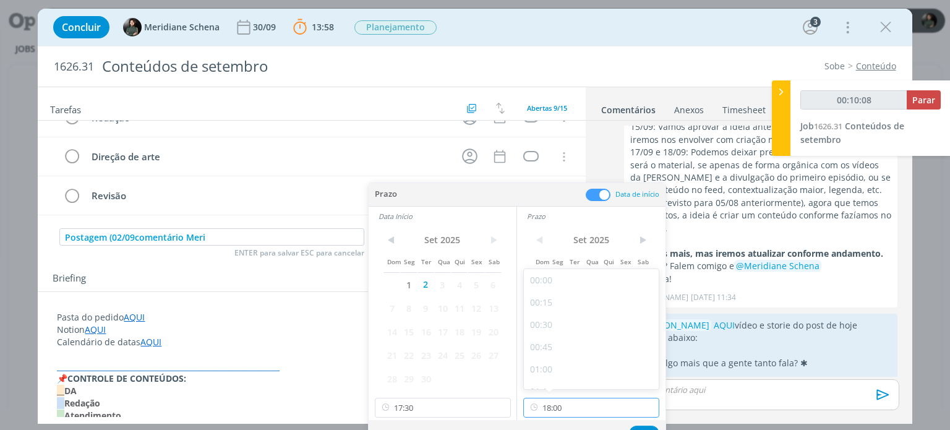
click at [596, 407] on input "18:00" at bounding box center [591, 408] width 136 height 20
type input "00:10:09"
click at [561, 354] on div "17:45" at bounding box center [593, 352] width 139 height 22
type input "17:45"
click at [641, 425] on button "Ok" at bounding box center [644, 432] width 30 height 15
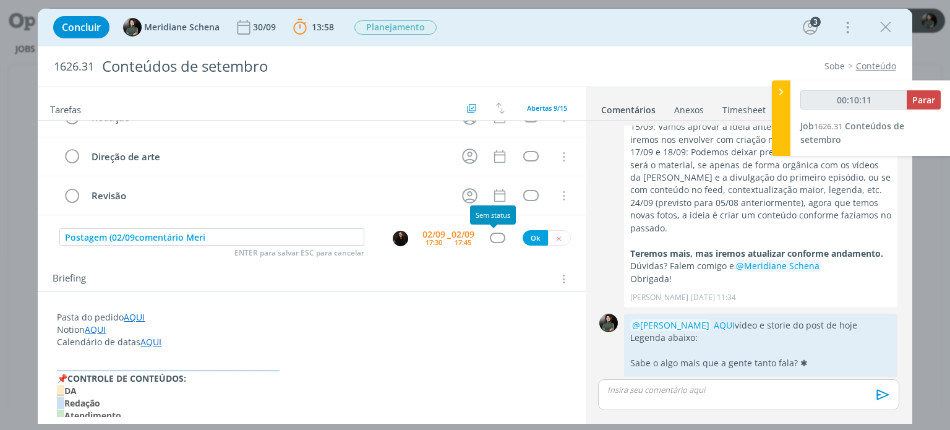
click at [495, 241] on div "dialog" at bounding box center [497, 238] width 15 height 11
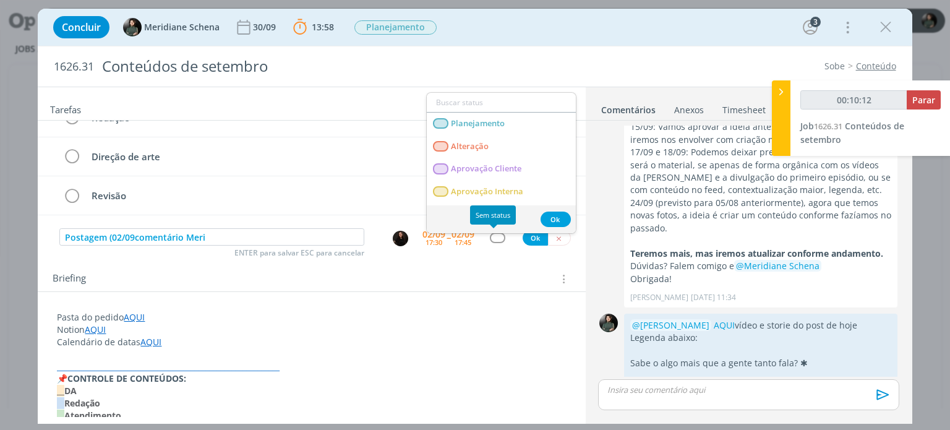
type input "00:10:13"
type input "pr"
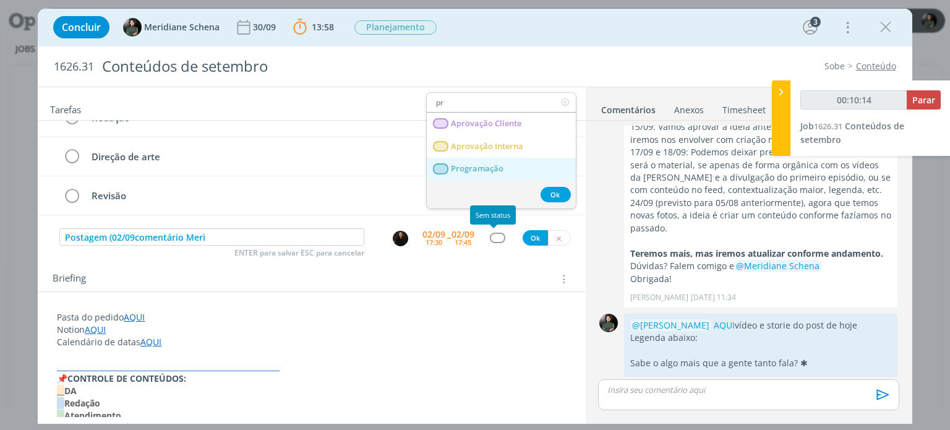
type input "00:10:15"
type input "pr"
click at [515, 160] on link "Programação" at bounding box center [501, 169] width 149 height 23
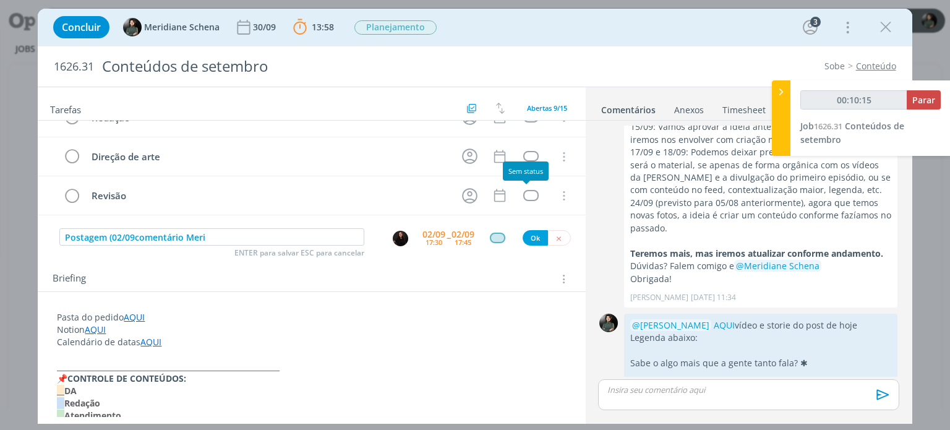
type input "00:10:16"
click at [529, 239] on button "Ok" at bounding box center [535, 237] width 25 height 15
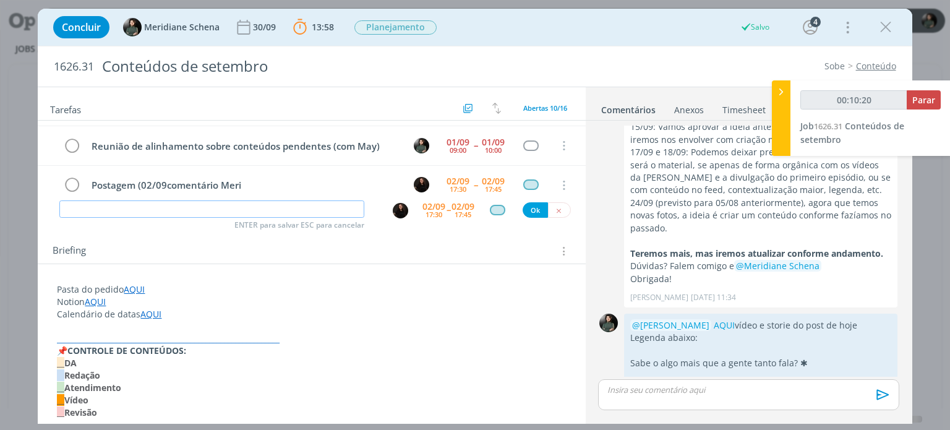
scroll to position [62, 0]
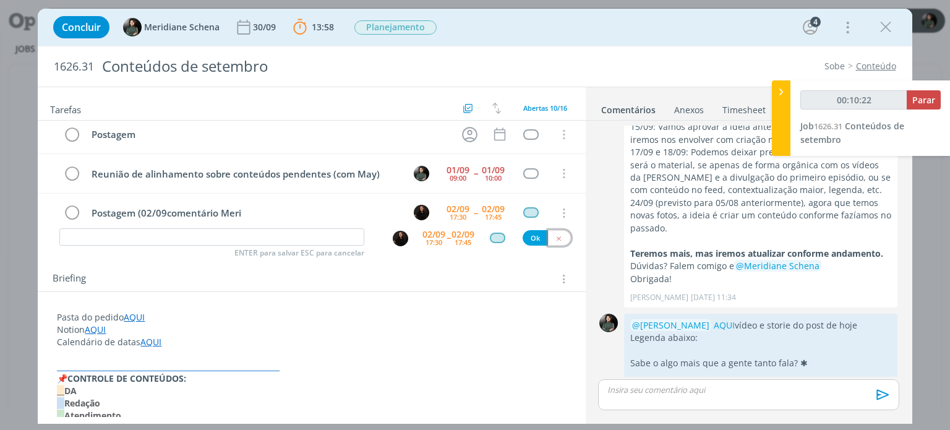
click at [560, 238] on button "dialog" at bounding box center [559, 237] width 23 height 15
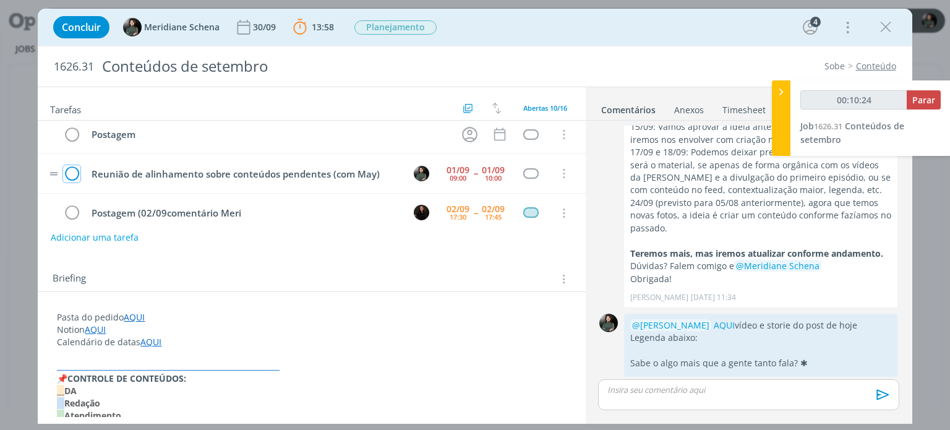
click at [75, 169] on icon "dialog" at bounding box center [71, 174] width 17 height 19
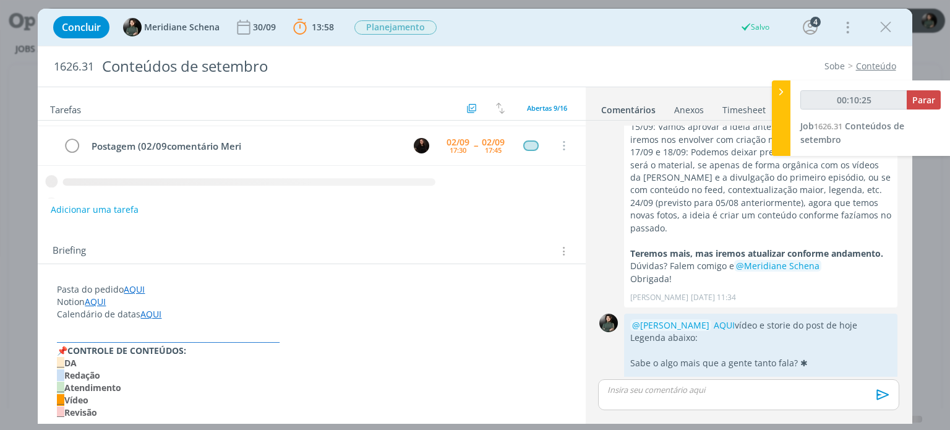
scroll to position [190, 0]
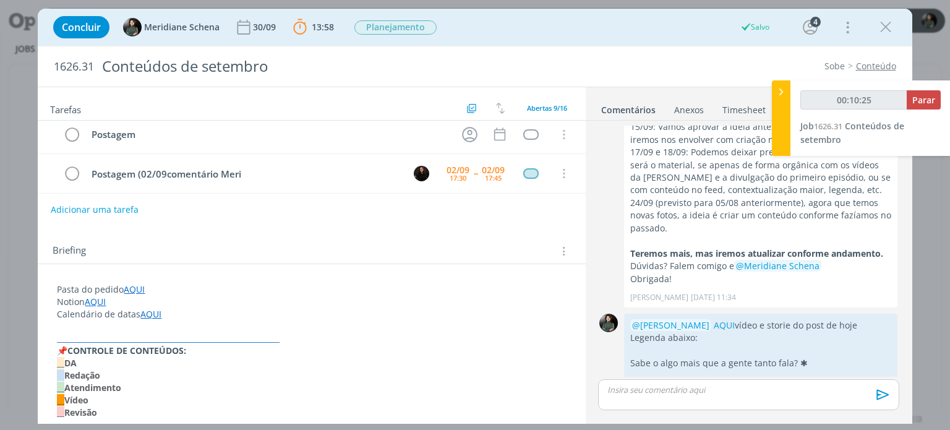
click at [742, 106] on link "Timesheet" at bounding box center [744, 107] width 45 height 18
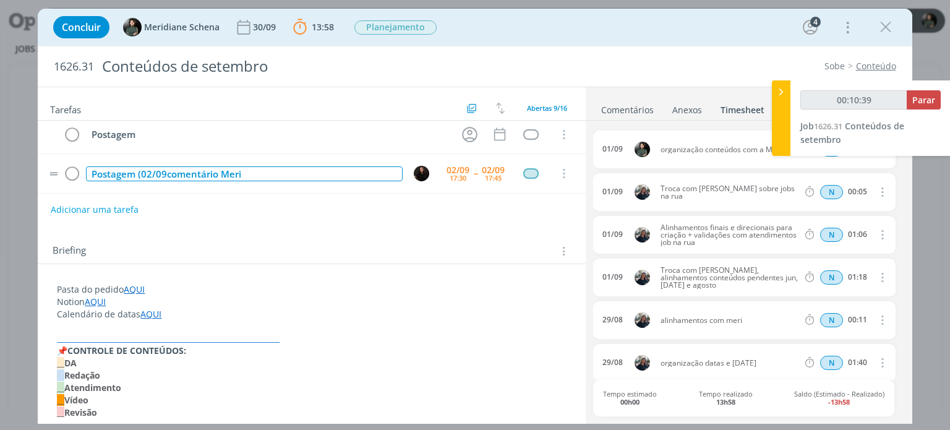
click at [166, 171] on div "Postagem (02/09comentário Meri" at bounding box center [244, 173] width 316 height 15
type input "00:10:41"
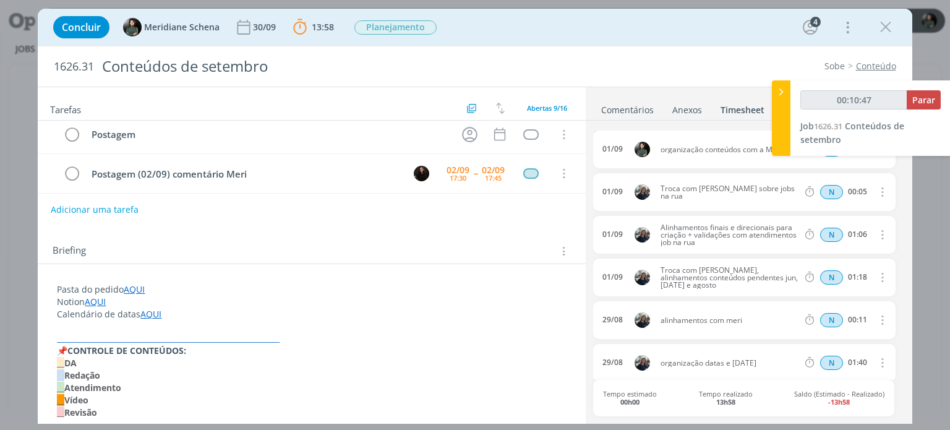
click at [602, 103] on link "Comentários" at bounding box center [628, 107] width 54 height 18
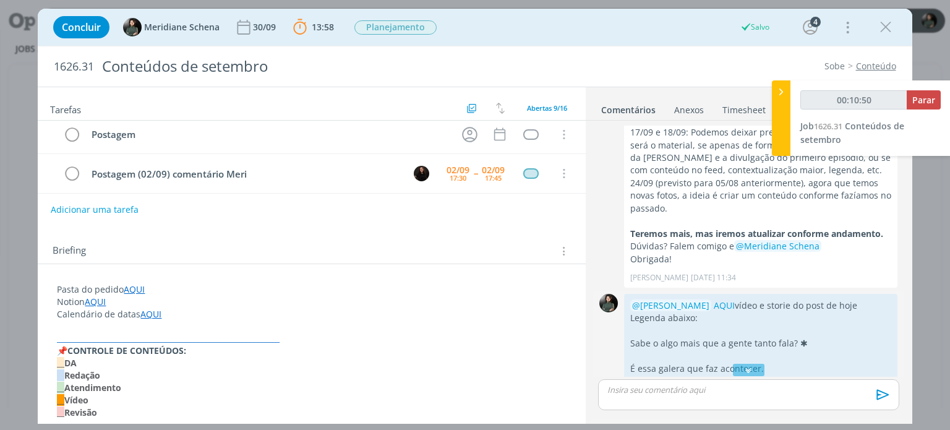
scroll to position [785, 0]
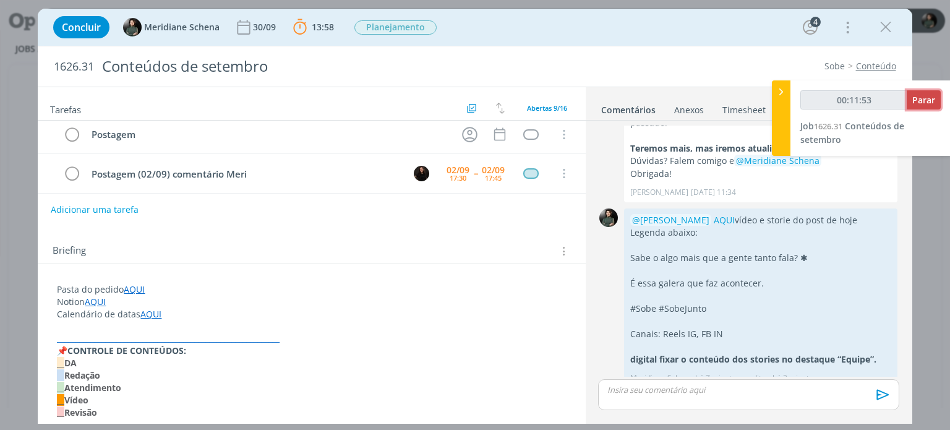
click at [915, 103] on span "Parar" at bounding box center [923, 100] width 23 height 12
type input "00:12:00"
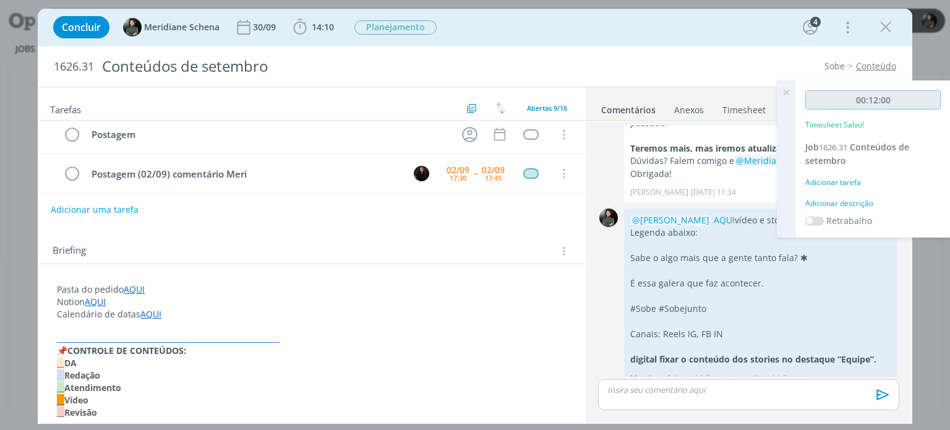
click at [919, 92] on input "00:12:00" at bounding box center [872, 99] width 135 height 19
click at [787, 88] on icon at bounding box center [786, 92] width 22 height 24
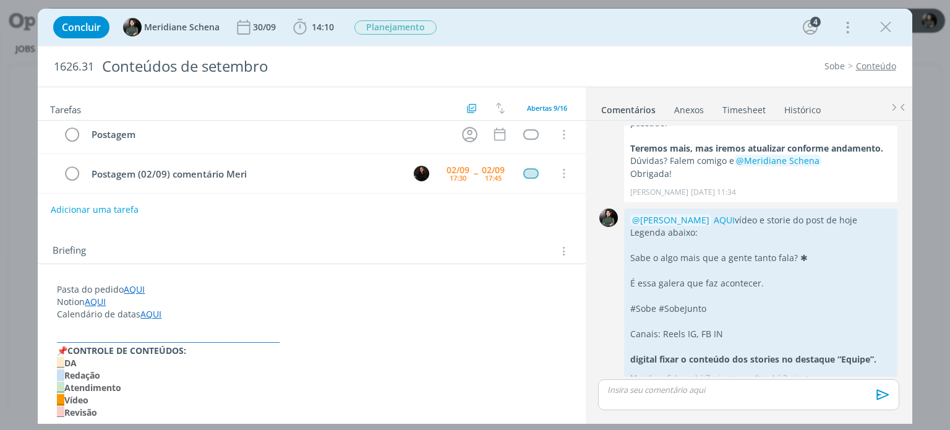
click at [323, 234] on div "Briefing Briefings Predefinidos Versões do Briefing Ver Briefing do Projeto" at bounding box center [311, 247] width 547 height 33
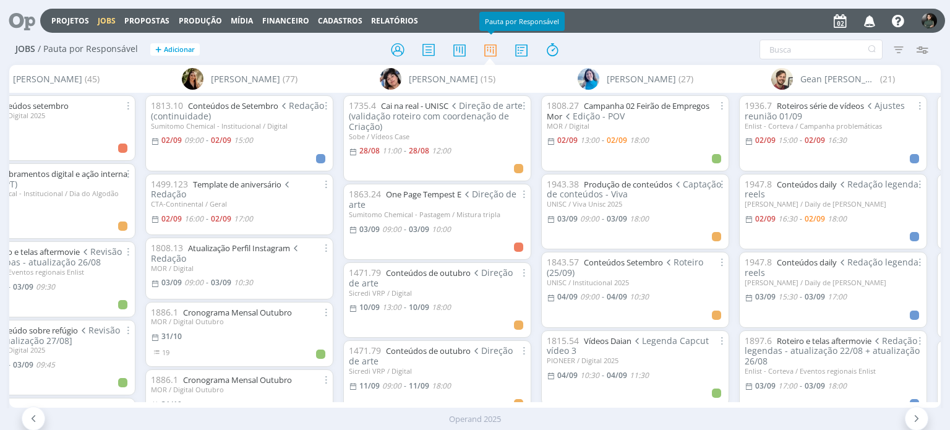
scroll to position [0, 1066]
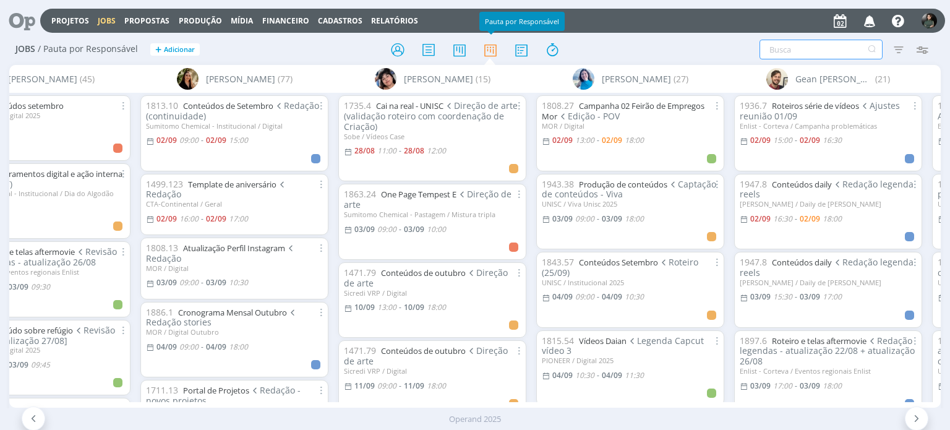
click at [819, 51] on input "text" at bounding box center [820, 50] width 123 height 20
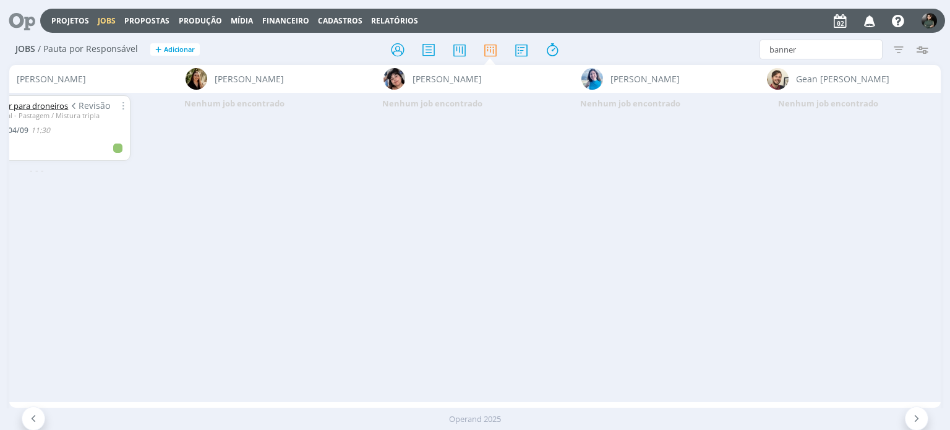
click at [42, 108] on link "Banner para droneiros" at bounding box center [26, 105] width 83 height 11
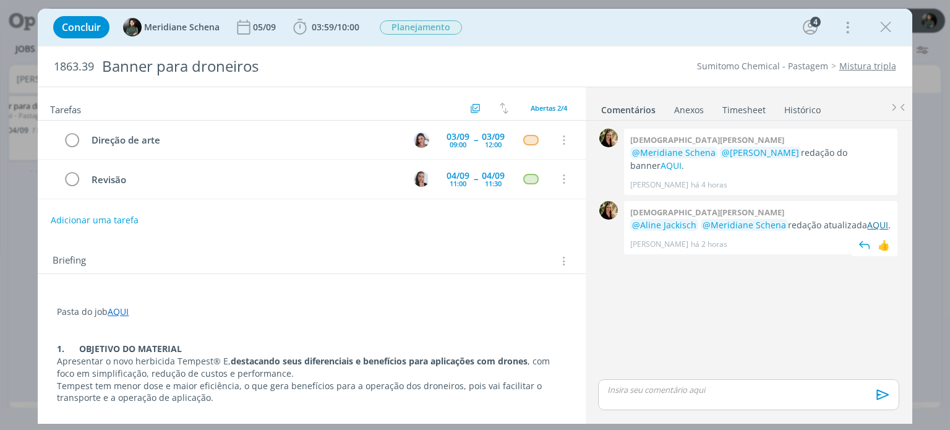
click at [871, 219] on link "AQUI" at bounding box center [877, 225] width 21 height 12
click at [607, 252] on div "0 [PERSON_NAME] @[PERSON_NAME] @[PERSON_NAME] redação do banner AQUI . [PERSON_…" at bounding box center [748, 251] width 310 height 251
drag, startPoint x: 878, startPoint y: 31, endPoint x: 871, endPoint y: 36, distance: 9.3
click at [878, 31] on icon "dialog" at bounding box center [885, 27] width 19 height 19
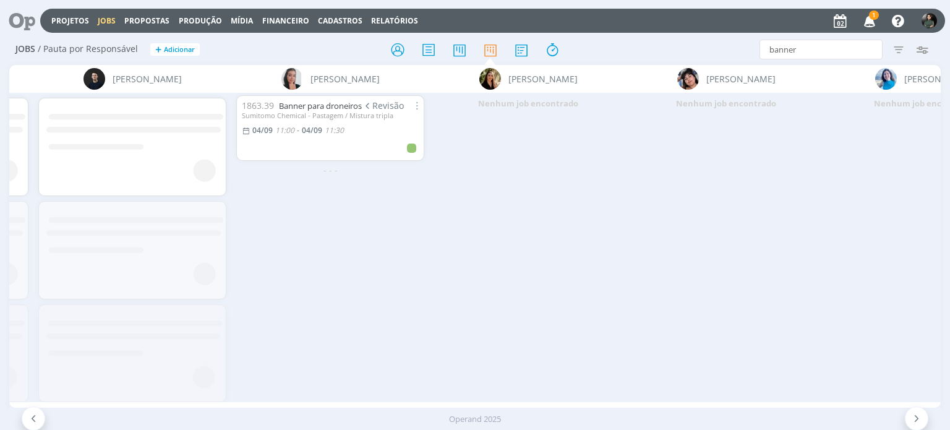
scroll to position [0, 768]
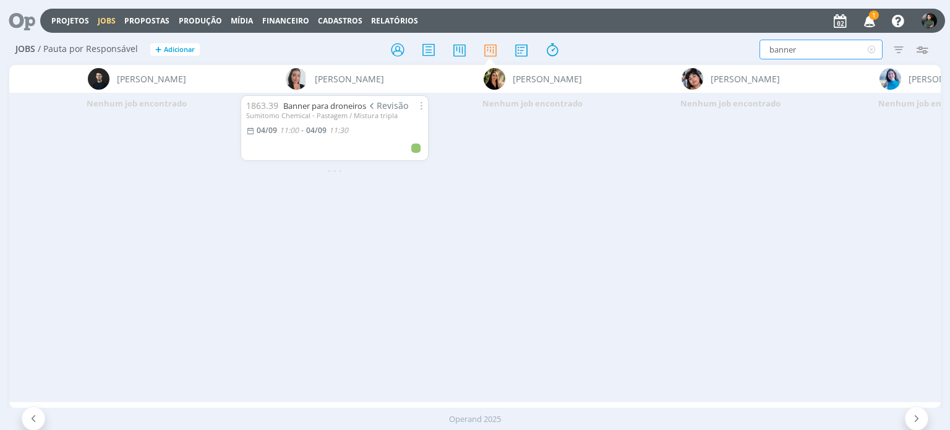
click at [799, 51] on input "banner" at bounding box center [820, 50] width 123 height 20
type input "b"
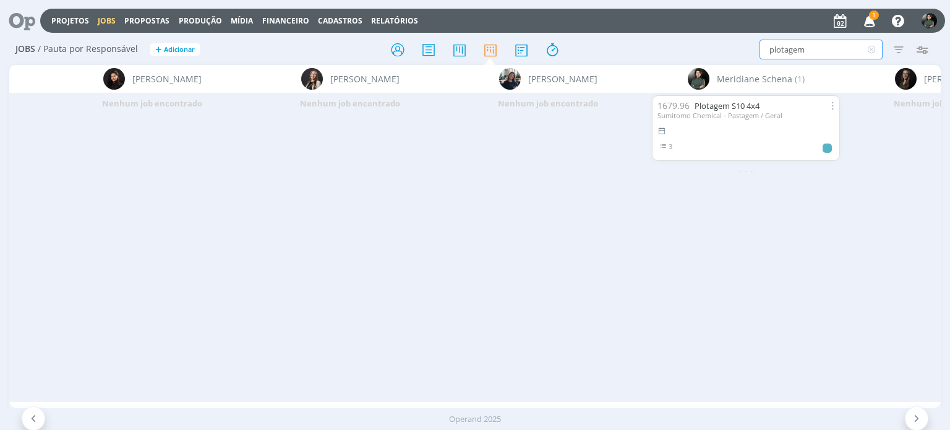
scroll to position [0, 2338]
type input "plotagem"
click at [740, 106] on link "Plotagem S10 4x4" at bounding box center [724, 105] width 65 height 11
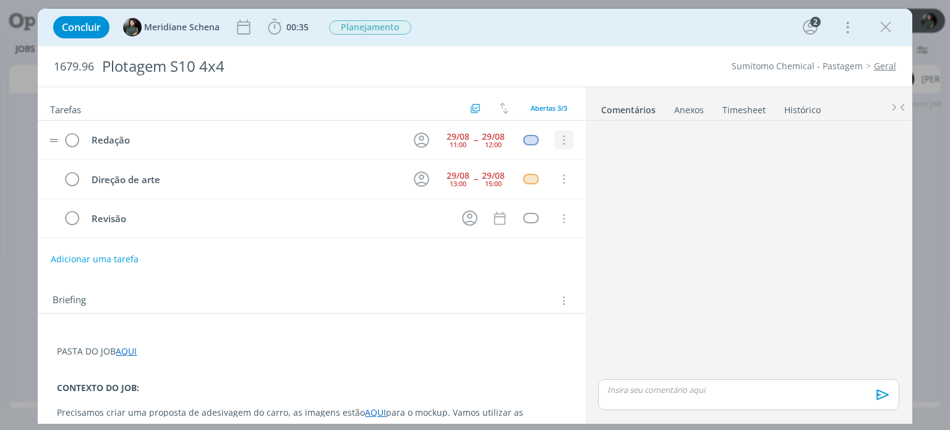
click at [557, 138] on icon "dialog" at bounding box center [564, 140] width 14 height 11
click at [541, 162] on link "Cancelar" at bounding box center [524, 162] width 98 height 20
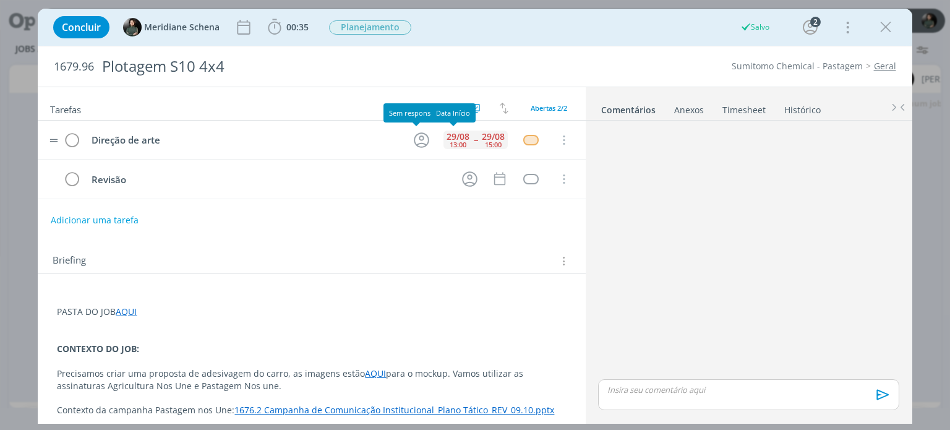
click at [460, 141] on div "13:00" at bounding box center [458, 144] width 17 height 7
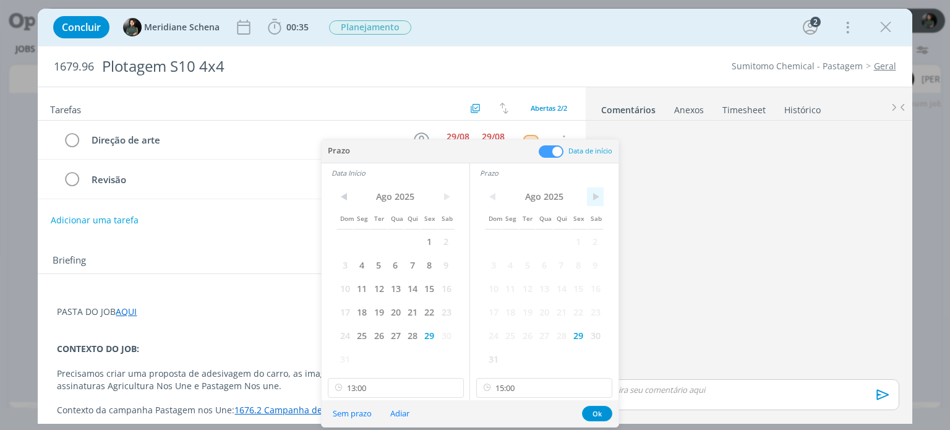
click at [592, 200] on span ">" at bounding box center [595, 196] width 17 height 19
click at [540, 236] on span "3" at bounding box center [544, 241] width 17 height 24
click at [443, 198] on span ">" at bounding box center [446, 196] width 17 height 19
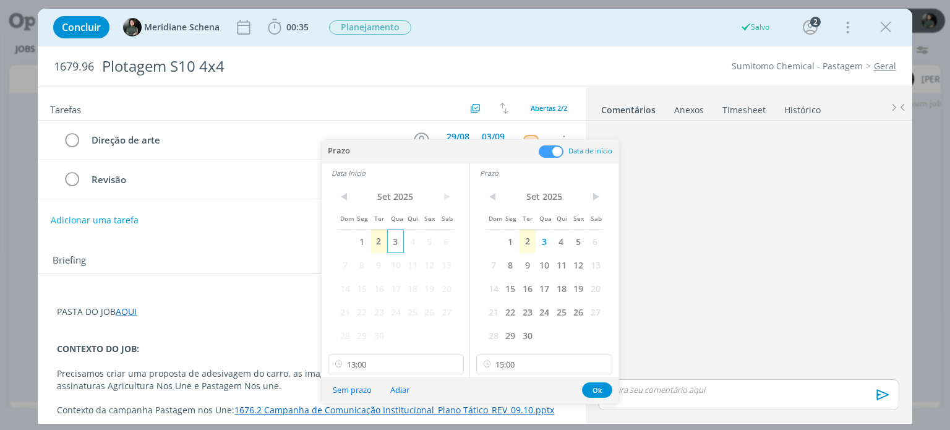
click at [398, 242] on span "3" at bounding box center [395, 241] width 17 height 24
click at [381, 359] on input "13:00" at bounding box center [396, 364] width 136 height 20
click at [597, 391] on button "Ok" at bounding box center [597, 389] width 30 height 15
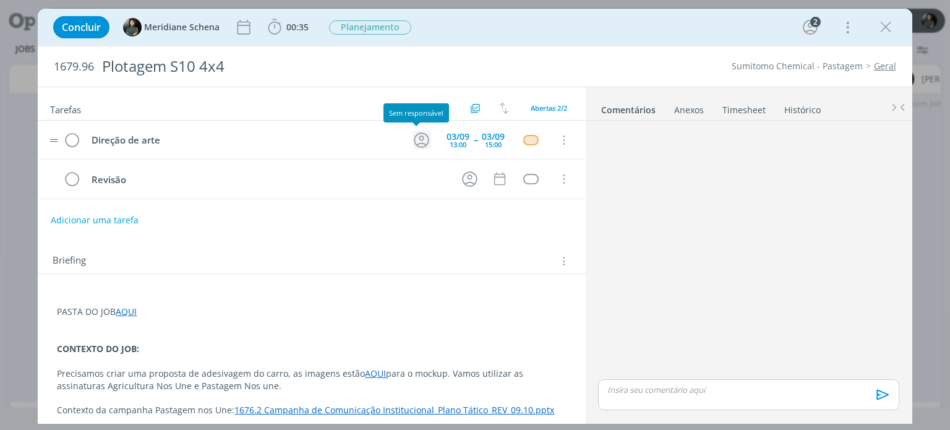
click at [416, 140] on icon "dialog" at bounding box center [421, 139] width 19 height 19
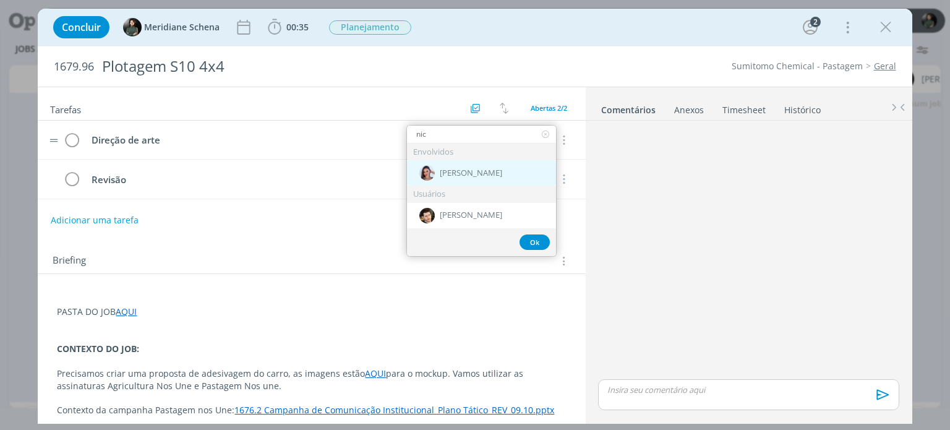
type input "nic"
click at [456, 170] on span "[PERSON_NAME]" at bounding box center [471, 173] width 62 height 10
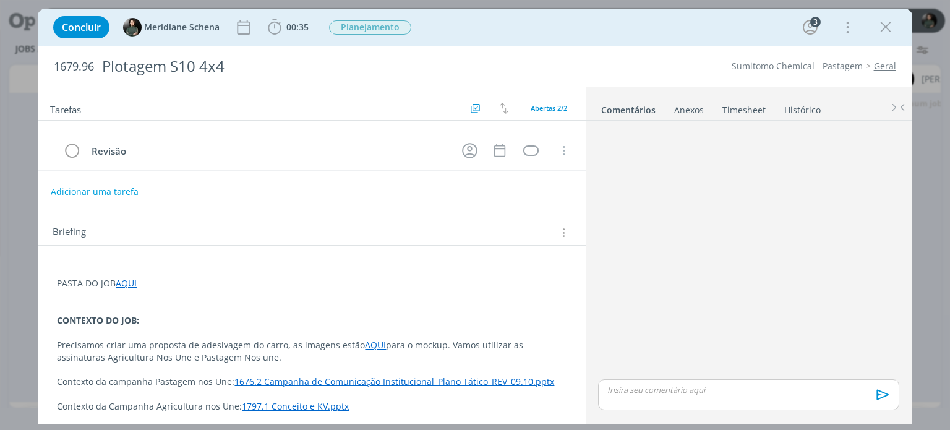
scroll to position [124, 0]
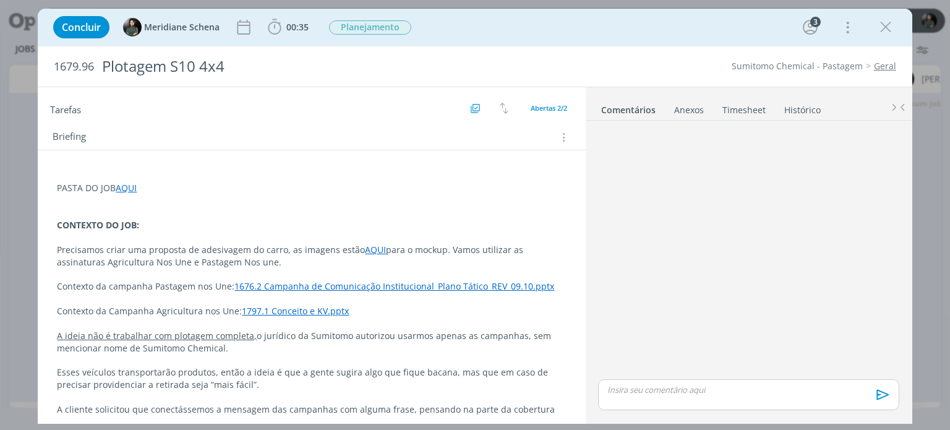
click at [253, 252] on p "Precisamos criar uma proposta de adesivagem do carro, as imagens estão AQUI par…" at bounding box center [311, 256] width 509 height 25
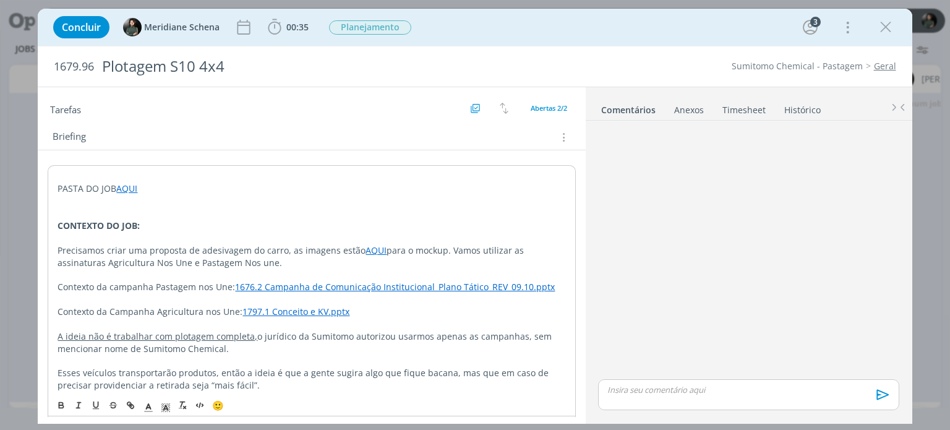
click at [250, 269] on p "dialog" at bounding box center [312, 274] width 508 height 12
click at [247, 266] on div "PASTA DO JOB AQUI CONTEXTO DO JOB: Precisamos criar uma proposta de adesivagem …" at bounding box center [312, 372] width 528 height 415
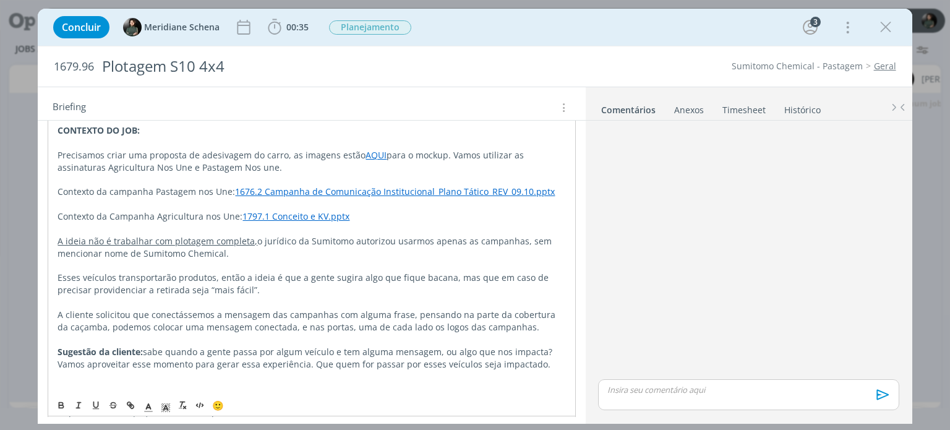
scroll to position [247, 0]
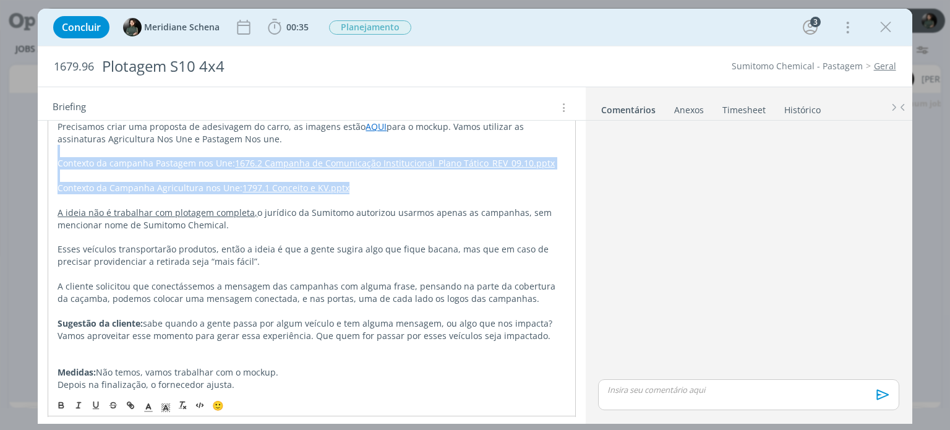
drag, startPoint x: 349, startPoint y: 187, endPoint x: 92, endPoint y: 153, distance: 259.5
click at [92, 153] on div "PASTA DO JOB AQUI CONTEXTO DO JOB: Precisamos criar uma proposta de adesivagem …" at bounding box center [312, 248] width 528 height 415
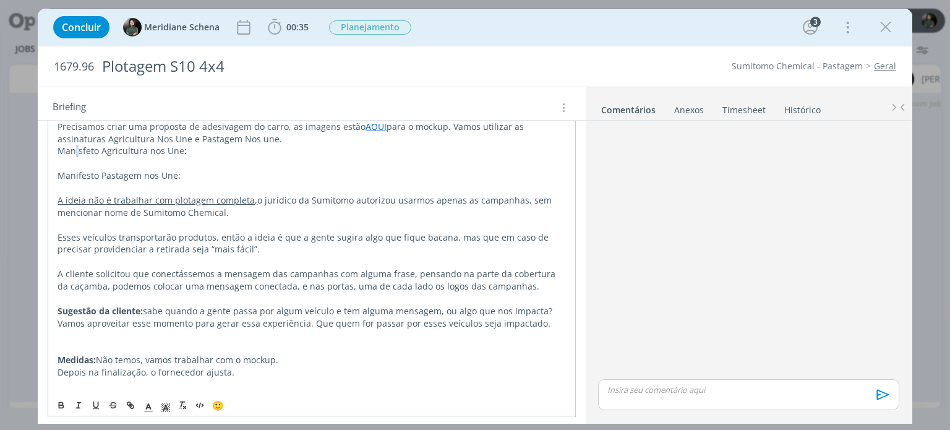
drag, startPoint x: 82, startPoint y: 155, endPoint x: 77, endPoint y: 145, distance: 11.4
click at [77, 145] on p "Manisfeto Agricultura nos Une:" at bounding box center [312, 151] width 508 height 12
drag, startPoint x: 77, startPoint y: 145, endPoint x: 63, endPoint y: 166, distance: 25.0
click at [60, 170] on p "Manifesto Pastagem nos Une:" at bounding box center [312, 175] width 508 height 12
click at [80, 149] on p "Manisfeto Agricultura nos Une:" at bounding box center [312, 151] width 508 height 12
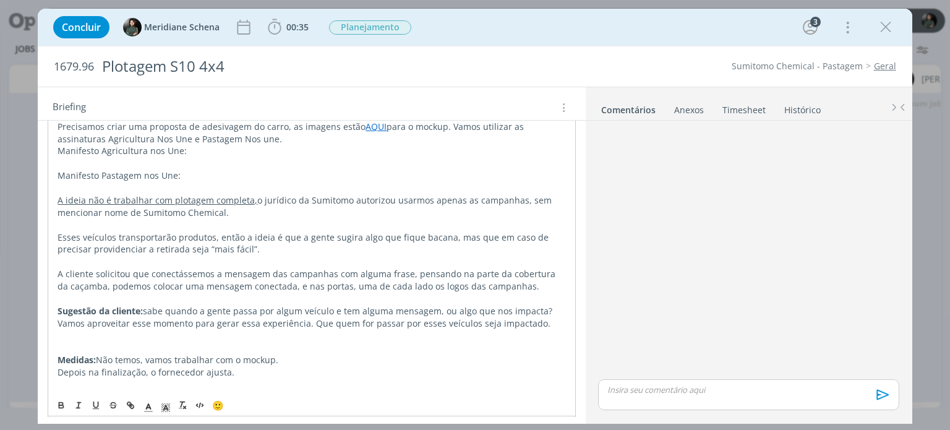
drag, startPoint x: 184, startPoint y: 154, endPoint x: 32, endPoint y: 148, distance: 152.9
click at [32, 148] on div "Concluir Meridiane Schena 00:35 Iniciar Apontar Data * 02/09/2025 Horas * 00:00…" at bounding box center [475, 215] width 950 height 430
click at [64, 406] on icon "dialog" at bounding box center [61, 407] width 4 height 2
click at [174, 174] on p "Manifesto Pastagem nos Une:" at bounding box center [312, 175] width 508 height 12
drag, startPoint x: 183, startPoint y: 174, endPoint x: 52, endPoint y: 174, distance: 131.1
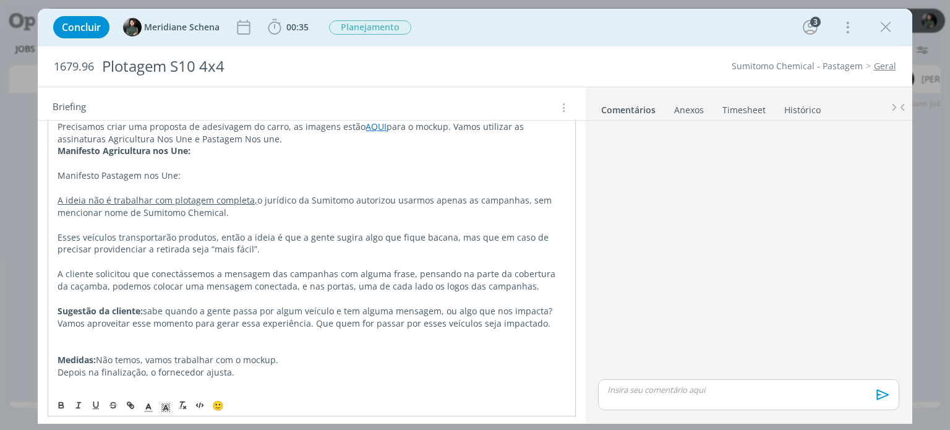
click at [52, 174] on div "PASTA DO JOB AQUI CONTEXTO DO JOB: Precisamos criar uma proposta de adesivagem …" at bounding box center [312, 242] width 528 height 403
click at [59, 406] on icon "dialog" at bounding box center [61, 407] width 4 height 2
click at [196, 182] on p "dialog" at bounding box center [312, 188] width 508 height 12
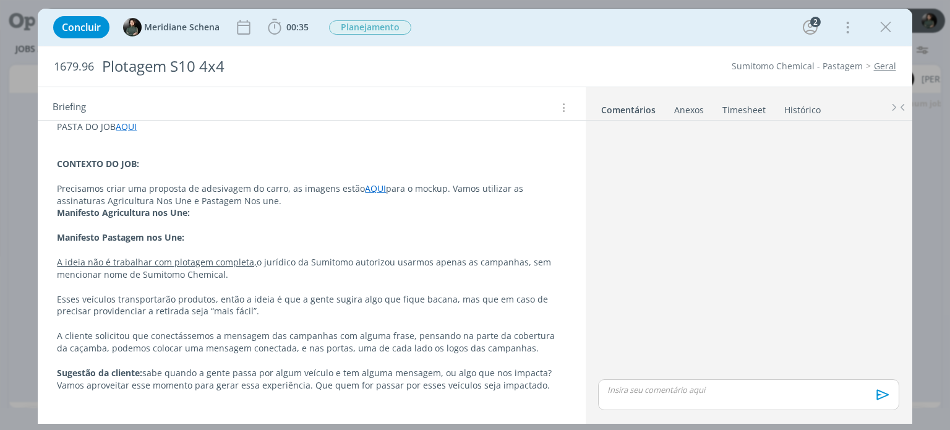
scroll to position [186, 0]
click at [275, 31] on icon "dialog" at bounding box center [274, 27] width 19 height 19
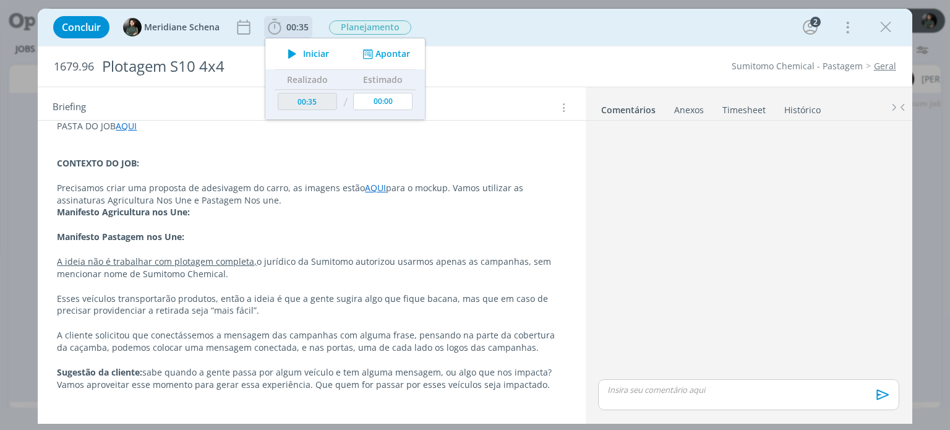
click at [312, 49] on span "Iniciar" at bounding box center [316, 53] width 26 height 9
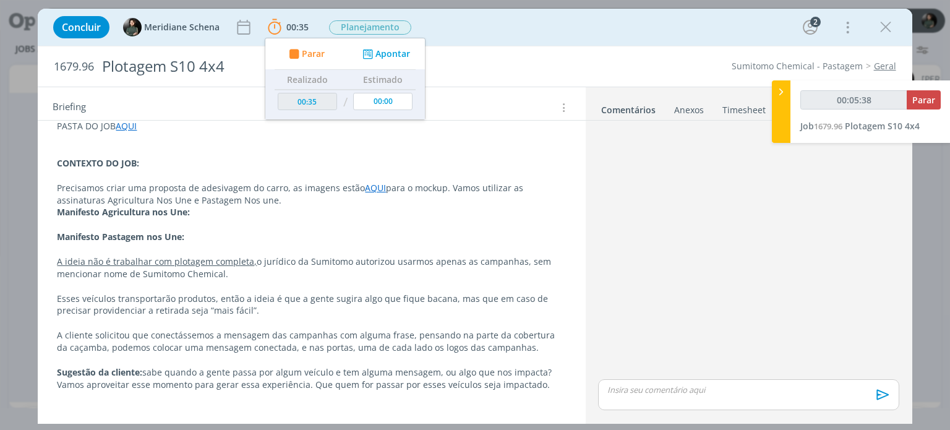
click at [206, 225] on p "dialog" at bounding box center [311, 224] width 509 height 12
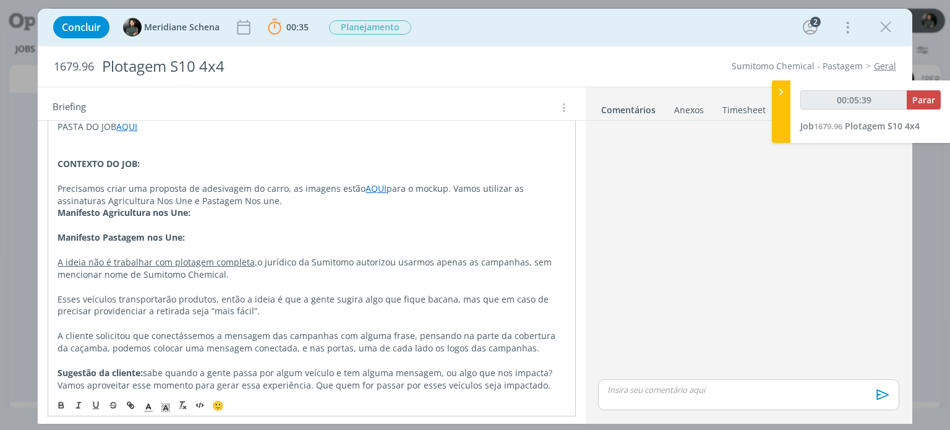
click at [206, 219] on p "dialog" at bounding box center [312, 225] width 508 height 12
click at [206, 211] on p "Manifesto Agricultura nos Une:" at bounding box center [312, 213] width 508 height 12
click at [257, 202] on p "Precisamos criar uma proposta de adesivagem do carro, as imagens estão AQUI par…" at bounding box center [312, 194] width 508 height 25
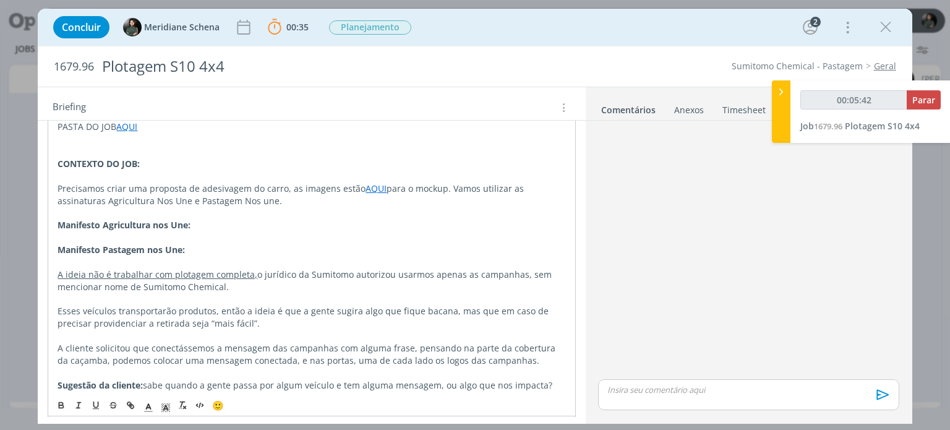
click at [233, 224] on p "Manifesto Agricultura nos Une:" at bounding box center [312, 225] width 508 height 12
click at [233, 244] on p "Manifesto Pastagem nos Une:" at bounding box center [312, 250] width 508 height 12
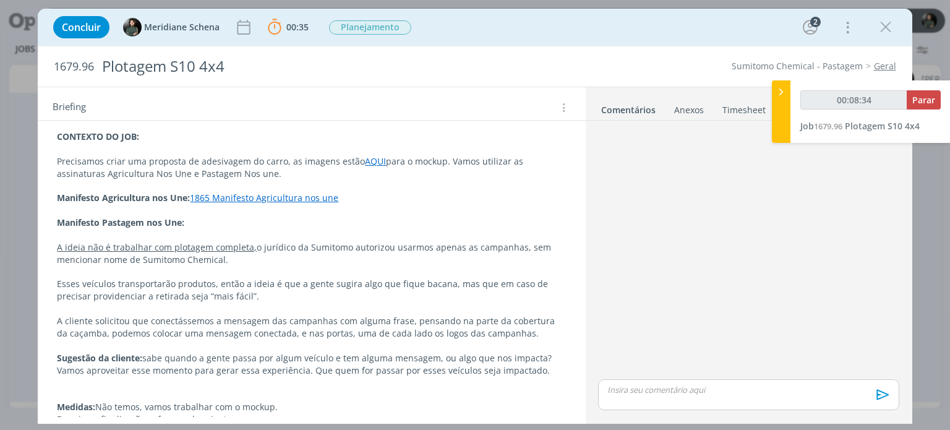
scroll to position [247, 0]
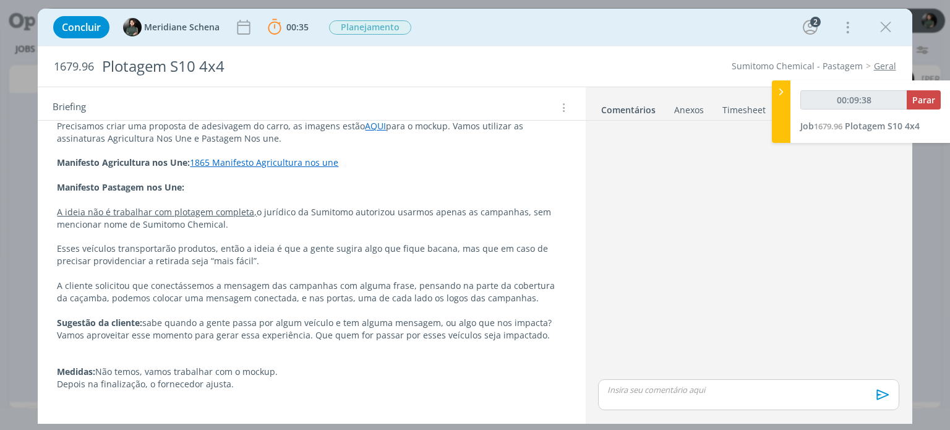
click at [192, 108] on div "Briefing Briefings Predefinidos Versões do Briefing Ver Briefing do Projeto" at bounding box center [313, 108] width 521 height 16
click at [192, 174] on p "dialog" at bounding box center [311, 175] width 509 height 12
click at [192, 184] on p "Manifesto Pastagem nos Une:" at bounding box center [312, 188] width 508 height 12
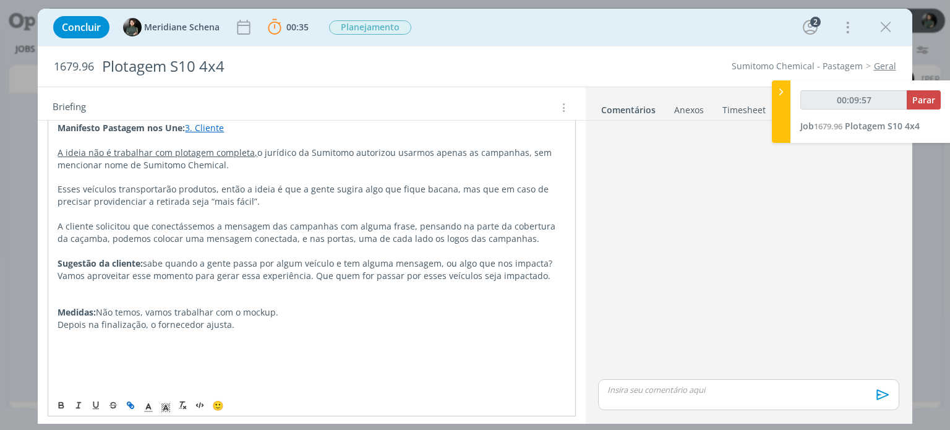
scroll to position [309, 0]
drag, startPoint x: 526, startPoint y: 273, endPoint x: 49, endPoint y: 257, distance: 477.1
click at [49, 257] on div "PASTA DO JOB AQUI CONTEXTO DO JOB: Precisamos criar uma proposta de adesivagem …" at bounding box center [312, 187] width 528 height 415
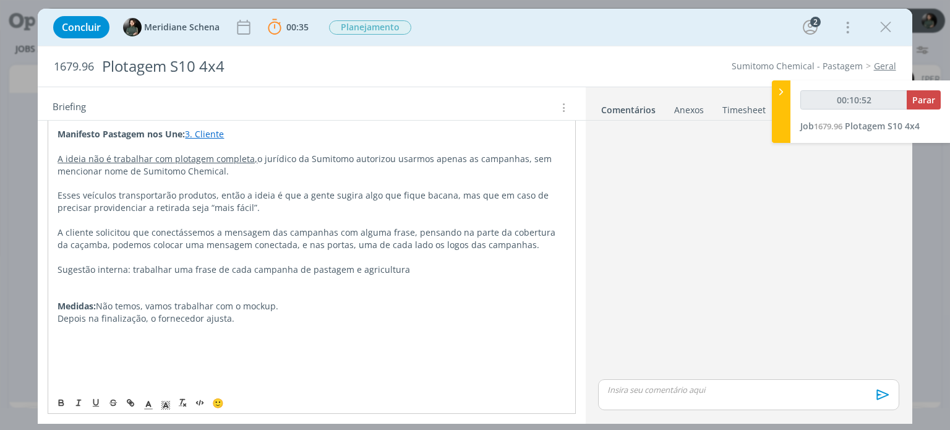
click at [411, 265] on p "Sugestão interna: trabalhar uma frase de cada campanha de pastagem e agricultura" at bounding box center [312, 269] width 508 height 12
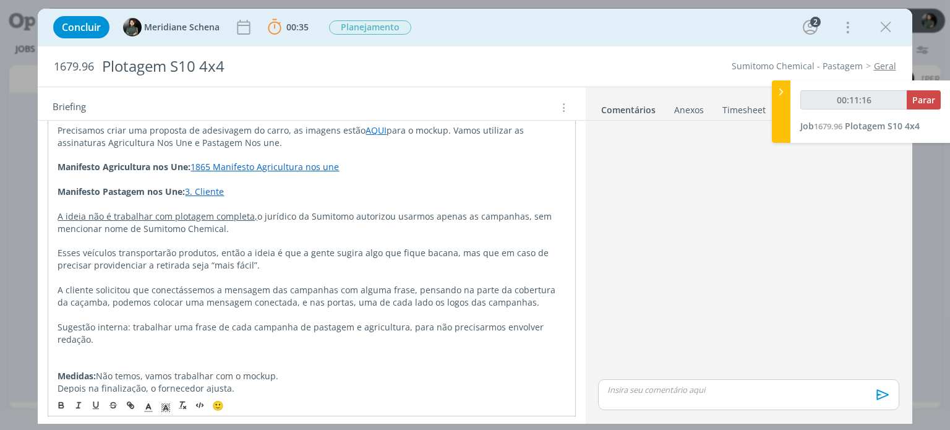
scroll to position [0, 0]
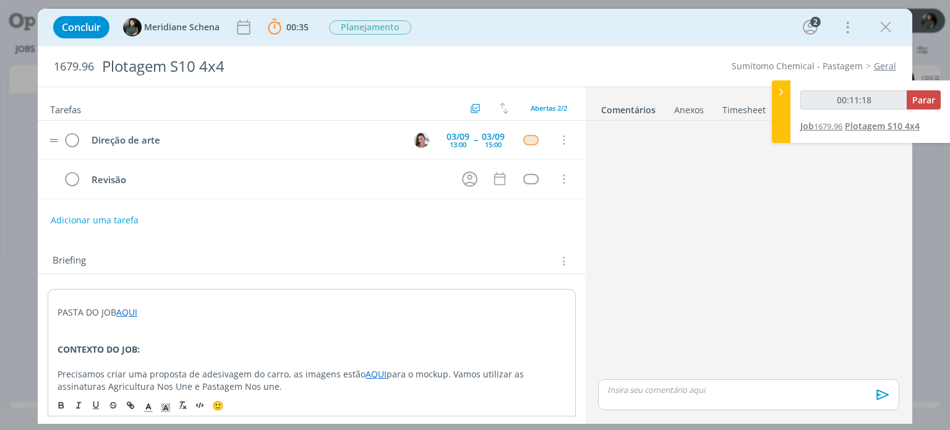
type input "00:11:19"
drag, startPoint x: 922, startPoint y: 97, endPoint x: 860, endPoint y: 155, distance: 84.9
click at [922, 97] on span "Parar" at bounding box center [923, 100] width 23 height 12
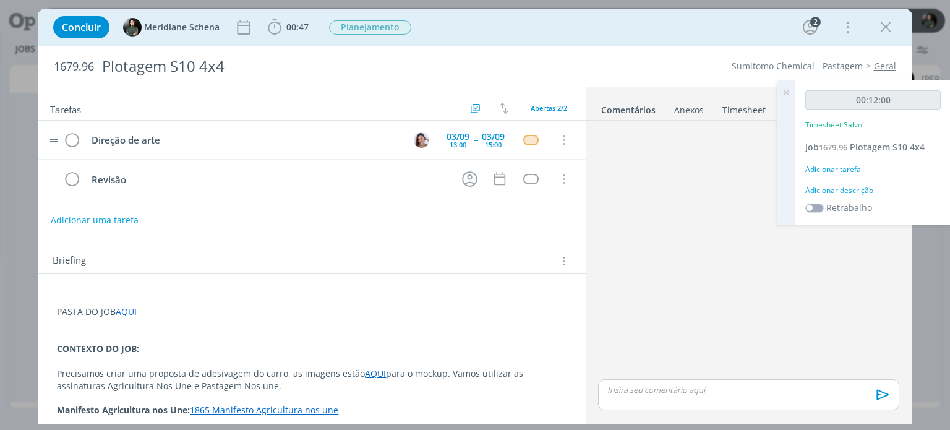
click at [839, 190] on div "Adicionar descrição" at bounding box center [872, 190] width 135 height 11
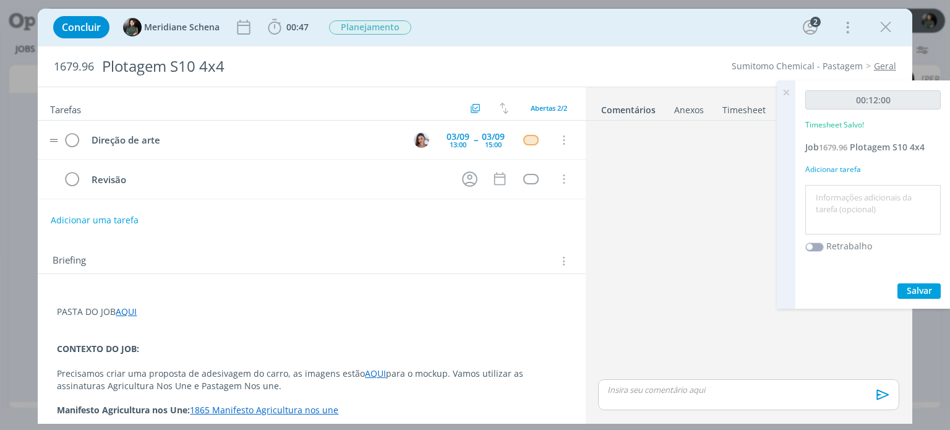
click at [849, 202] on textarea at bounding box center [872, 210] width 129 height 44
click at [893, 197] on textarea at bounding box center [872, 210] width 129 height 44
type textarea "organização da demanda"
click at [923, 289] on span "Salvar" at bounding box center [919, 290] width 25 height 12
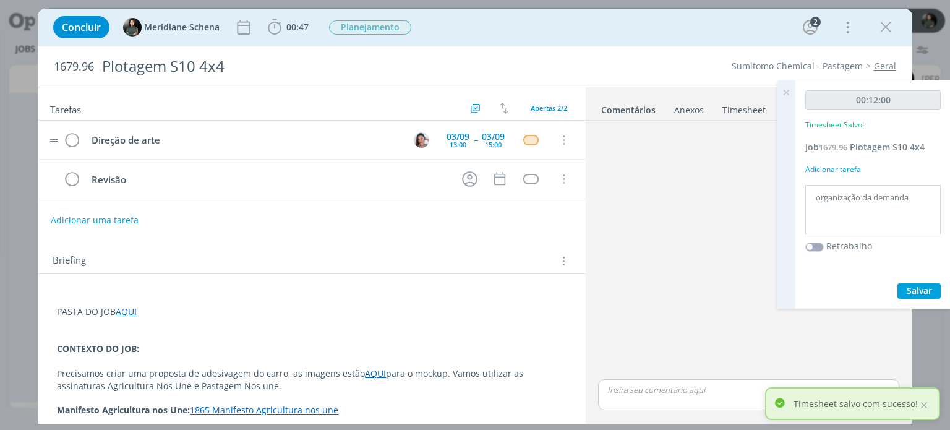
click at [787, 94] on icon at bounding box center [786, 92] width 22 height 24
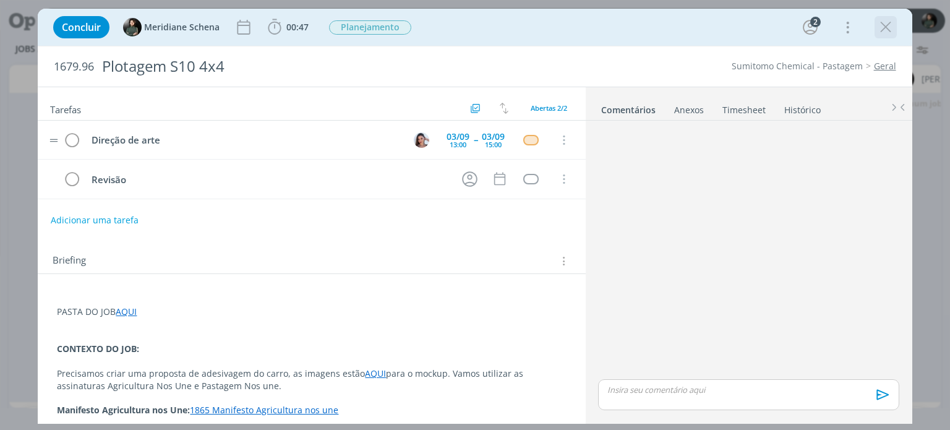
click at [891, 35] on icon "dialog" at bounding box center [885, 27] width 19 height 19
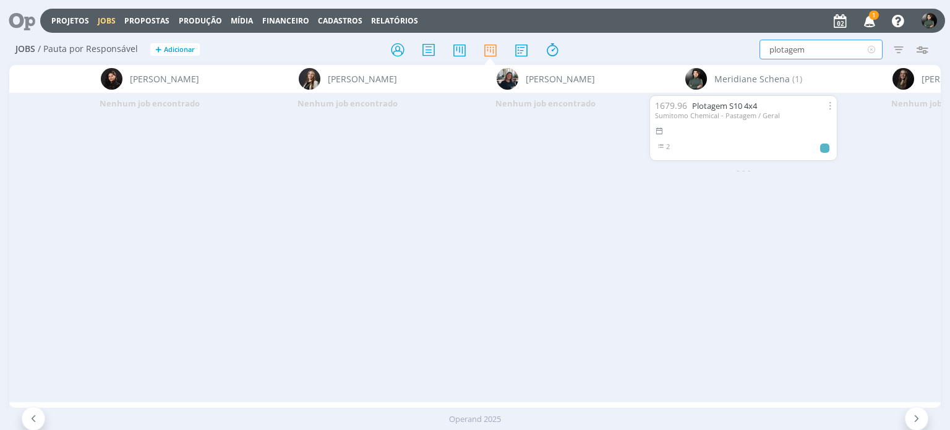
drag, startPoint x: 810, startPoint y: 45, endPoint x: 760, endPoint y: 43, distance: 49.5
click at [760, 43] on input "plotagem" at bounding box center [820, 50] width 123 height 20
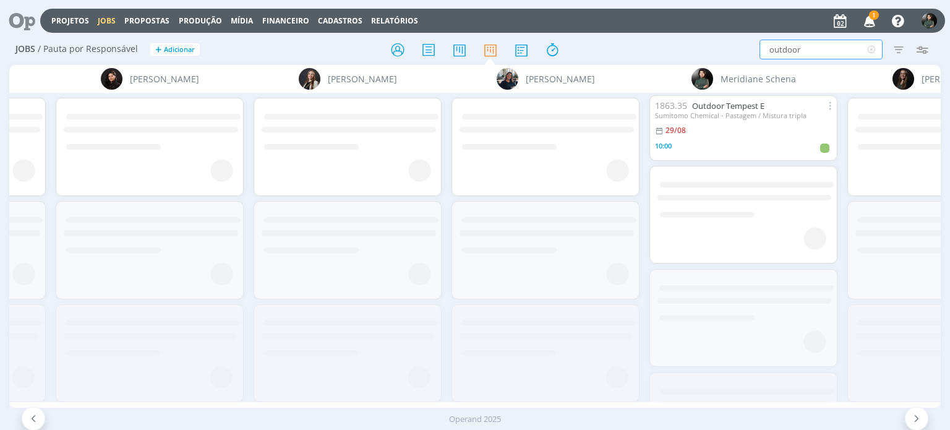
type input "outdoor"
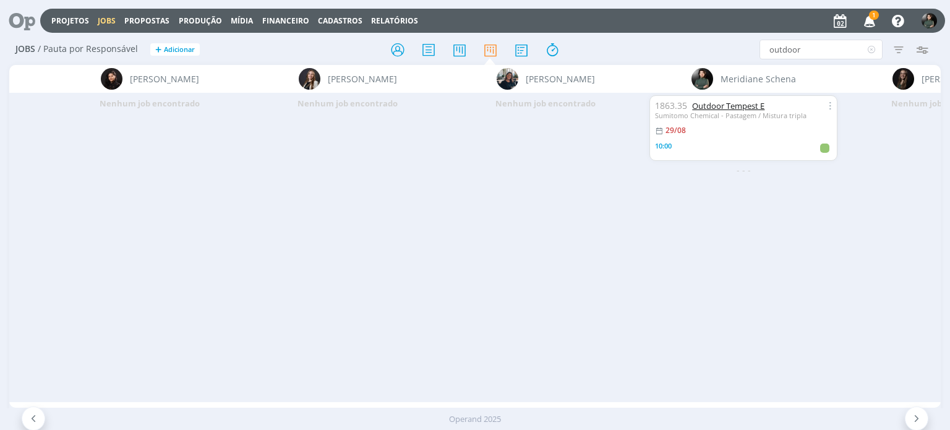
click at [746, 104] on link "Outdoor Tempest E" at bounding box center [728, 105] width 72 height 11
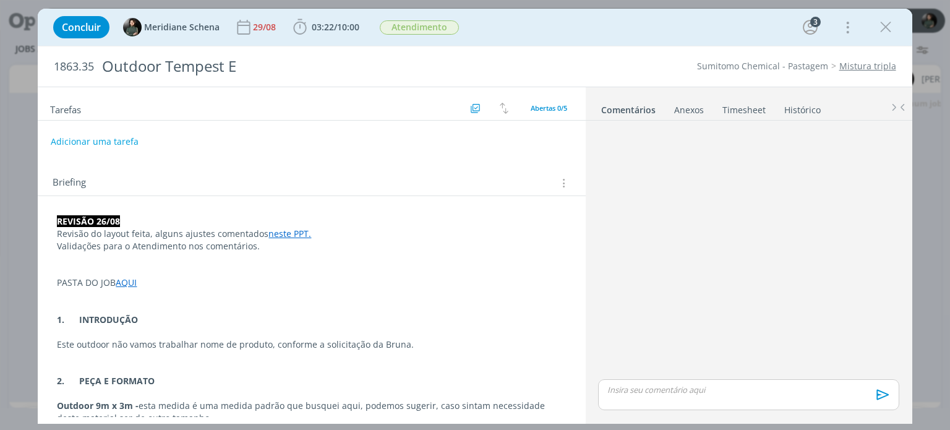
scroll to position [150, 0]
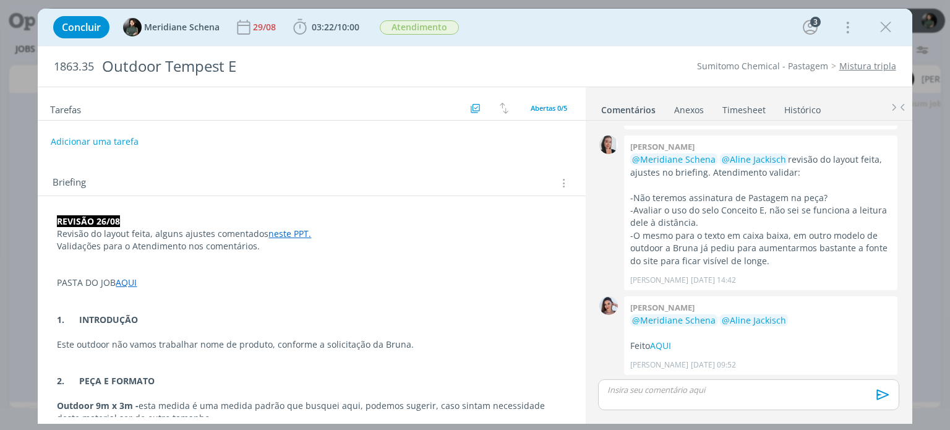
click at [139, 215] on p "REVISÃO 26/08" at bounding box center [311, 221] width 509 height 12
click at [118, 297] on p "dialog" at bounding box center [312, 295] width 508 height 12
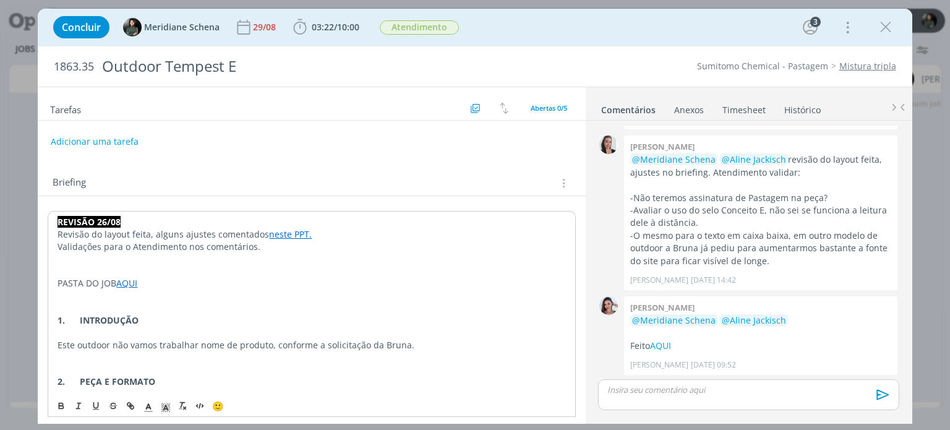
click at [152, 285] on p "PASTA DO JOB AQUI" at bounding box center [312, 283] width 508 height 12
drag, startPoint x: 155, startPoint y: 278, endPoint x: 47, endPoint y: 275, distance: 108.3
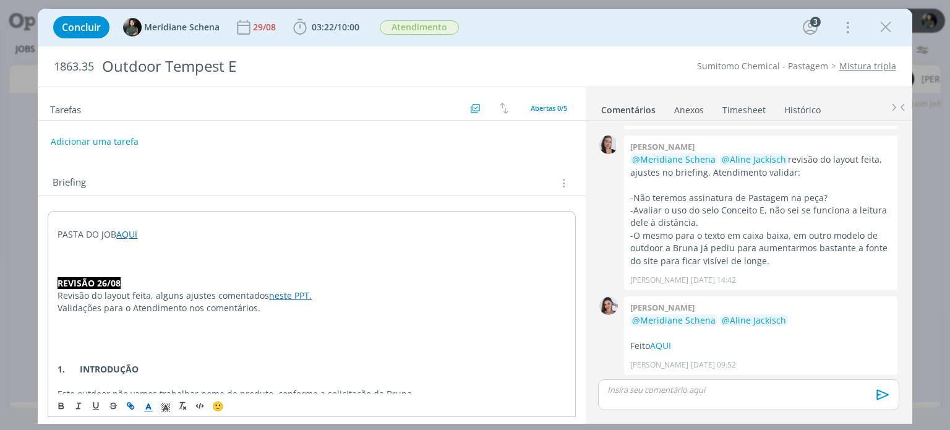
click at [101, 257] on p "dialog" at bounding box center [312, 258] width 508 height 12
click at [95, 344] on p "dialog" at bounding box center [312, 345] width 508 height 12
click at [71, 254] on p "dialog" at bounding box center [312, 258] width 508 height 12
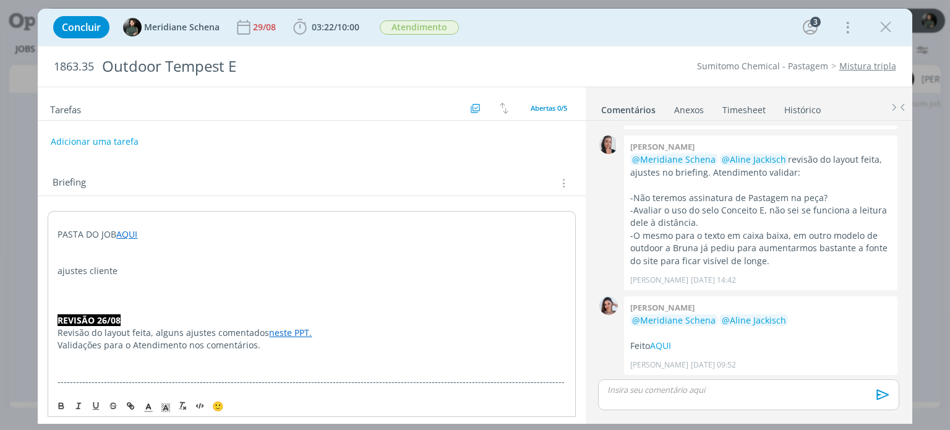
drag, startPoint x: 119, startPoint y: 268, endPoint x: 40, endPoint y: 268, distance: 79.8
click at [151, 409] on icon "dialog" at bounding box center [148, 407] width 11 height 11
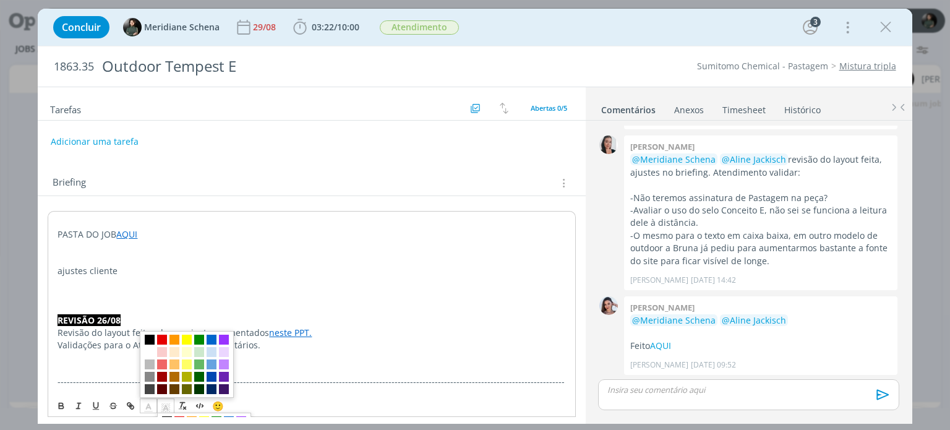
click at [166, 411] on rect "dialog" at bounding box center [166, 411] width 1 height 1
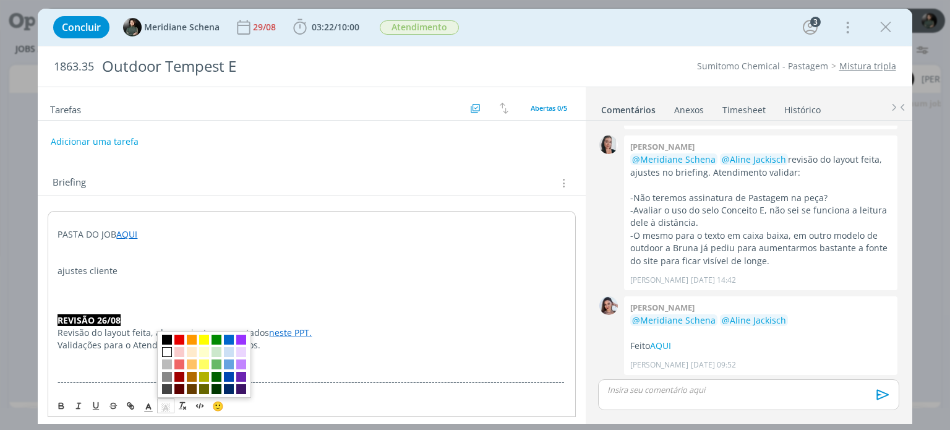
click at [165, 351] on span "dialog" at bounding box center [167, 352] width 10 height 10
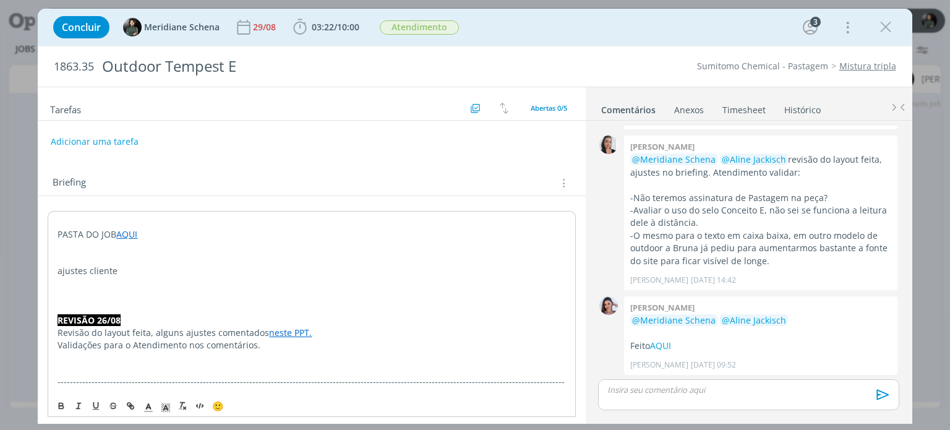
click at [165, 335] on p "Revisão do layout feita, alguns ajustes comentados neste PPT." at bounding box center [312, 333] width 508 height 12
drag, startPoint x: 136, startPoint y: 276, endPoint x: 49, endPoint y: 270, distance: 86.8
drag, startPoint x: 129, startPoint y: 269, endPoint x: 46, endPoint y: 274, distance: 83.6
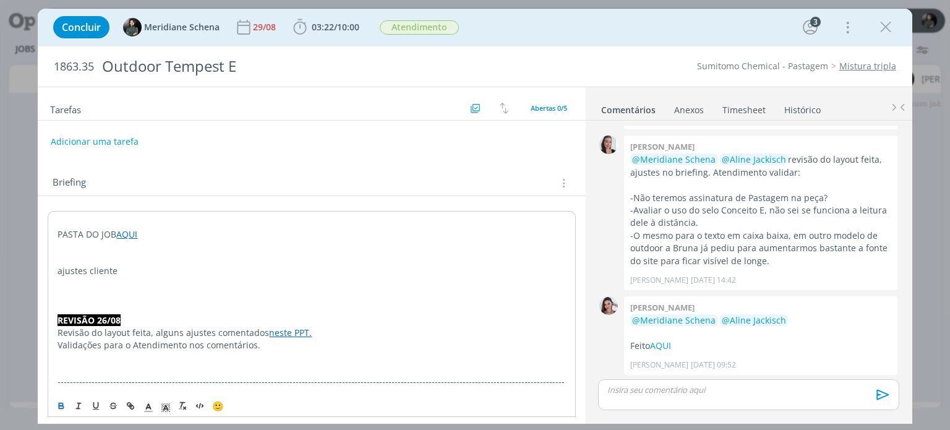
click at [57, 404] on icon "dialog" at bounding box center [61, 406] width 10 height 10
click at [145, 257] on p "dialog" at bounding box center [312, 258] width 508 height 12
click at [124, 273] on p "ajustes cliente" at bounding box center [312, 271] width 508 height 12
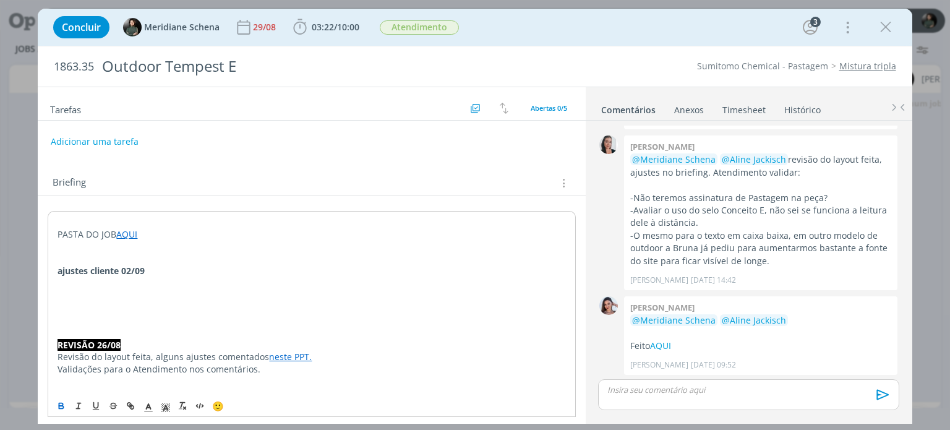
click at [62, 403] on icon "dialog" at bounding box center [61, 404] width 4 height 2
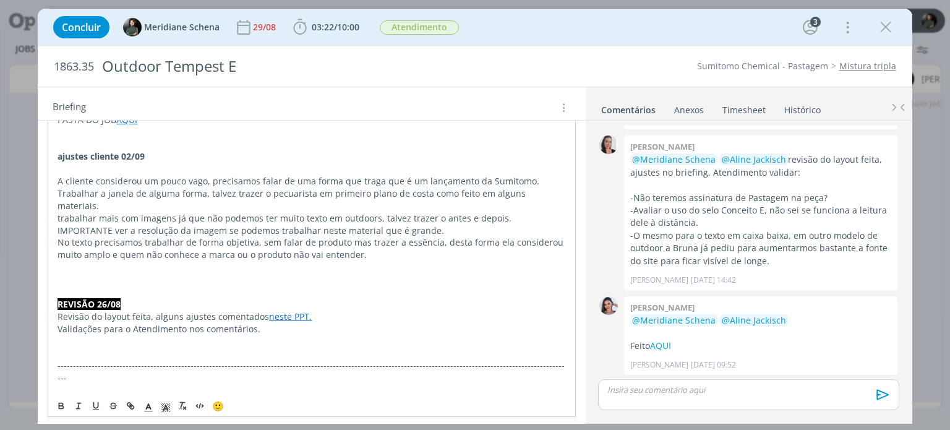
scroll to position [0, 0]
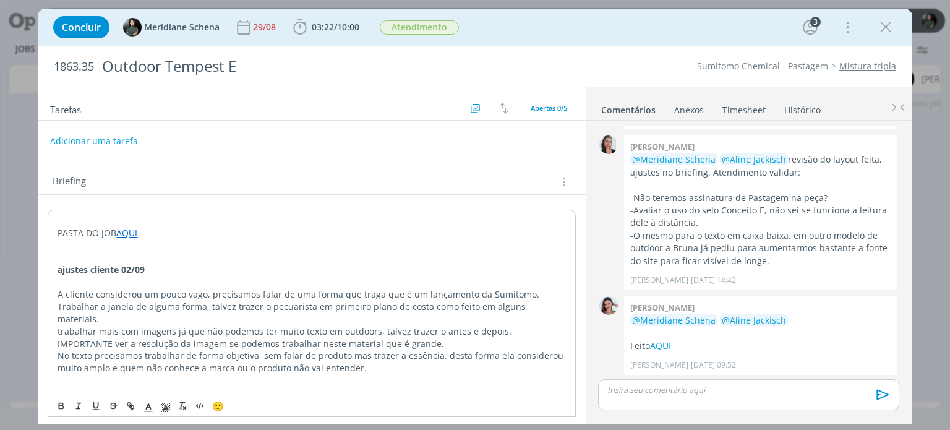
click at [78, 141] on button "Adicionar uma tarefa" at bounding box center [94, 140] width 88 height 21
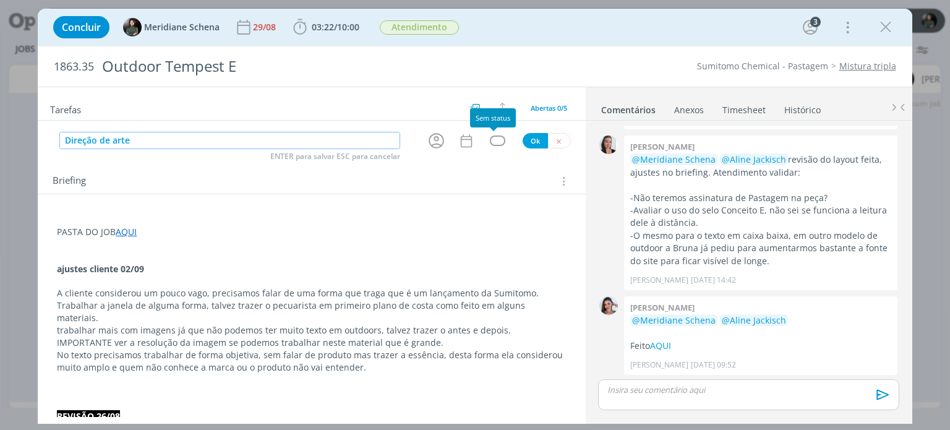
click at [490, 143] on div "dialog" at bounding box center [497, 140] width 15 height 11
type input "Direção de arte"
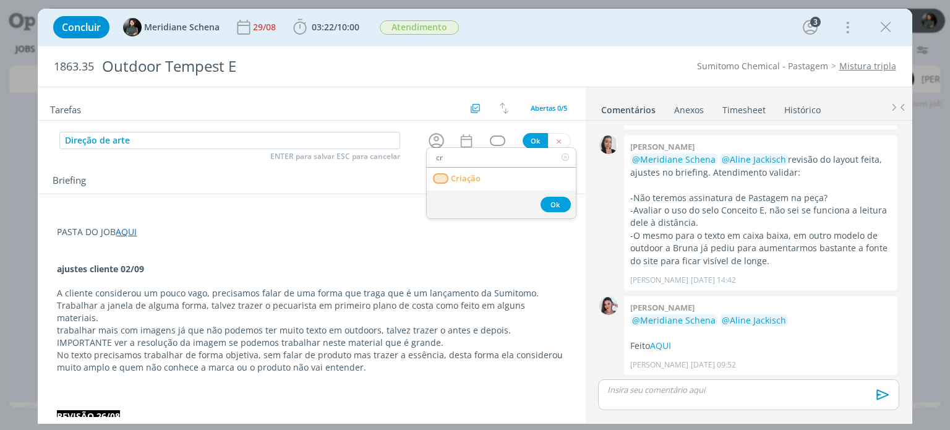
type input "c"
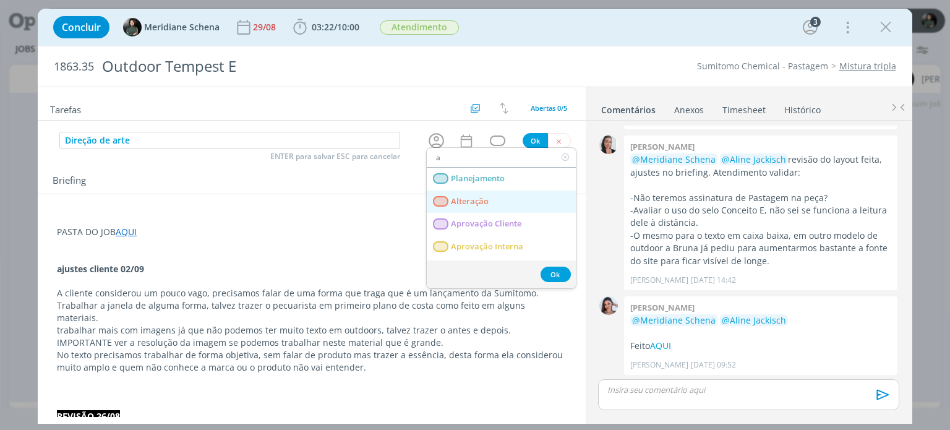
type input "a"
click at [474, 200] on span "Alteração" at bounding box center [470, 202] width 38 height 10
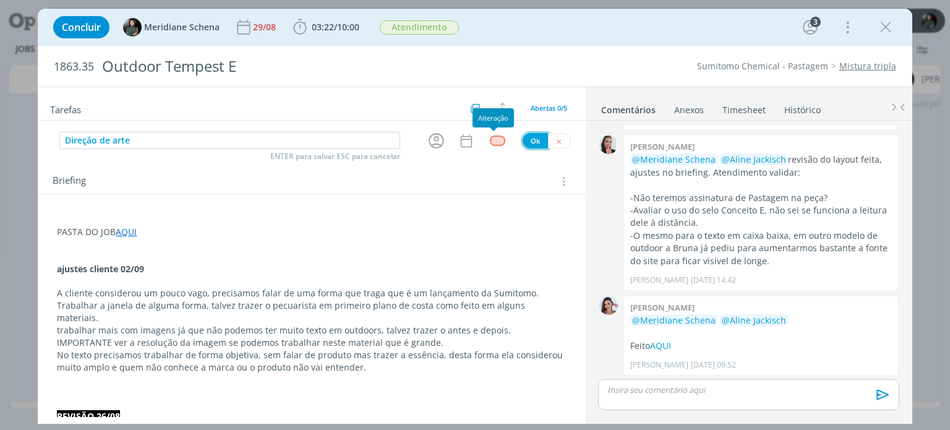
click at [523, 139] on button "Ok" at bounding box center [535, 140] width 25 height 15
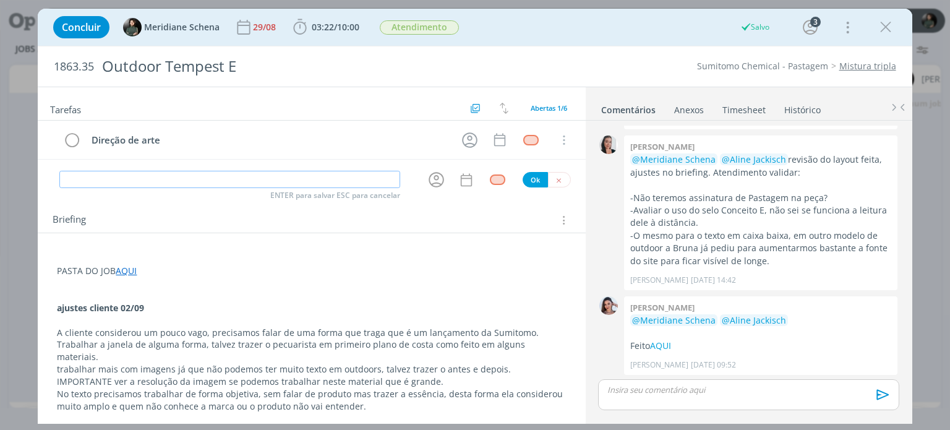
click at [156, 173] on input "dialog" at bounding box center [229, 179] width 341 height 17
click at [494, 180] on div "dialog" at bounding box center [497, 179] width 15 height 11
type input "redação"
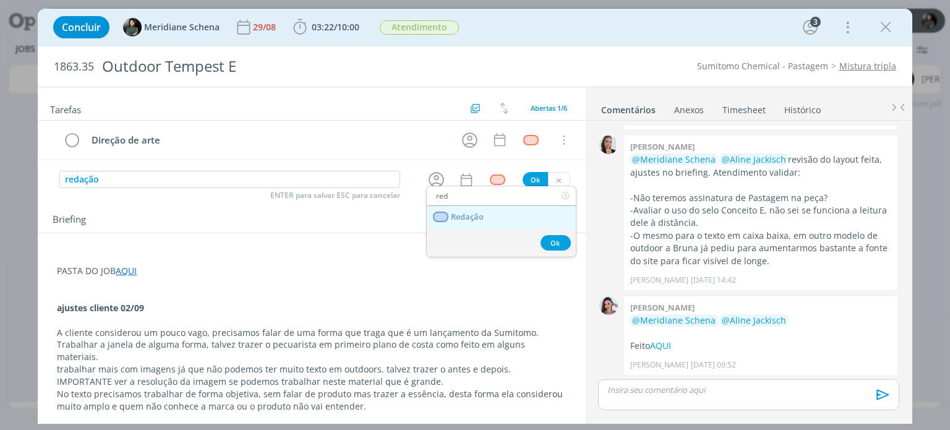
type input "red"
click at [485, 210] on link "Redação" at bounding box center [501, 217] width 149 height 23
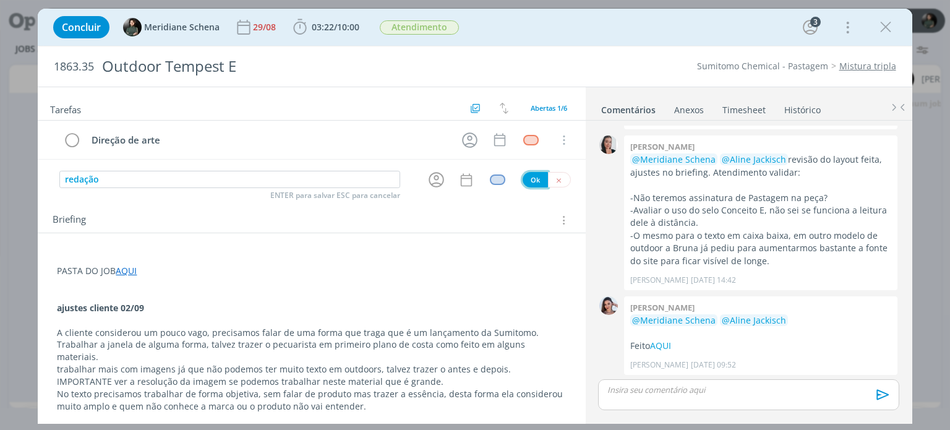
click at [535, 181] on button "Ok" at bounding box center [535, 179] width 25 height 15
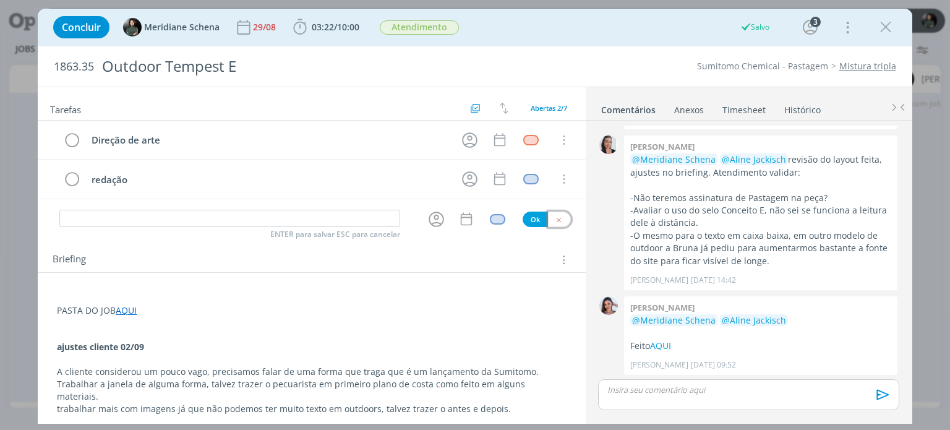
click at [555, 216] on icon "dialog" at bounding box center [559, 220] width 8 height 8
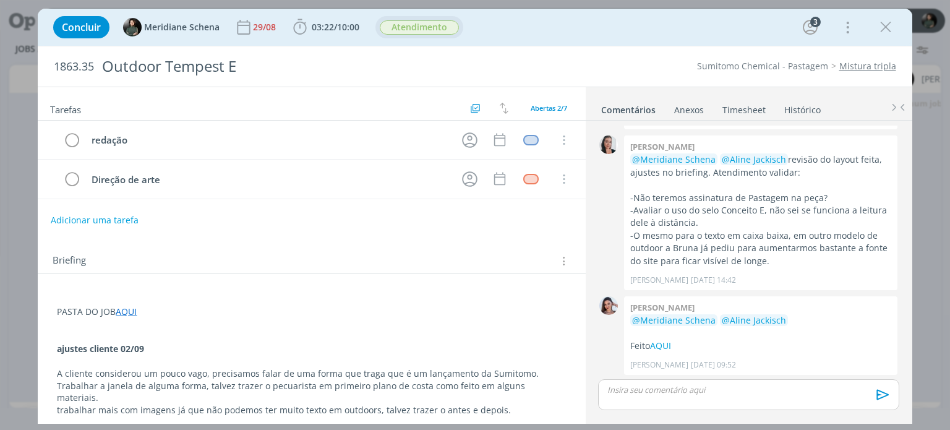
click at [409, 27] on span "Atendimento" at bounding box center [419, 27] width 79 height 14
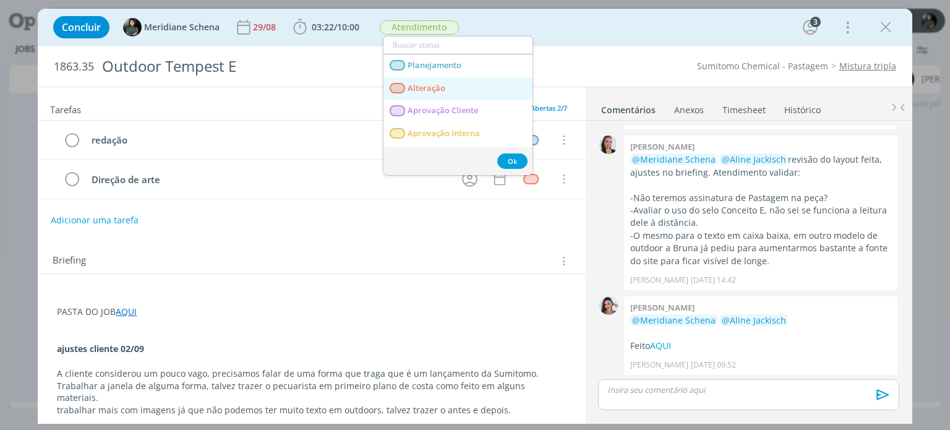
drag, startPoint x: 445, startPoint y: 90, endPoint x: 518, endPoint y: 89, distance: 73.0
click at [445, 89] on span "Alteração" at bounding box center [427, 88] width 38 height 10
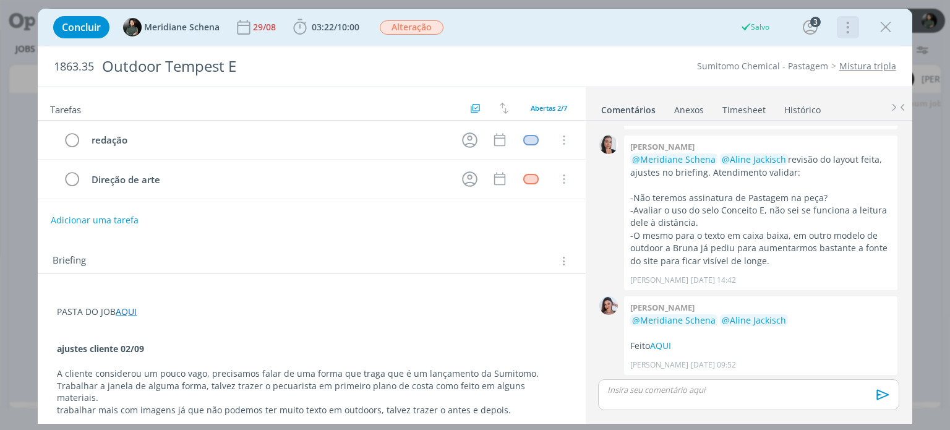
click at [849, 28] on icon "dialog" at bounding box center [846, 27] width 17 height 20
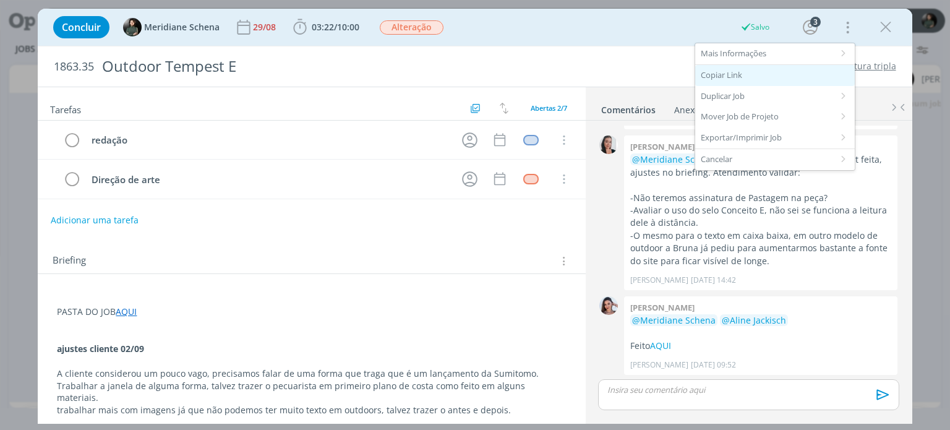
click at [785, 77] on div "Copiar Link" at bounding box center [775, 75] width 160 height 21
click at [648, 20] on div "Concluir Meridiane Schena 29/08 03:22 / 10:00 Iniciar Apontar Data * 02/09/2025…" at bounding box center [474, 27] width 855 height 30
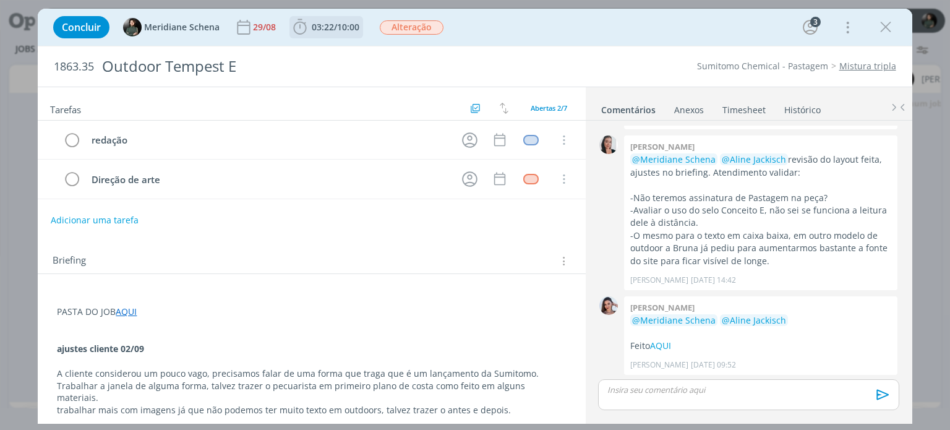
click at [336, 29] on span "/" at bounding box center [335, 27] width 3 height 12
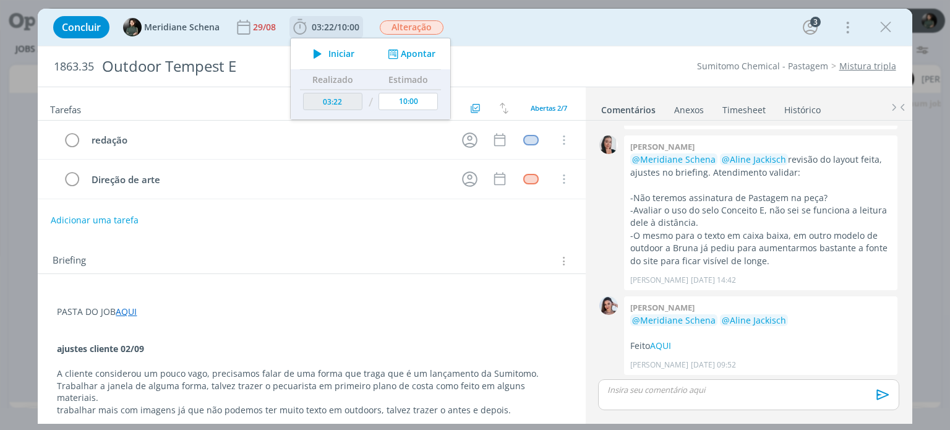
click at [418, 54] on button "Apontar" at bounding box center [410, 54] width 51 height 13
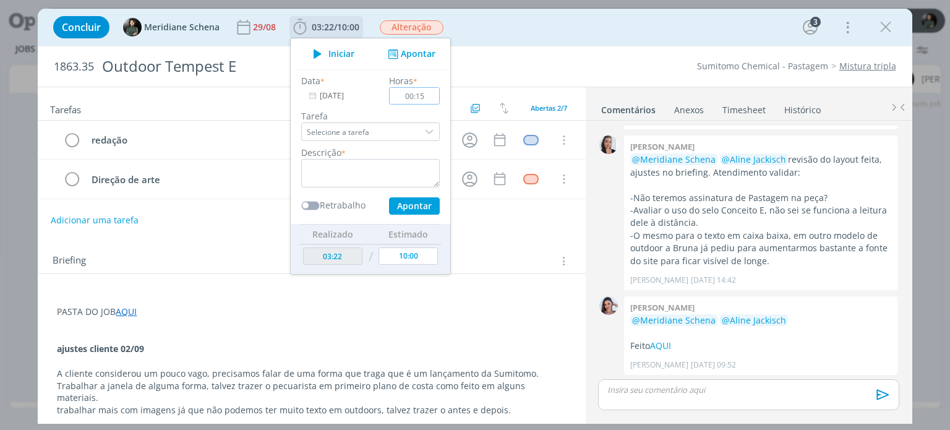
type input "00:15"
click at [377, 169] on textarea "dialog" at bounding box center [370, 173] width 139 height 28
type textarea "a"
click at [403, 203] on button "Apontar" at bounding box center [414, 205] width 51 height 17
type textarea "pauta para alteração do material"
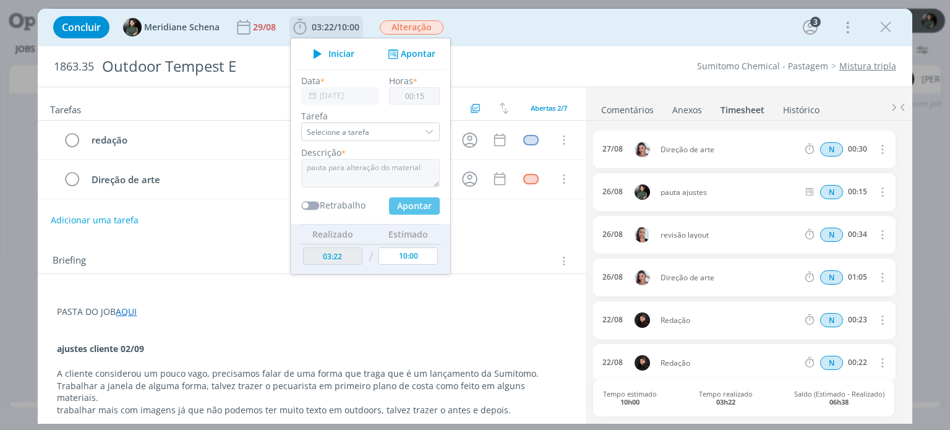
type input "03:37"
type input "00:00"
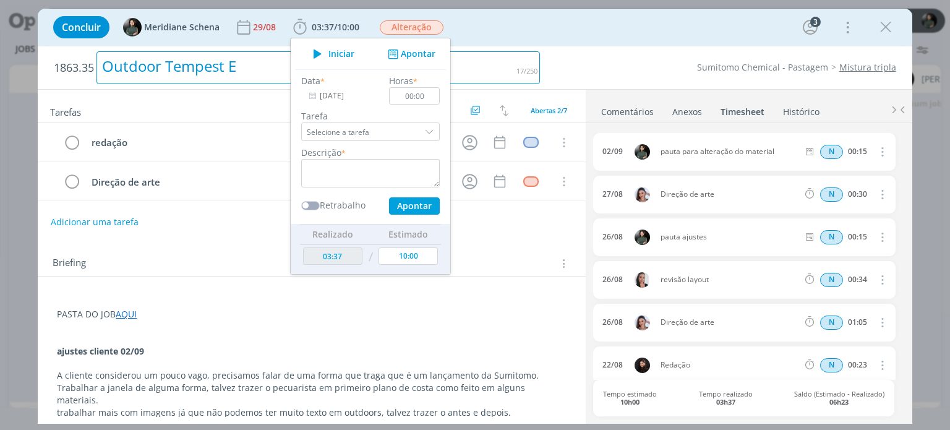
click at [482, 58] on div "Outdoor Tempest E" at bounding box center [317, 67] width 443 height 33
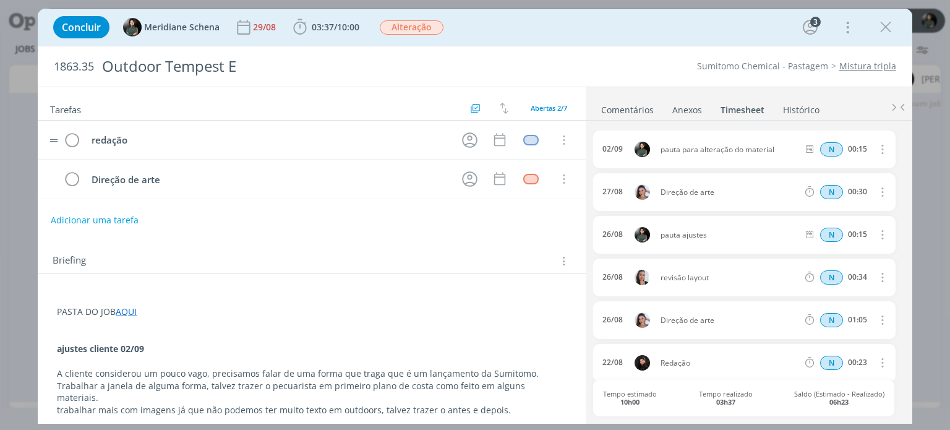
click at [325, 122] on div "Tarefas Usar Job de template Criar template a partir deste job Visualizar Templ…" at bounding box center [311, 252] width 547 height 330
click at [884, 32] on icon "dialog" at bounding box center [885, 27] width 19 height 19
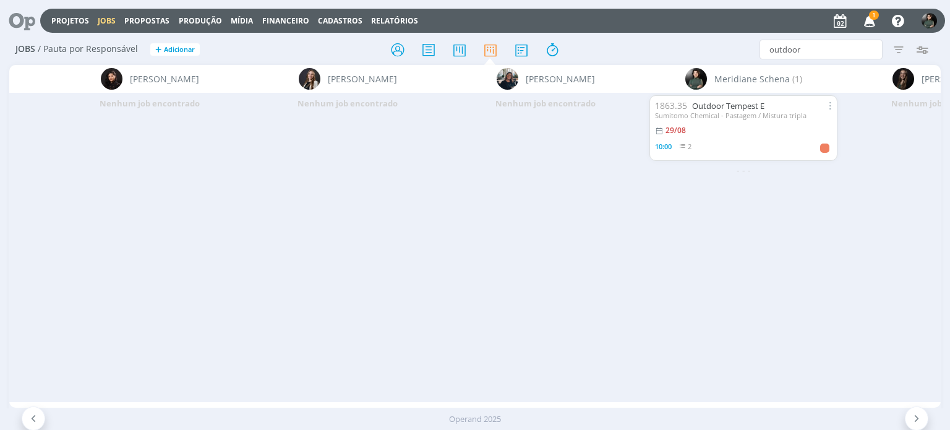
click at [869, 21] on icon "button" at bounding box center [870, 20] width 22 height 21
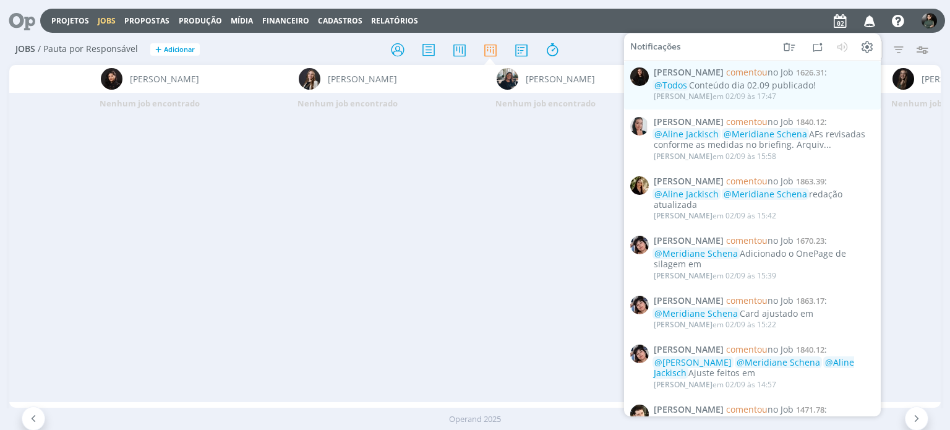
click at [588, 51] on div at bounding box center [475, 49] width 310 height 22
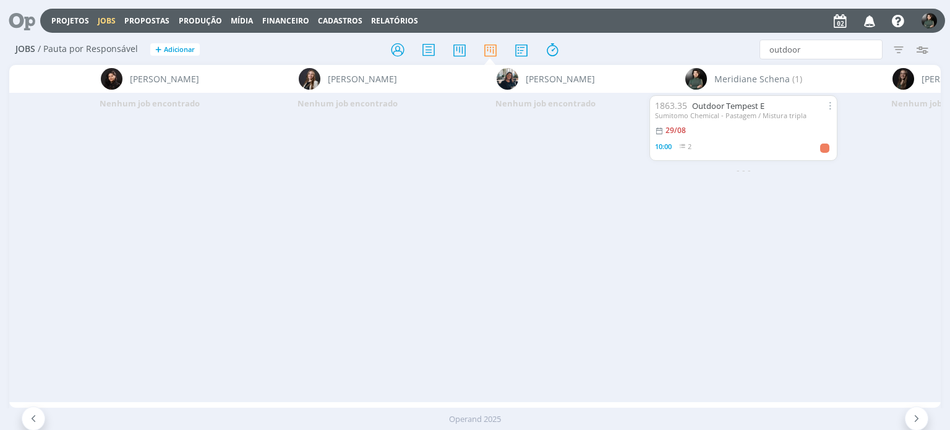
drag, startPoint x: 555, startPoint y: 286, endPoint x: 555, endPoint y: 267, distance: 19.2
click at [555, 286] on div "Nenhum job encontrado" at bounding box center [546, 247] width 198 height 309
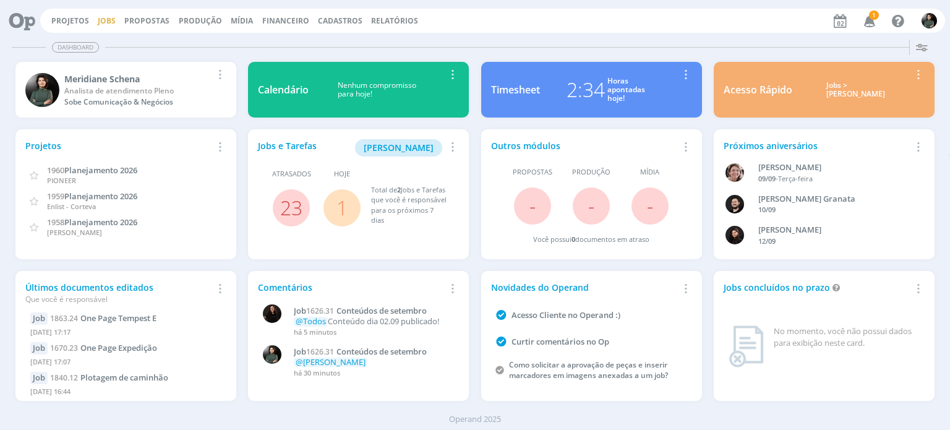
click at [101, 22] on link "Jobs" at bounding box center [107, 20] width 18 height 11
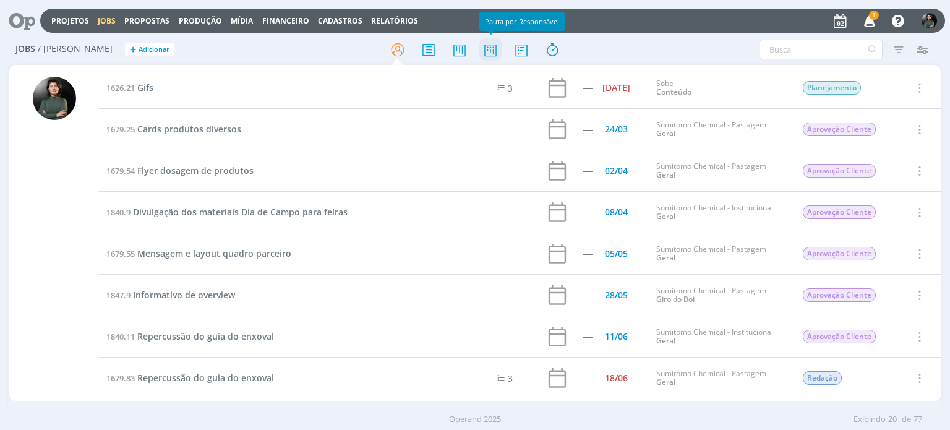
click at [490, 53] on icon at bounding box center [490, 50] width 22 height 24
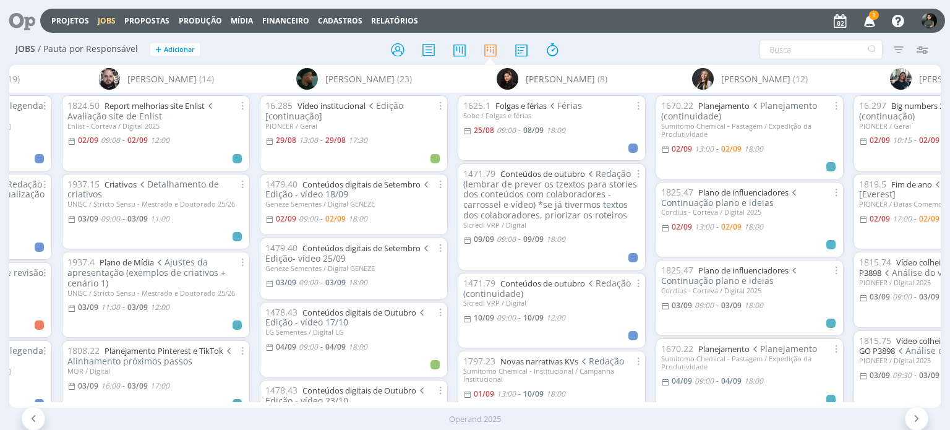
scroll to position [0, 1939]
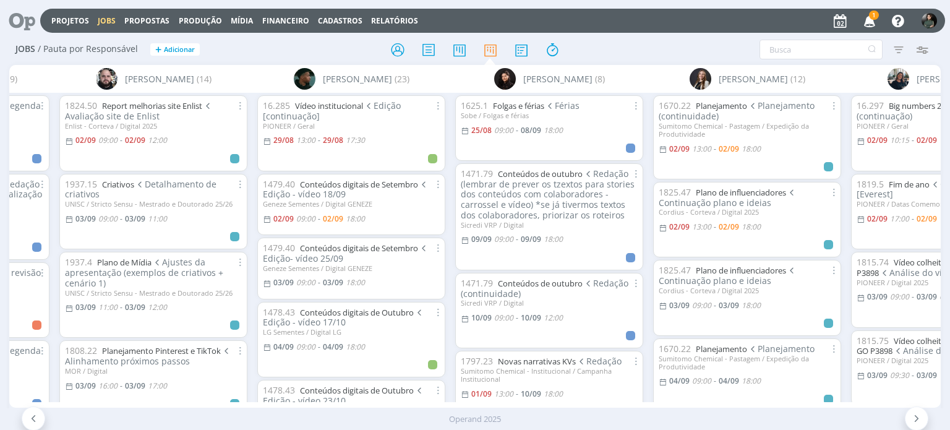
click at [629, 95] on div "1625.1 Folgas e férias Férias Sobe / Folgas e férias [DATE] 09:00 - [DATE] 18:0…" at bounding box center [549, 247] width 198 height 309
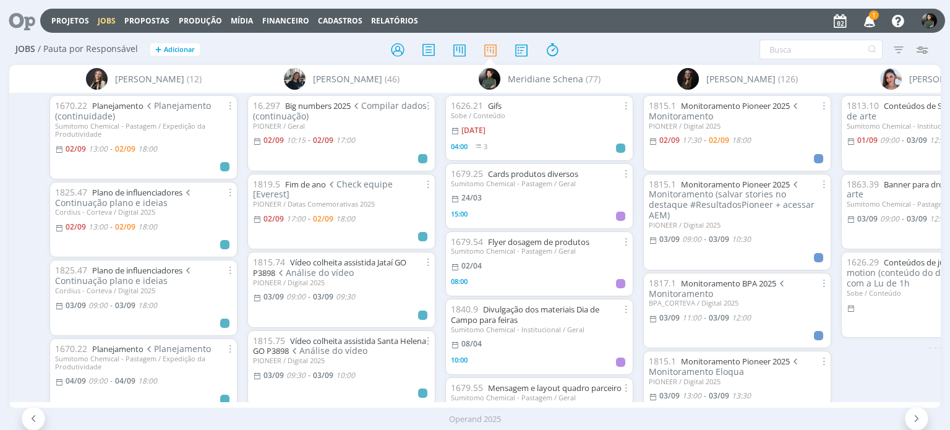
scroll to position [0, 2605]
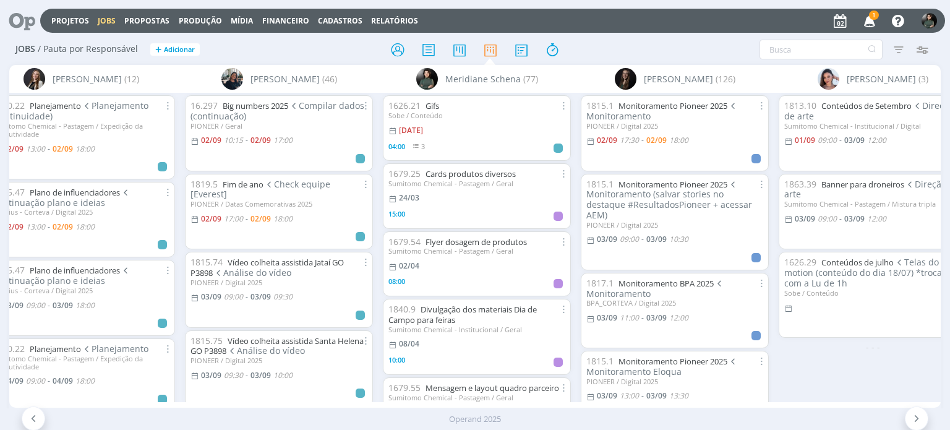
click at [577, 400] on div "A [PERSON_NAME] (44) [PERSON_NAME] (100) [PERSON_NAME] (79) [PERSON_NAME] (27) …" at bounding box center [474, 236] width 931 height 343
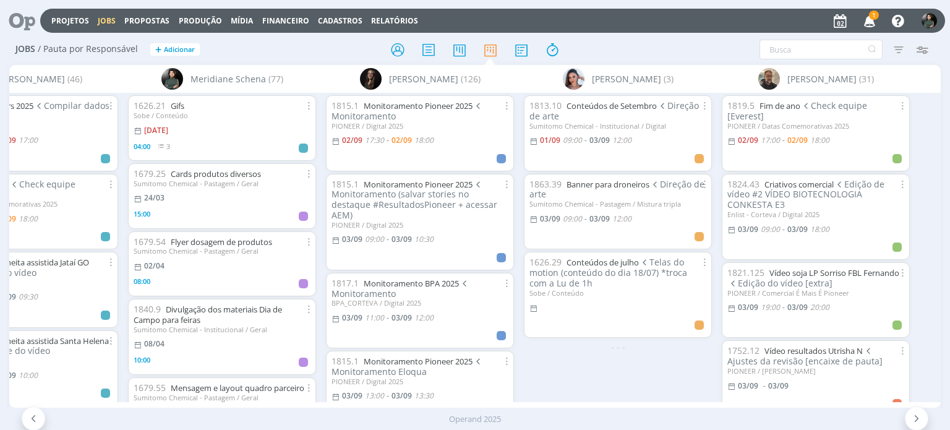
scroll to position [0, 2860]
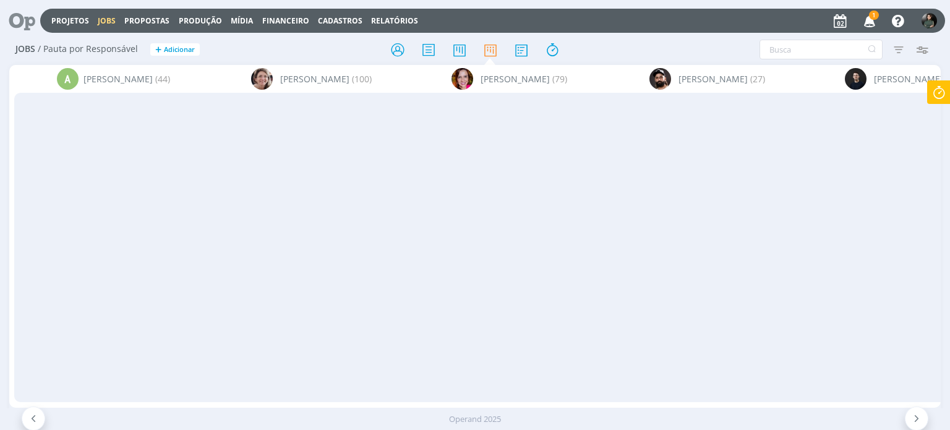
scroll to position [0, 2860]
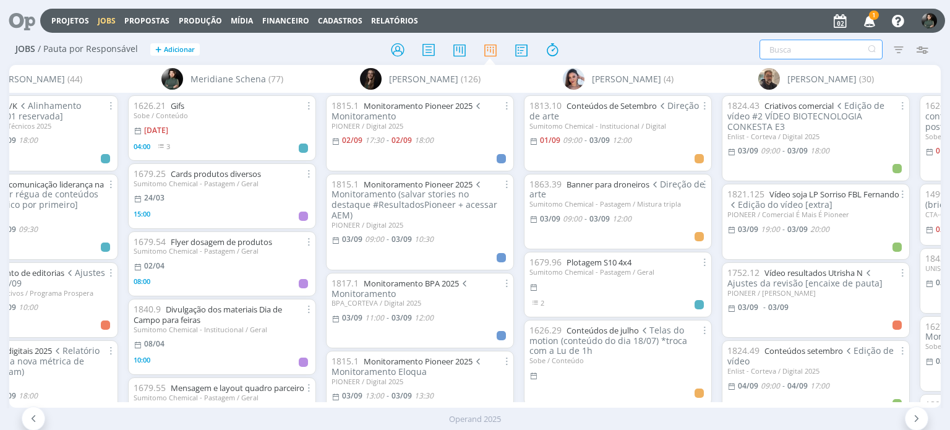
click at [800, 52] on input "text" at bounding box center [820, 50] width 123 height 20
click at [74, 24] on link "Projetos" at bounding box center [70, 20] width 38 height 11
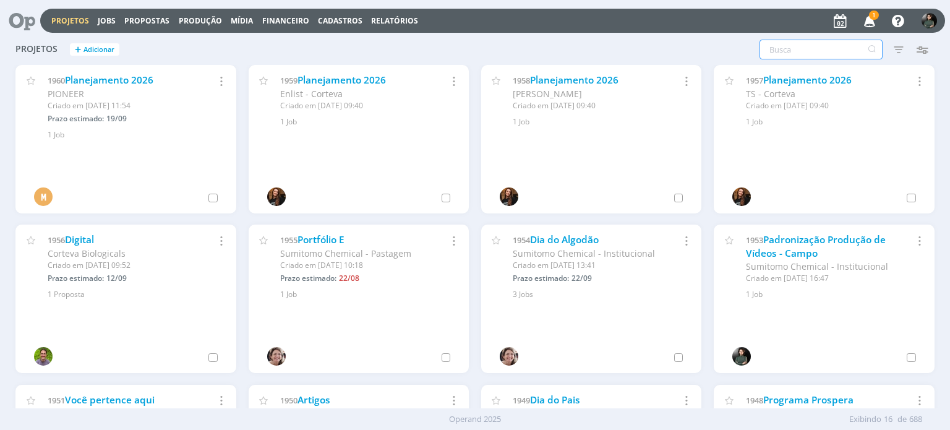
click at [789, 53] on input "text" at bounding box center [820, 50] width 123 height 20
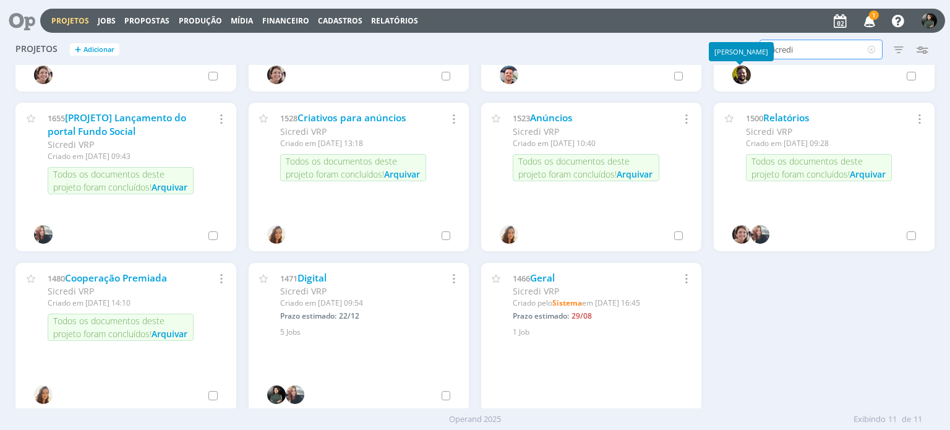
scroll to position [124, 0]
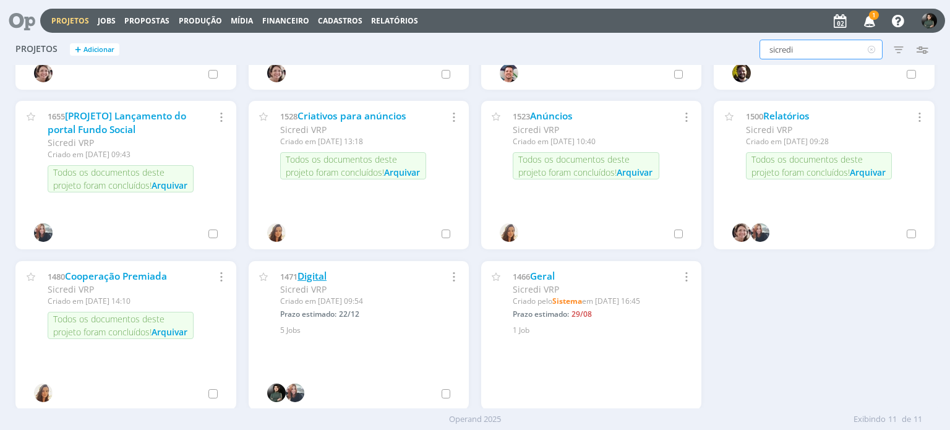
type input "sicredi"
click at [315, 272] on link "Digital" at bounding box center [311, 276] width 29 height 13
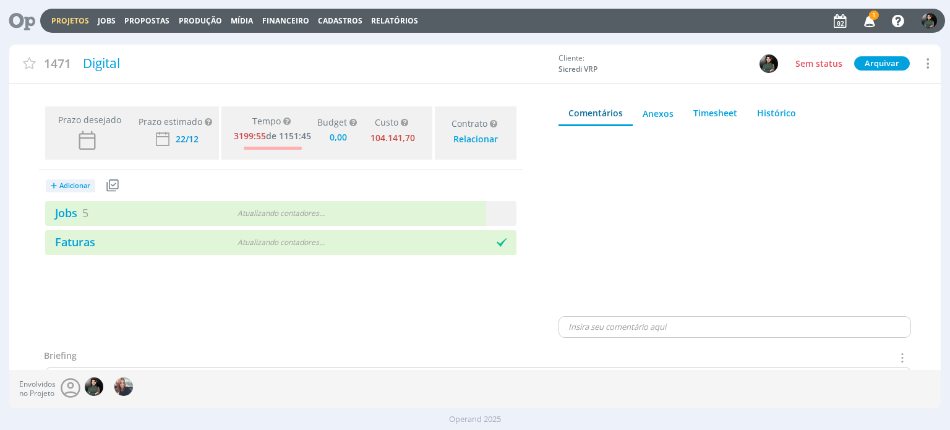
type input "0,00"
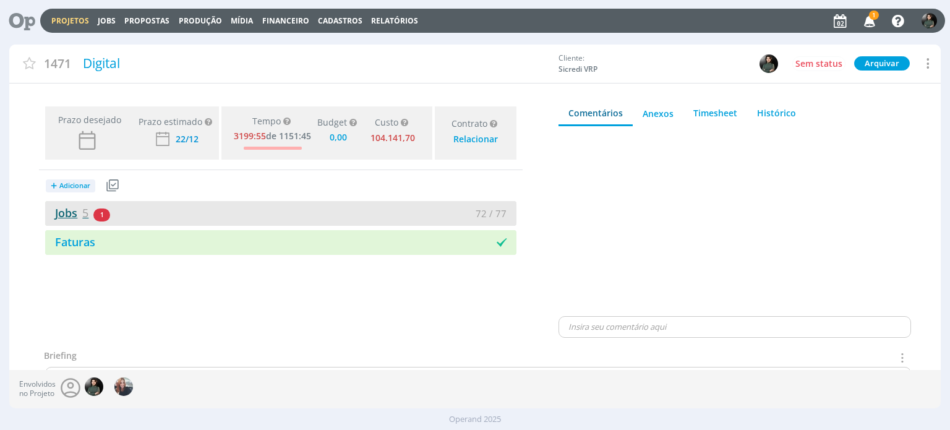
click at [58, 215] on link "Jobs 5" at bounding box center [66, 212] width 43 height 15
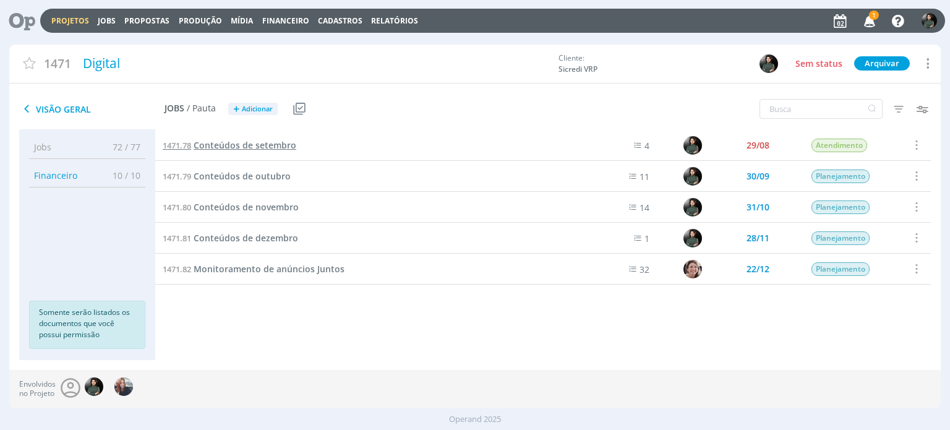
click at [263, 147] on span "Conteúdos de setembro" at bounding box center [245, 145] width 103 height 12
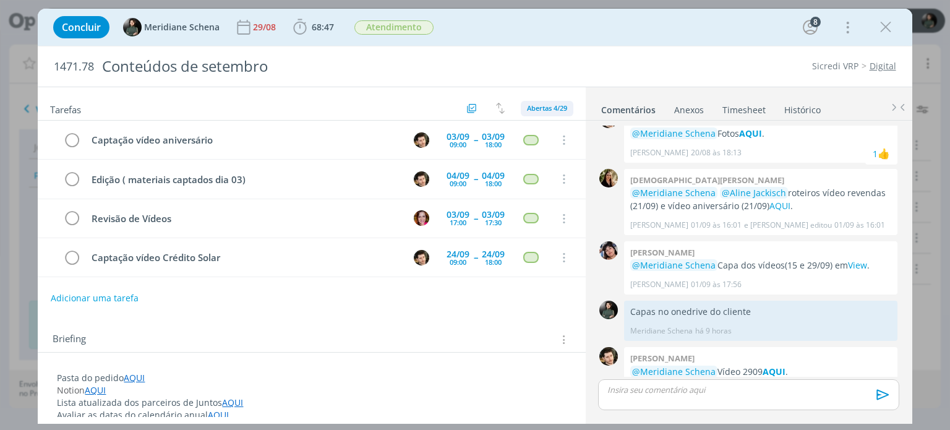
click at [539, 108] on span "Abertas 4/29" at bounding box center [547, 107] width 40 height 9
click at [548, 169] on span "Canceladas 3" at bounding box center [553, 174] width 48 height 11
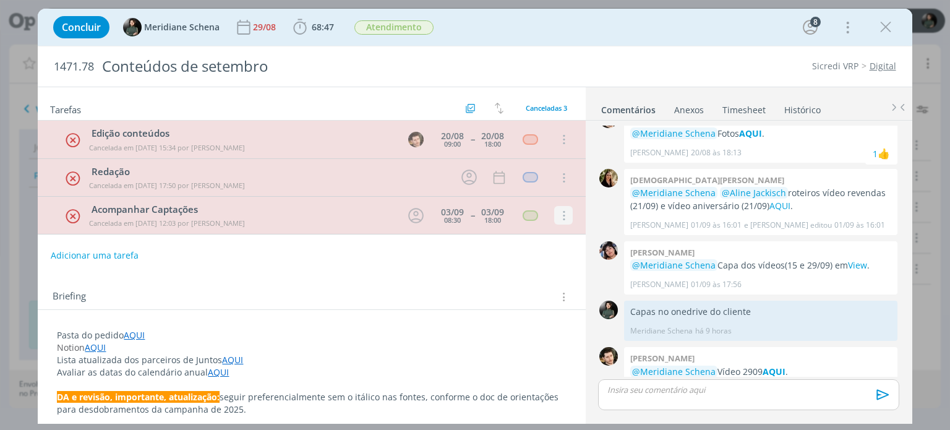
click at [563, 217] on icon "dialog" at bounding box center [563, 215] width 14 height 11
click at [506, 198] on link "Reabrir" at bounding box center [523, 197] width 98 height 20
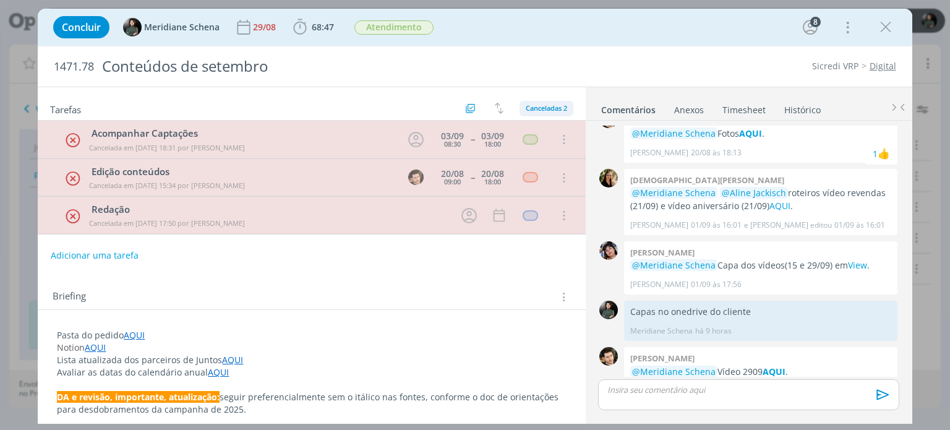
click at [532, 109] on span "Canceladas 2" at bounding box center [546, 107] width 41 height 9
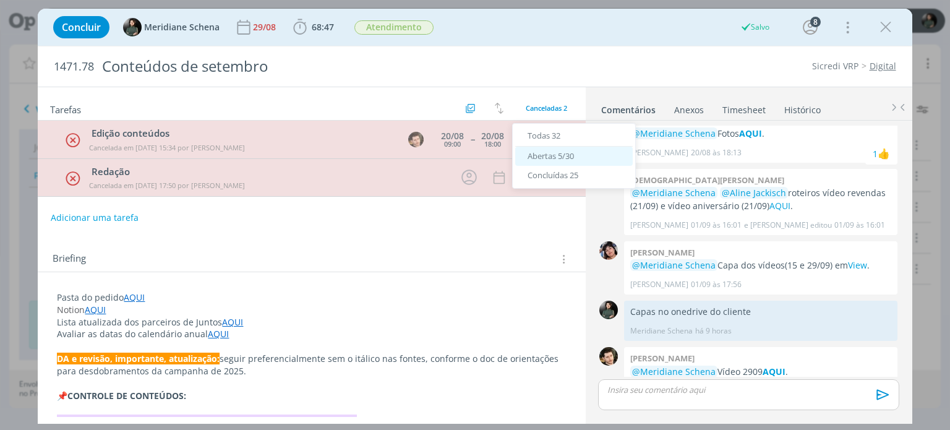
click at [540, 158] on span "Abertas 5/30" at bounding box center [551, 155] width 46 height 11
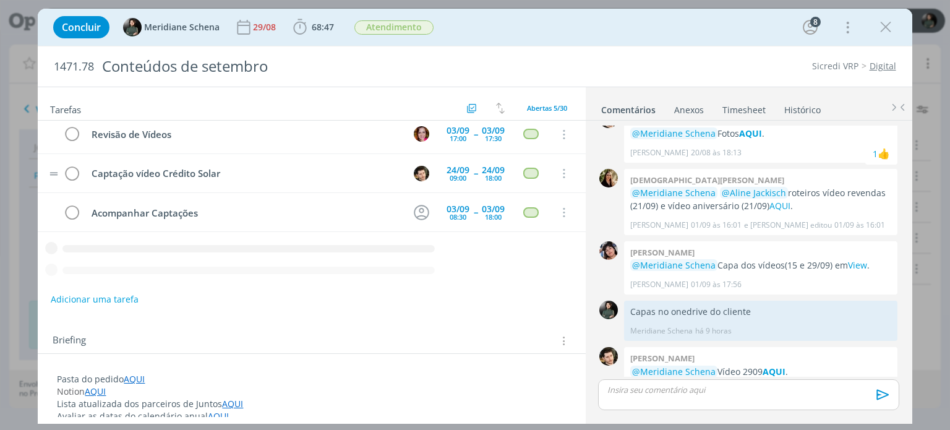
scroll to position [35, 0]
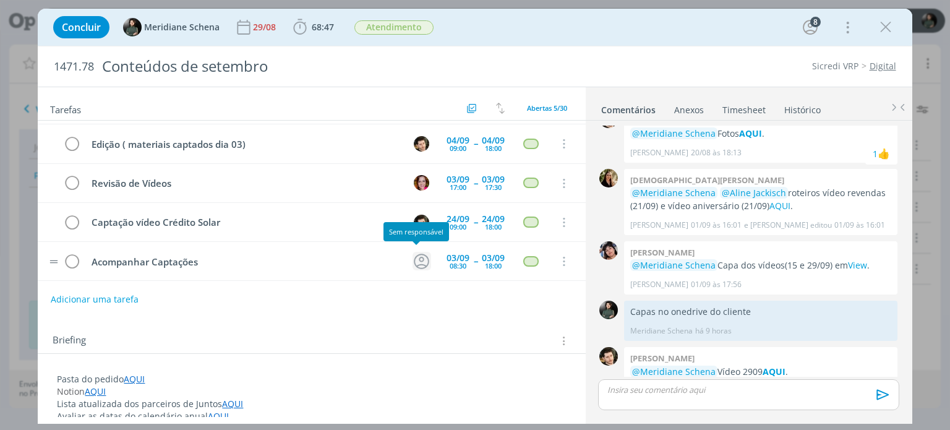
click at [412, 265] on icon "dialog" at bounding box center [421, 261] width 19 height 19
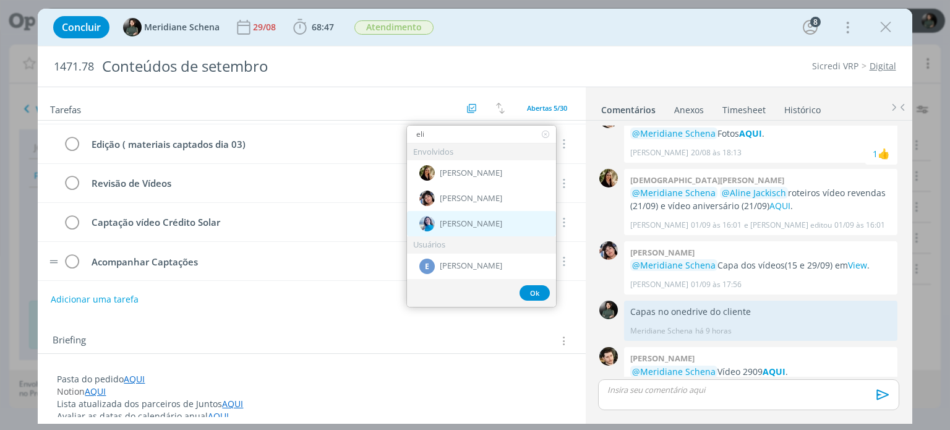
type input "eli"
click at [438, 219] on div "[PERSON_NAME]" at bounding box center [481, 223] width 149 height 25
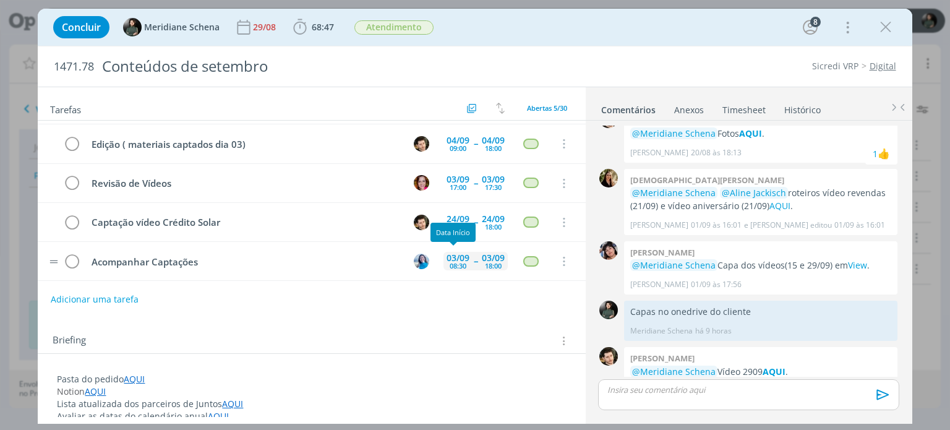
click at [451, 262] on div "08:30" at bounding box center [458, 265] width 17 height 7
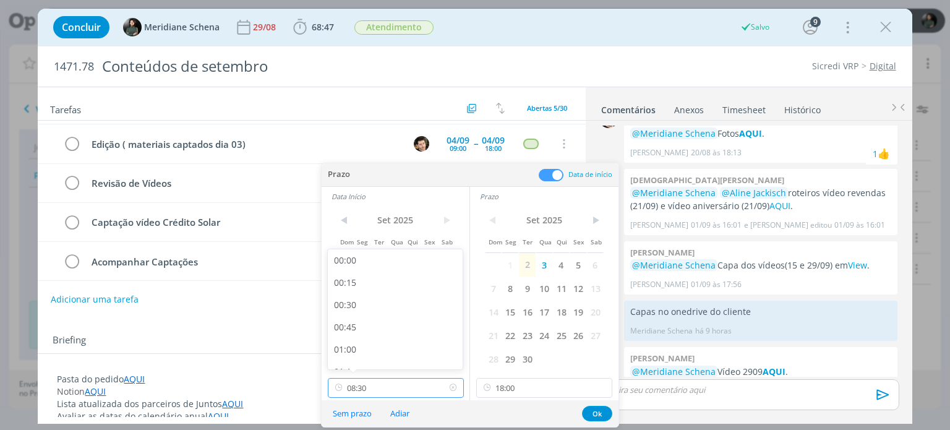
click at [362, 390] on input "08:30" at bounding box center [396, 388] width 136 height 20
click at [357, 286] on div "14:00" at bounding box center [397, 287] width 139 height 22
type input "14:00"
click at [592, 412] on button "Ok" at bounding box center [597, 413] width 30 height 15
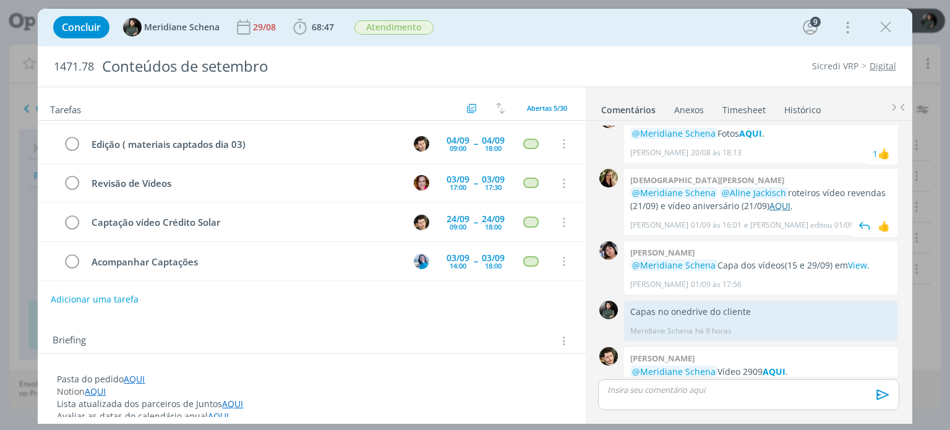
click at [785, 200] on link "AQUI" at bounding box center [779, 206] width 21 height 12
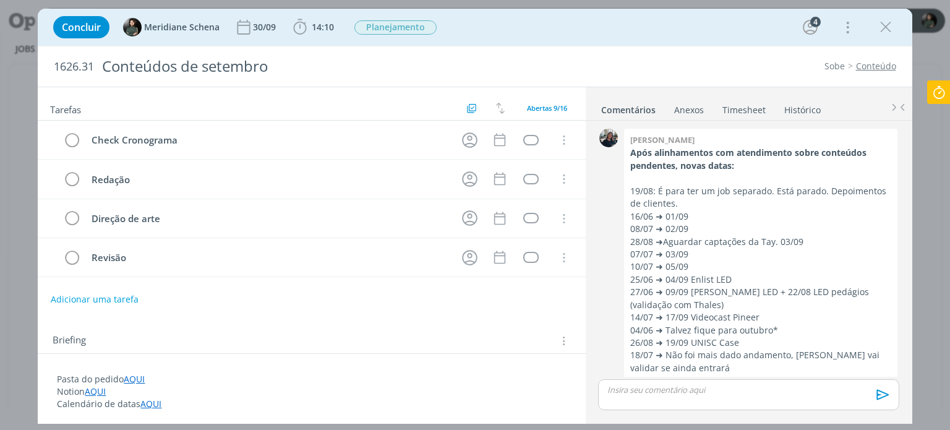
scroll to position [845, 0]
